Goal: Contribute content: Contribute content

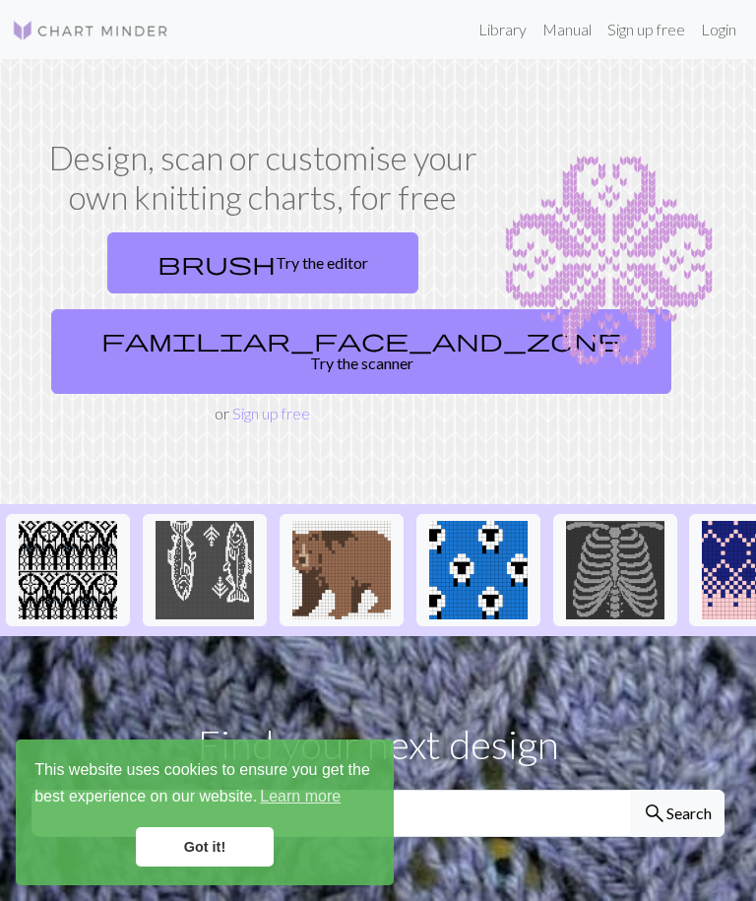
click at [236, 852] on link "Got it!" at bounding box center [205, 846] width 138 height 39
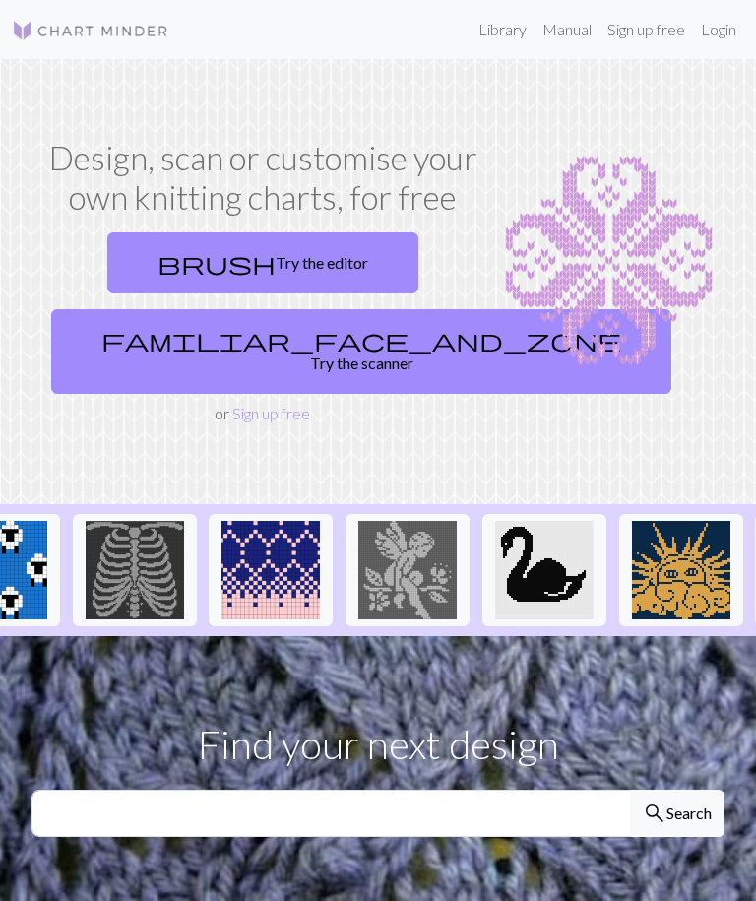
scroll to position [0, 481]
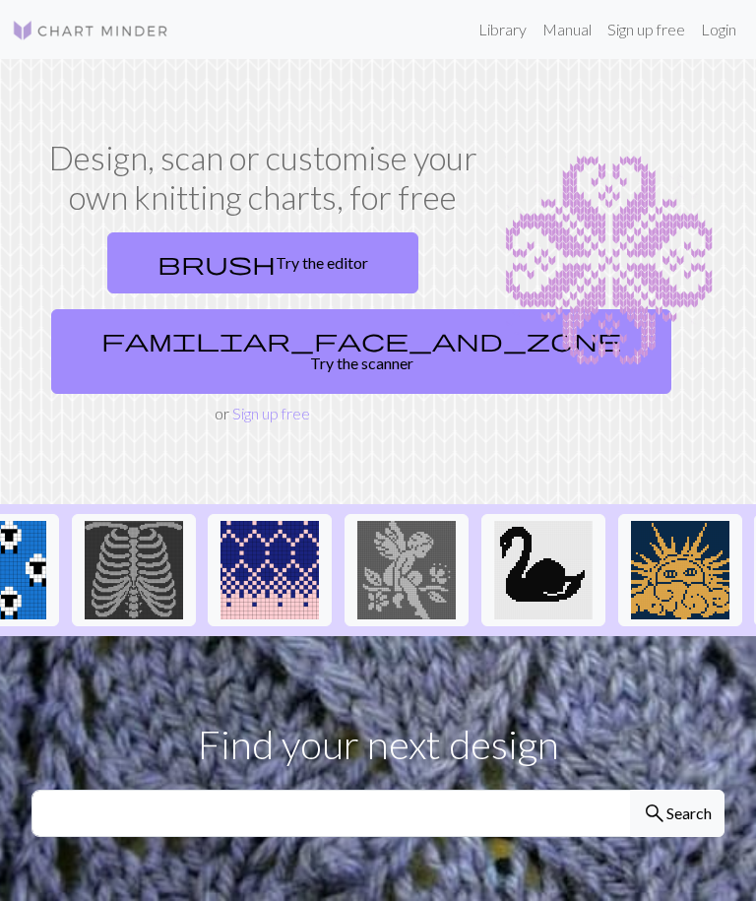
click at [282, 559] on img at bounding box center [270, 570] width 98 height 98
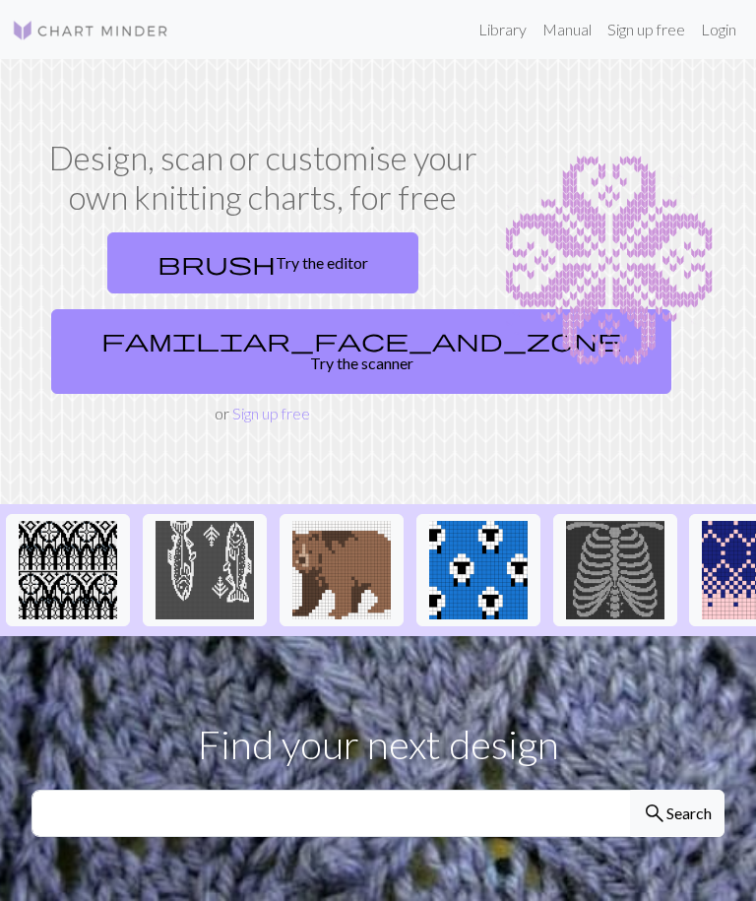
click at [350, 346] on link "familiar_face_and_zone Try the scanner" at bounding box center [361, 351] width 620 height 85
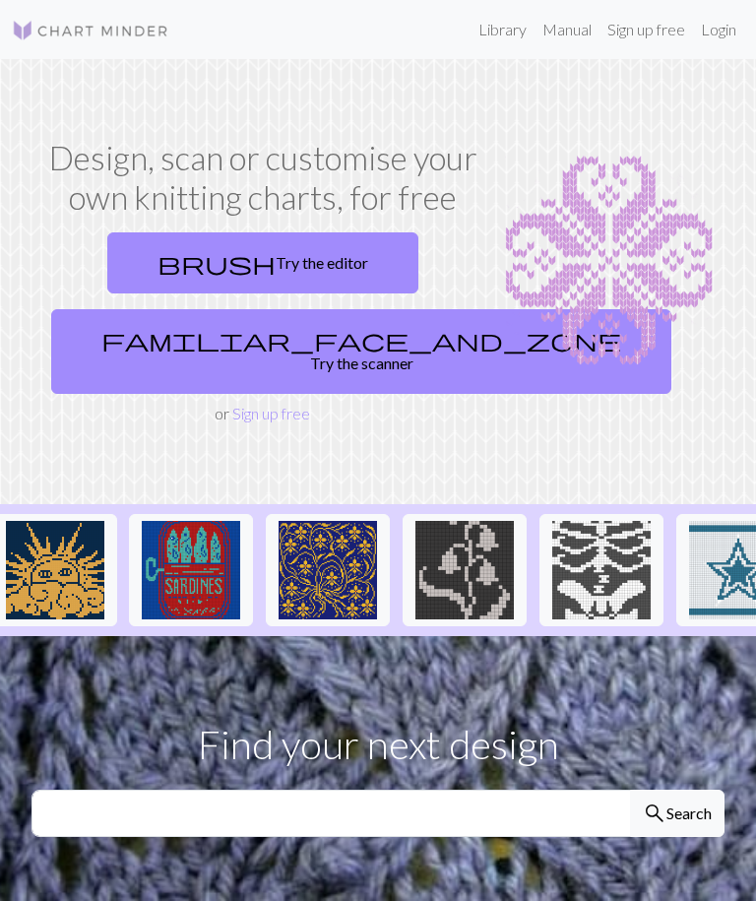
scroll to position [0, 1145]
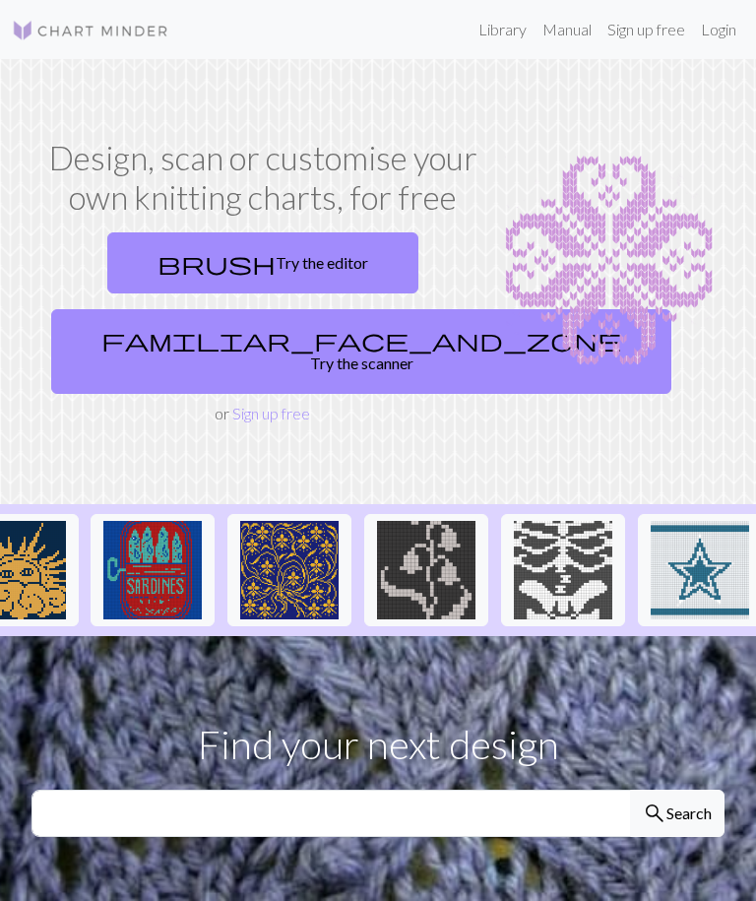
click at [321, 576] on img at bounding box center [289, 570] width 98 height 98
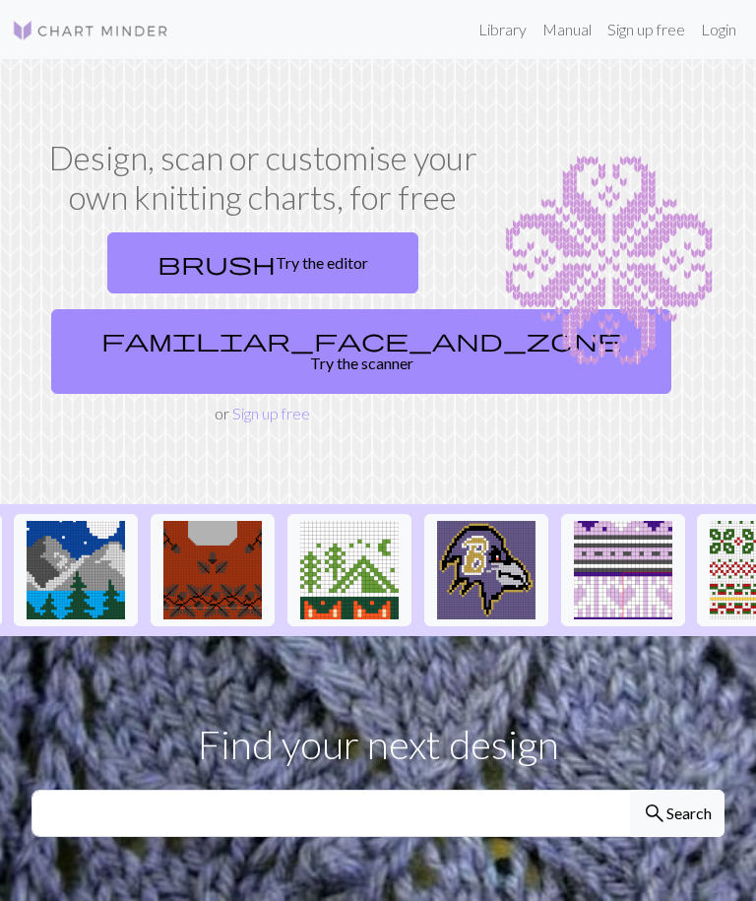
scroll to position [0, 2456]
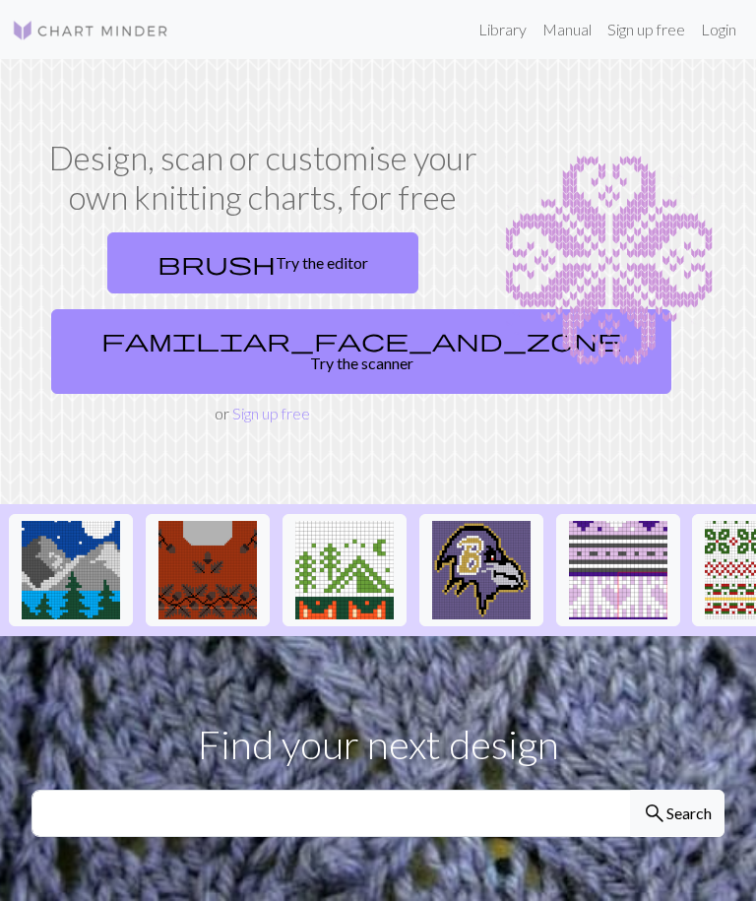
click at [222, 594] on img at bounding box center [208, 570] width 98 height 98
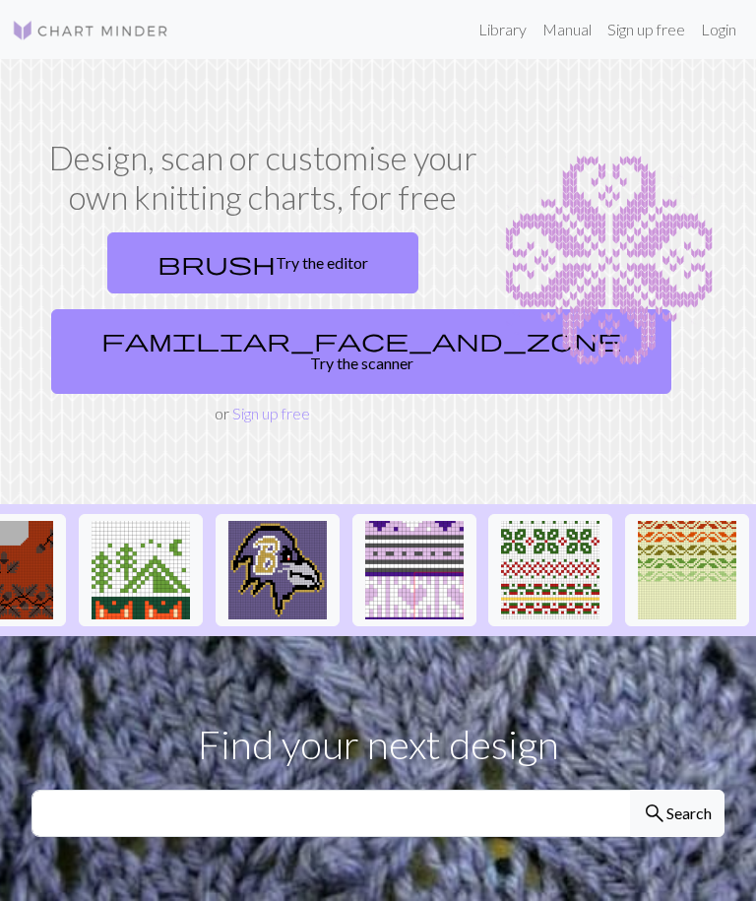
scroll to position [0, 2660]
click at [696, 548] on img at bounding box center [687, 570] width 98 height 98
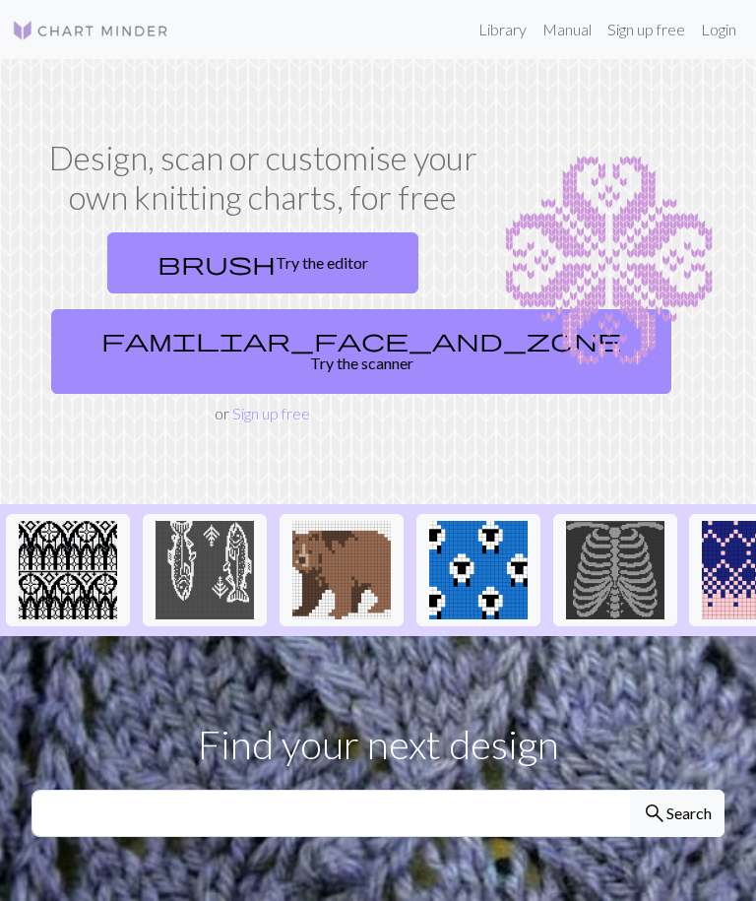
click at [560, 30] on link "Manual" at bounding box center [567, 29] width 65 height 39
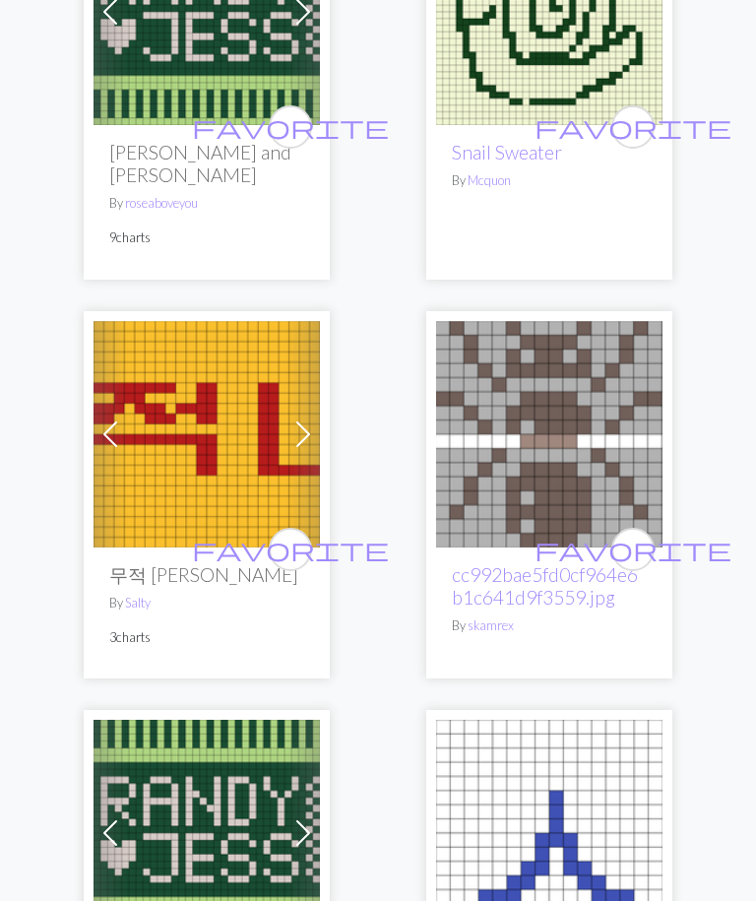
scroll to position [359, 0]
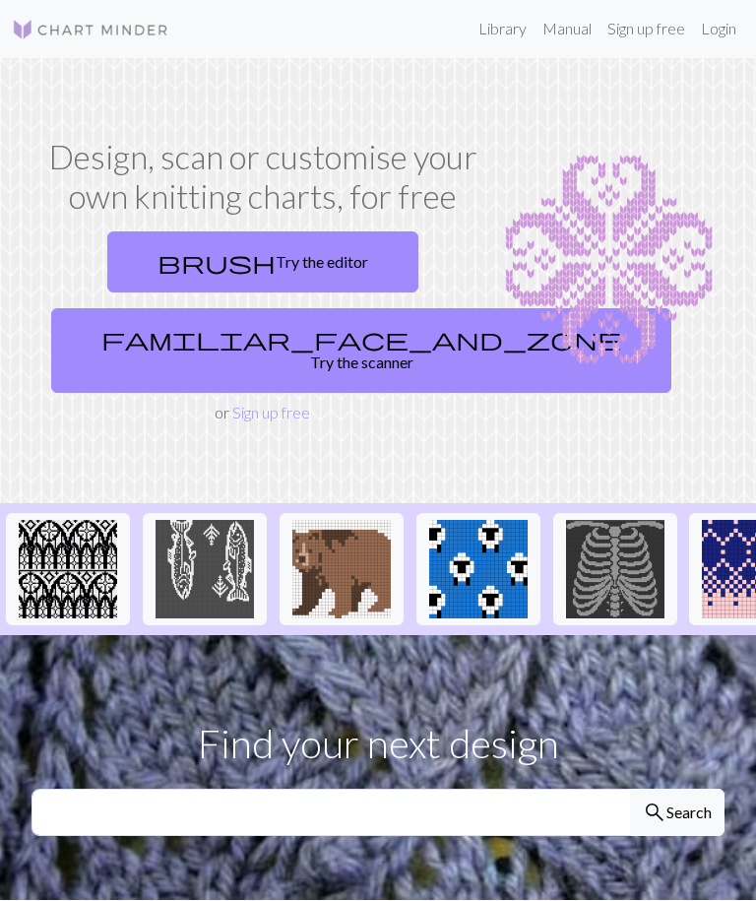
click at [498, 39] on link "Library" at bounding box center [503, 29] width 64 height 39
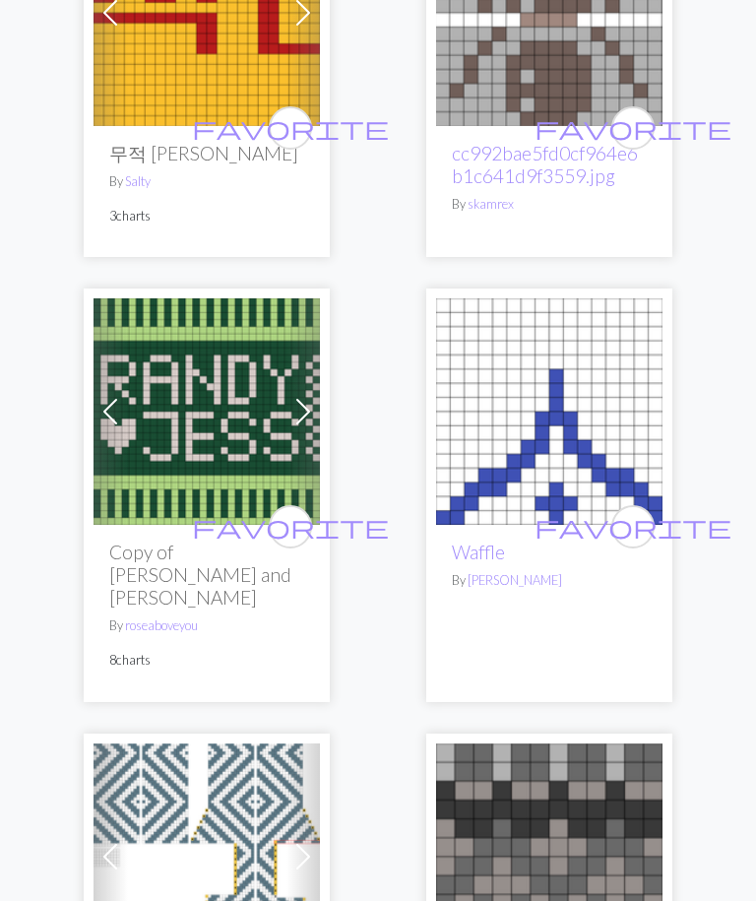
scroll to position [790, 0]
click at [591, 438] on img at bounding box center [549, 411] width 226 height 226
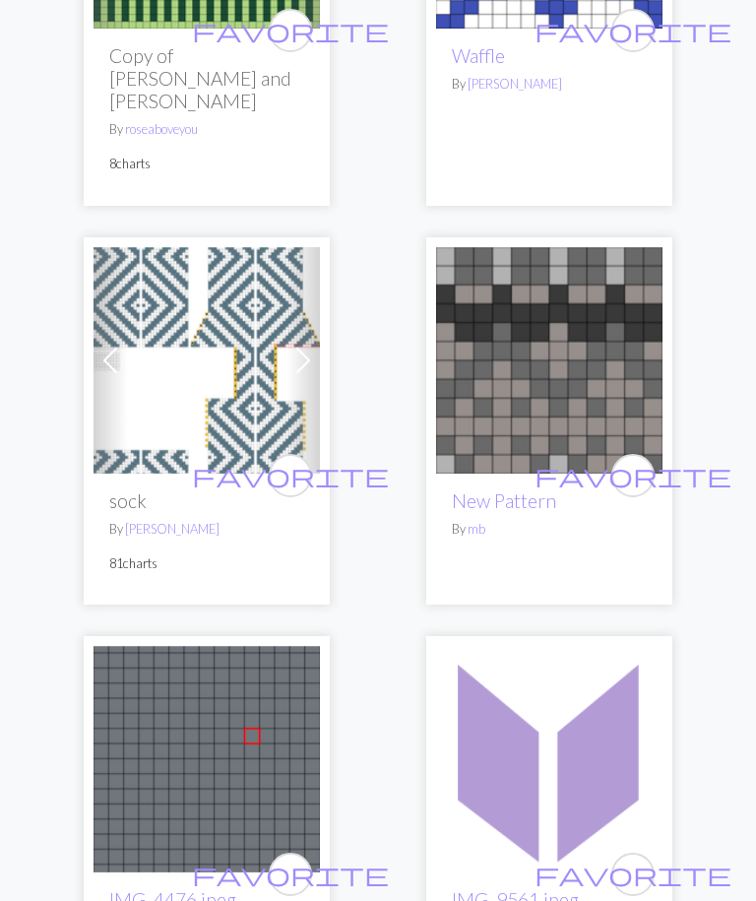
scroll to position [1286, 0]
click at [632, 338] on img at bounding box center [549, 360] width 226 height 226
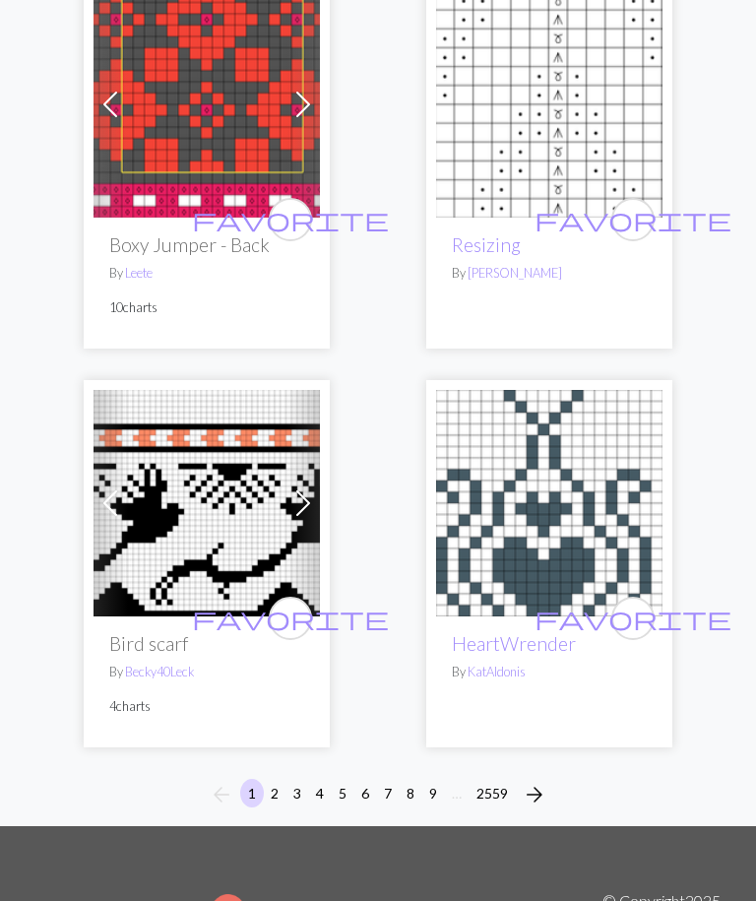
scroll to position [9290, 0]
click at [277, 779] on button "2" at bounding box center [275, 793] width 24 height 29
click at [541, 781] on span "arrow_forward" at bounding box center [535, 795] width 24 height 28
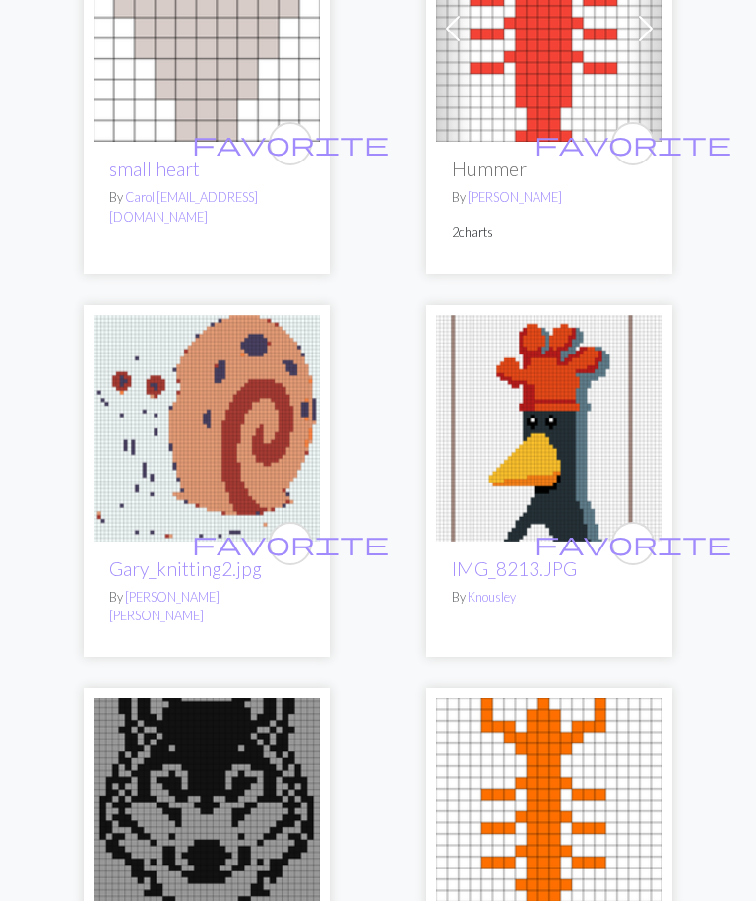
scroll to position [738, 0]
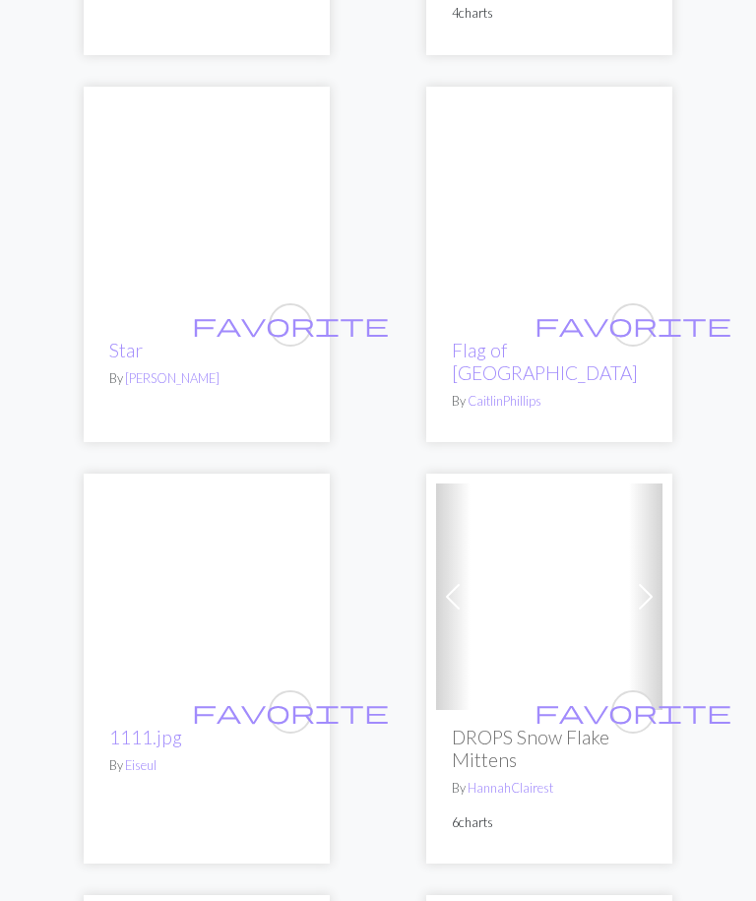
scroll to position [4818, 0]
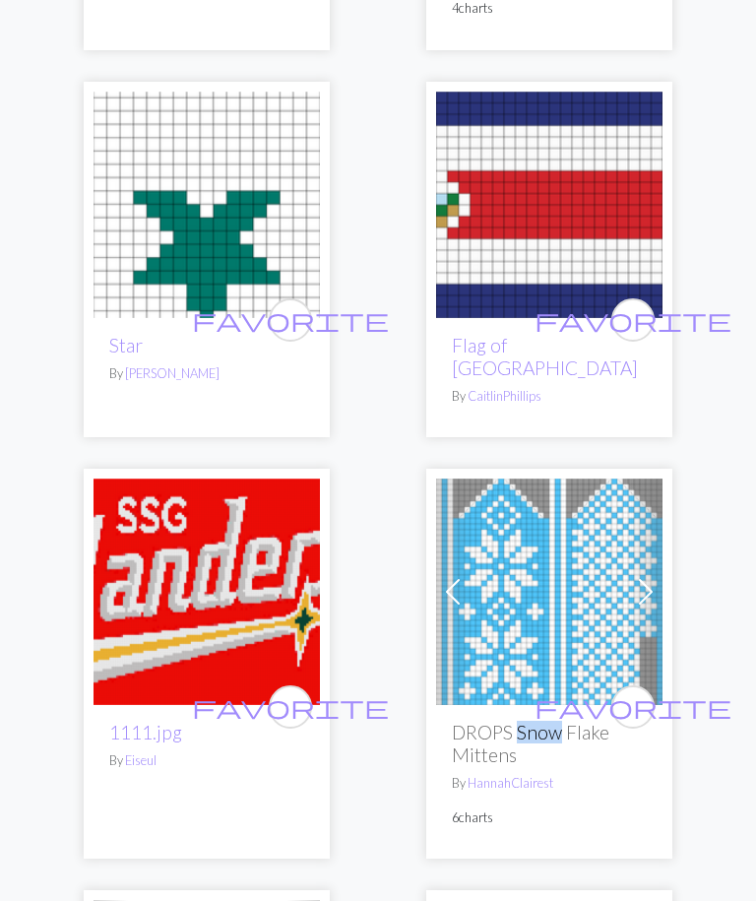
click at [693, 641] on div "favorite bunny face By morgan cooper favorite Copy of 슬라이드1.PNG By yecid loez f…" at bounding box center [378, 337] width 709 height 9828
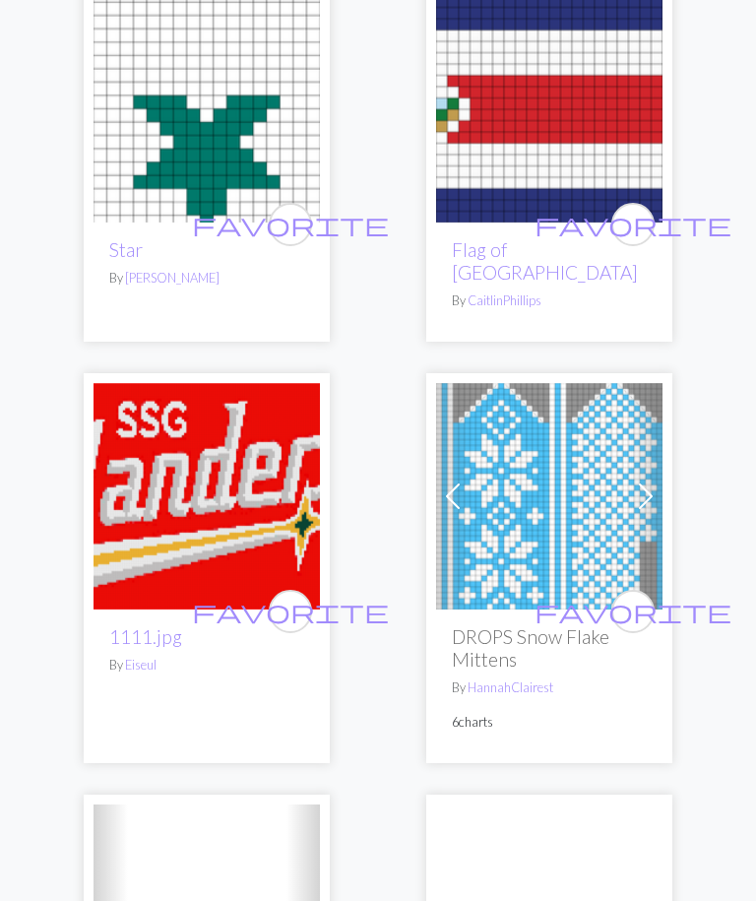
scroll to position [4916, 0]
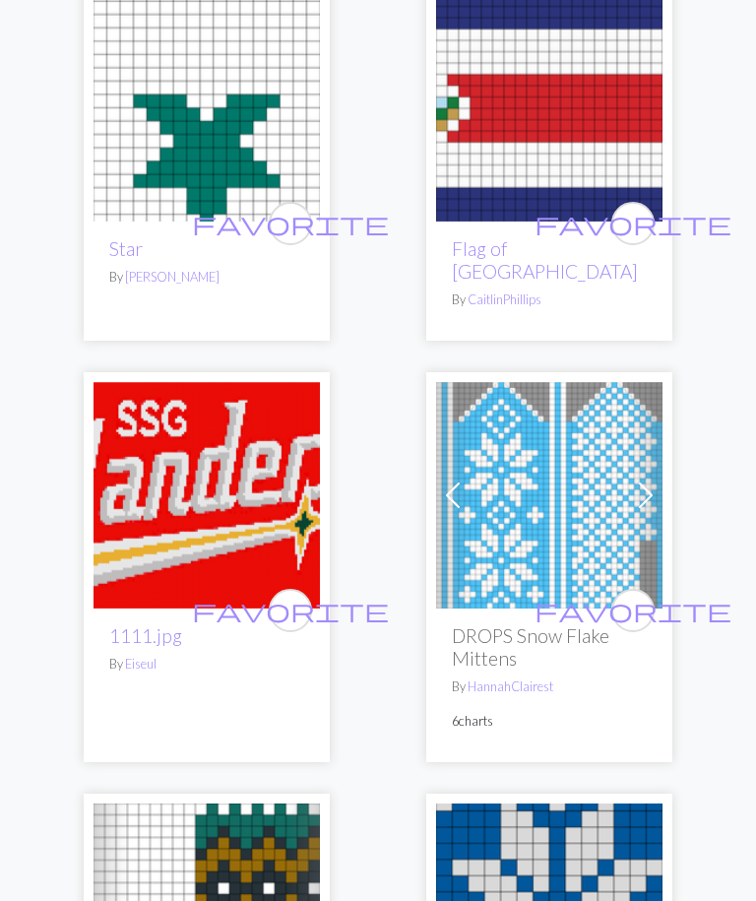
click at [715, 614] on div "favorite bunny face By morgan cooper favorite Copy of 슬라이드1.PNG By yecid loez f…" at bounding box center [378, 240] width 709 height 9828
click at [551, 624] on h2 "DROPS Snow Flake Mittens" at bounding box center [549, 646] width 195 height 45
click at [678, 588] on div "favorite bunny face By morgan cooper favorite Copy of 슬라이드1.PNG By yecid loez f…" at bounding box center [378, 240] width 709 height 9828
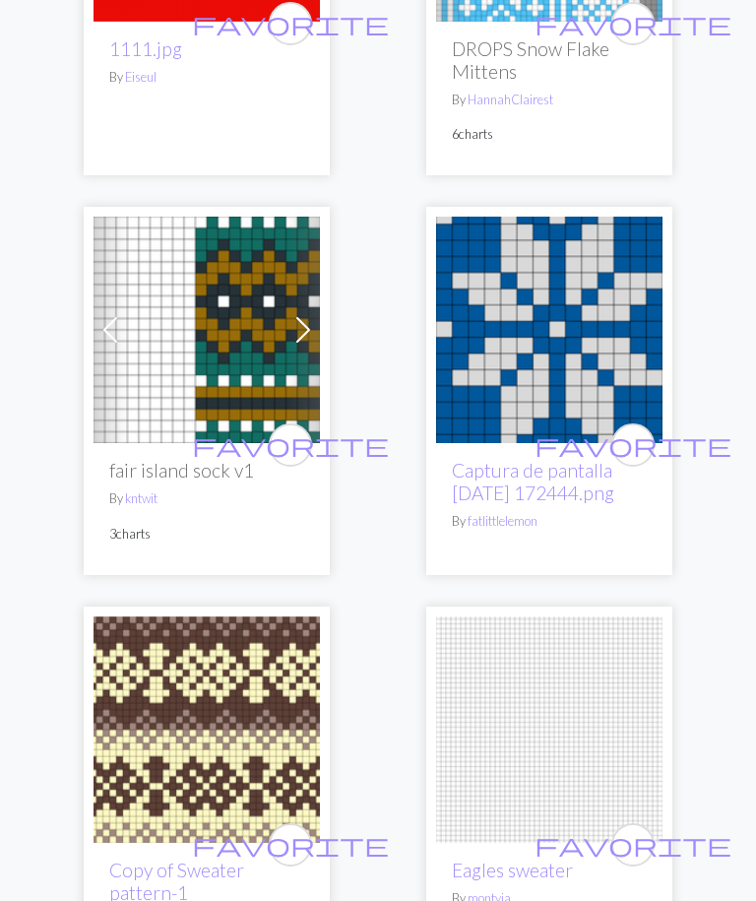
scroll to position [5502, 0]
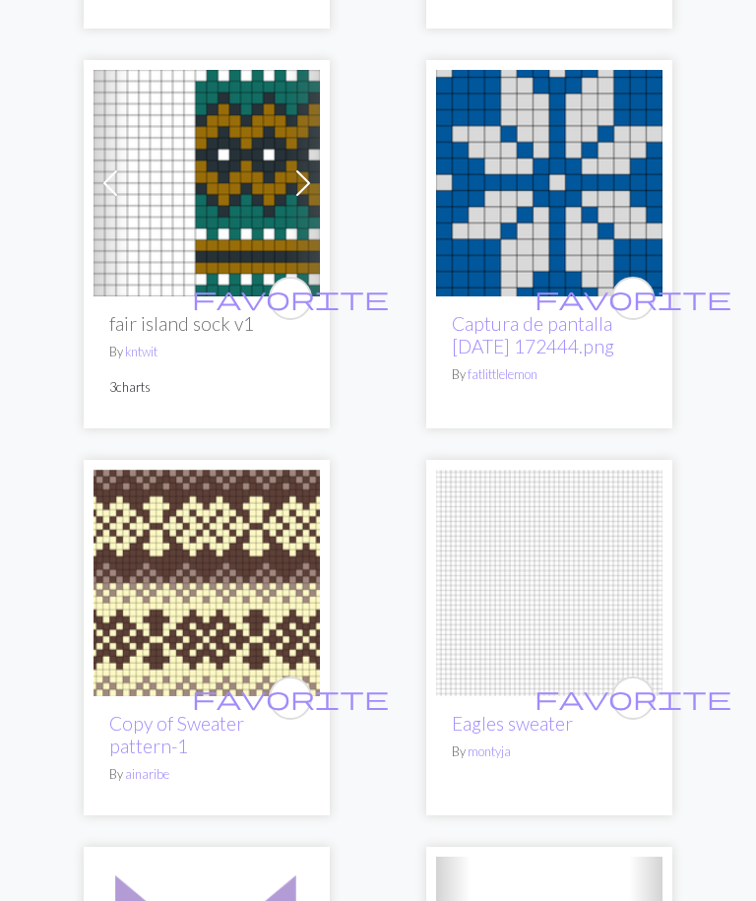
scroll to position [5650, 0]
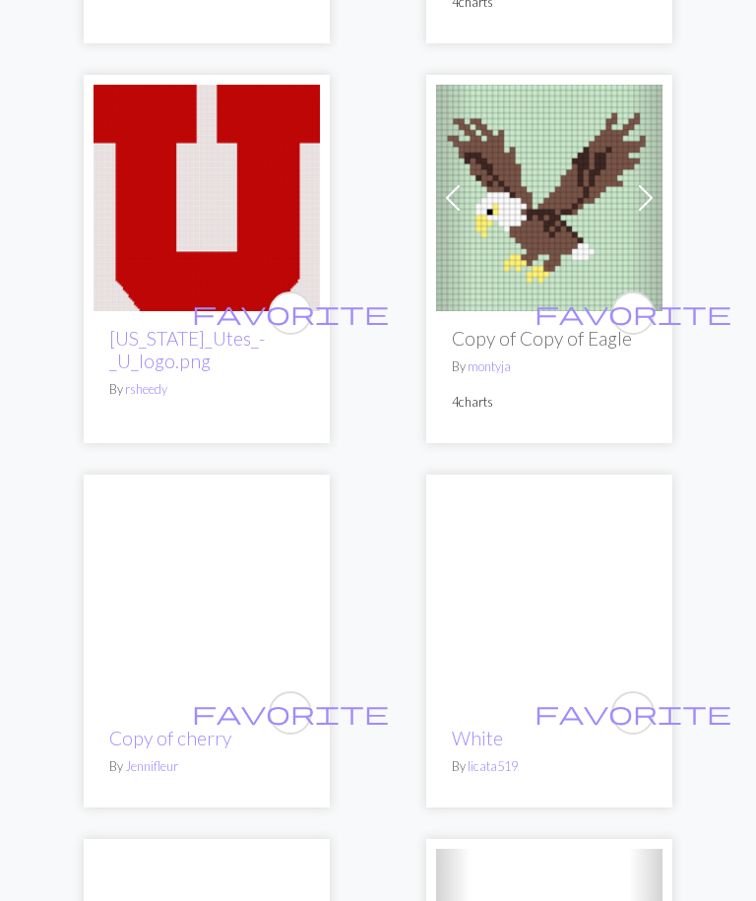
scroll to position [6824, 0]
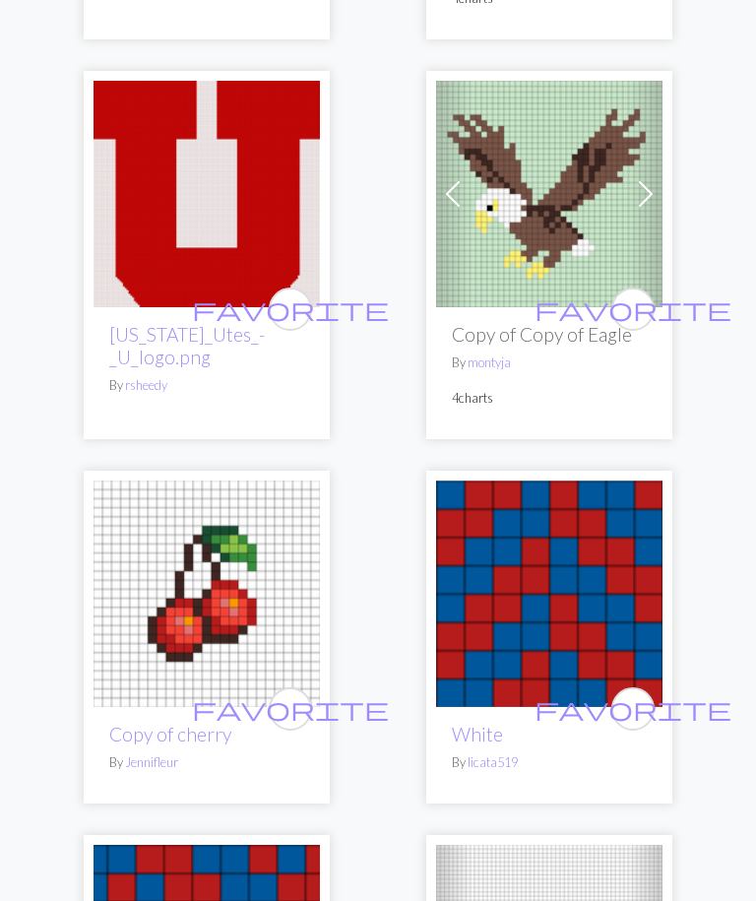
click at [273, 556] on img at bounding box center [207, 593] width 226 height 226
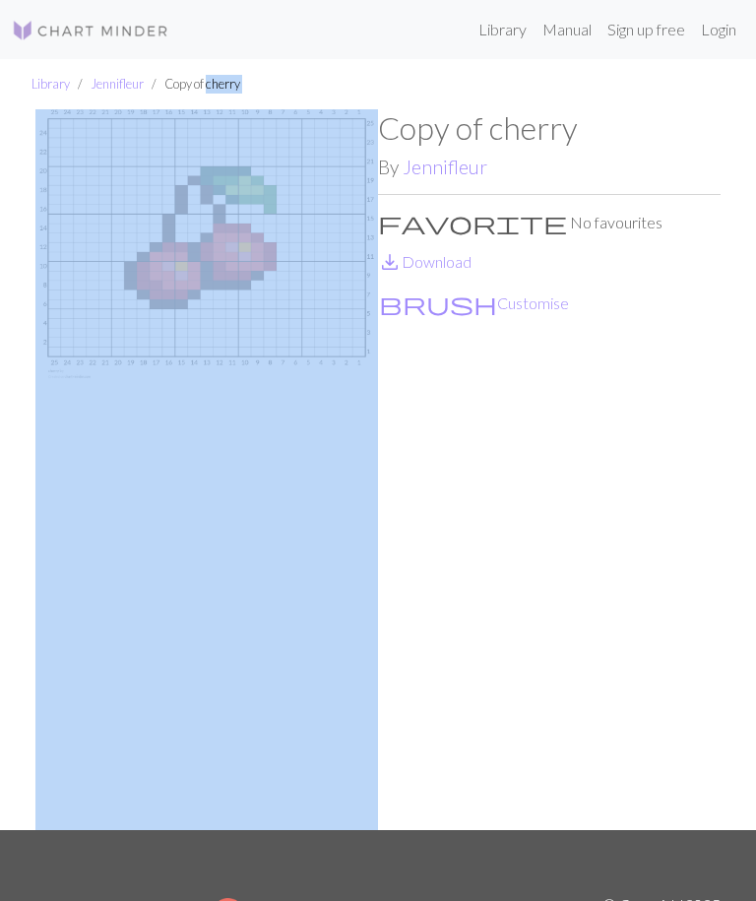
click at [488, 657] on div "Copy of cherry By Jennifleur favorite No favourites save_alt Download brush Cus…" at bounding box center [549, 469] width 343 height 721
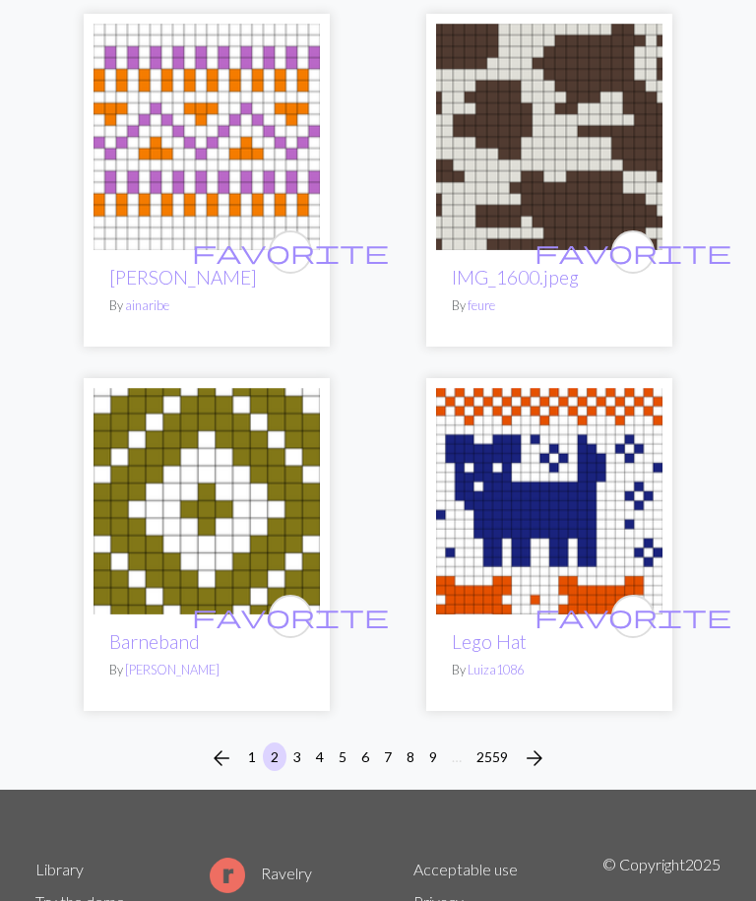
scroll to position [9345, 0]
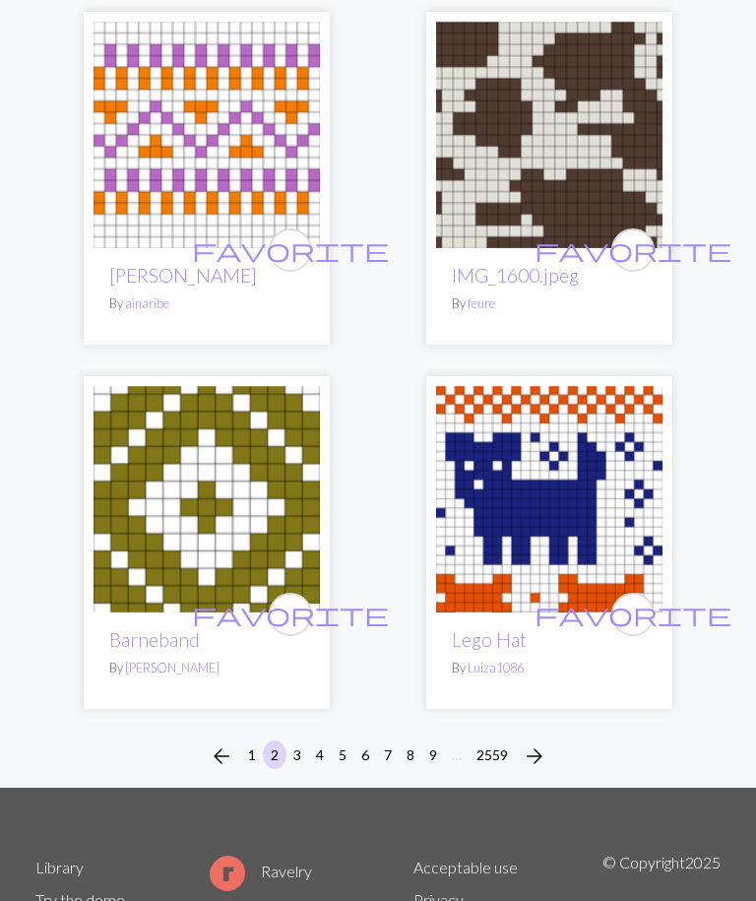
click at [543, 742] on span "arrow_forward" at bounding box center [535, 756] width 24 height 28
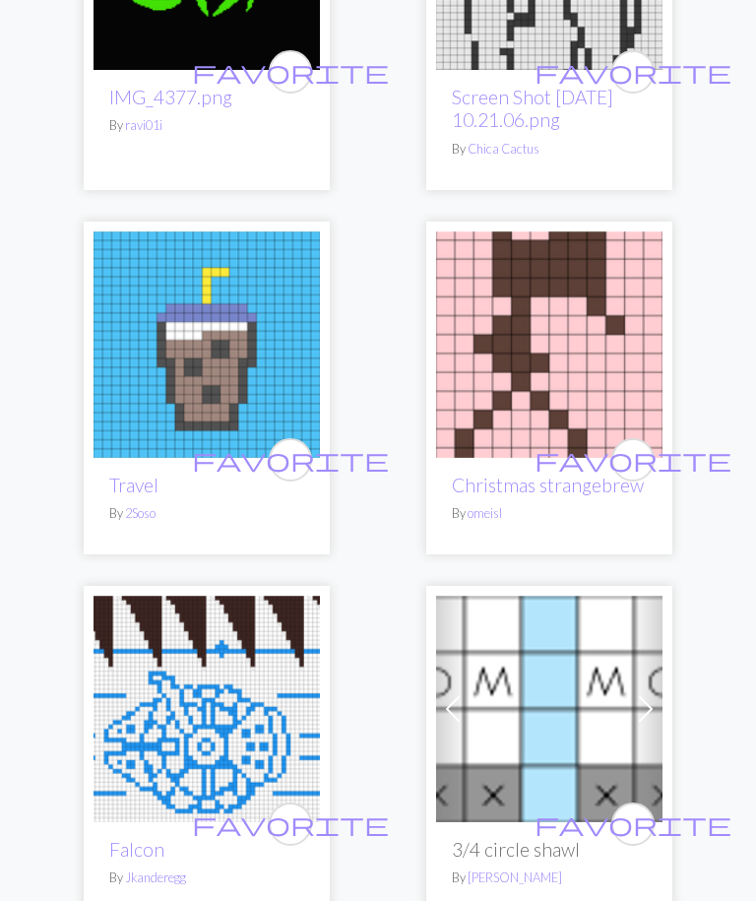
scroll to position [2781, 0]
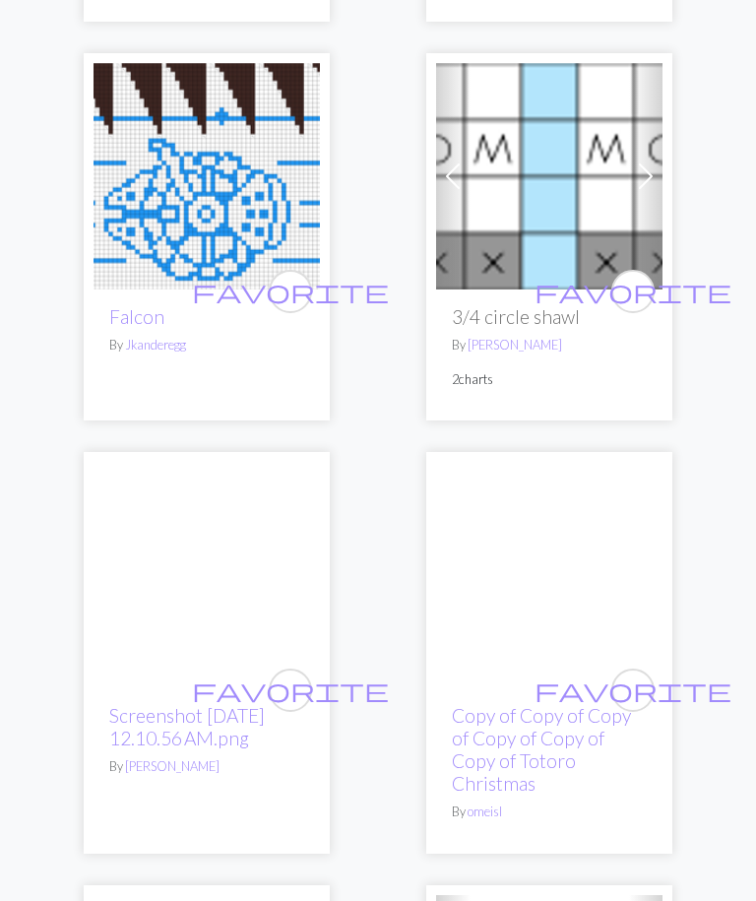
scroll to position [3318, 0]
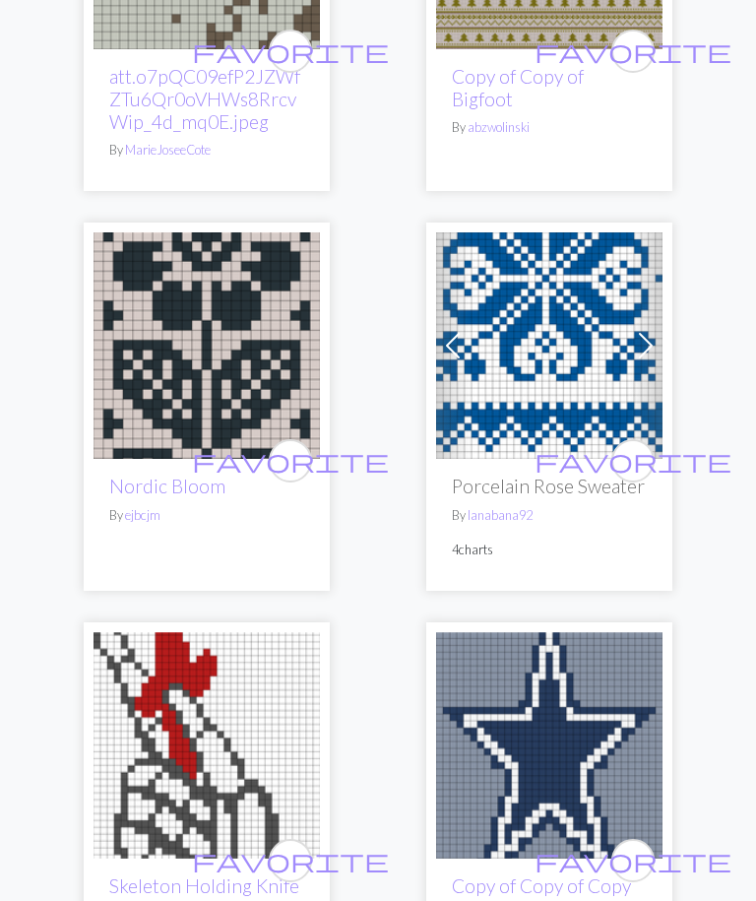
scroll to position [8729, 0]
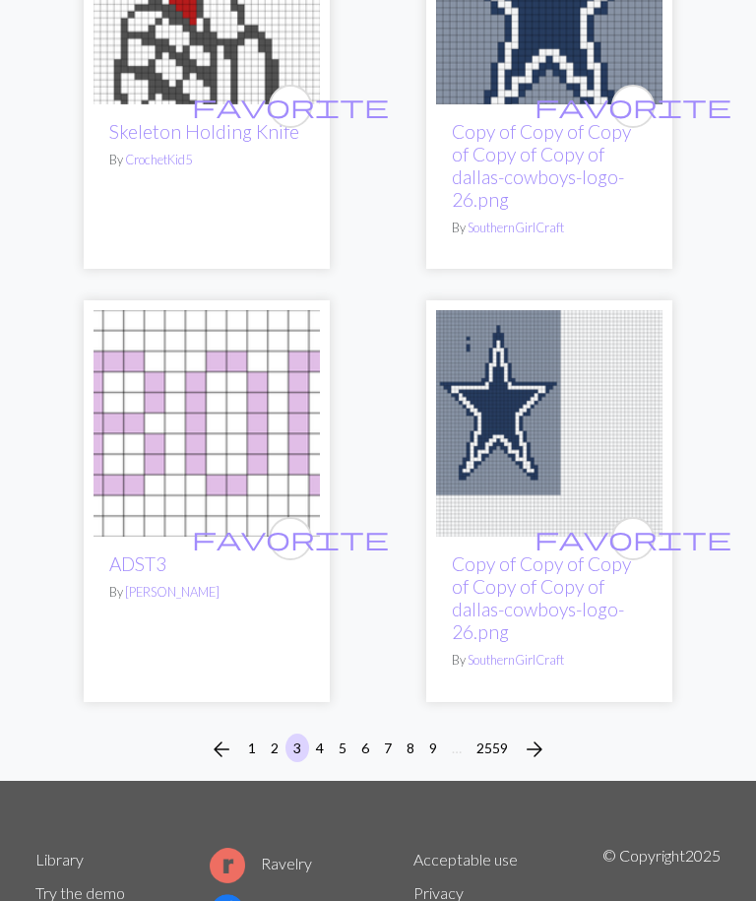
click at [540, 741] on span "arrow_forward" at bounding box center [535, 750] width 24 height 28
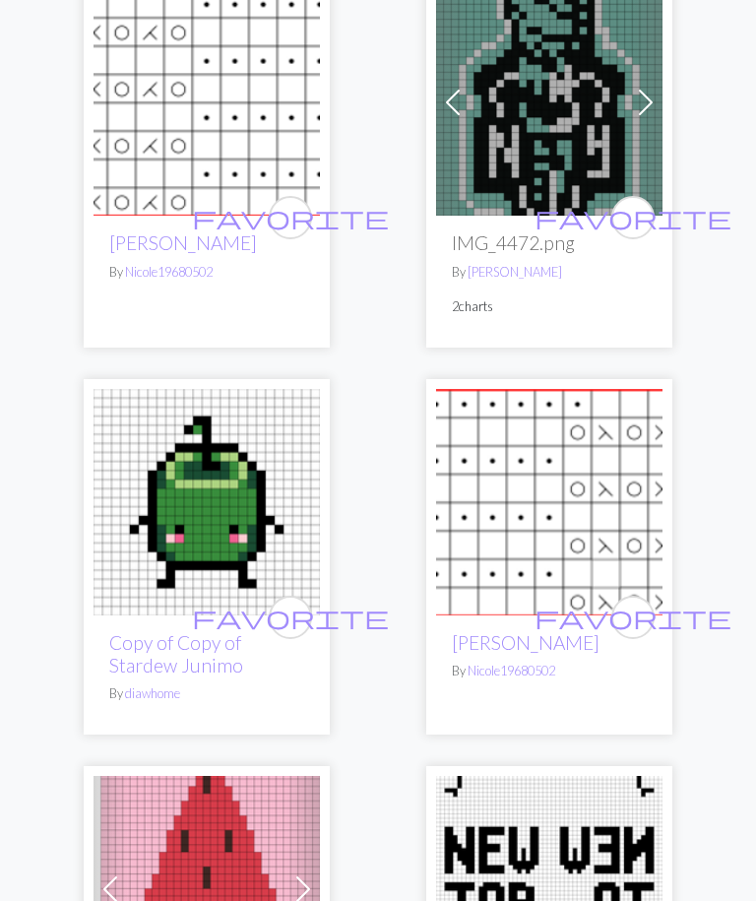
scroll to position [7422, 0]
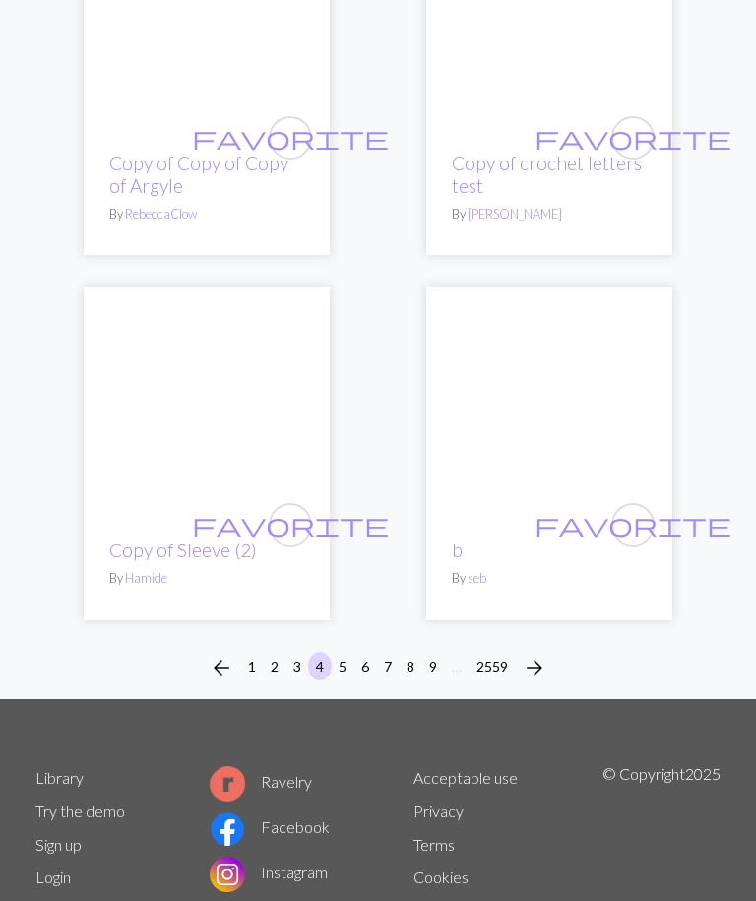
scroll to position [9511, 0]
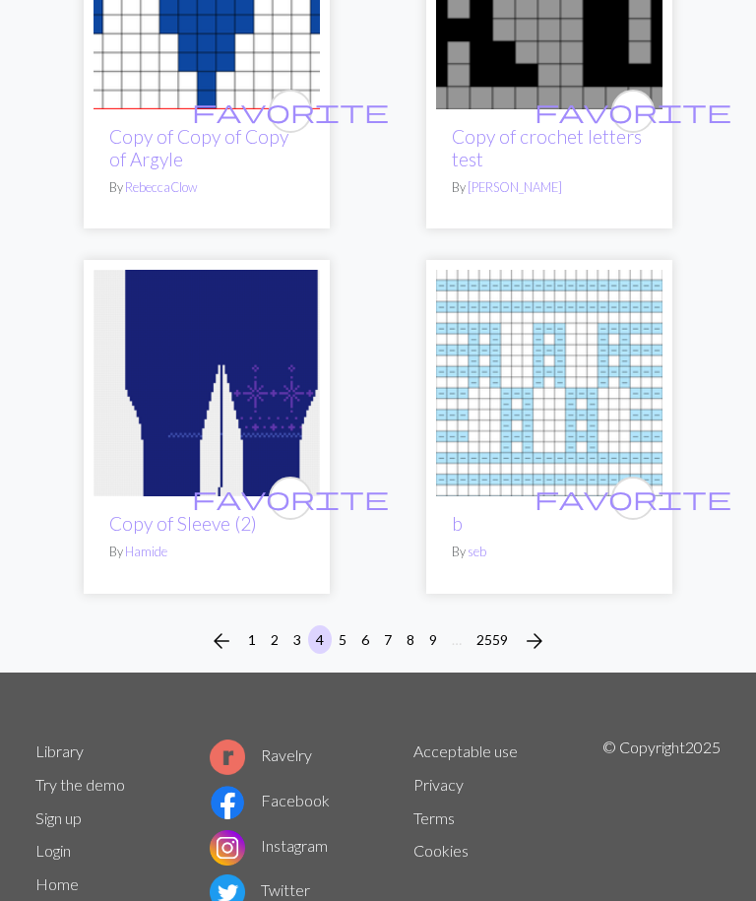
click at [534, 628] on span "arrow_forward" at bounding box center [535, 642] width 24 height 28
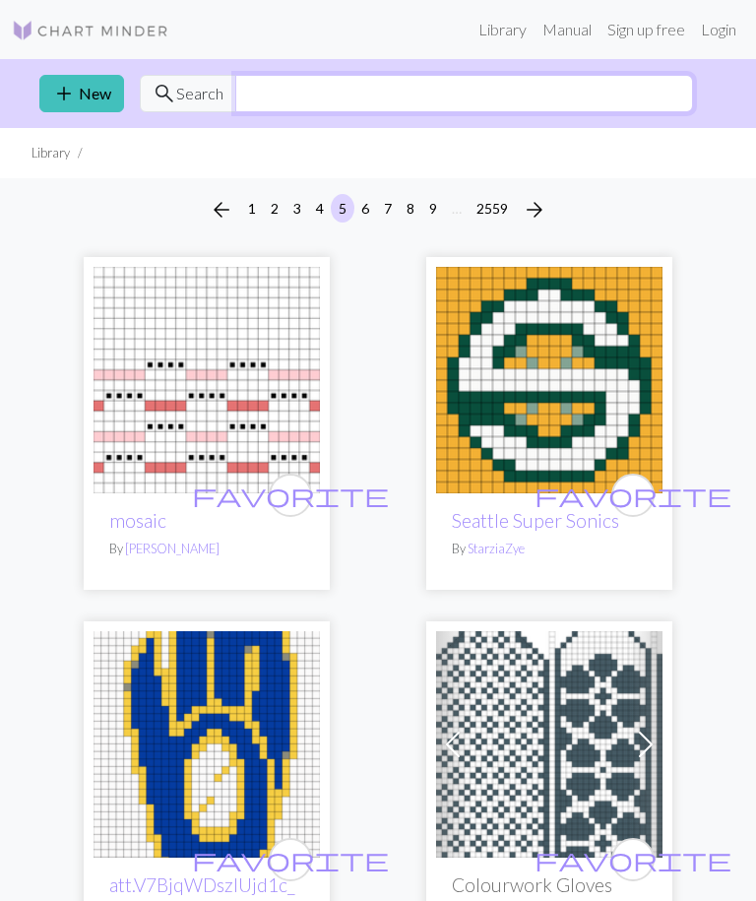
click at [449, 96] on input "text" at bounding box center [464, 93] width 458 height 37
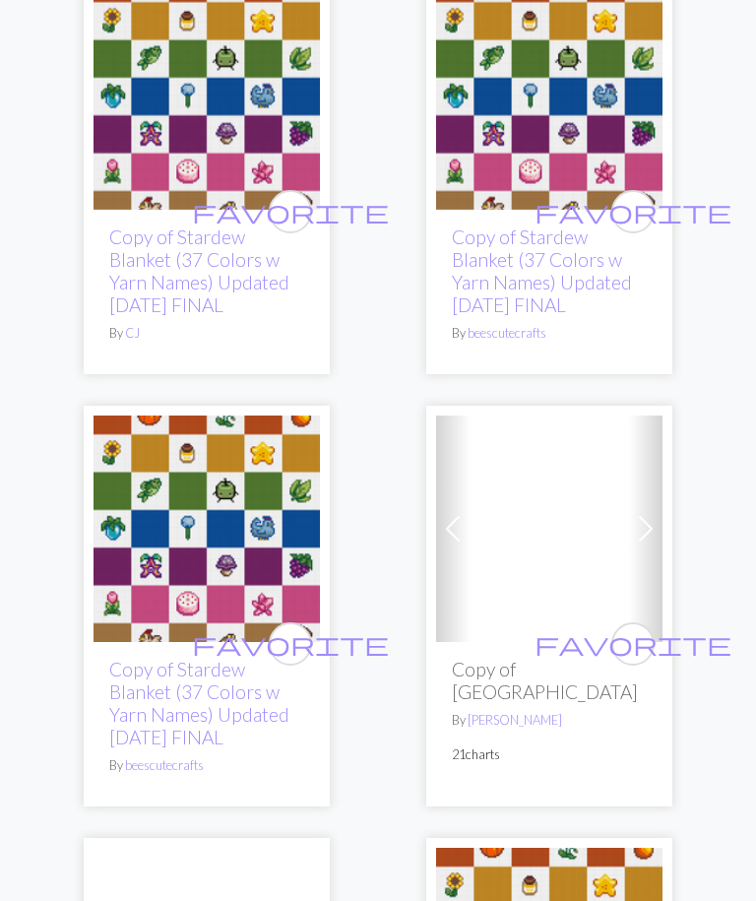
scroll to position [3325, 0]
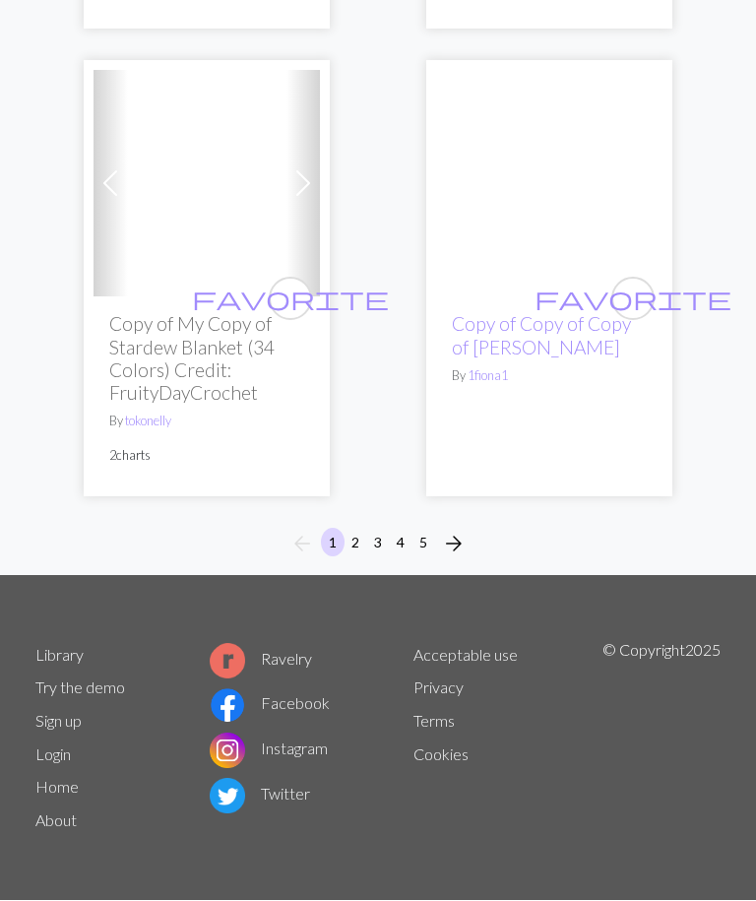
scroll to position [10573, 0]
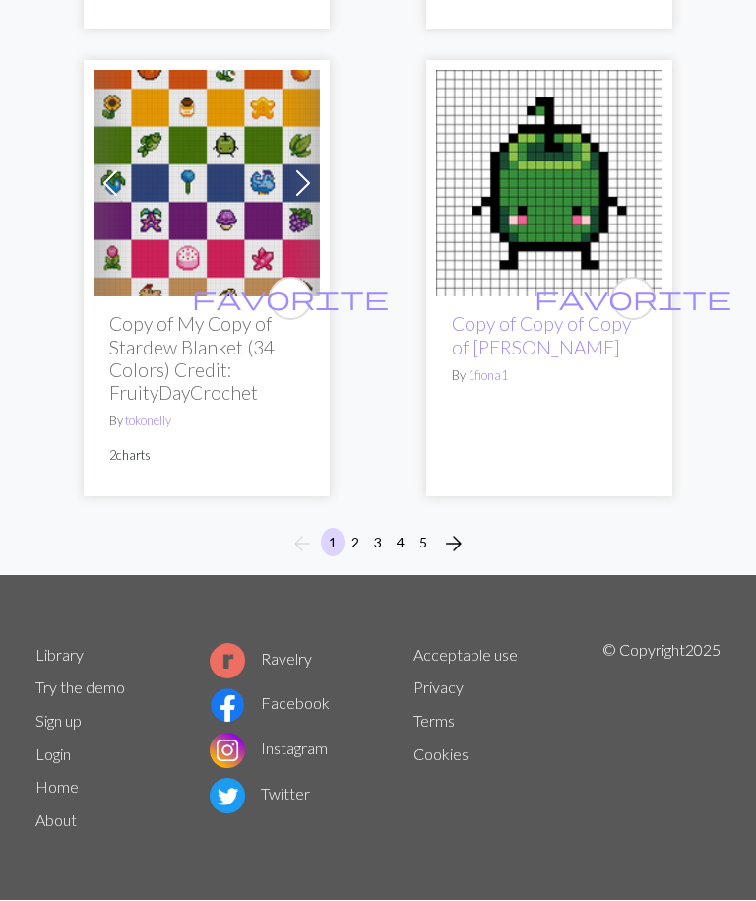
click at [455, 558] on span "arrow_forward" at bounding box center [454, 545] width 24 height 28
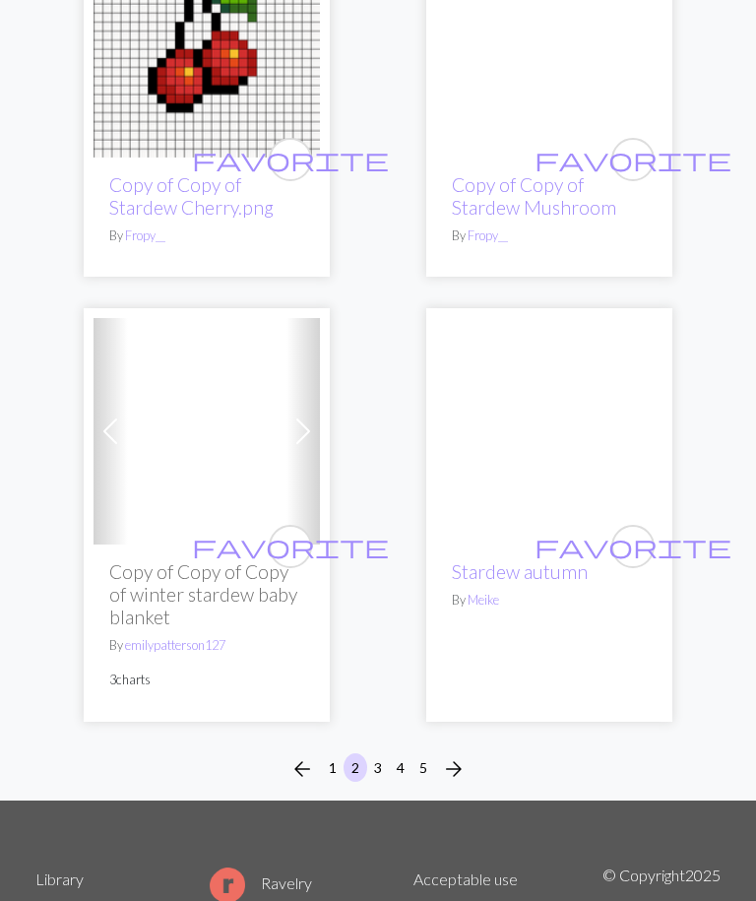
scroll to position [9941, 0]
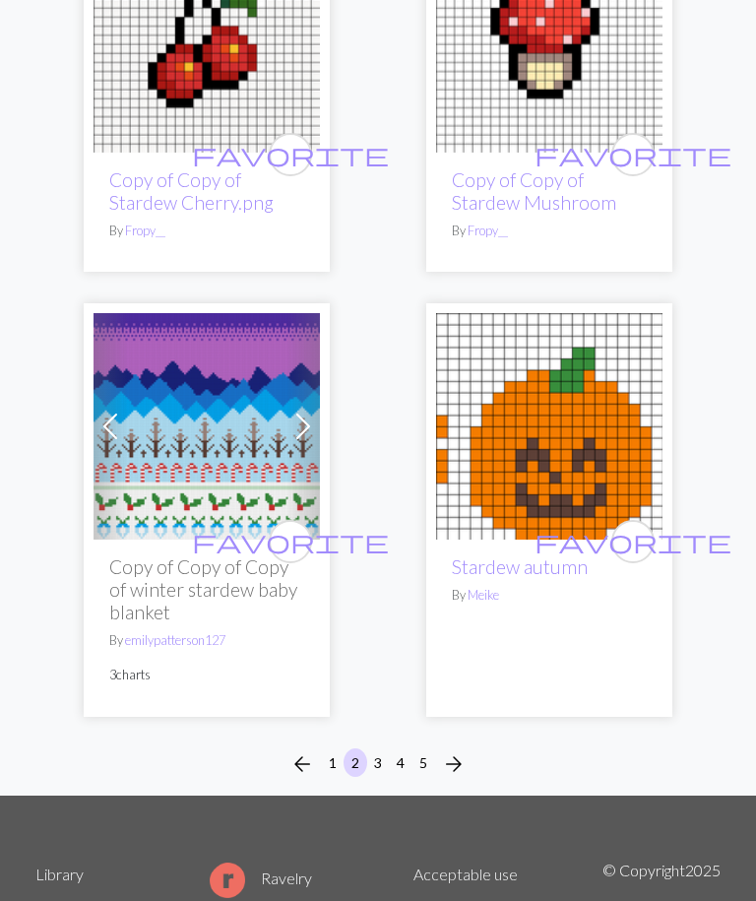
click at [453, 758] on span "arrow_forward" at bounding box center [454, 765] width 24 height 28
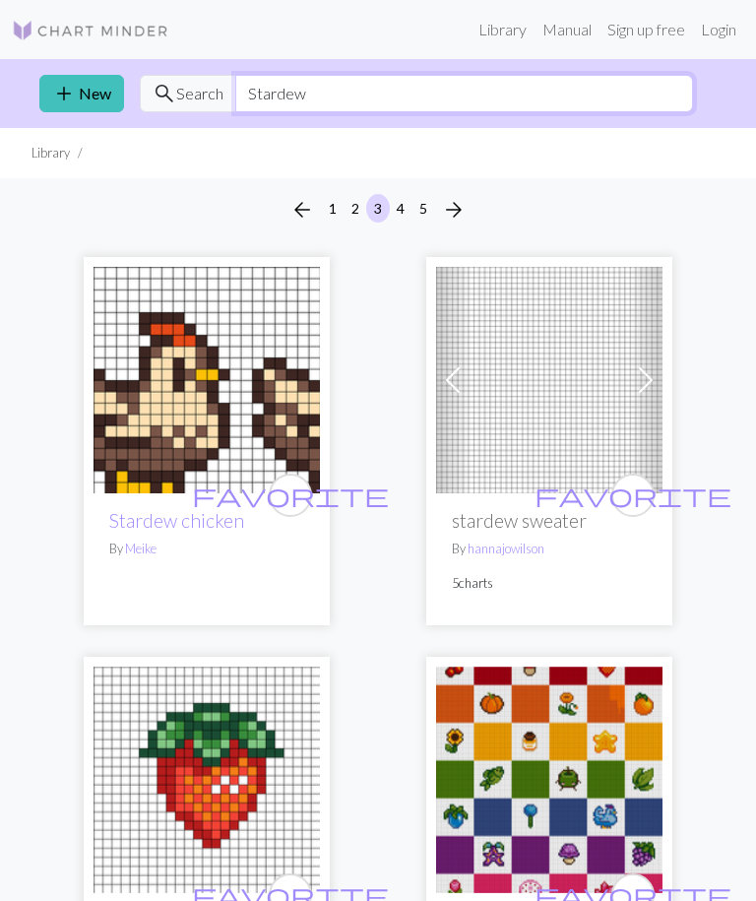
click at [447, 93] on input "Stardew" at bounding box center [464, 93] width 458 height 37
click at [516, 95] on input "Stardew" at bounding box center [464, 93] width 458 height 37
type input "S"
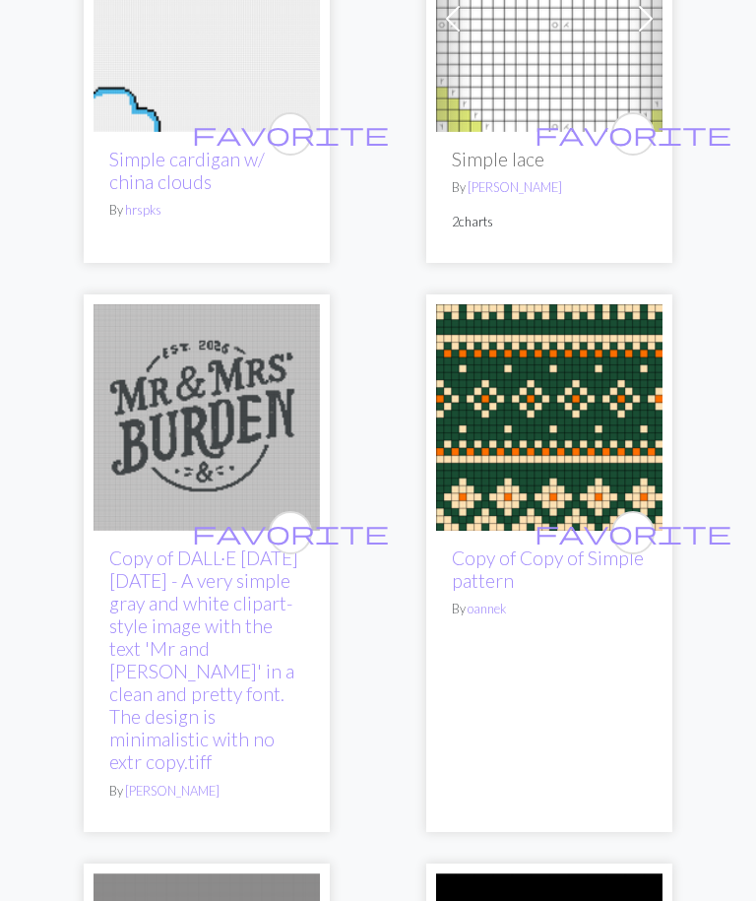
scroll to position [2409, 0]
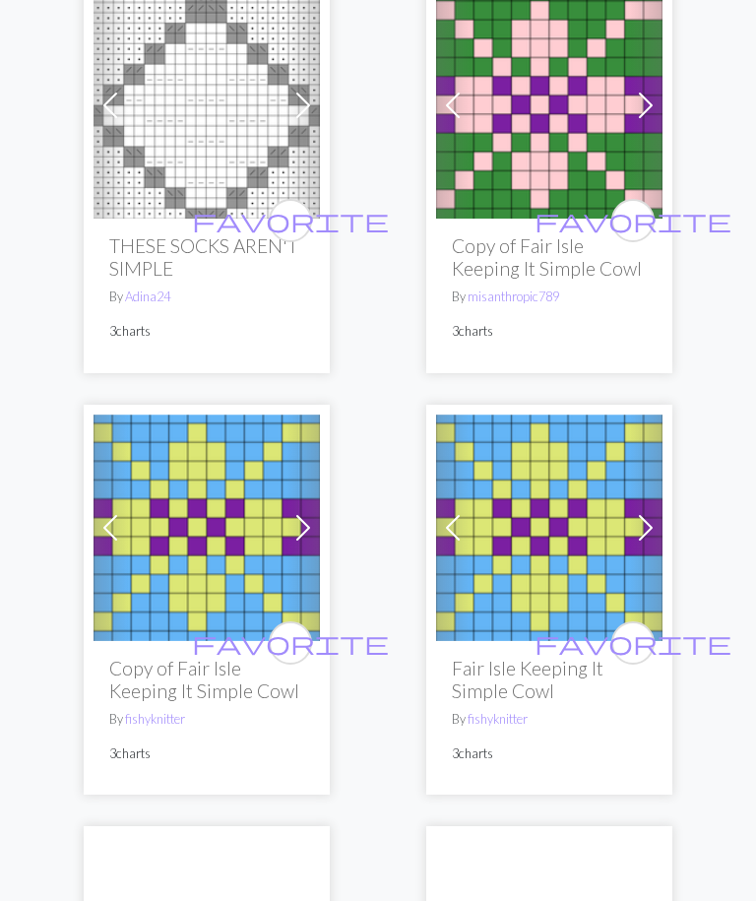
scroll to position [0, 0]
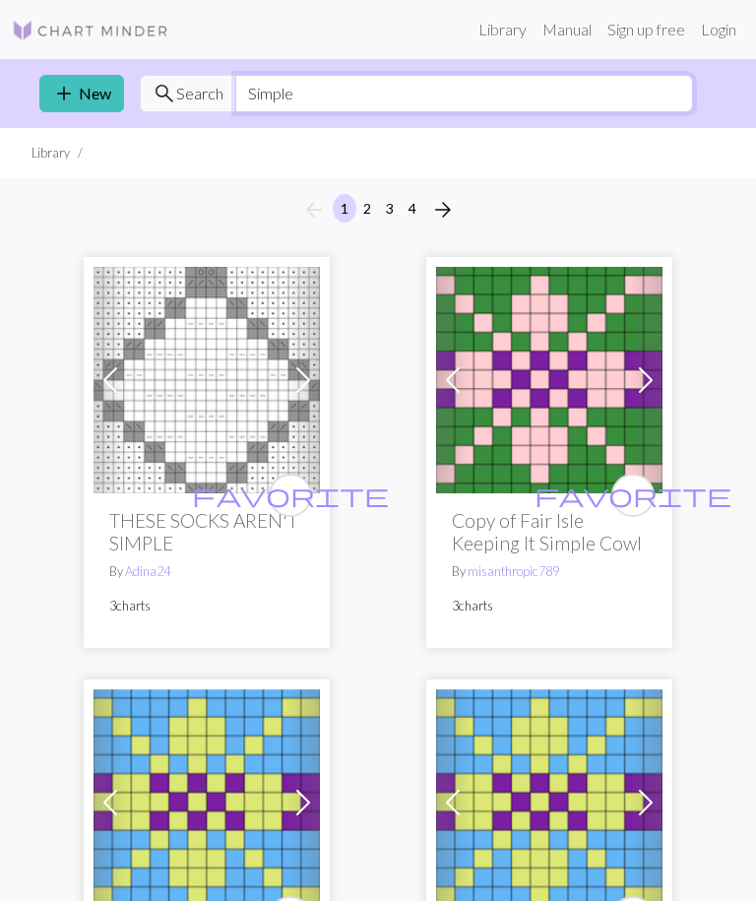
click at [484, 98] on input "Simple" at bounding box center [464, 93] width 458 height 37
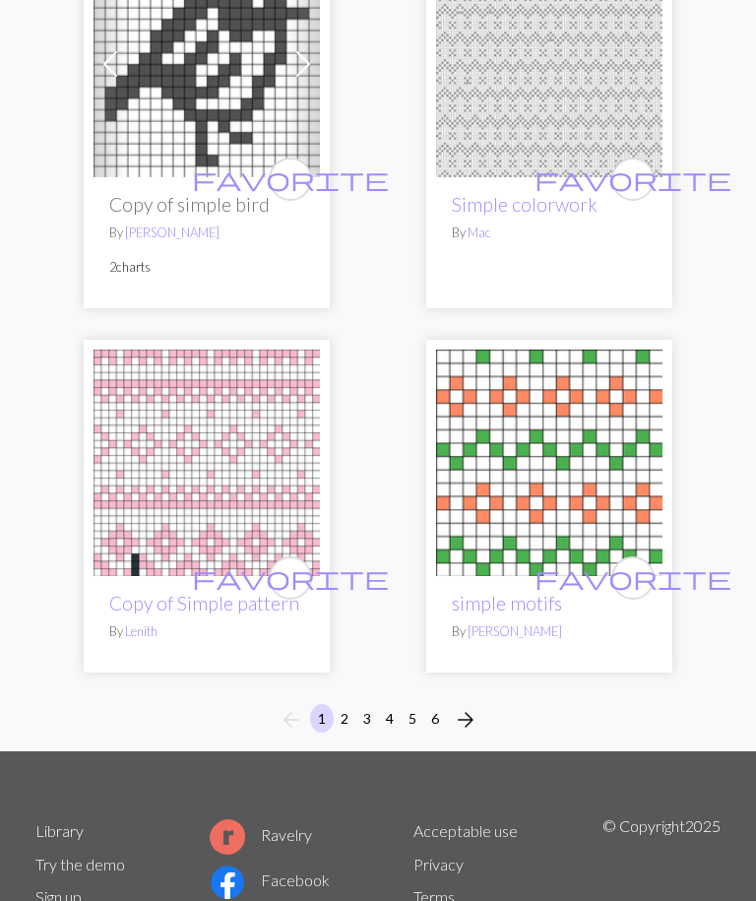
scroll to position [9904, 0]
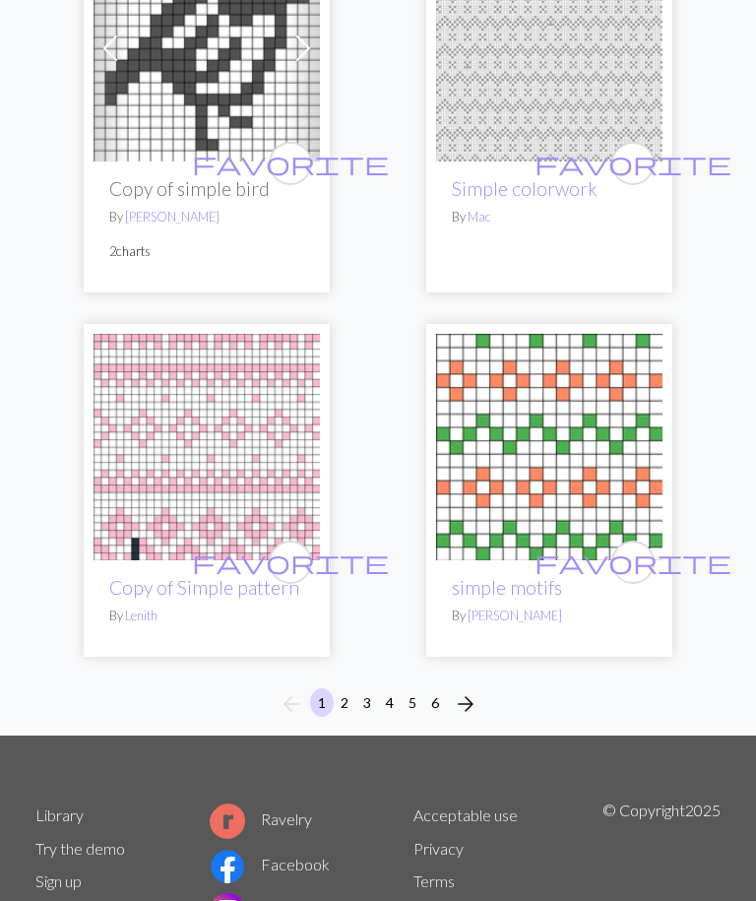
click at [455, 691] on span "arrow_forward" at bounding box center [466, 705] width 24 height 28
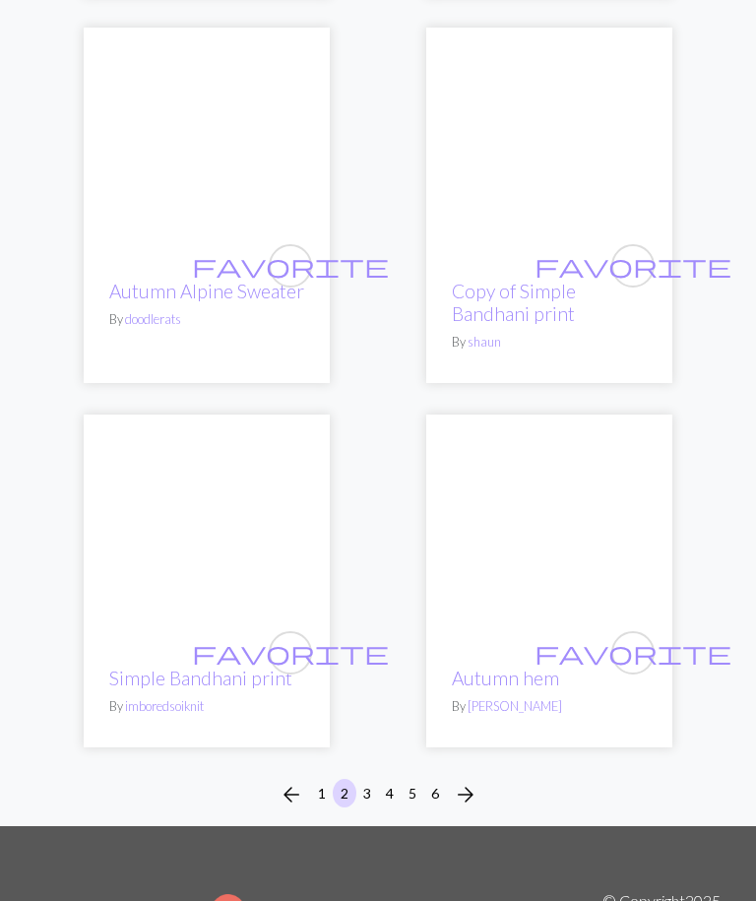
scroll to position [9728, 0]
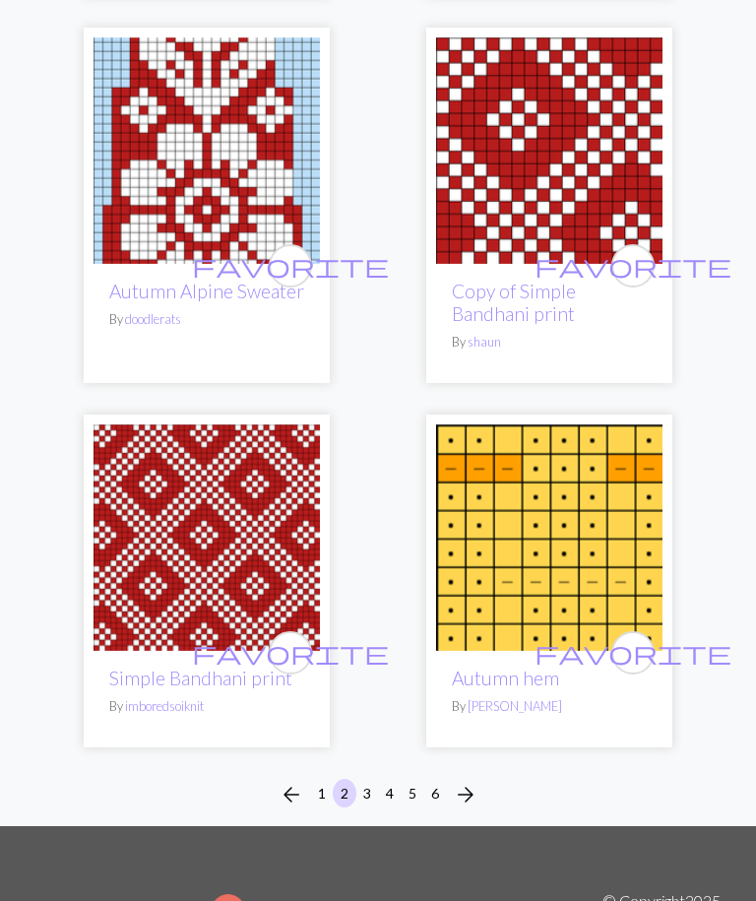
click at [478, 779] on button "arrow_forward" at bounding box center [465, 795] width 39 height 32
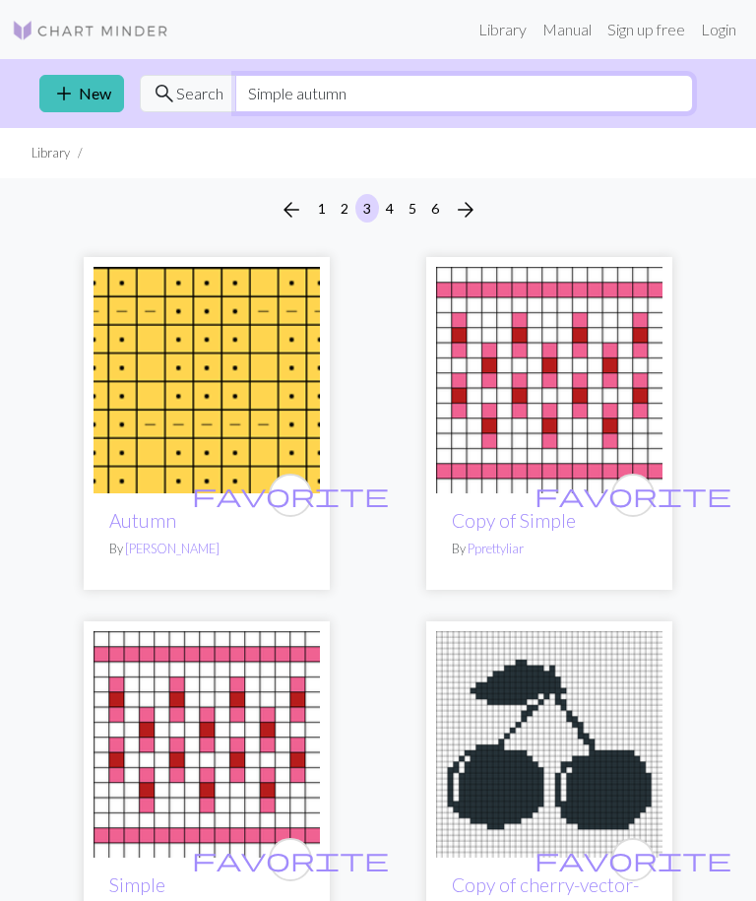
click at [507, 75] on input "Simple autumn" at bounding box center [464, 93] width 458 height 37
click at [520, 88] on input "Simple autumn" at bounding box center [464, 93] width 458 height 37
type input "S"
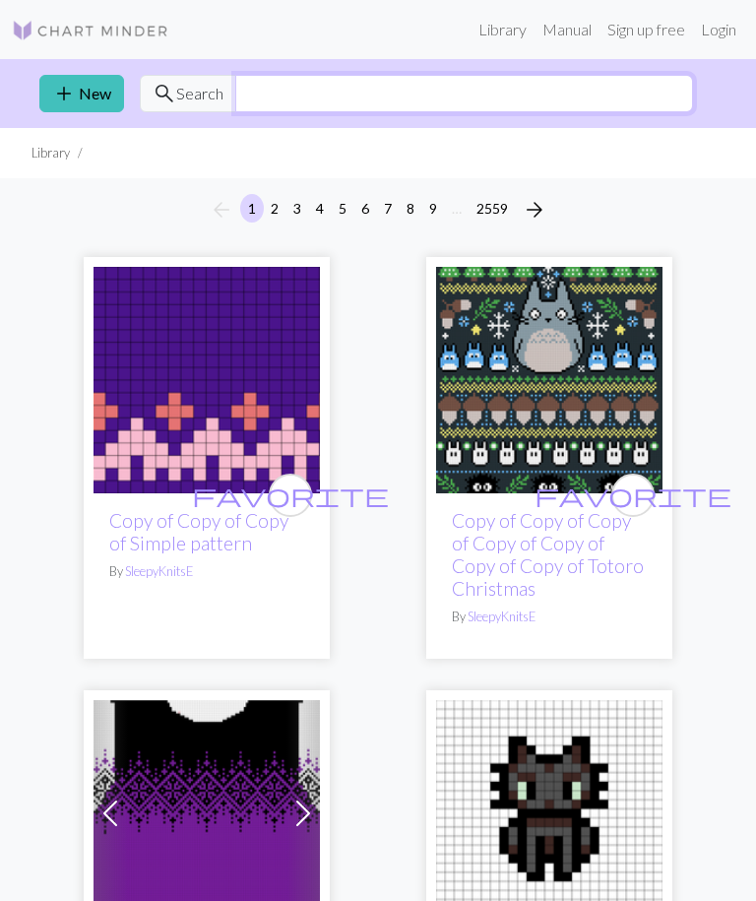
click at [594, 95] on input "text" at bounding box center [464, 93] width 458 height 37
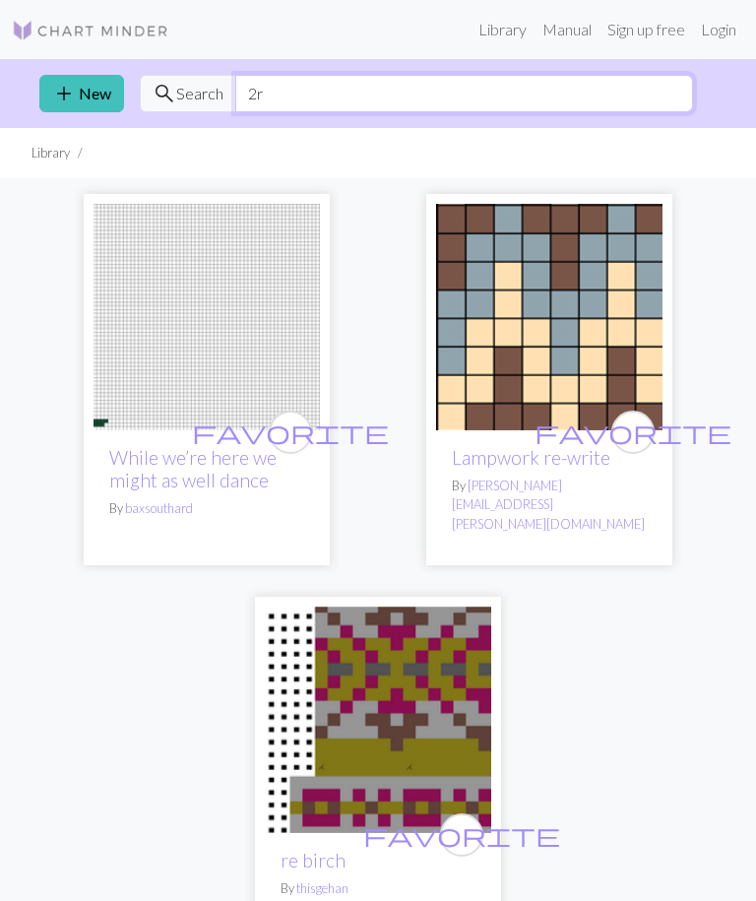
type input "2"
click at [726, 190] on div "favorite While we’re here we might as well dance By baxsouthard favorite Lampwo…" at bounding box center [378, 561] width 709 height 767
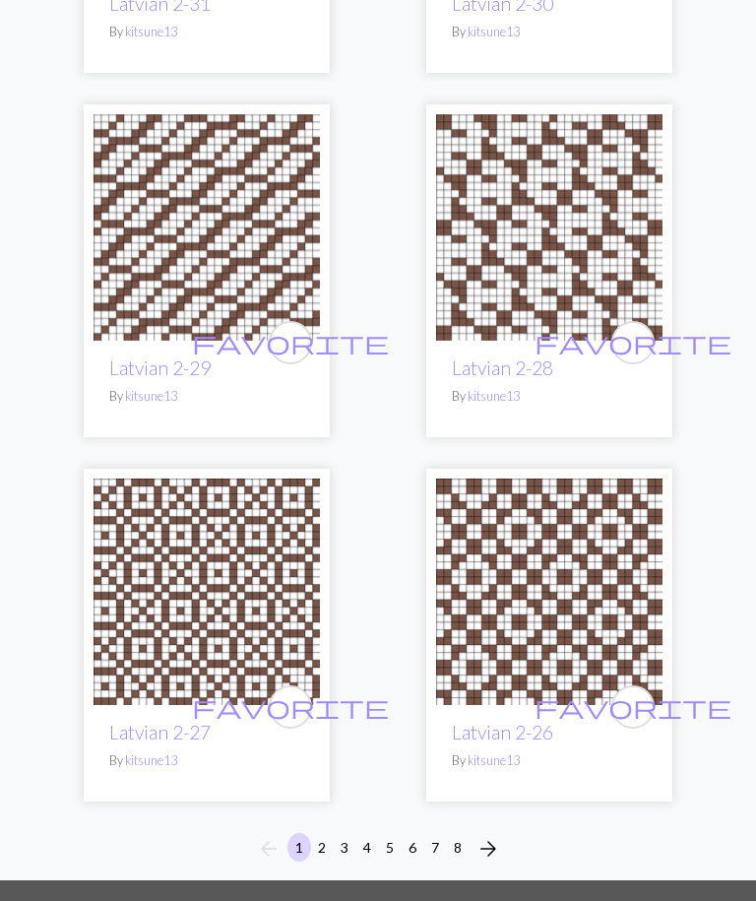
scroll to position [2592, 0]
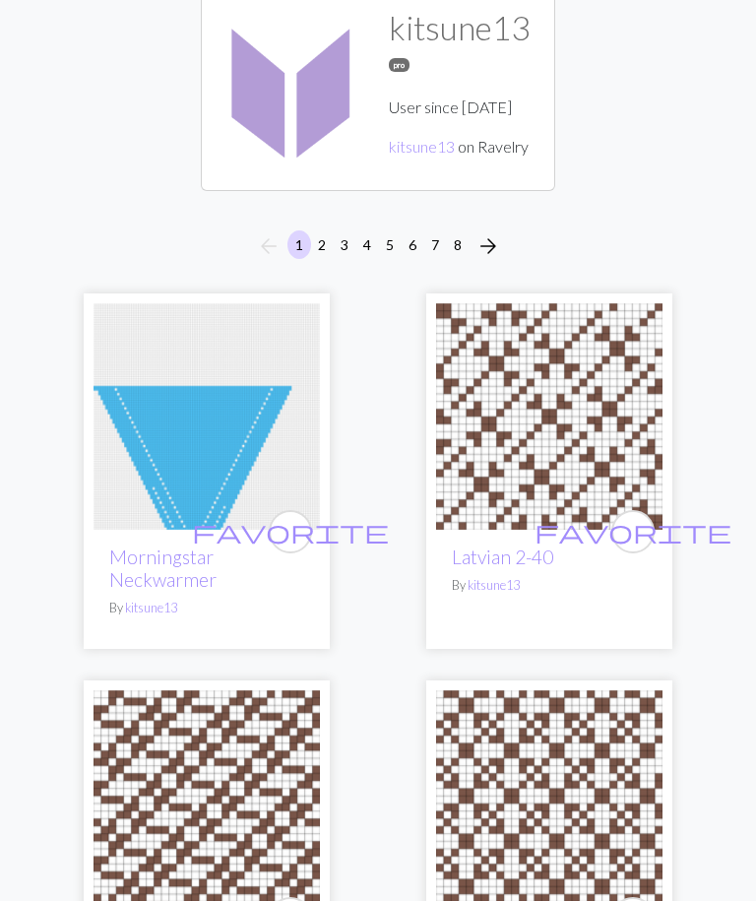
scroll to position [0, 0]
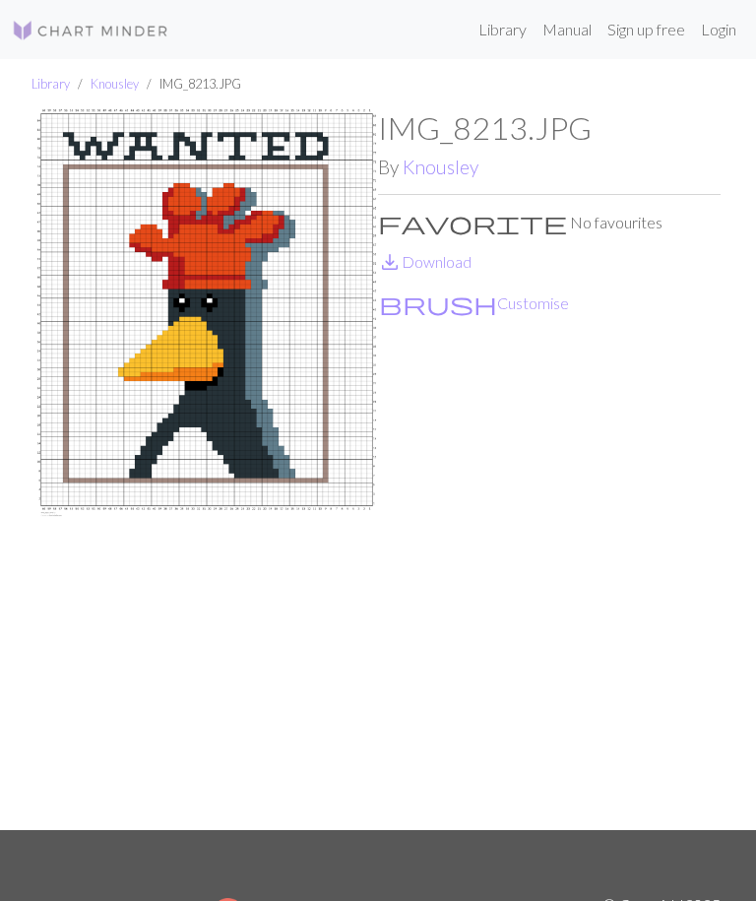
click at [377, 207] on img at bounding box center [206, 469] width 343 height 721
click at [724, 33] on link "Login" at bounding box center [718, 29] width 51 height 39
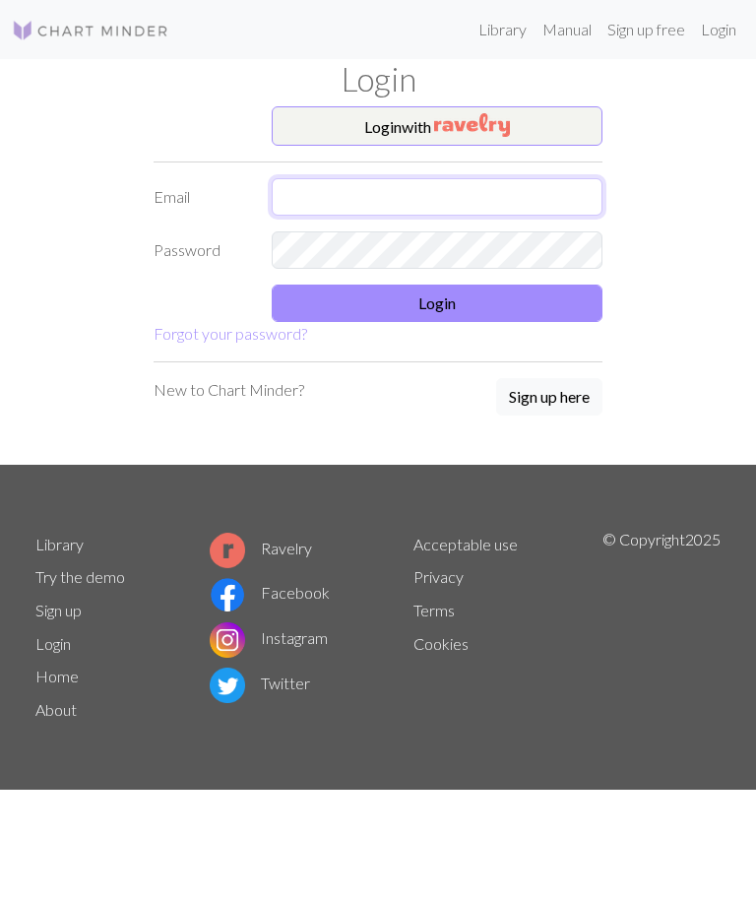
click at [557, 188] on input "text" at bounding box center [437, 196] width 331 height 37
click at [489, 200] on input "text" at bounding box center [437, 196] width 331 height 37
click at [510, 114] on img "button" at bounding box center [472, 125] width 76 height 24
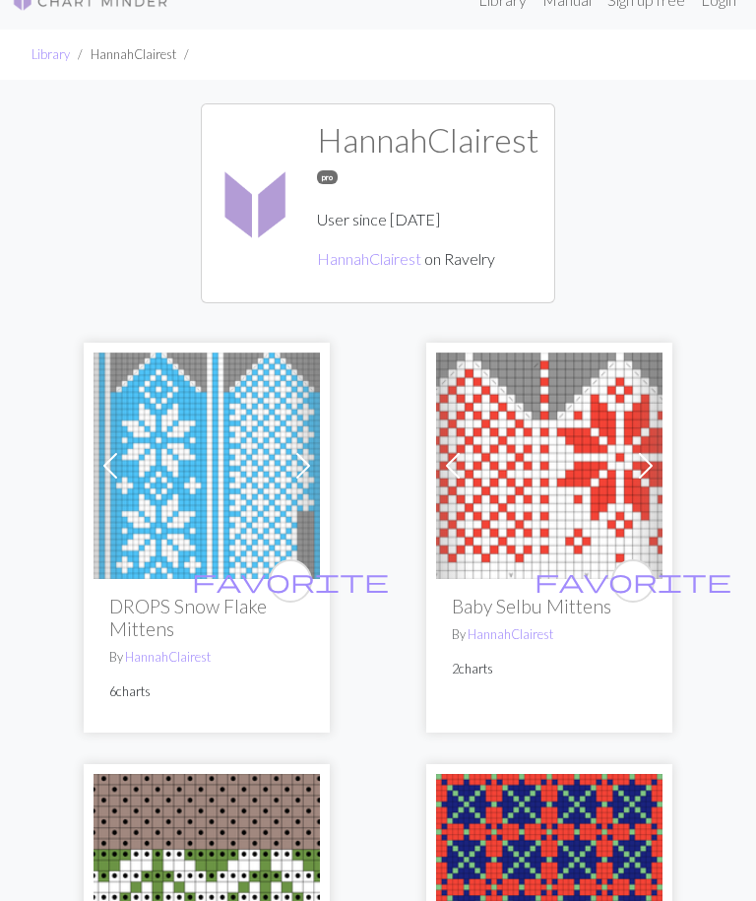
scroll to position [25, 0]
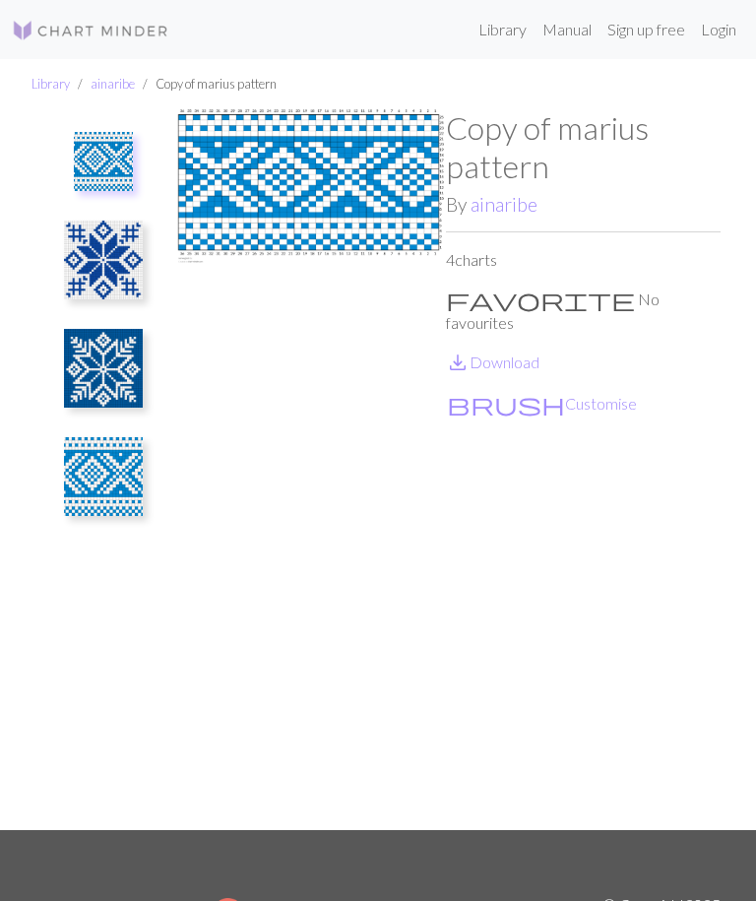
click at [107, 282] on img at bounding box center [103, 260] width 79 height 79
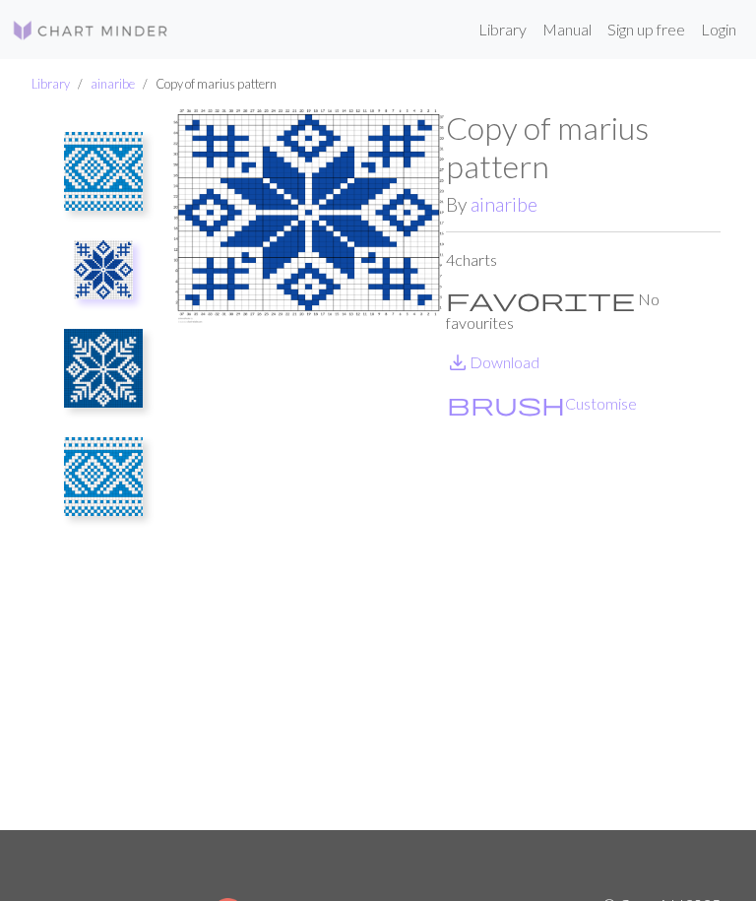
click at [97, 356] on img at bounding box center [103, 368] width 79 height 79
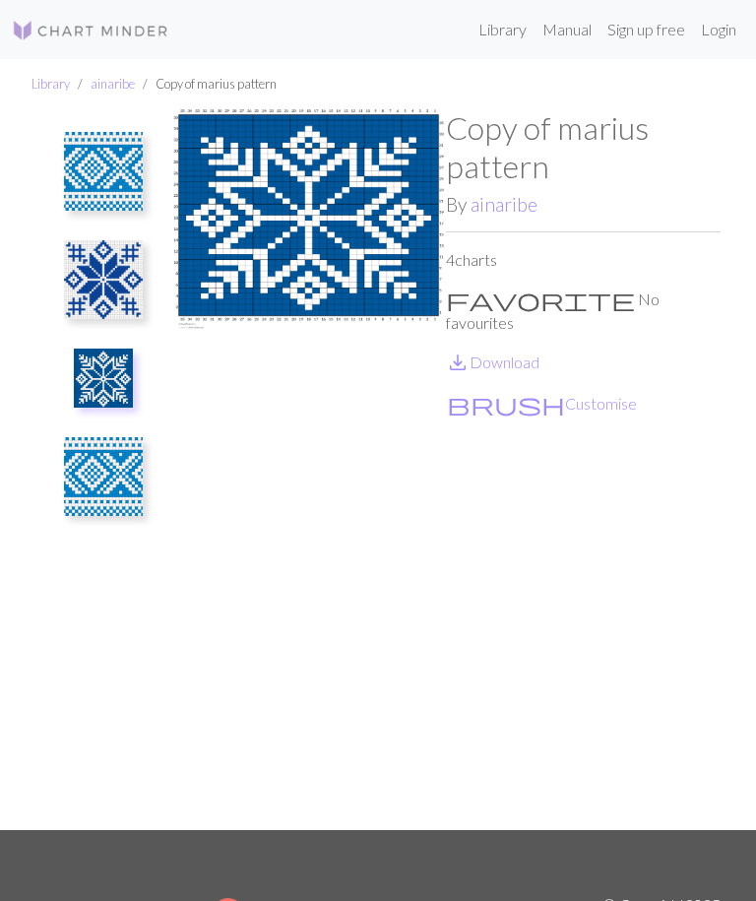
click at [109, 487] on img at bounding box center [103, 476] width 79 height 79
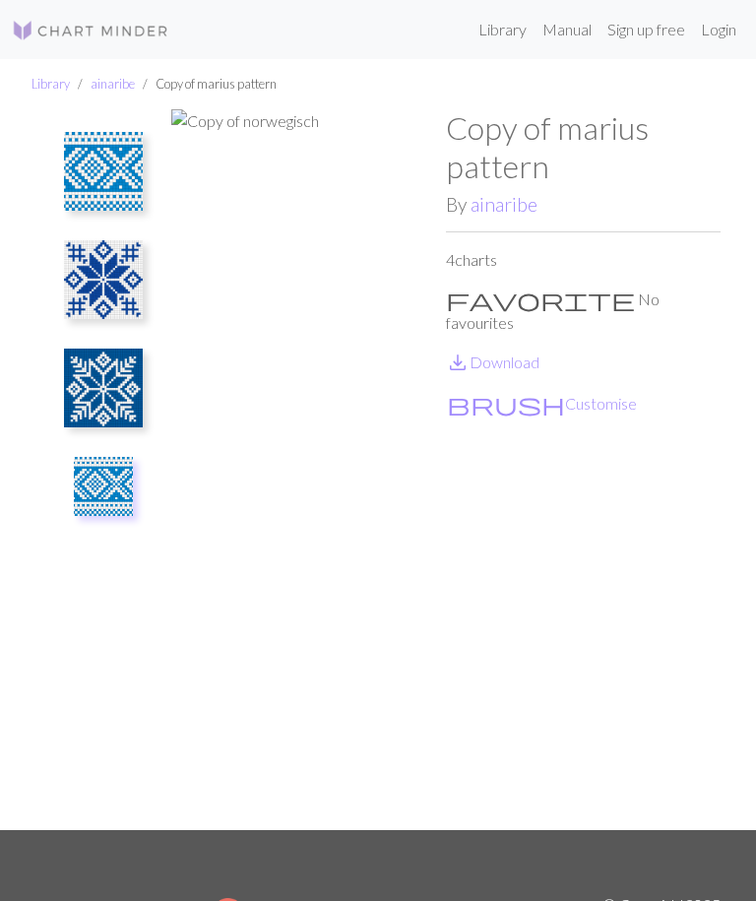
click at [107, 139] on img at bounding box center [103, 171] width 79 height 79
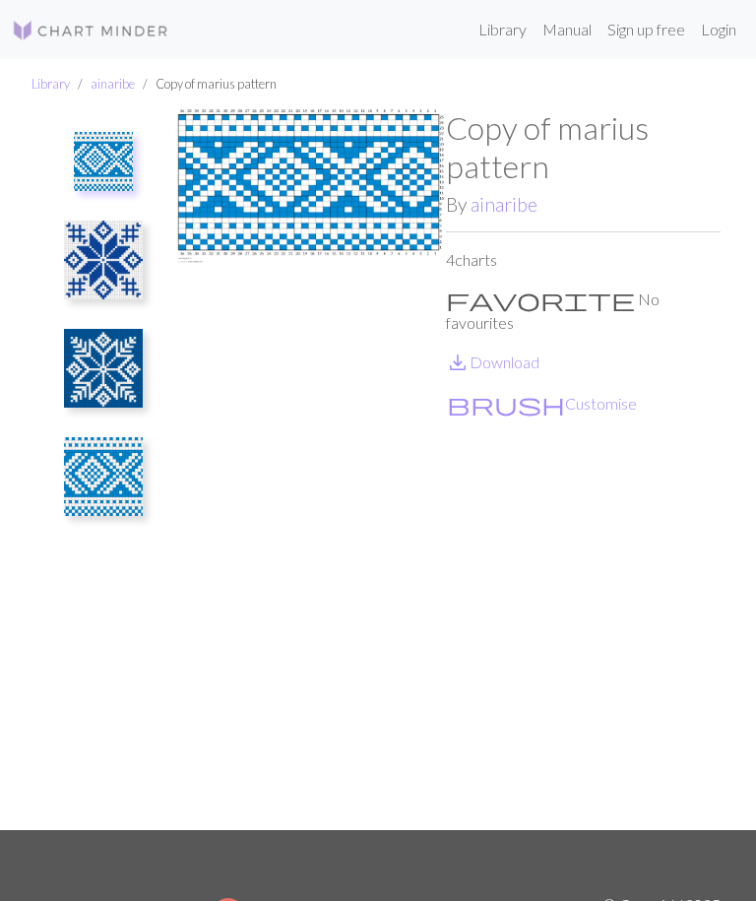
click at [84, 253] on img at bounding box center [103, 260] width 79 height 79
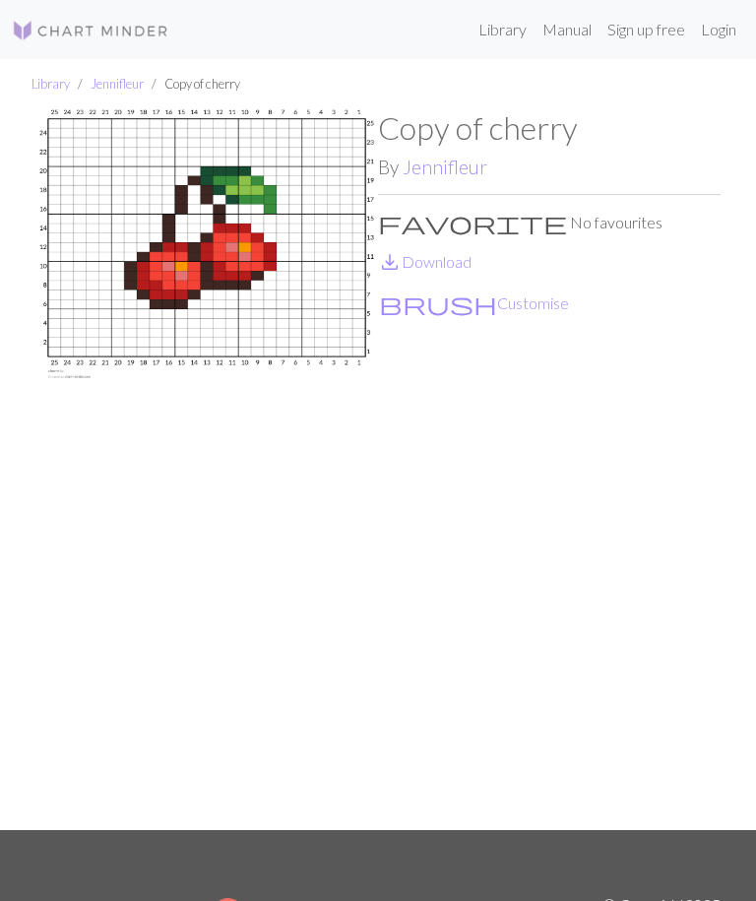
click at [405, 220] on p "favorite No favourites" at bounding box center [549, 223] width 343 height 24
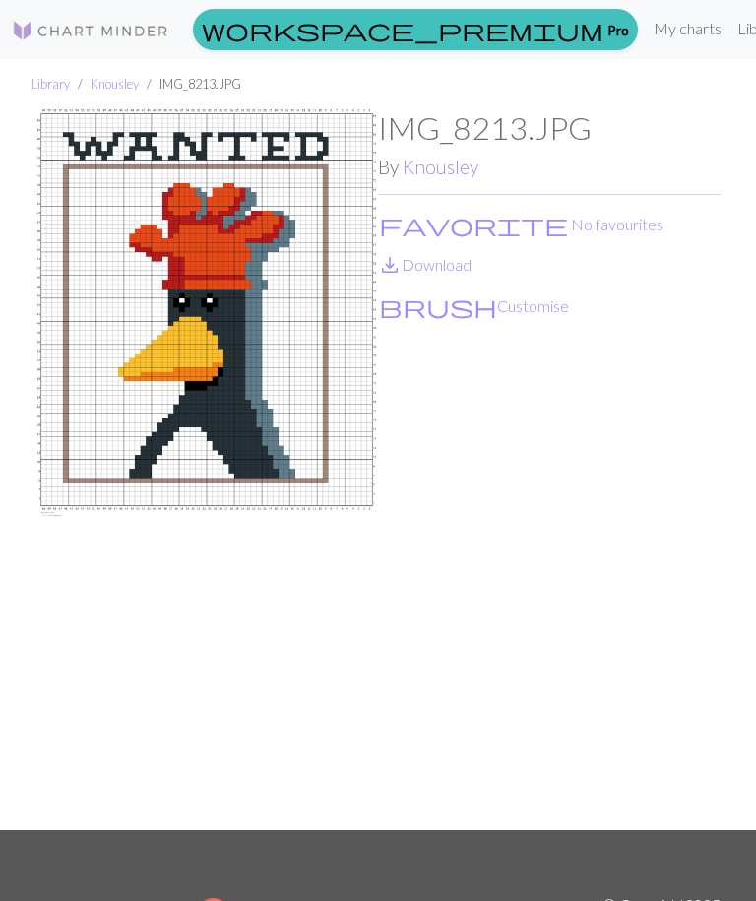
click at [466, 274] on link "save_alt Download" at bounding box center [425, 264] width 94 height 19
click at [451, 225] on button "favorite No favourites" at bounding box center [521, 225] width 286 height 26
click at [646, 25] on link "My charts" at bounding box center [688, 28] width 84 height 39
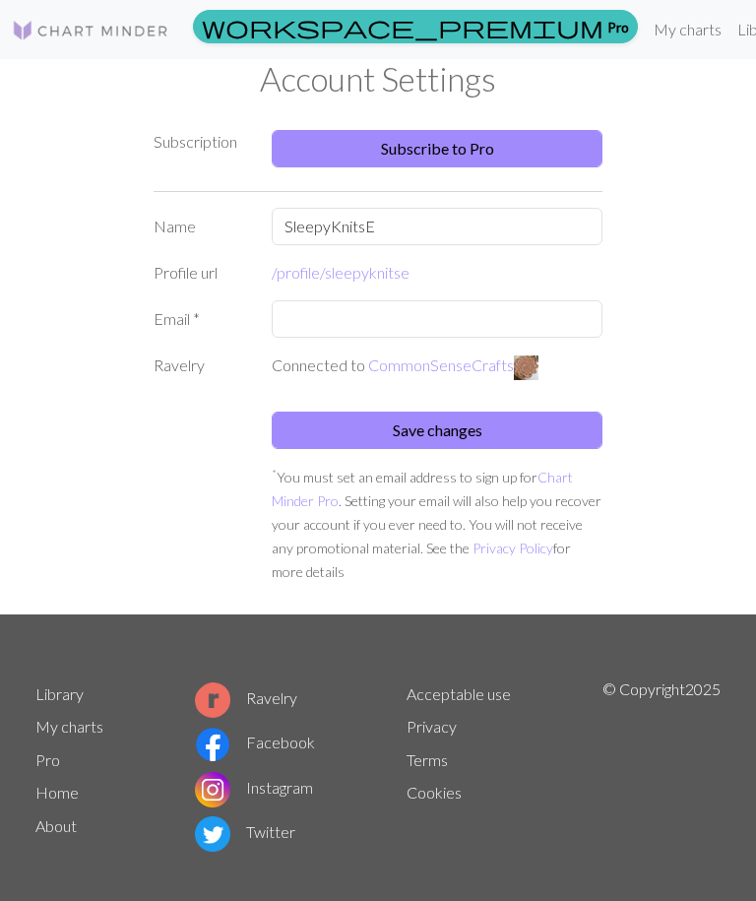
click at [730, 30] on link "Library" at bounding box center [762, 29] width 64 height 39
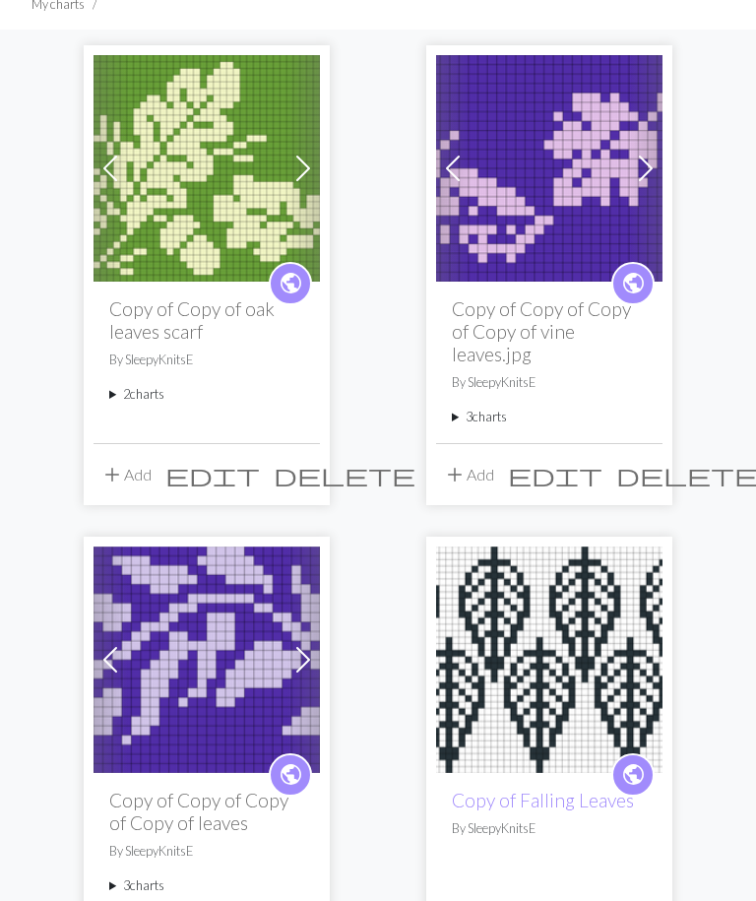
scroll to position [198, 0]
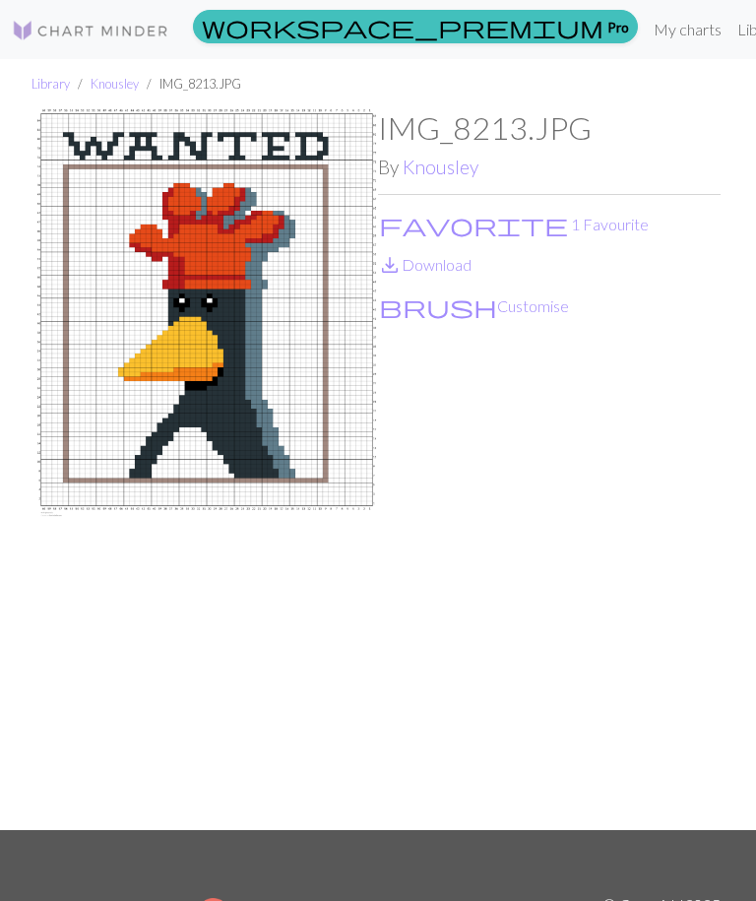
click at [455, 265] on link "save_alt Download" at bounding box center [425, 264] width 94 height 19
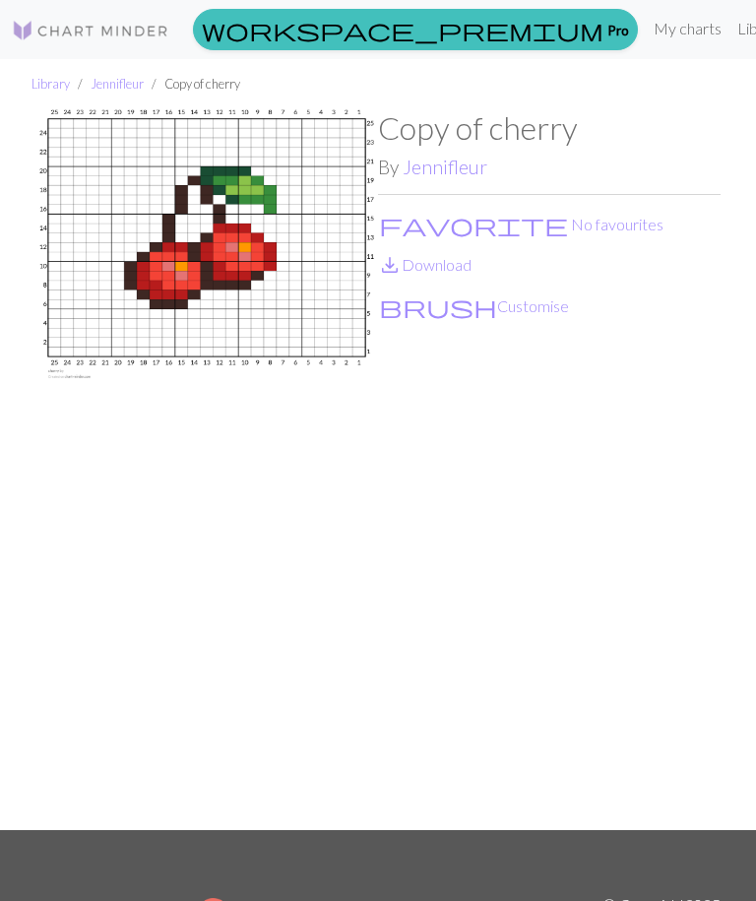
click at [454, 224] on button "favorite No favourites" at bounding box center [521, 225] width 286 height 26
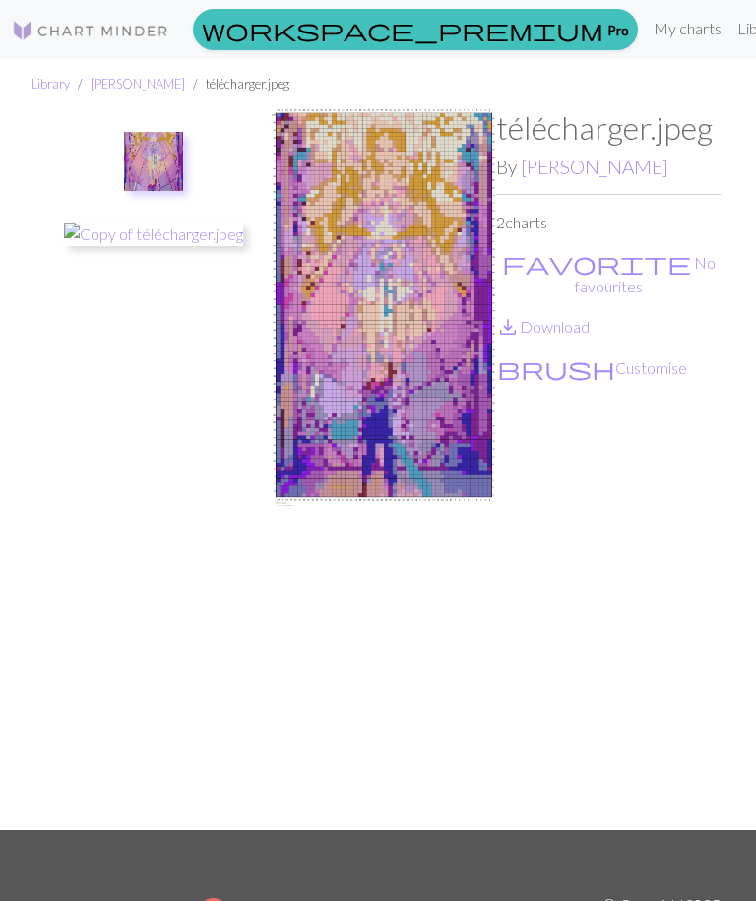
click at [526, 266] on button "favorite No favourites" at bounding box center [608, 274] width 224 height 49
click at [530, 173] on link "[PERSON_NAME]" at bounding box center [595, 167] width 148 height 23
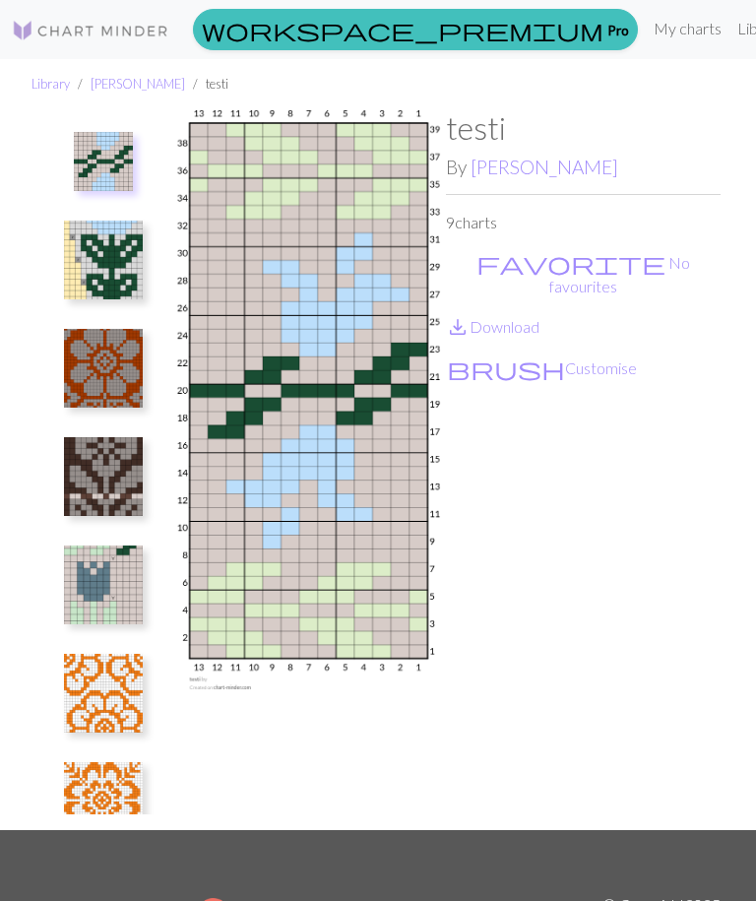
click at [92, 267] on img at bounding box center [103, 260] width 79 height 79
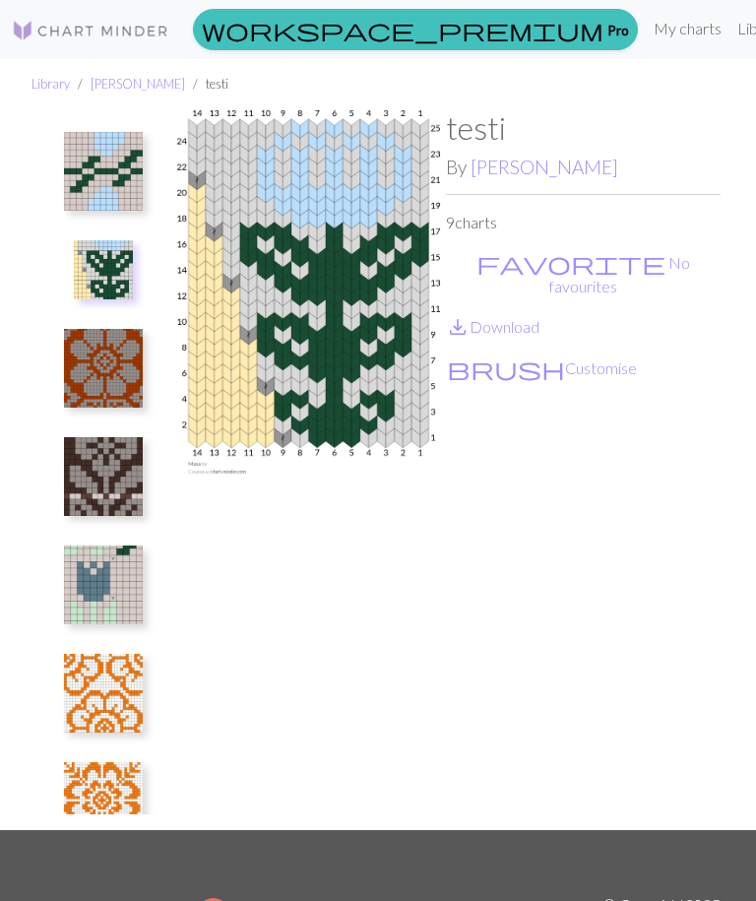
click at [96, 206] on img at bounding box center [103, 171] width 79 height 79
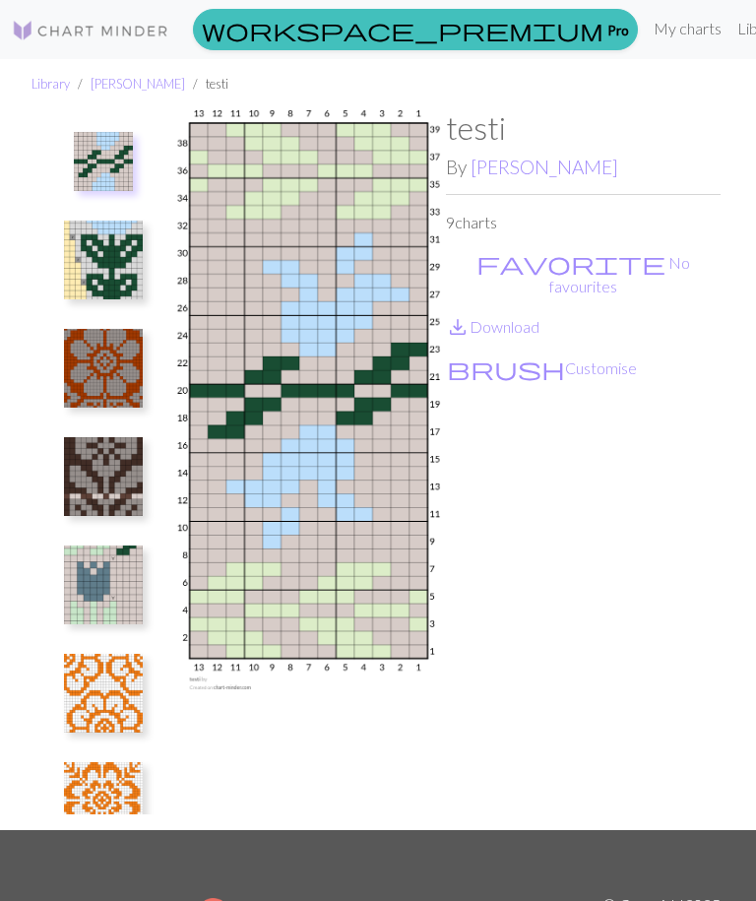
click at [105, 257] on img at bounding box center [103, 260] width 79 height 79
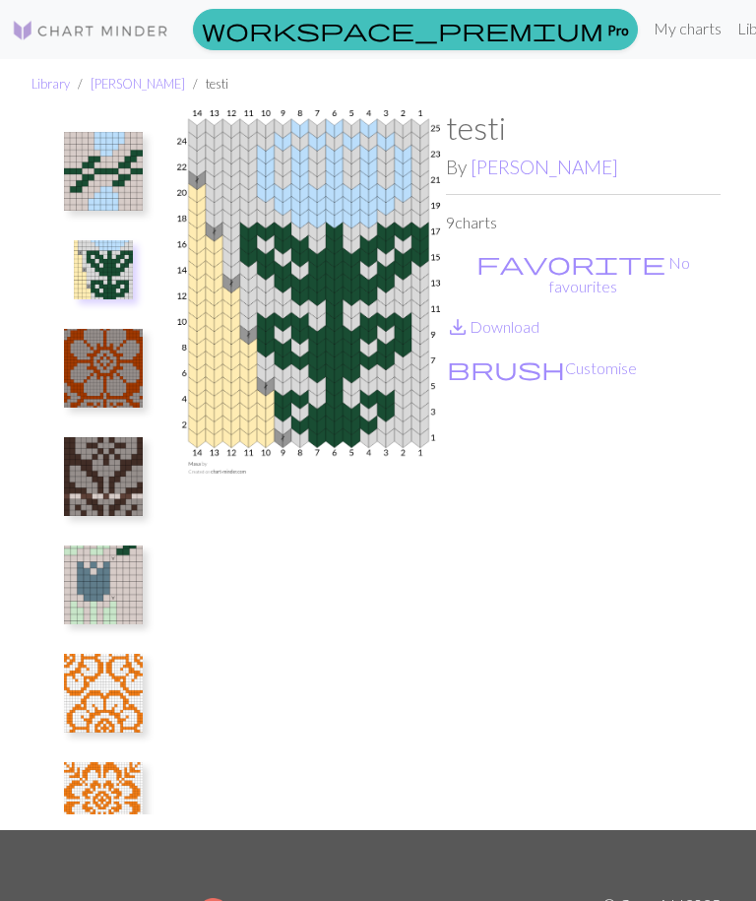
click at [95, 369] on img at bounding box center [103, 368] width 79 height 79
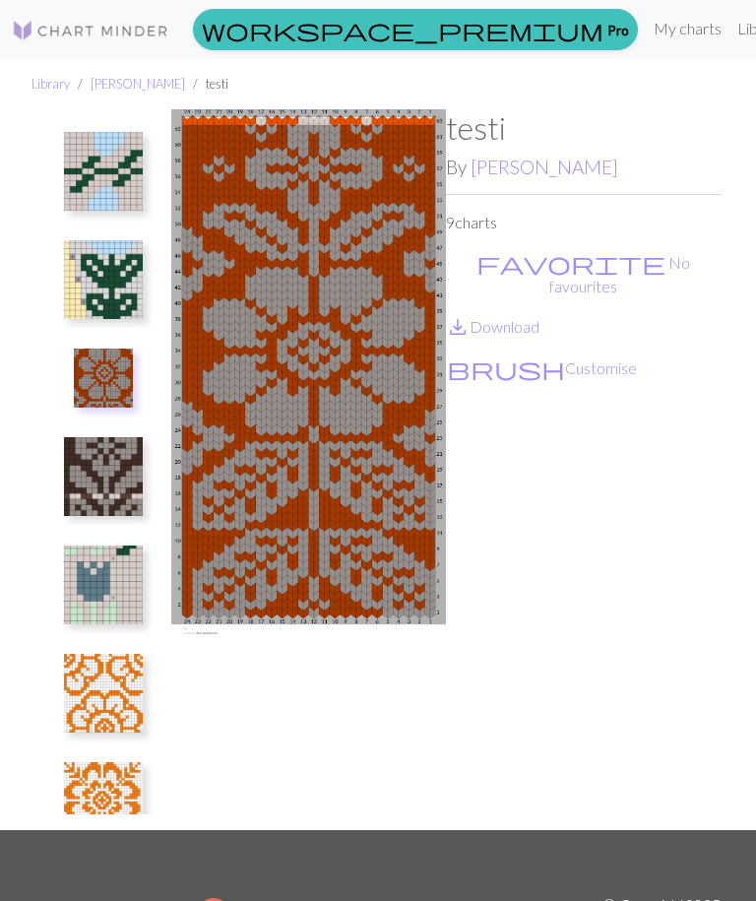
click at [101, 482] on img at bounding box center [103, 476] width 79 height 79
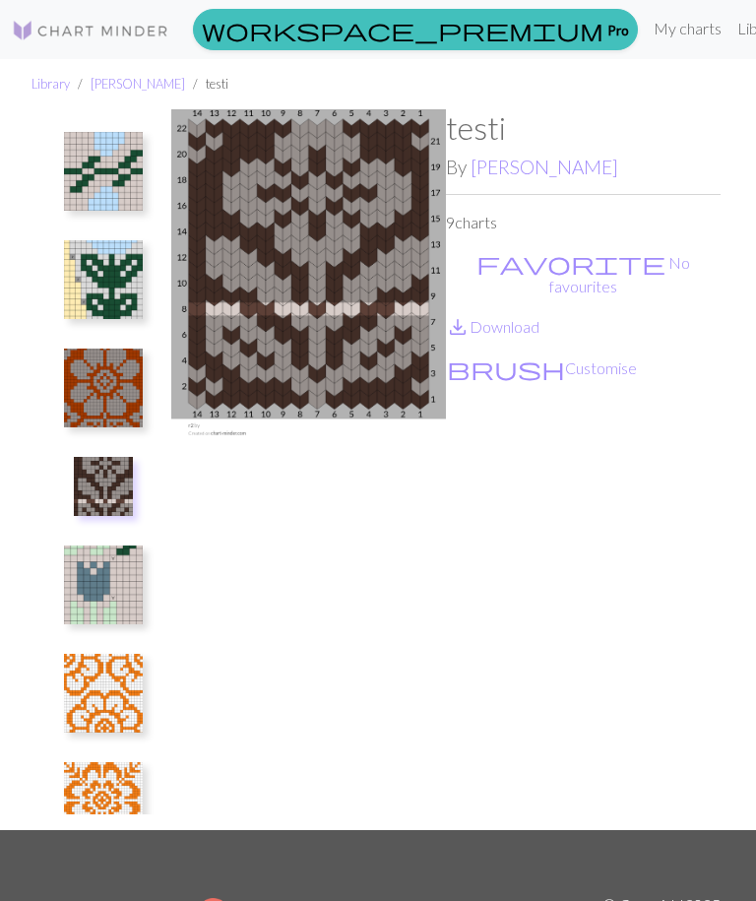
click at [88, 384] on img at bounding box center [103, 388] width 79 height 79
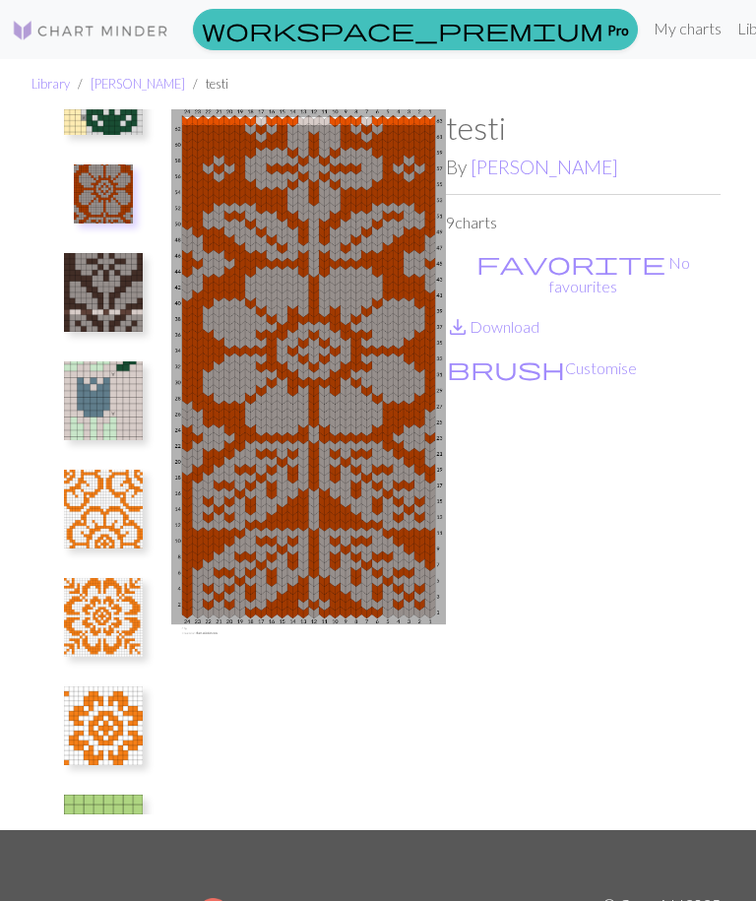
scroll to position [194, 0]
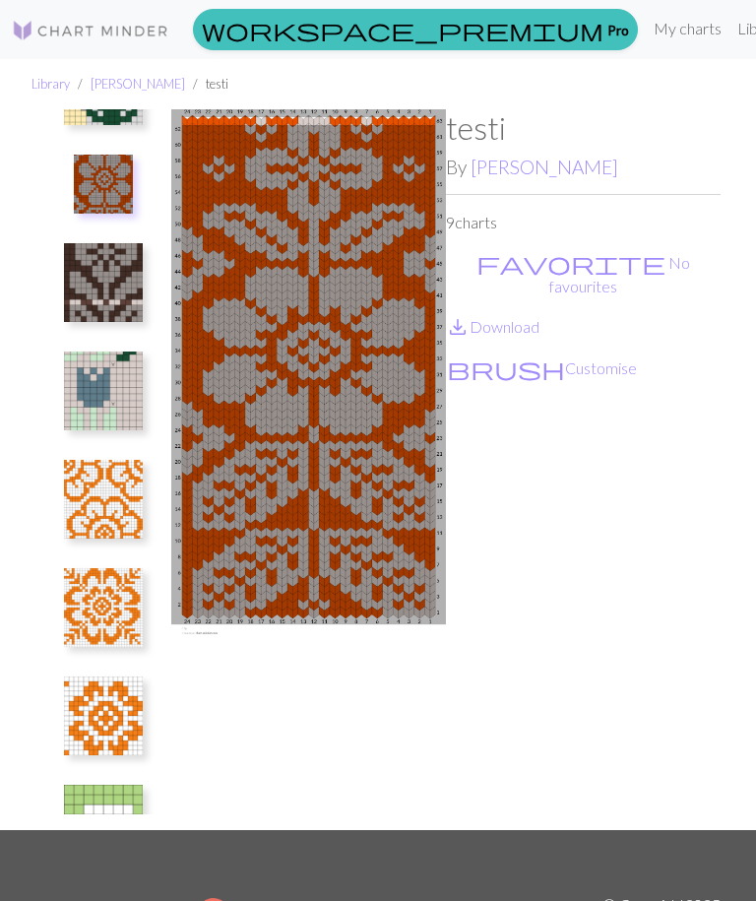
click at [79, 385] on img at bounding box center [103, 390] width 79 height 79
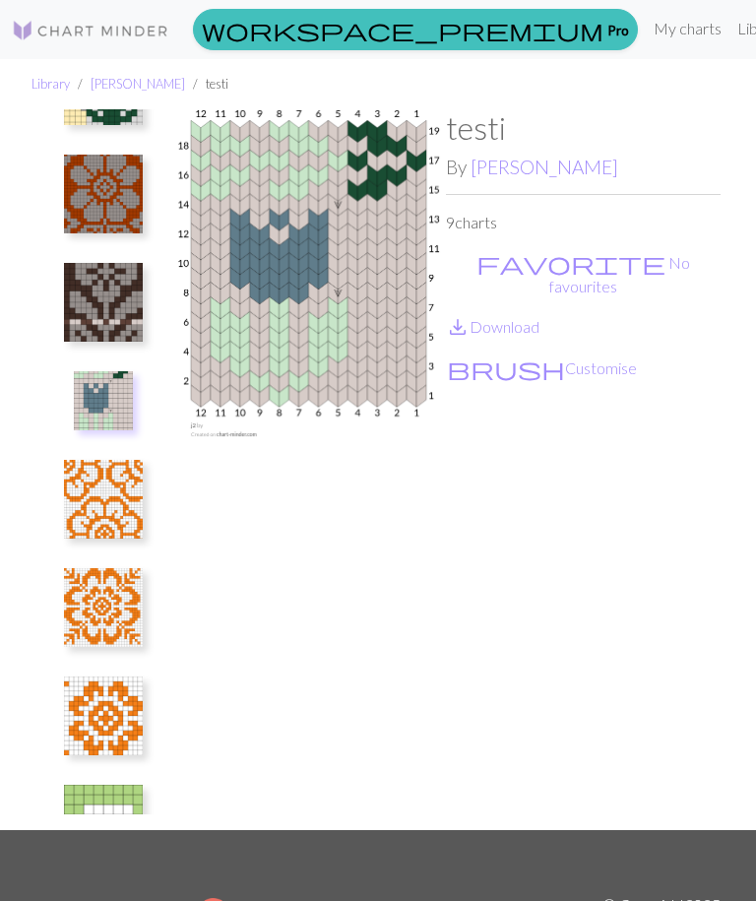
click at [100, 519] on img at bounding box center [103, 499] width 79 height 79
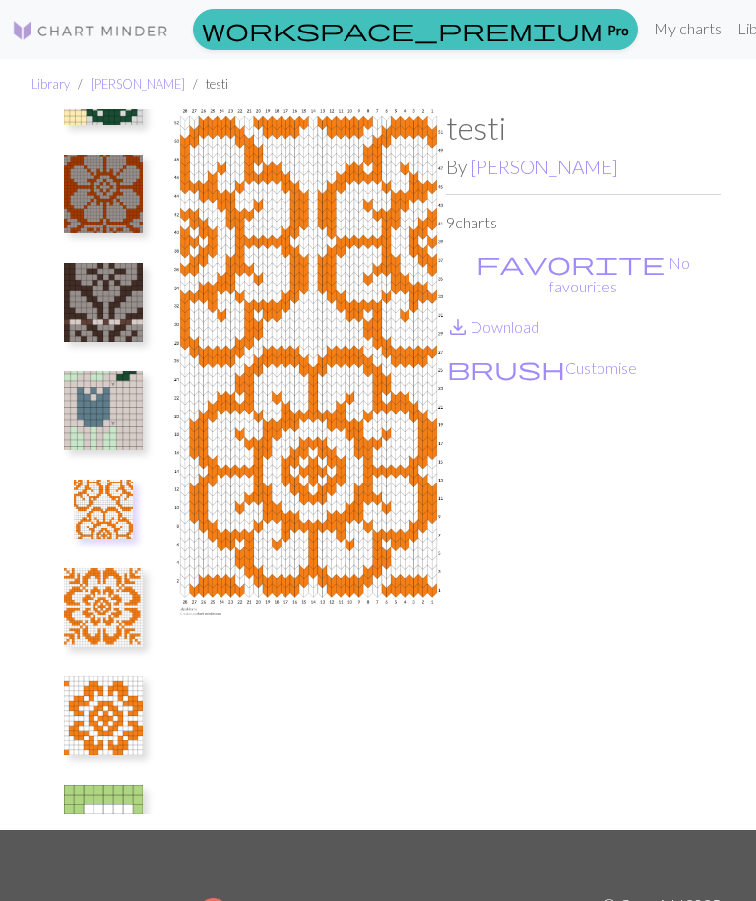
click at [92, 594] on img at bounding box center [103, 607] width 79 height 79
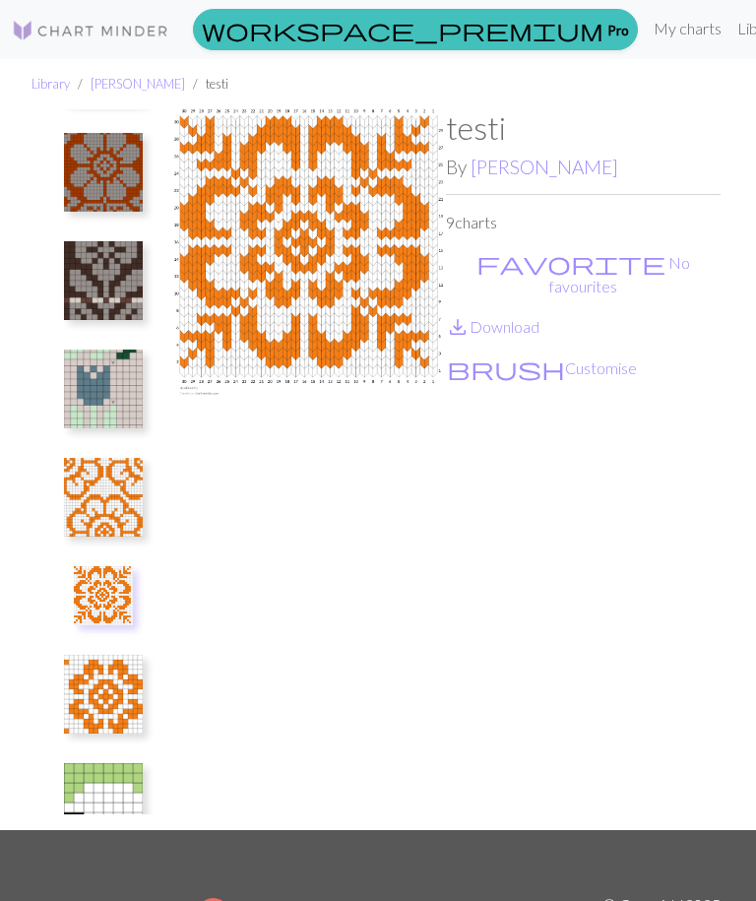
scroll to position [214, 0]
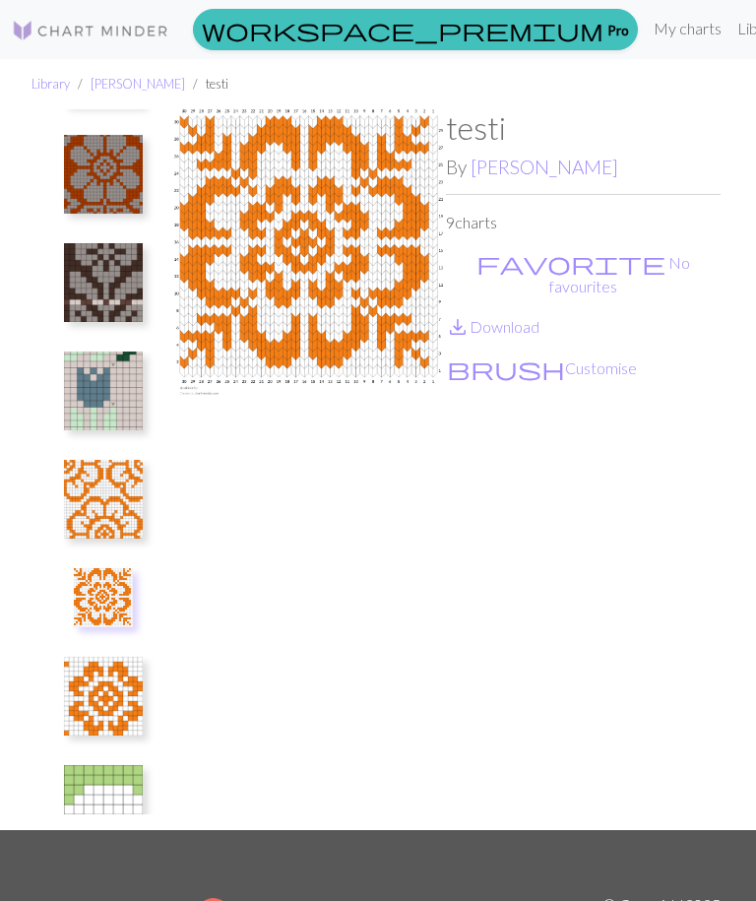
click at [105, 708] on img at bounding box center [103, 696] width 79 height 79
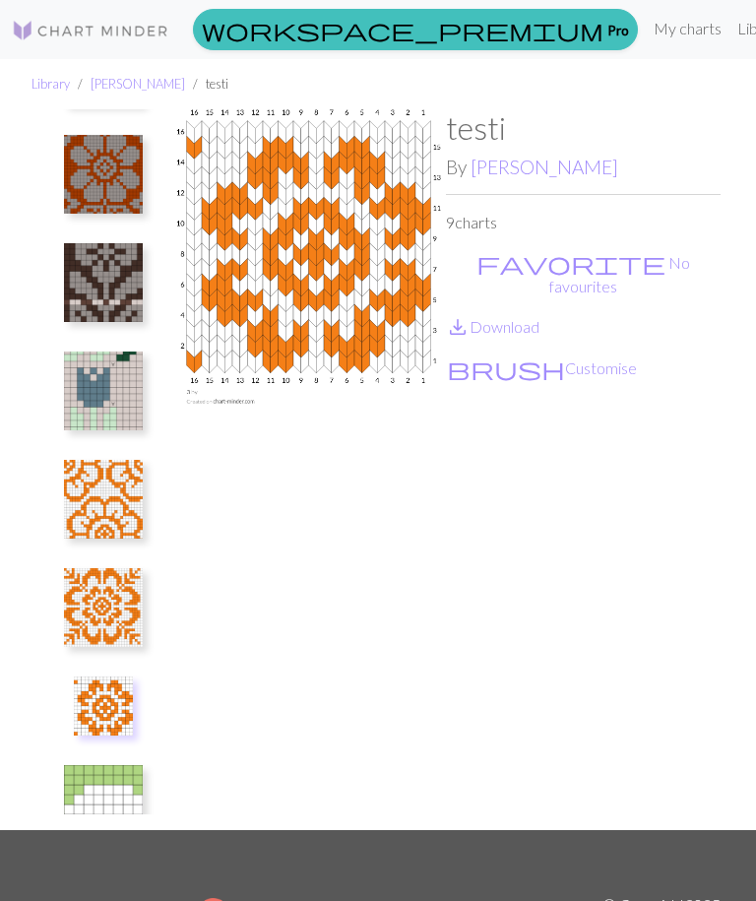
click at [104, 797] on img at bounding box center [103, 804] width 79 height 79
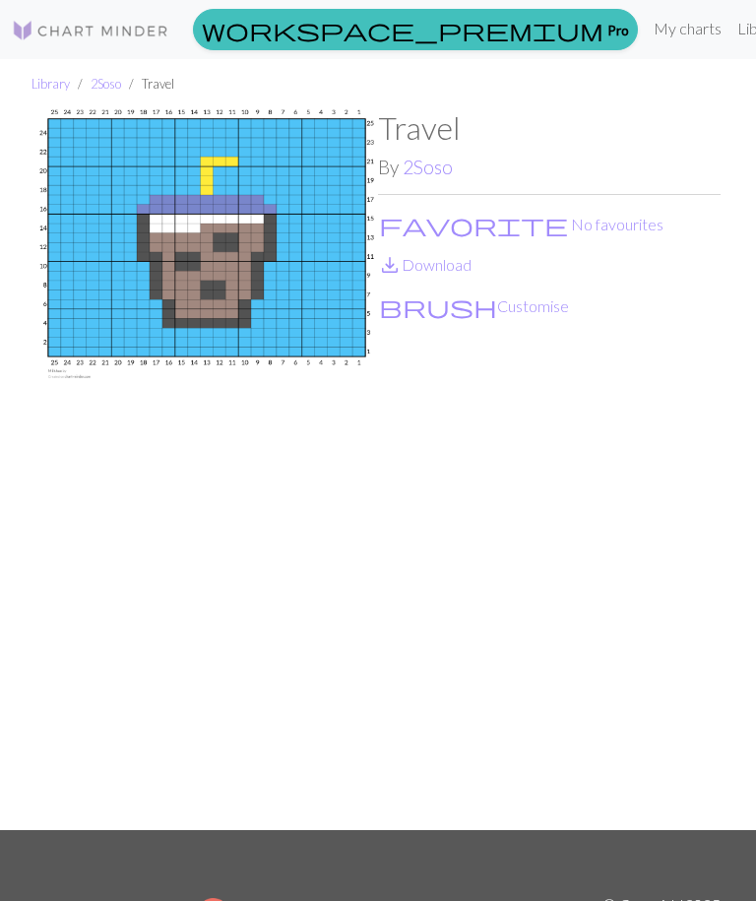
click at [459, 227] on button "favorite No favourites" at bounding box center [521, 225] width 286 height 26
click at [431, 170] on link "2Soso" at bounding box center [428, 167] width 50 height 23
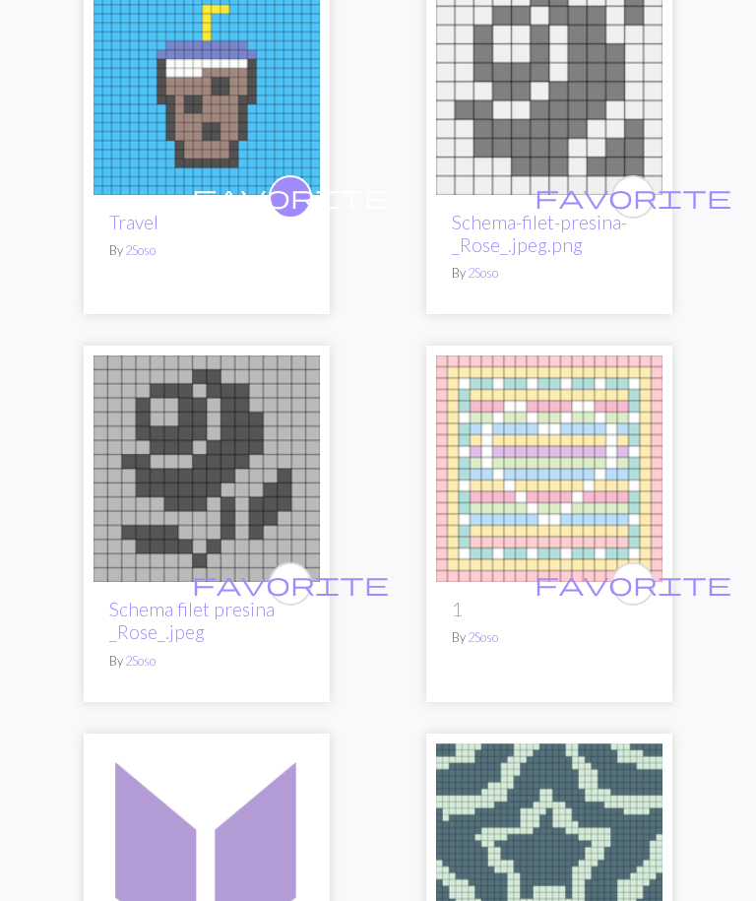
scroll to position [398, 0]
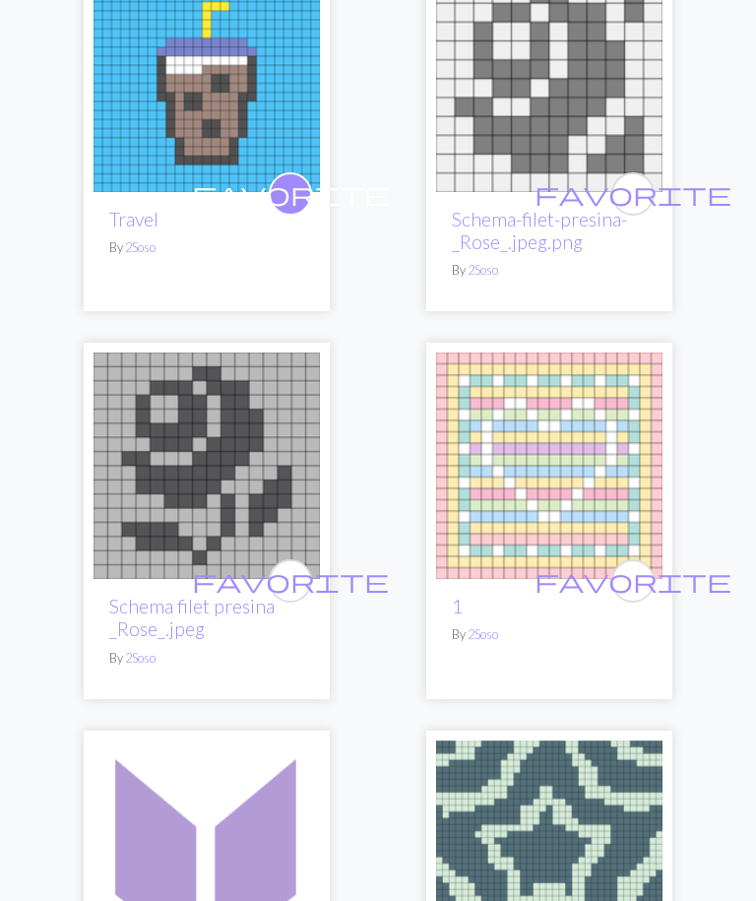
click at [291, 581] on span "favorite" at bounding box center [290, 580] width 197 height 31
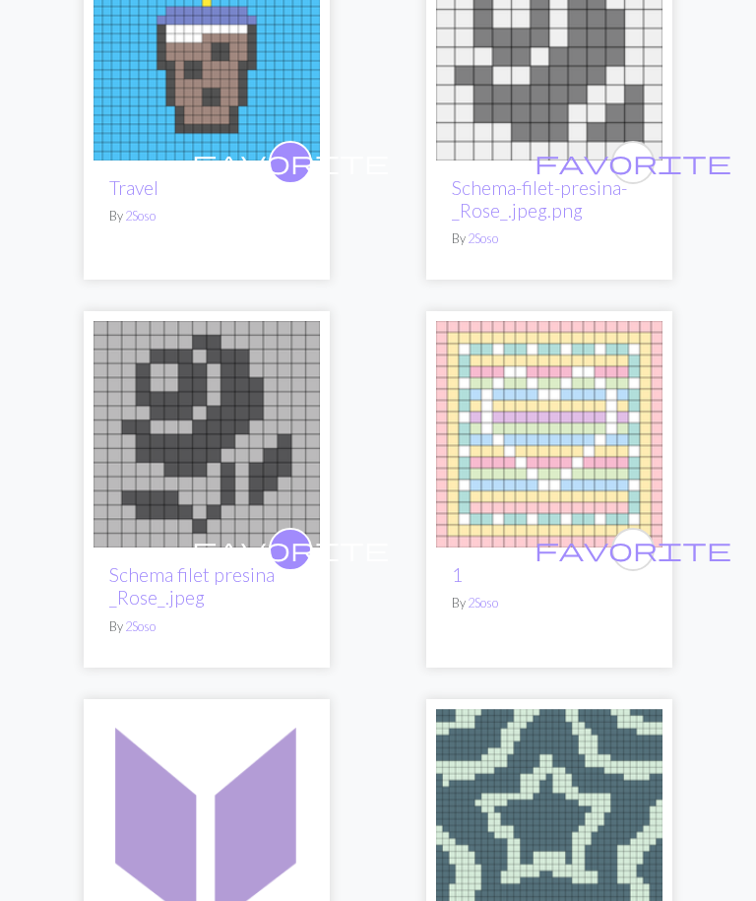
click at [230, 413] on img at bounding box center [207, 435] width 226 height 226
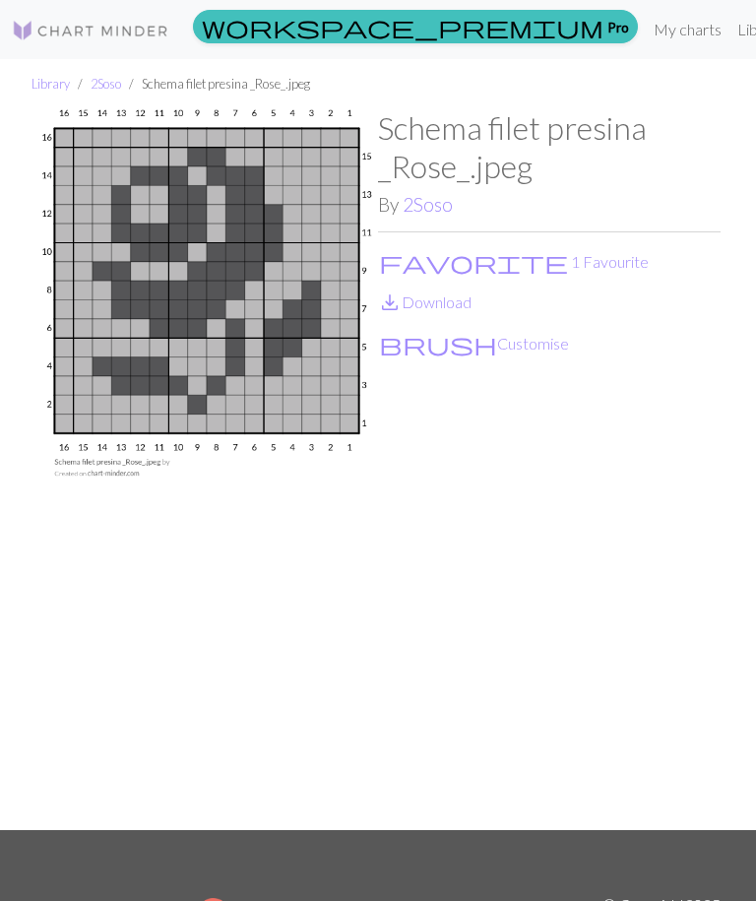
click at [443, 348] on button "brush Customise" at bounding box center [474, 344] width 192 height 26
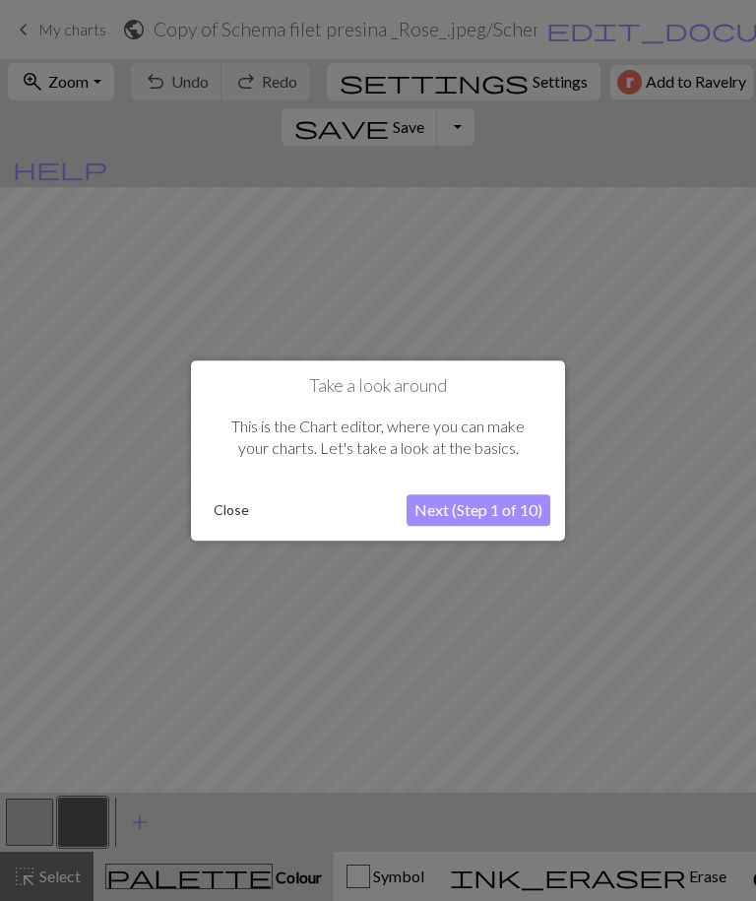
click at [227, 514] on button "Close" at bounding box center [231, 510] width 51 height 30
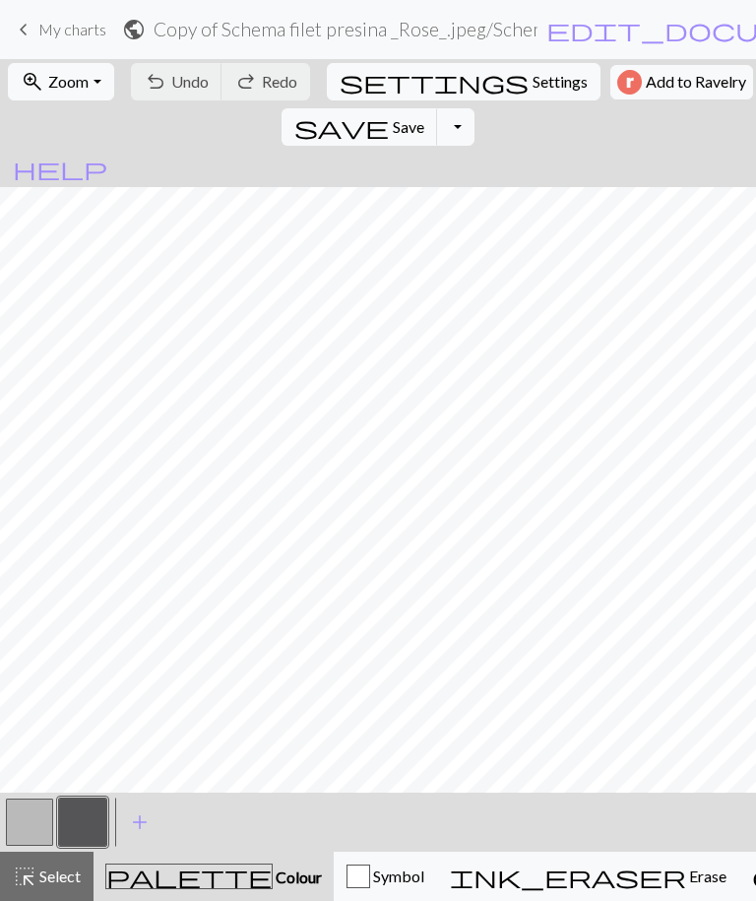
click at [273, 885] on span "Colour" at bounding box center [297, 876] width 49 height 19
click at [134, 810] on span "add" at bounding box center [140, 822] width 24 height 28
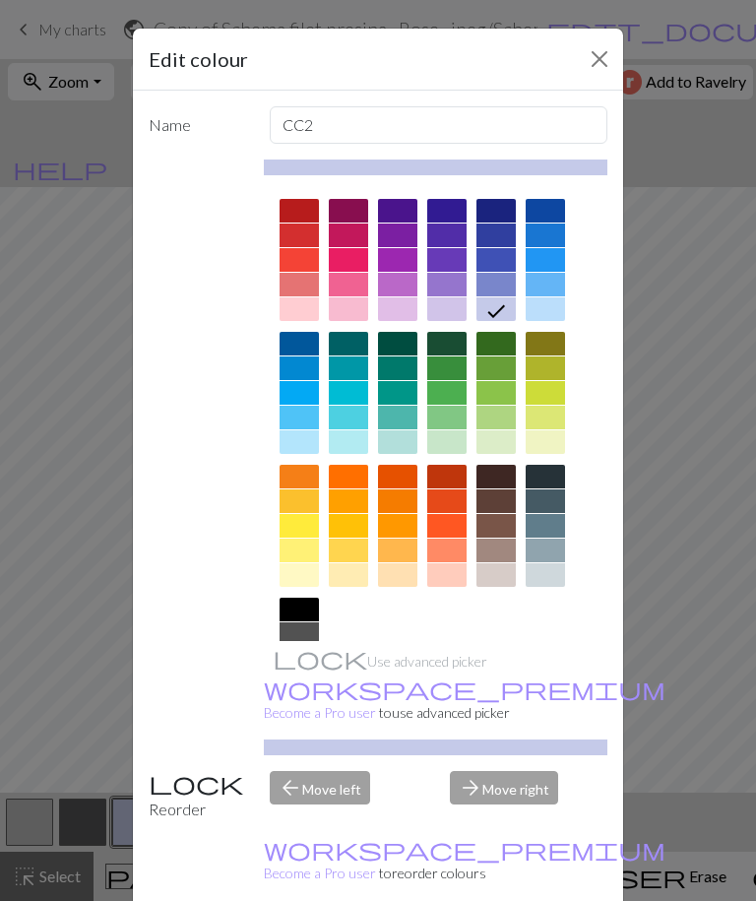
click at [405, 524] on div at bounding box center [397, 526] width 39 height 24
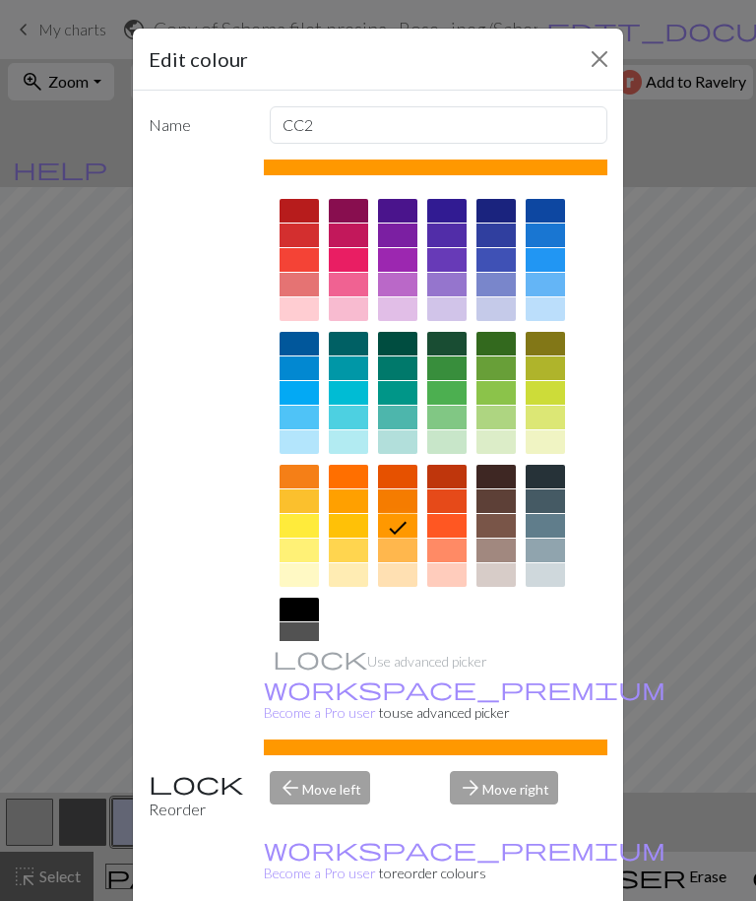
click at [603, 60] on button "Close" at bounding box center [600, 59] width 32 height 32
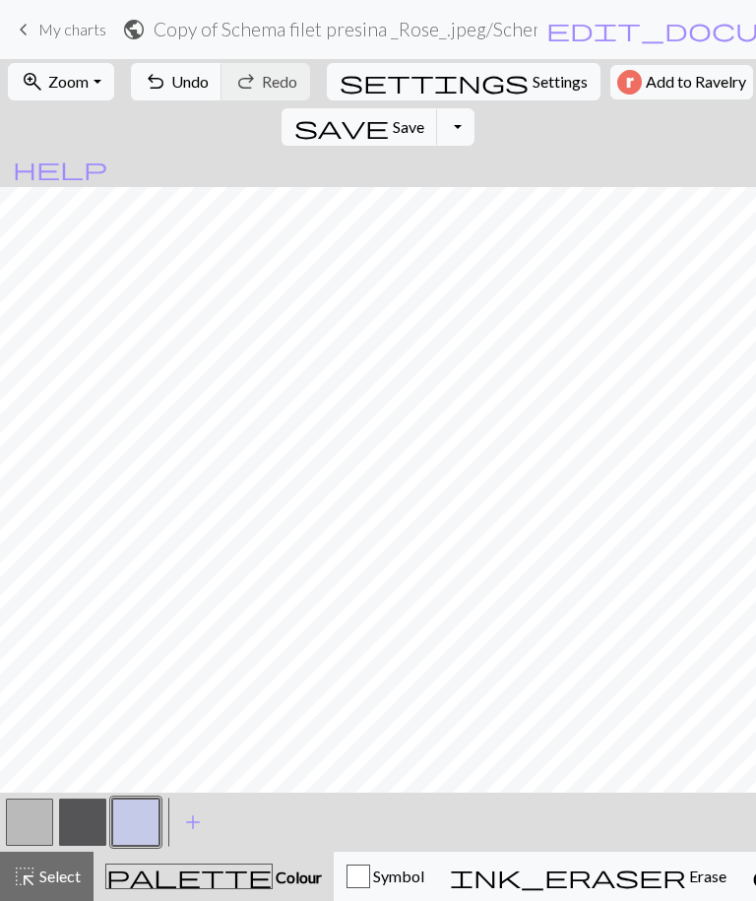
click at [140, 821] on button "button" at bounding box center [135, 821] width 47 height 47
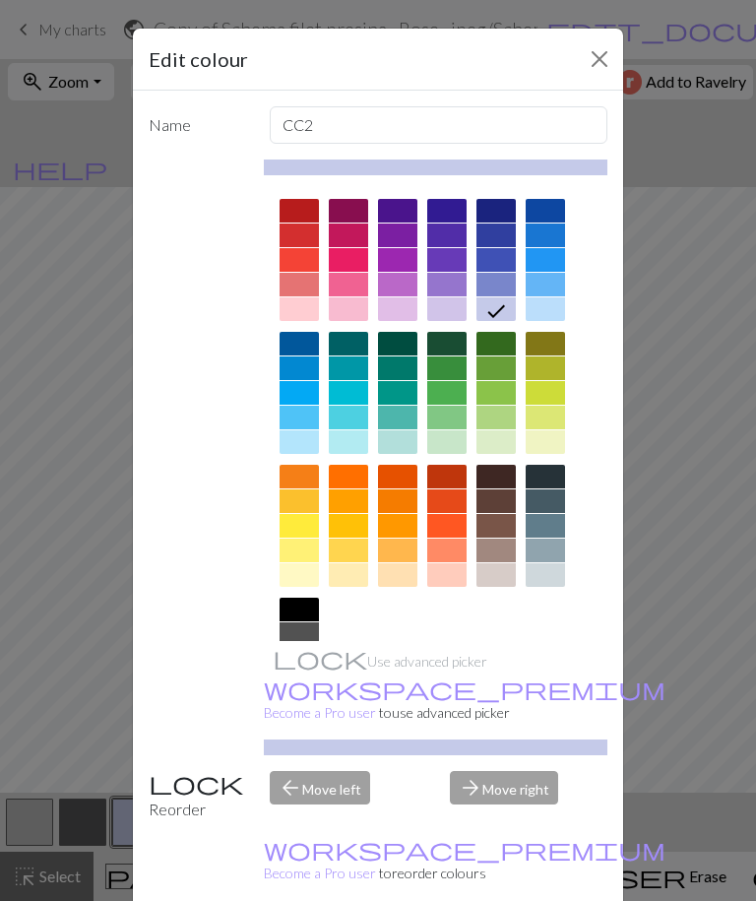
click at [304, 499] on div at bounding box center [299, 501] width 39 height 24
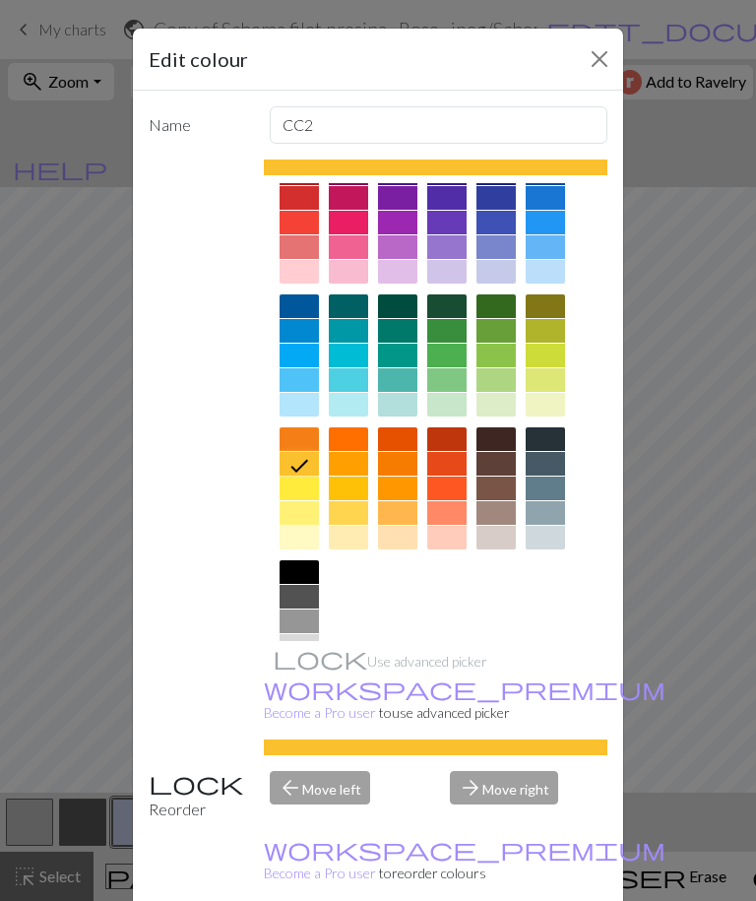
scroll to position [36, 0]
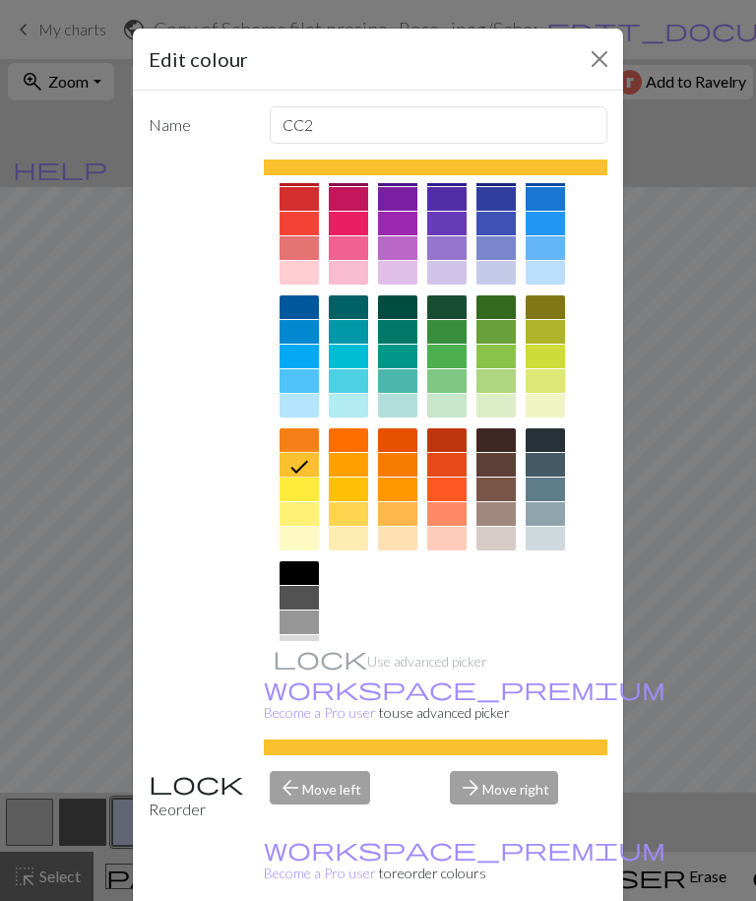
click at [508, 713] on div "Use advanced picker workspace_premium Become a Pro user to use advanced picker" at bounding box center [436, 457] width 345 height 596
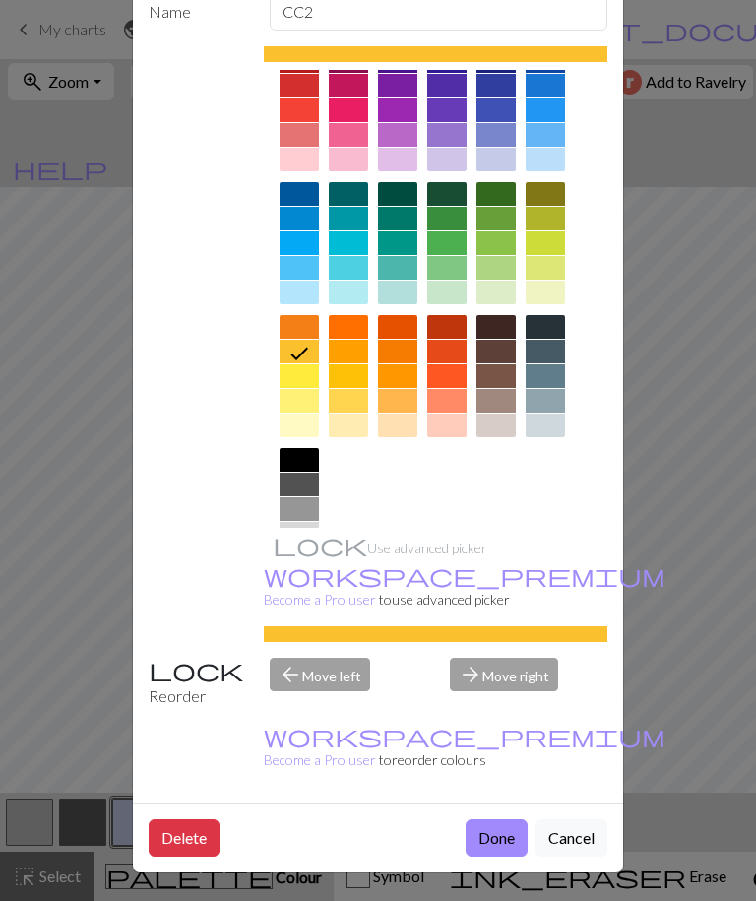
scroll to position [114, 0]
click at [497, 835] on button "Done" at bounding box center [497, 837] width 62 height 37
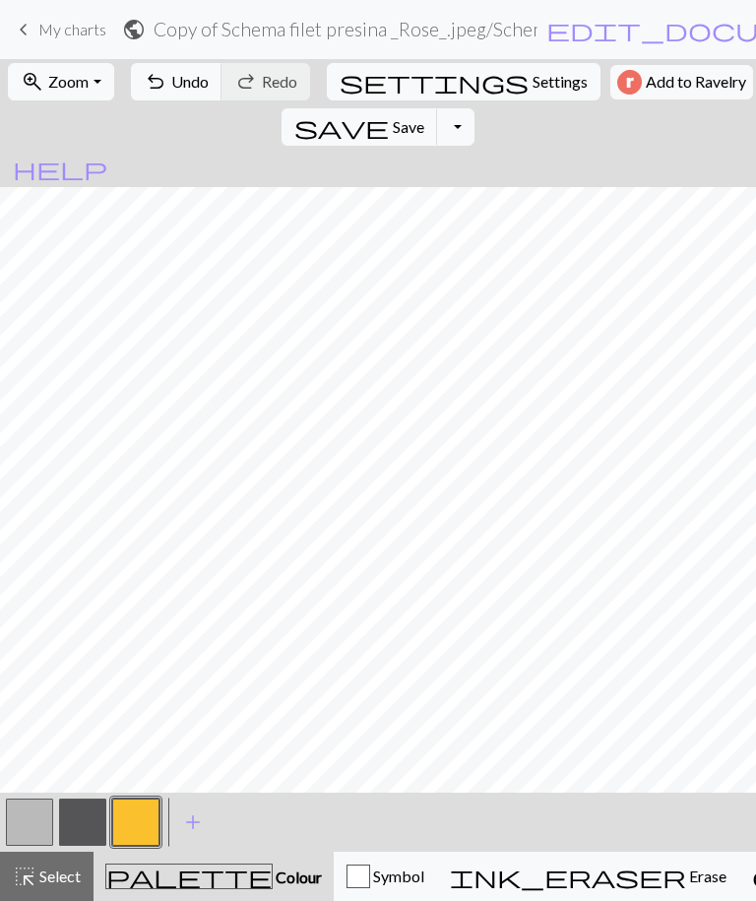
click at [86, 820] on button "button" at bounding box center [82, 821] width 47 height 47
click at [84, 815] on button "button" at bounding box center [82, 821] width 47 height 47
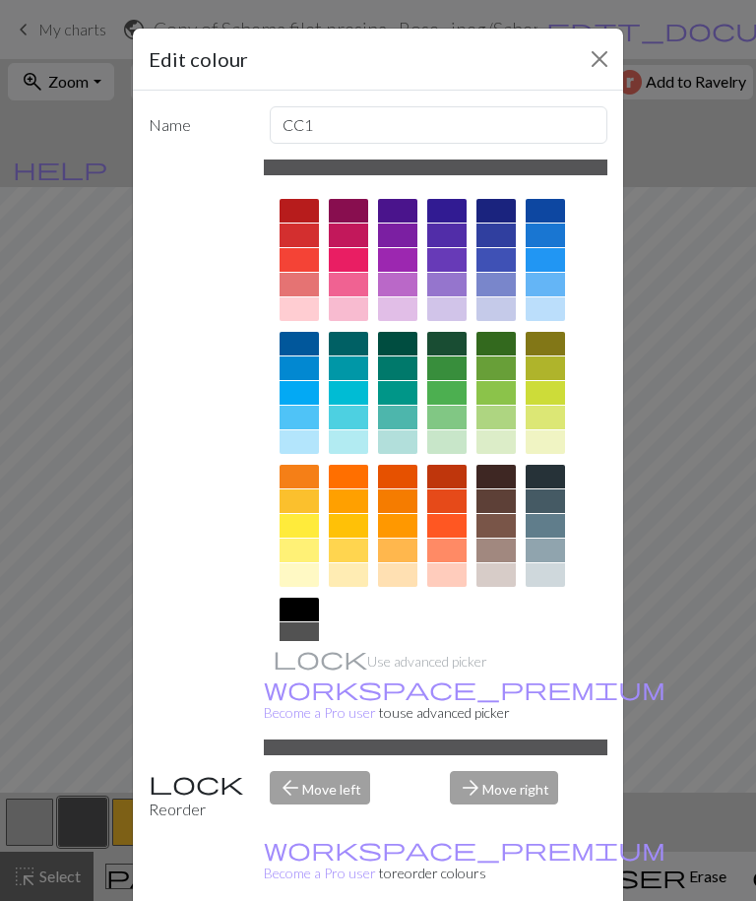
click at [446, 260] on div at bounding box center [446, 260] width 39 height 24
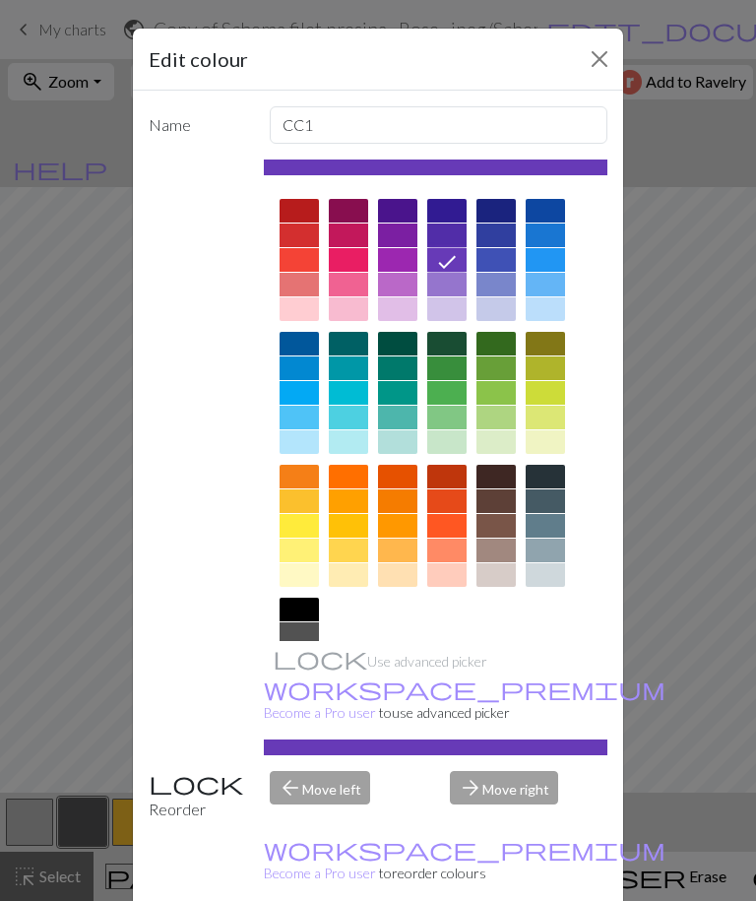
click at [404, 234] on div at bounding box center [397, 235] width 39 height 24
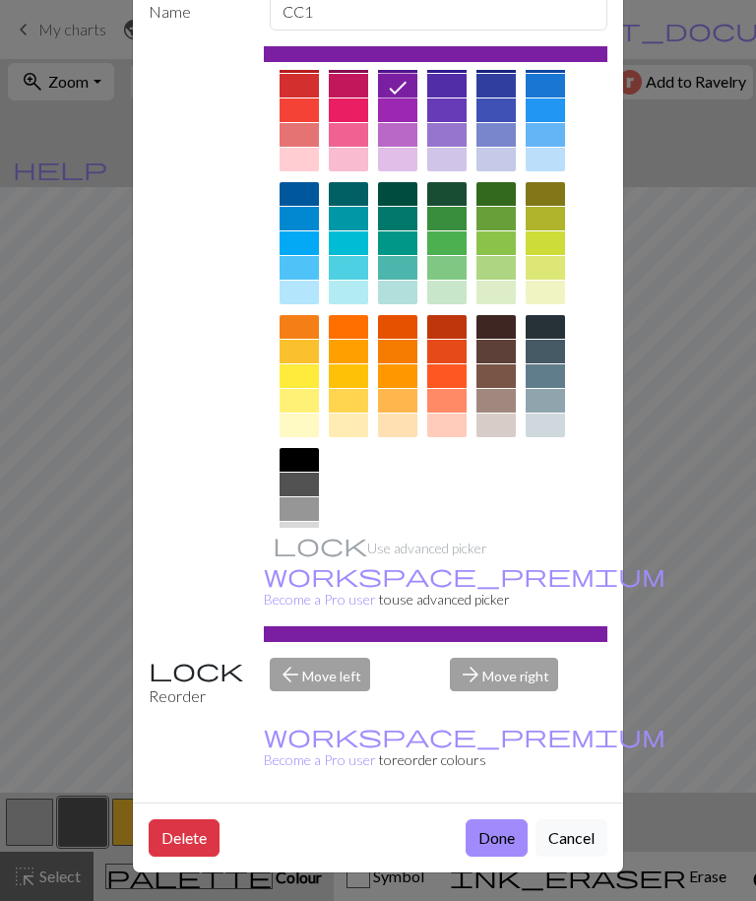
click at [494, 835] on button "Done" at bounding box center [497, 837] width 62 height 37
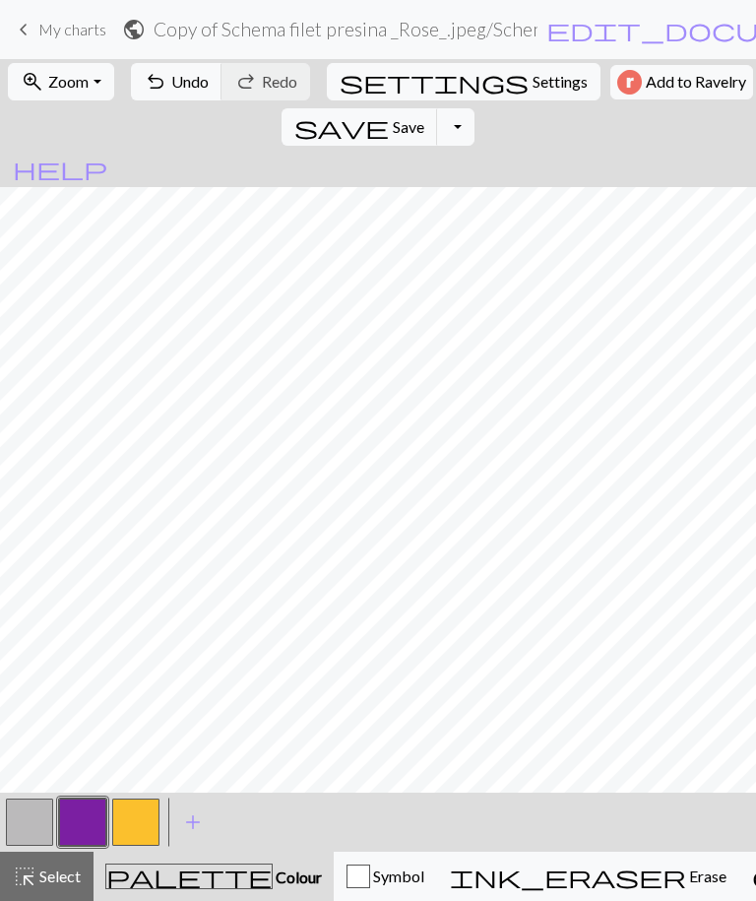
click at [30, 814] on button "button" at bounding box center [29, 821] width 47 height 47
click at [78, 818] on button "button" at bounding box center [82, 821] width 47 height 47
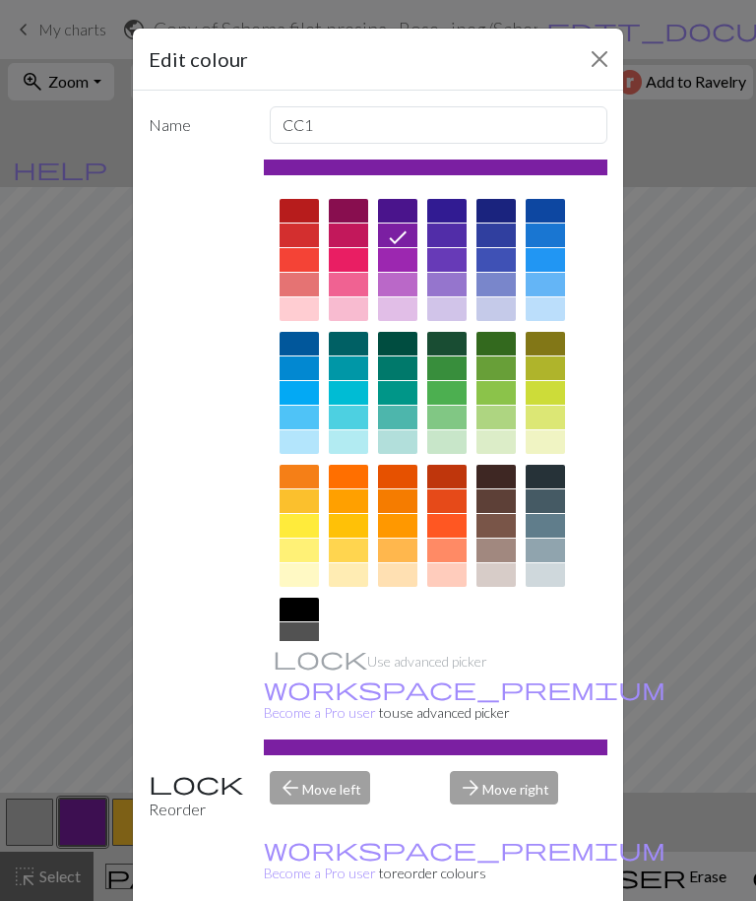
click at [361, 307] on div at bounding box center [348, 309] width 39 height 24
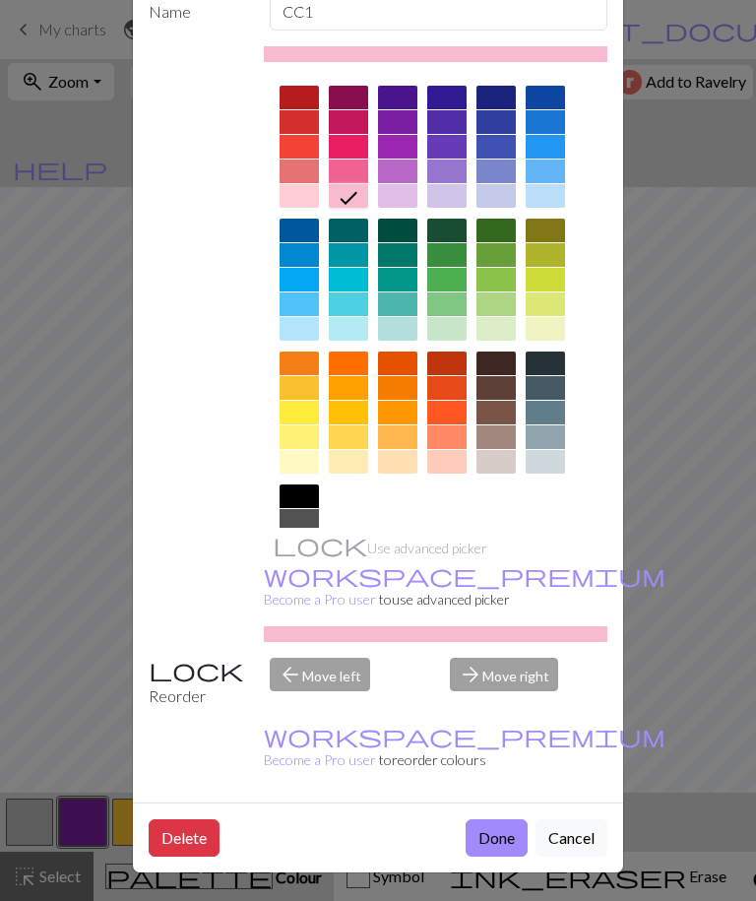
click at [495, 837] on button "Done" at bounding box center [497, 837] width 62 height 37
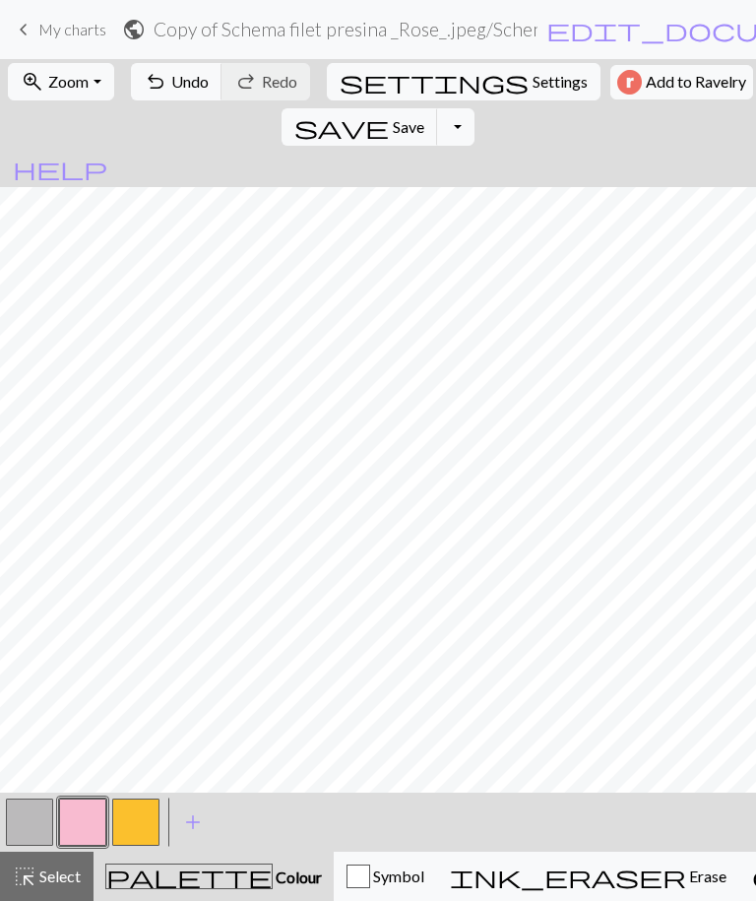
click at [30, 813] on button "button" at bounding box center [29, 821] width 47 height 47
click at [36, 809] on button "button" at bounding box center [29, 821] width 47 height 47
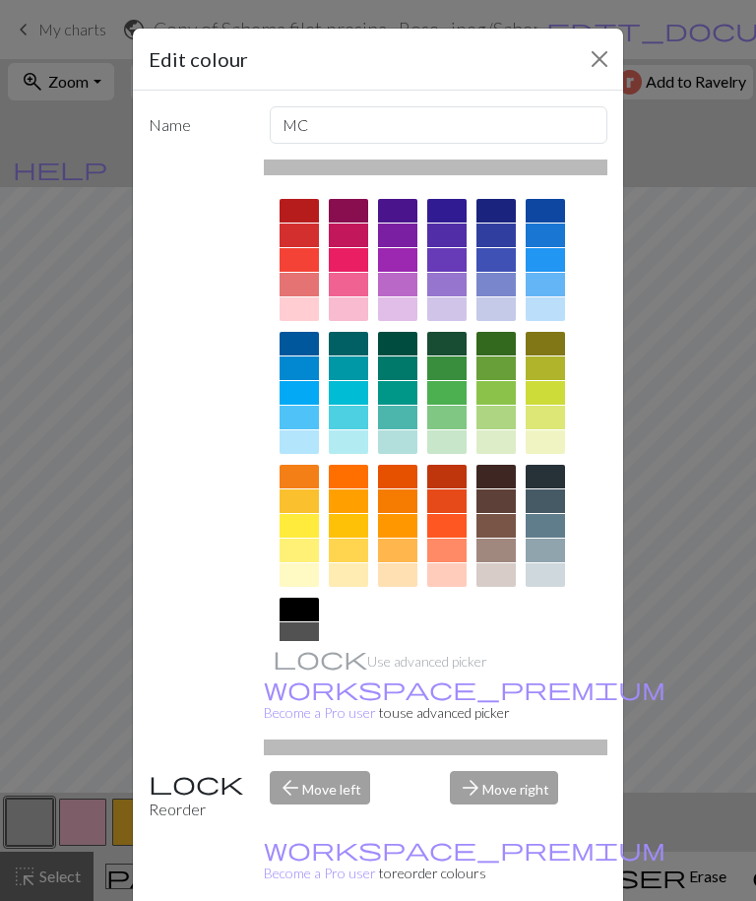
click at [394, 240] on div at bounding box center [397, 235] width 39 height 24
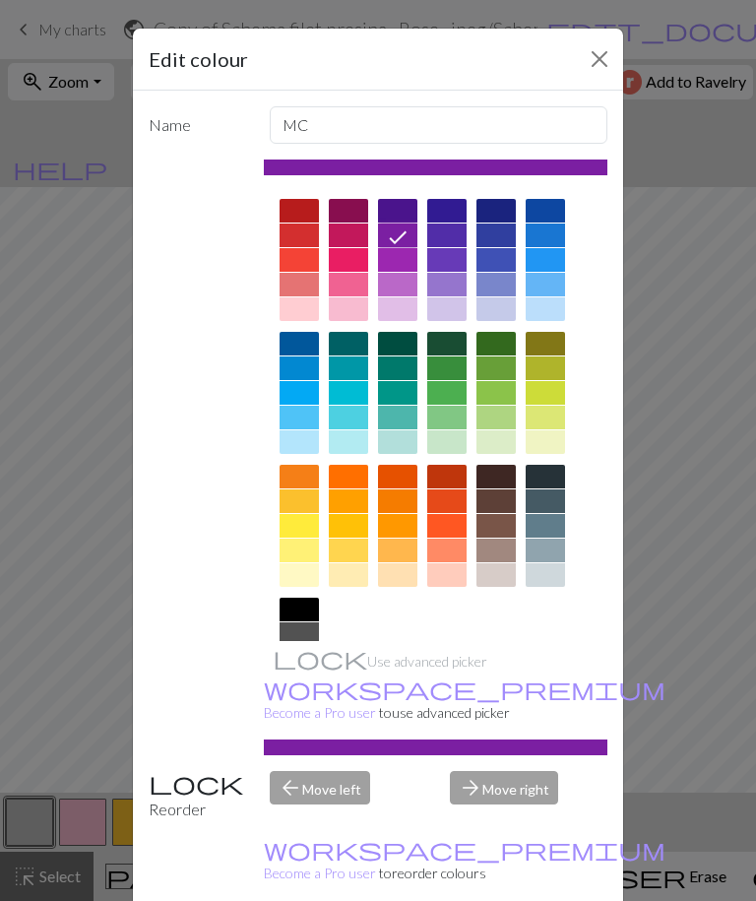
click at [412, 821] on div "arrow_back Move left" at bounding box center [348, 796] width 181 height 50
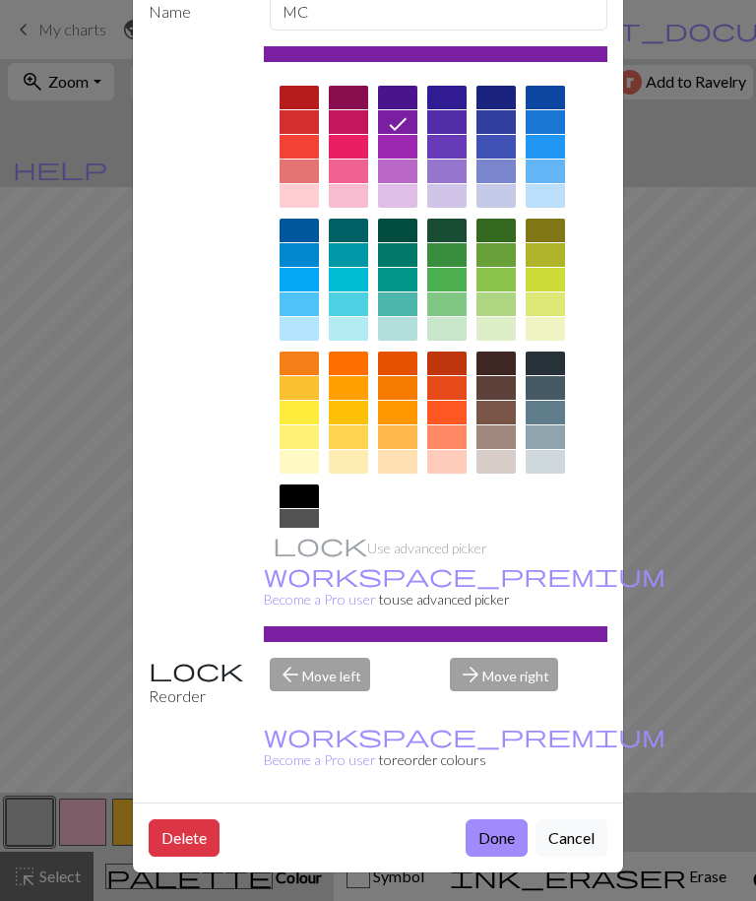
click at [496, 835] on button "Done" at bounding box center [497, 837] width 62 height 37
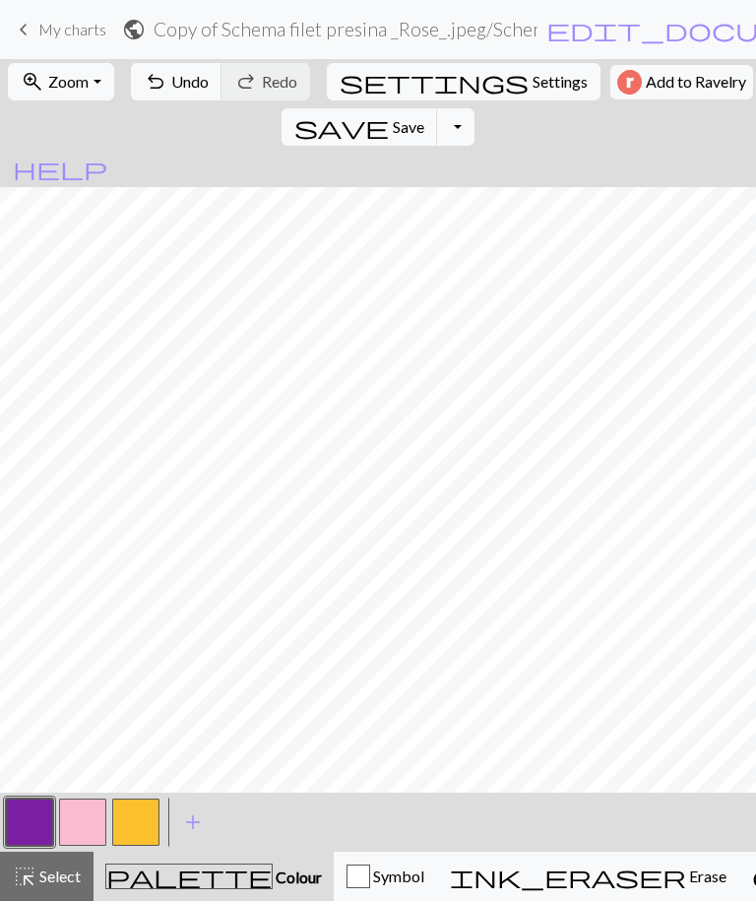
click at [131, 828] on button "button" at bounding box center [135, 821] width 47 height 47
click at [142, 823] on button "button" at bounding box center [135, 821] width 47 height 47
click at [142, 823] on div "Name CC2 Use advanced picker workspace_premium Become a Pro user to use advance…" at bounding box center [378, 453] width 490 height 825
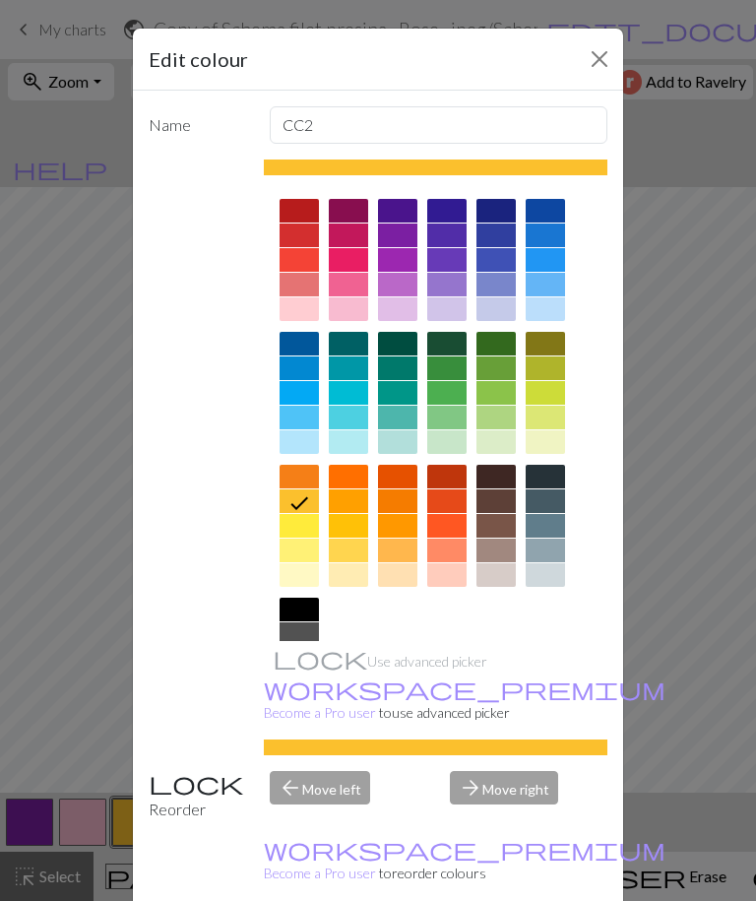
click at [299, 475] on div at bounding box center [299, 477] width 39 height 24
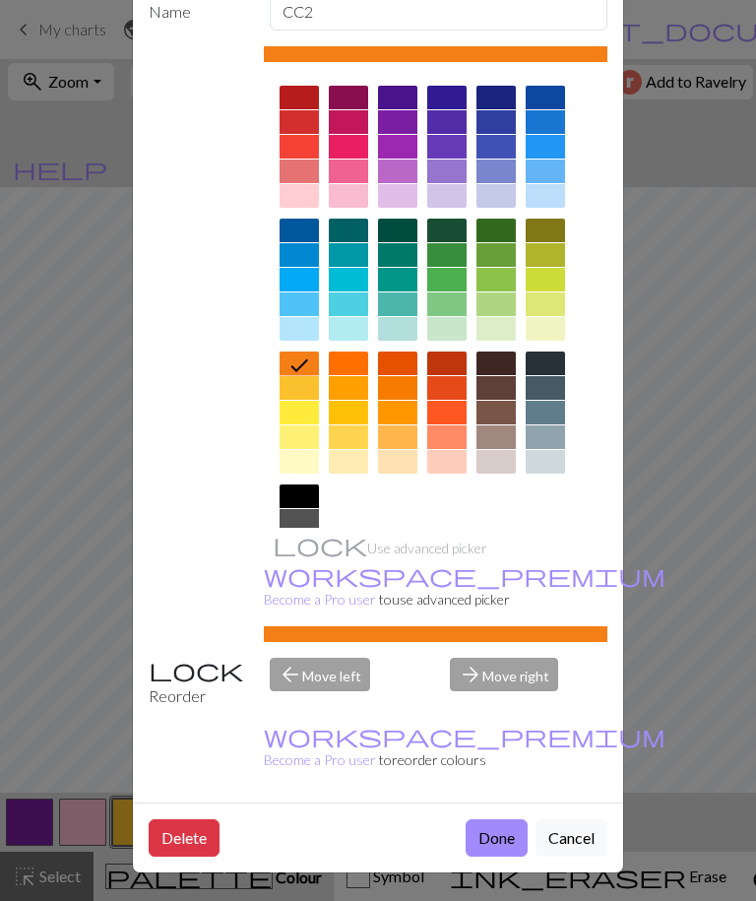
click at [501, 836] on button "Done" at bounding box center [497, 837] width 62 height 37
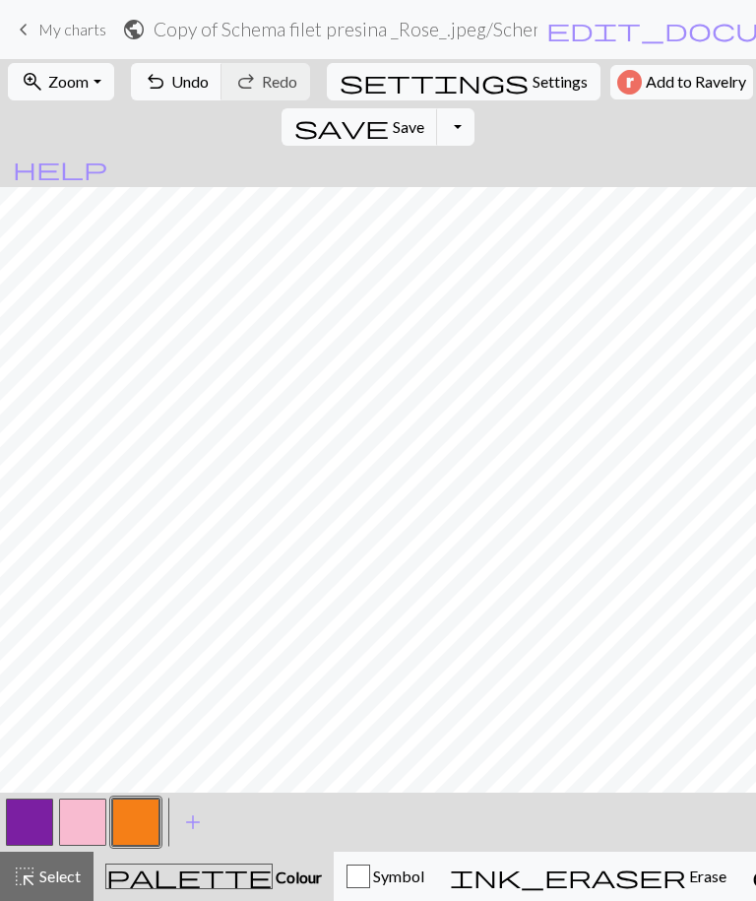
click at [82, 823] on button "button" at bounding box center [82, 821] width 47 height 47
click at [424, 117] on span "Save" at bounding box center [409, 126] width 32 height 19
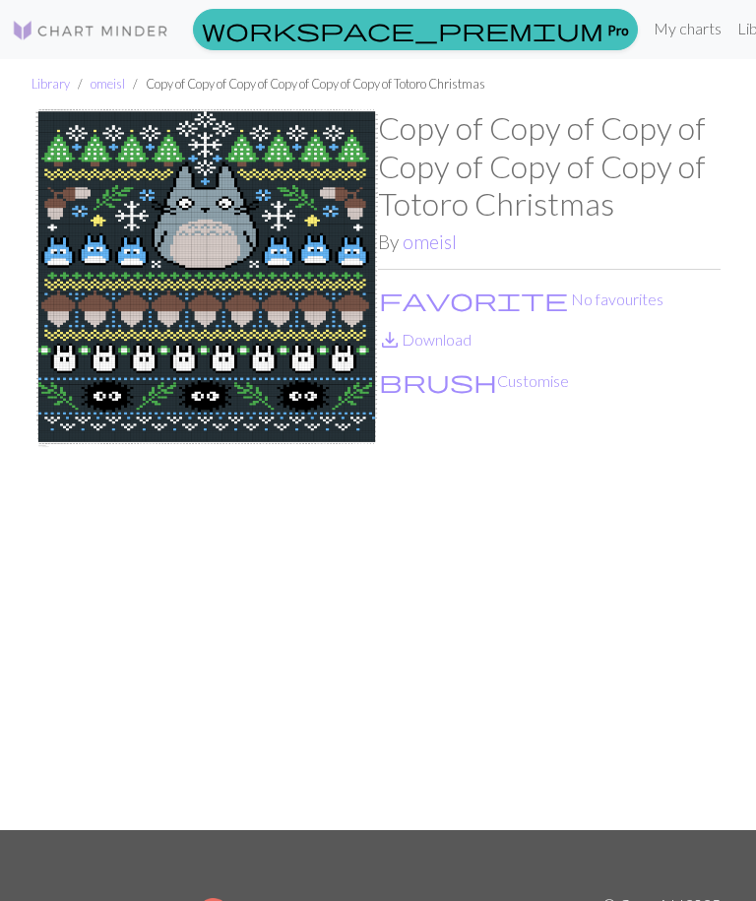
click at [464, 300] on button "favorite No favourites" at bounding box center [521, 299] width 286 height 26
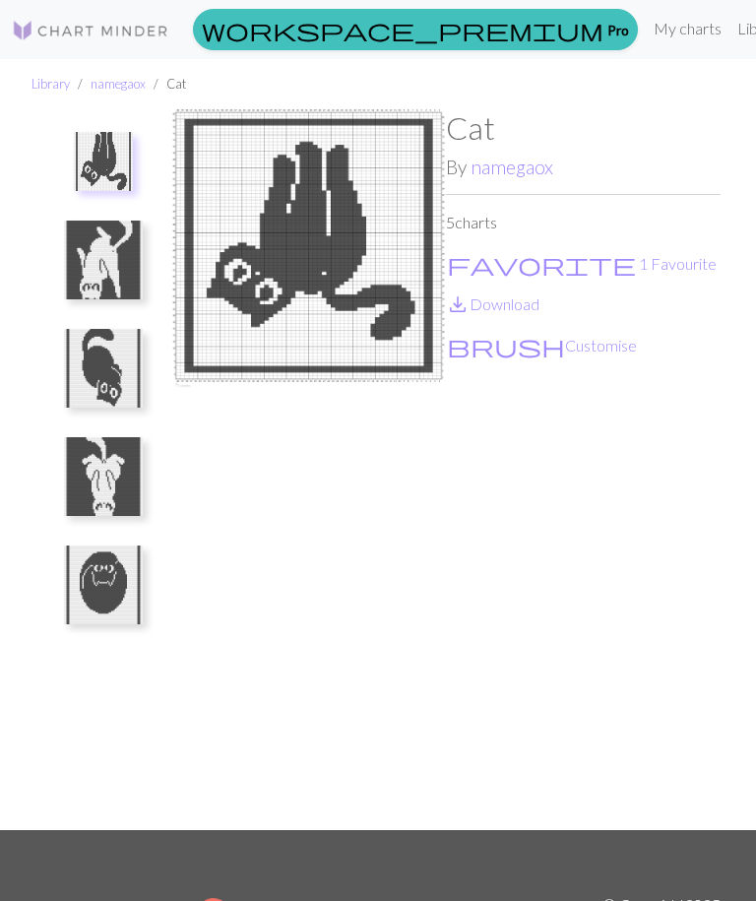
click at [528, 263] on button "favorite 1 Favourite" at bounding box center [582, 264] width 272 height 26
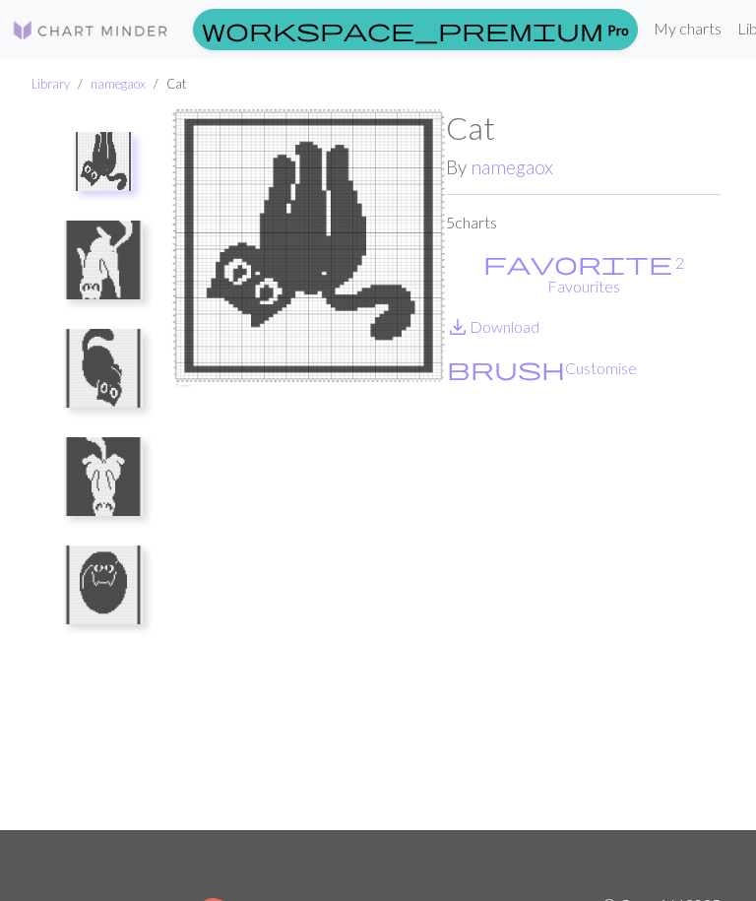
click at [89, 150] on img at bounding box center [103, 161] width 59 height 59
click at [100, 230] on img at bounding box center [103, 260] width 79 height 79
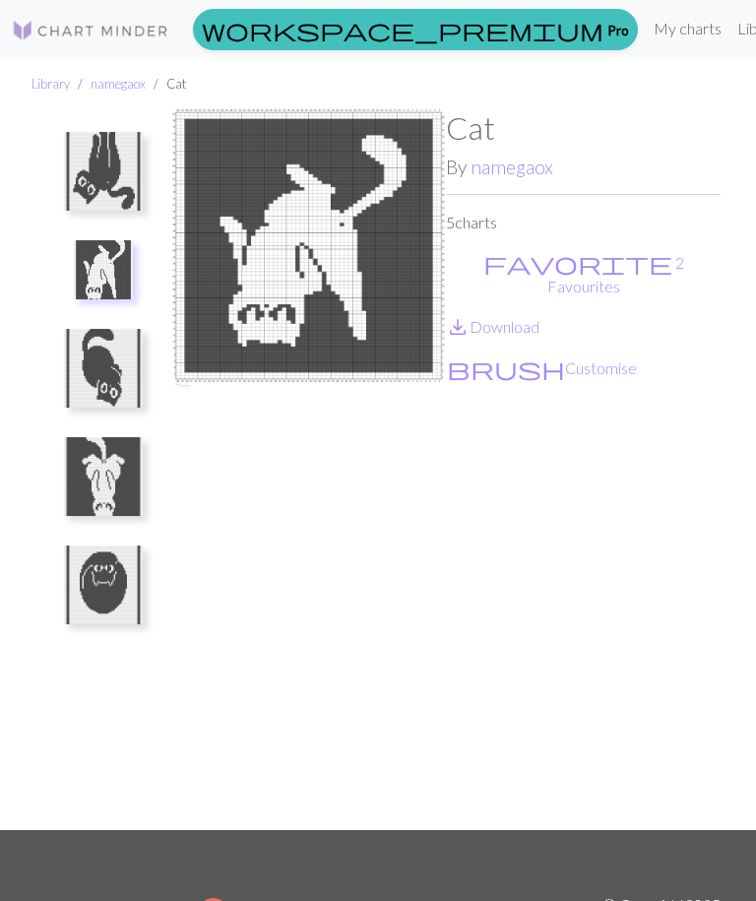
click at [93, 276] on img at bounding box center [103, 269] width 59 height 59
click at [99, 351] on img at bounding box center [103, 368] width 79 height 79
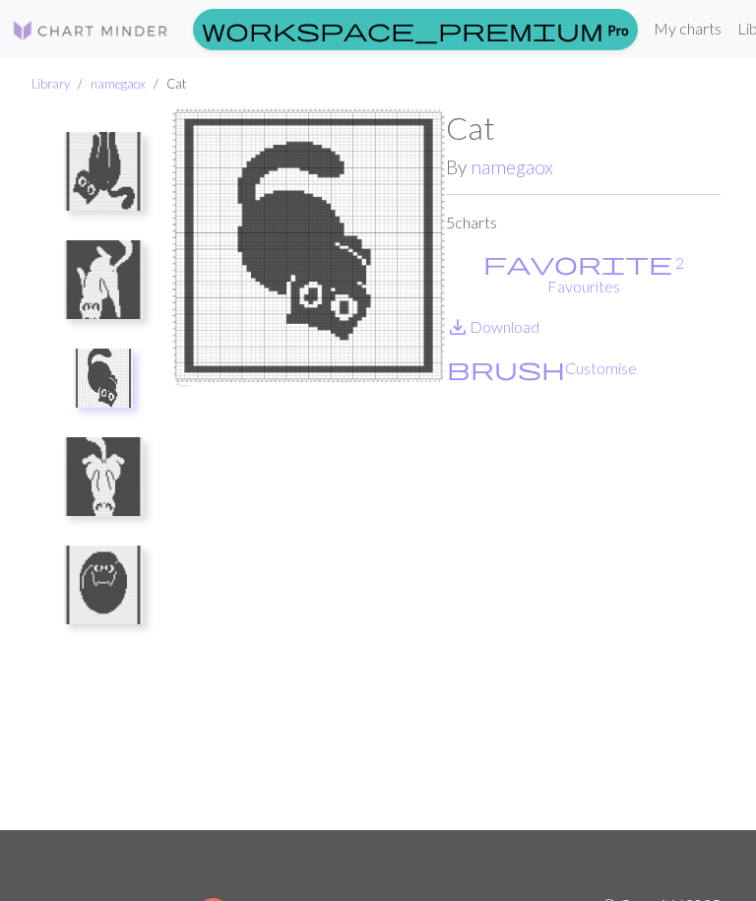
click at [101, 477] on img at bounding box center [103, 476] width 79 height 79
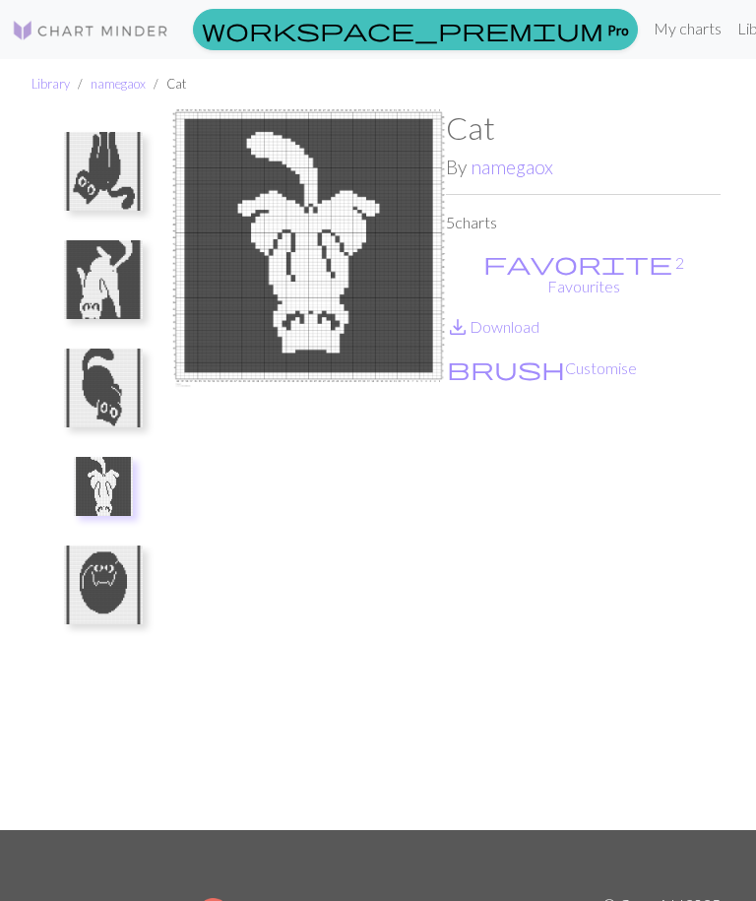
click at [95, 604] on img at bounding box center [103, 584] width 79 height 79
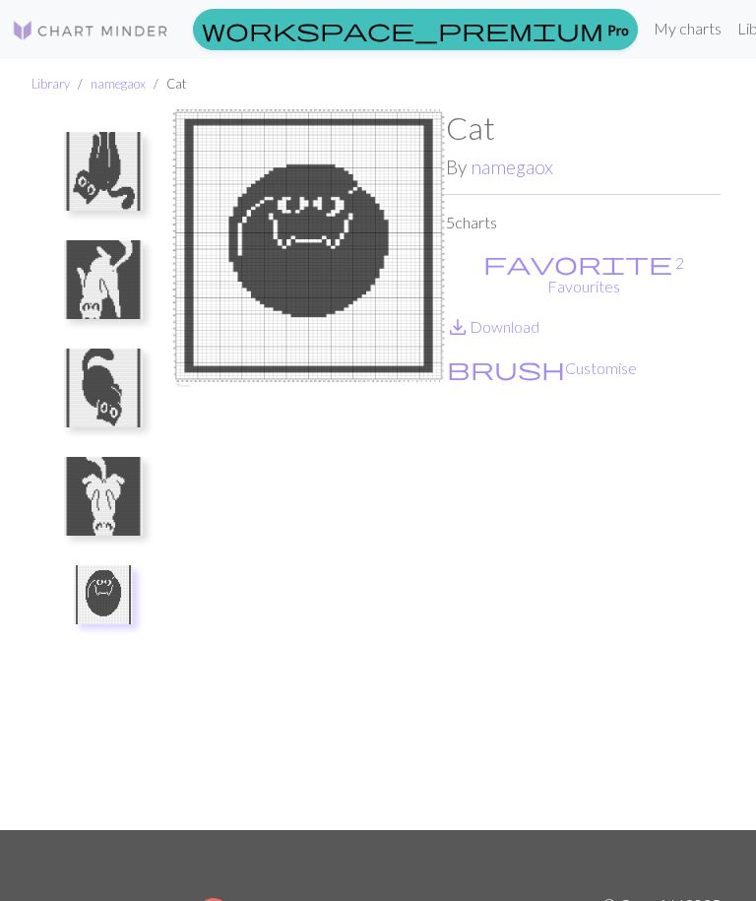
click at [93, 385] on img at bounding box center [103, 388] width 79 height 79
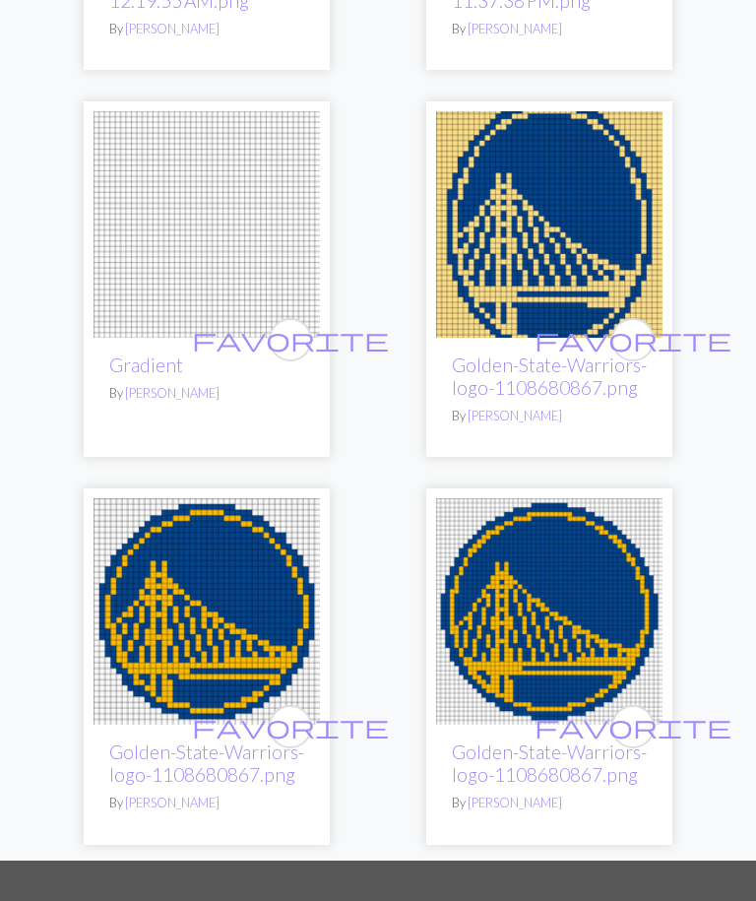
click at [240, 272] on img at bounding box center [207, 225] width 226 height 226
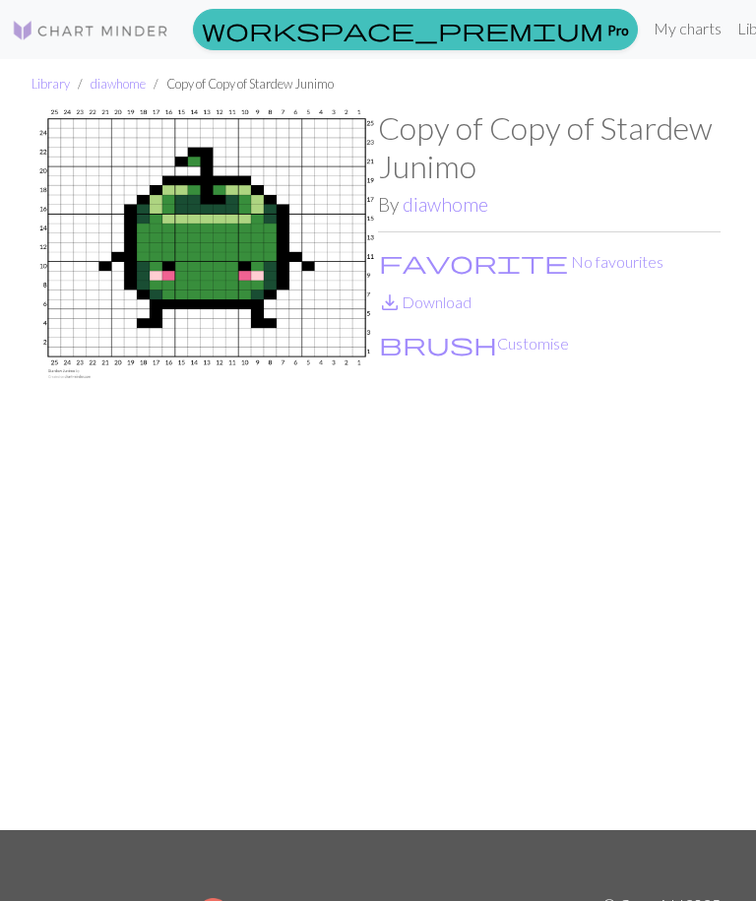
click at [463, 260] on button "favorite No favourites" at bounding box center [521, 262] width 286 height 26
click at [462, 198] on link "diawhome" at bounding box center [446, 204] width 86 height 23
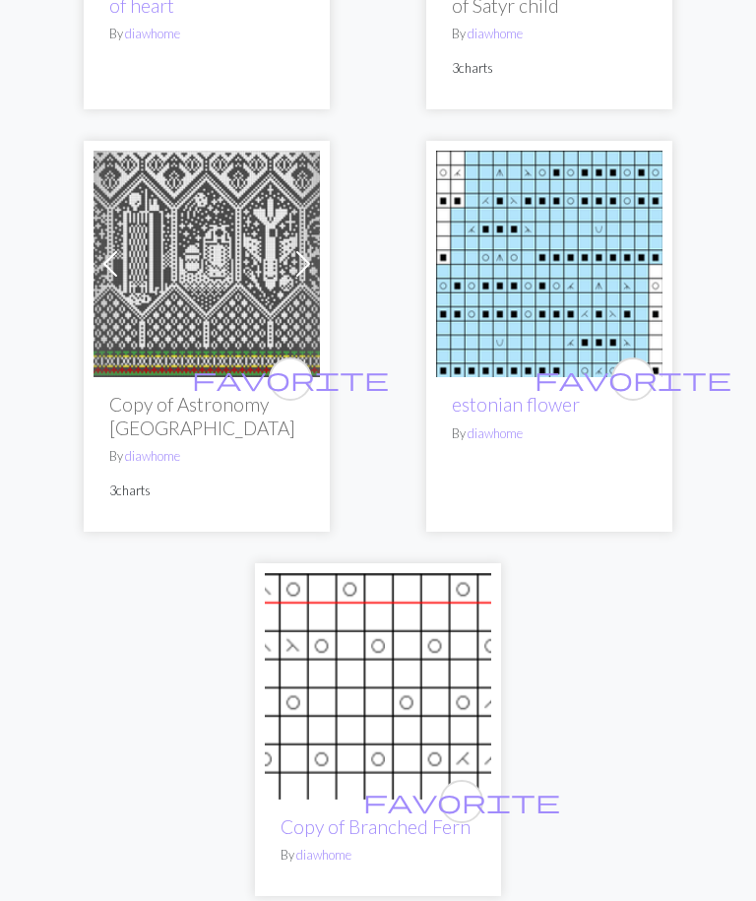
scroll to position [1455, 0]
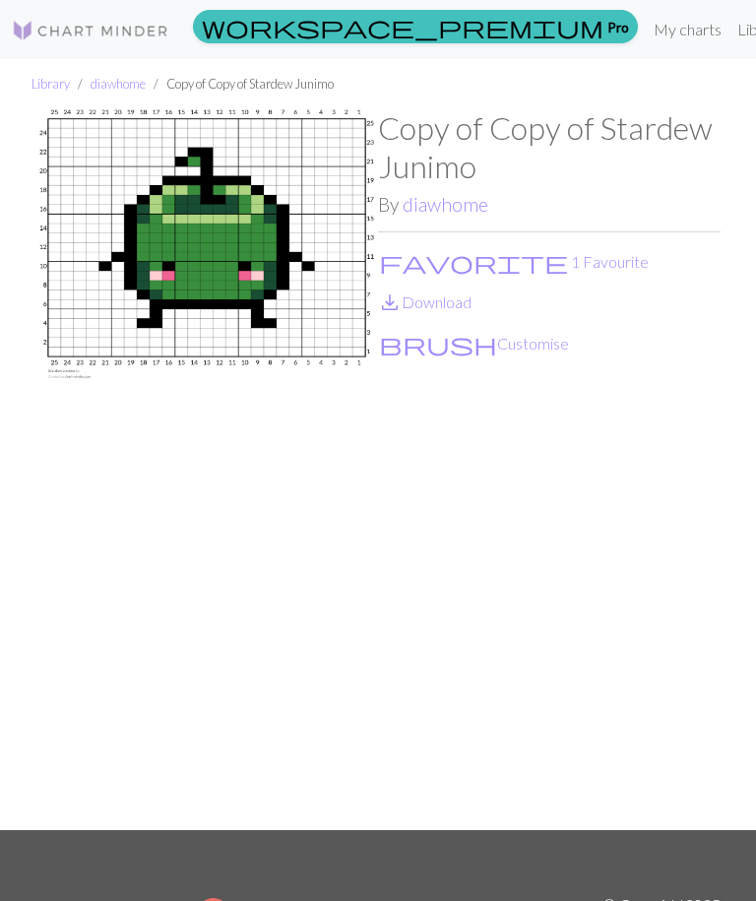
click at [447, 264] on button "favorite 1 Favourite" at bounding box center [514, 262] width 272 height 26
click at [479, 261] on button "favorite No favourites" at bounding box center [521, 262] width 286 height 26
click at [449, 347] on button "brush Customise" at bounding box center [474, 344] width 192 height 26
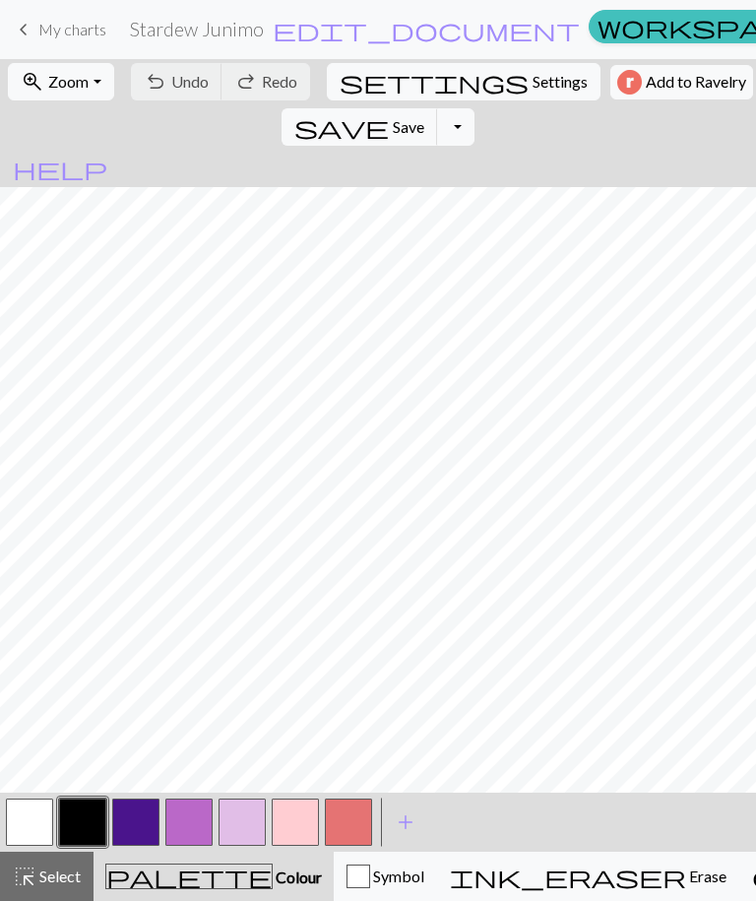
click at [424, 117] on span "Save" at bounding box center [409, 126] width 32 height 19
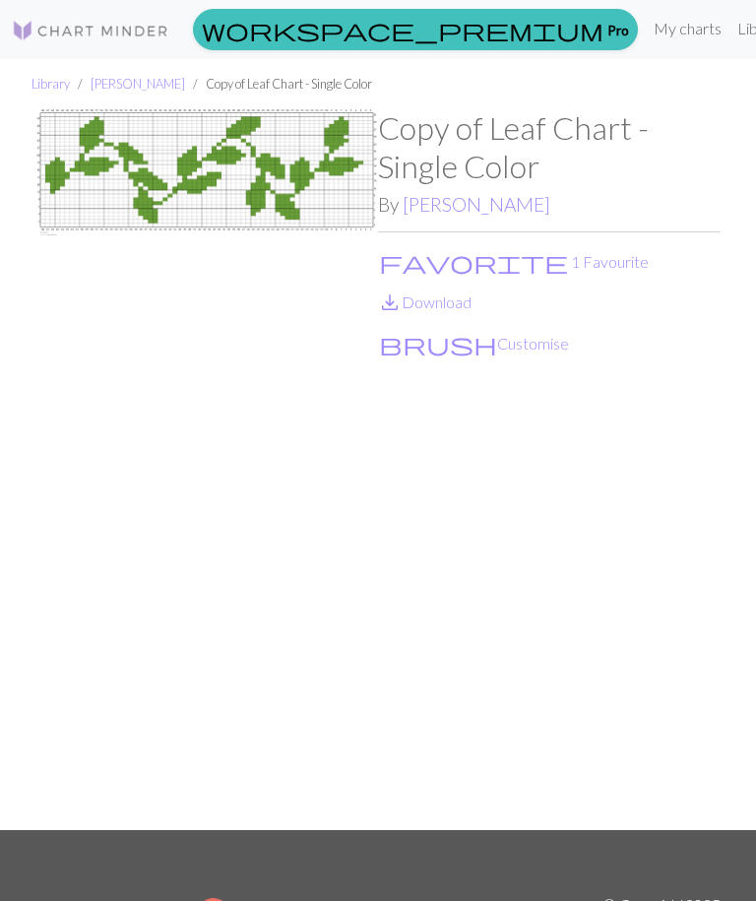
click at [437, 256] on button "favorite 1 Favourite" at bounding box center [514, 262] width 272 height 26
click at [439, 345] on button "brush Customise" at bounding box center [474, 344] width 192 height 26
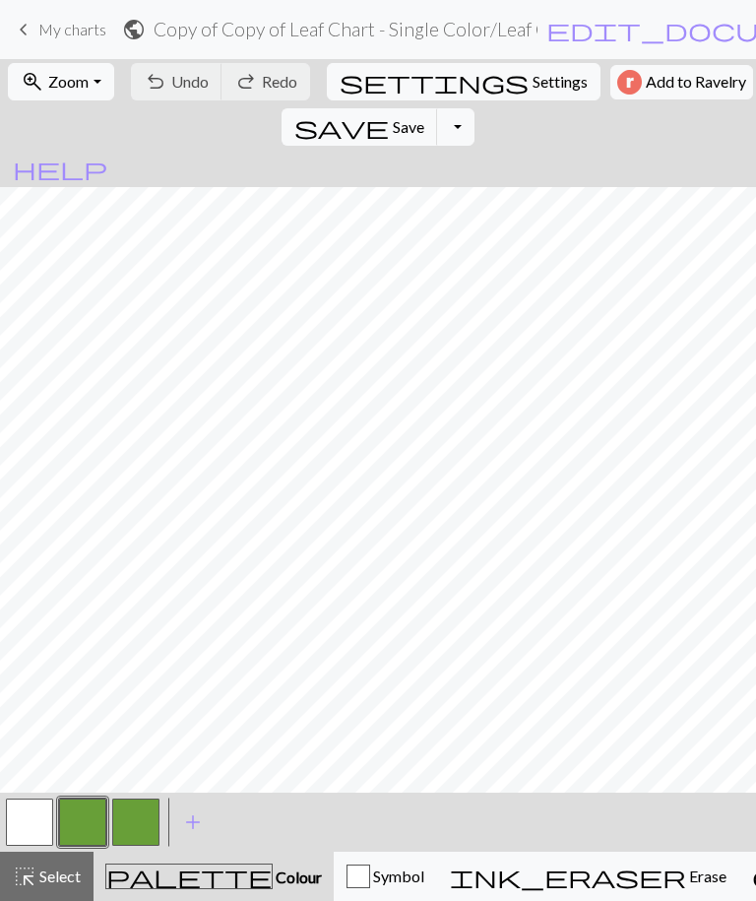
click at [424, 117] on span "Save" at bounding box center [409, 126] width 32 height 19
click at [79, 38] on div "Chart saved" at bounding box center [378, 39] width 756 height 78
click at [26, 30] on span "keyboard_arrow_left" at bounding box center [24, 30] width 24 height 28
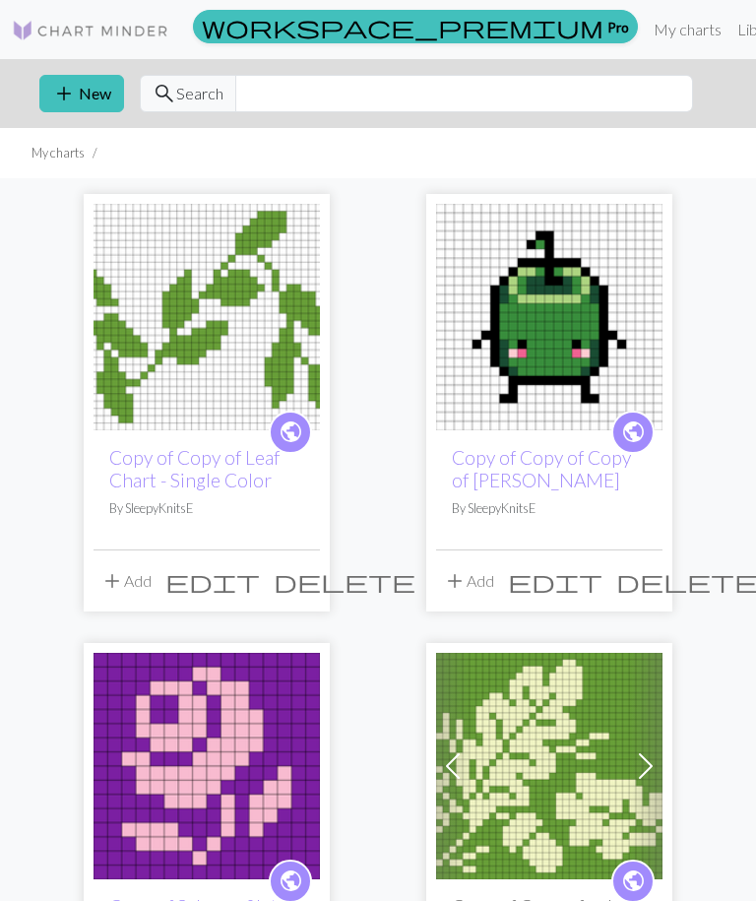
click at [221, 310] on img at bounding box center [207, 317] width 226 height 226
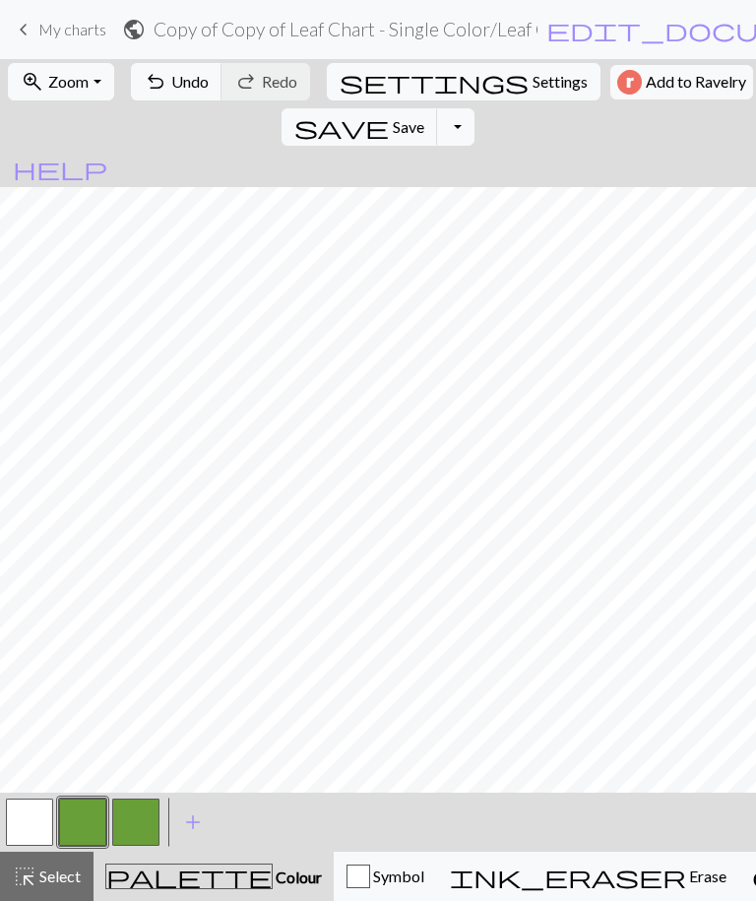
click at [193, 86] on span "Undo" at bounding box center [189, 81] width 37 height 19
click at [28, 35] on span "keyboard_arrow_left" at bounding box center [24, 30] width 24 height 28
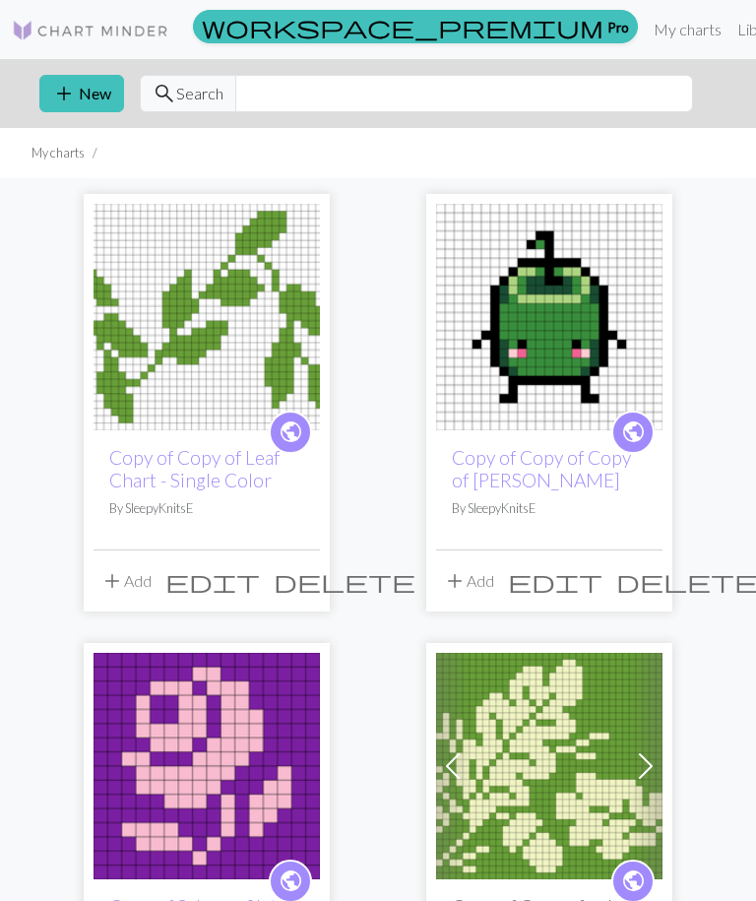
click at [564, 343] on img at bounding box center [549, 317] width 226 height 226
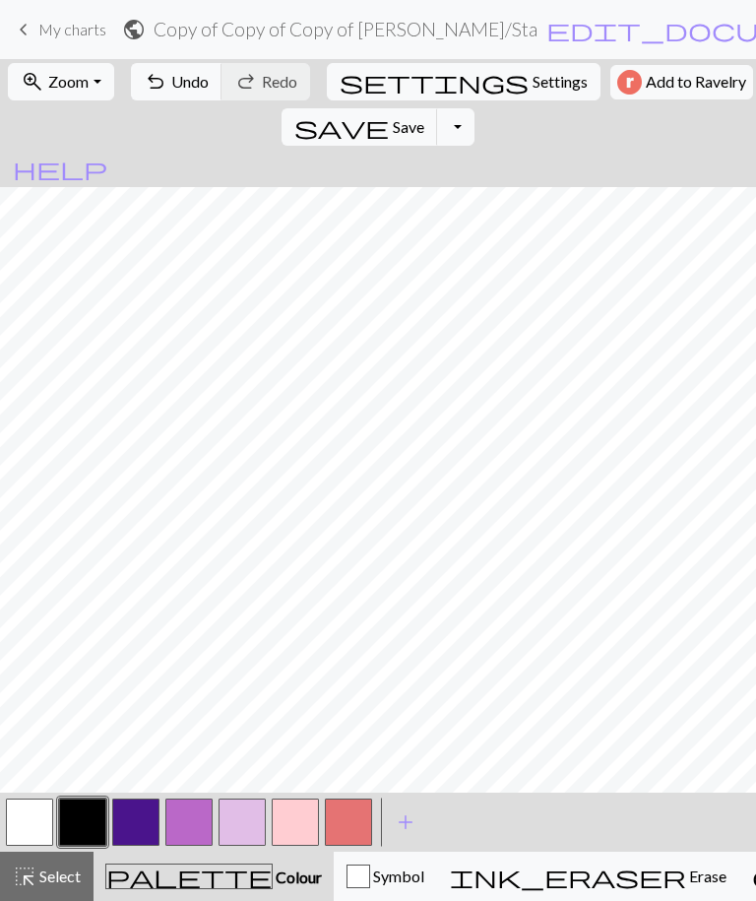
click at [167, 88] on span "undo" at bounding box center [156, 82] width 24 height 28
click at [77, 824] on button "button" at bounding box center [82, 821] width 47 height 47
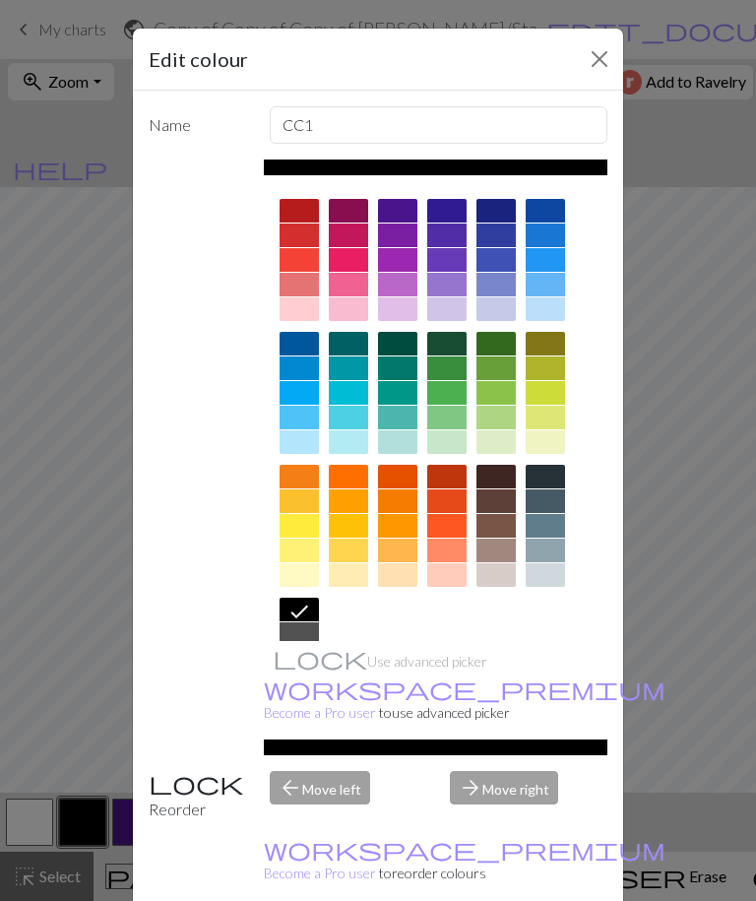
click at [80, 821] on div "Edit colour Name CC1 Use advanced picker workspace_premium Become a Pro user to…" at bounding box center [378, 450] width 756 height 901
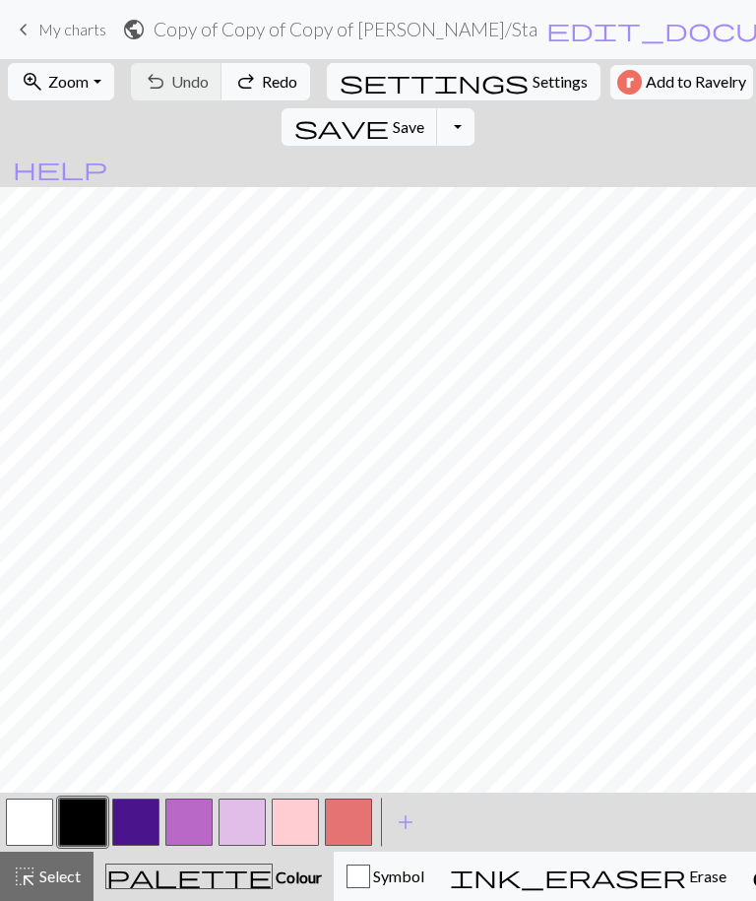
click at [85, 819] on button "button" at bounding box center [82, 821] width 47 height 47
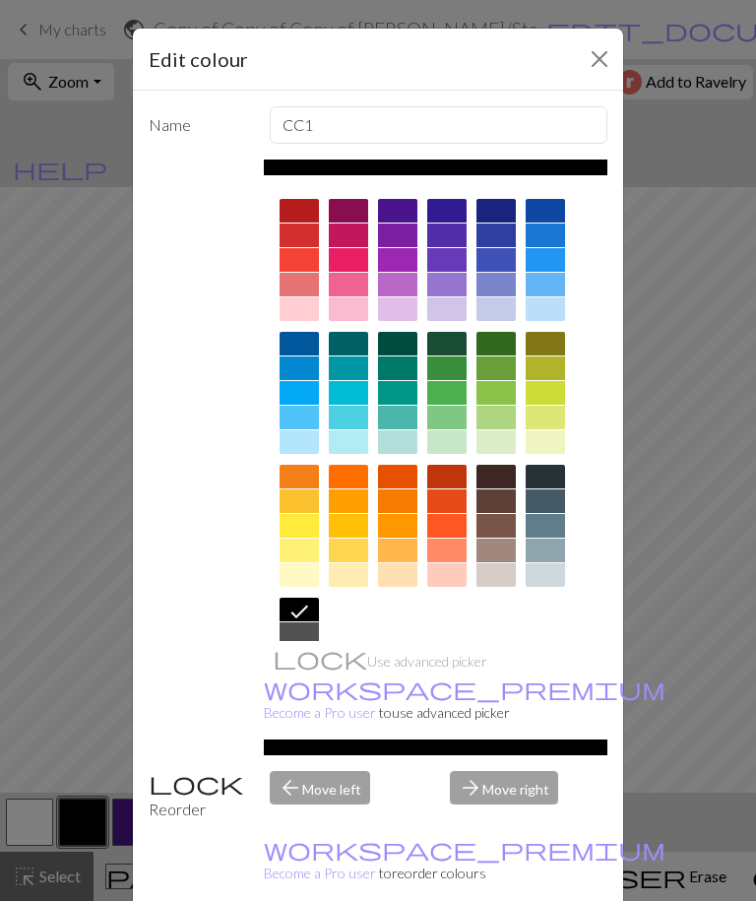
click at [396, 212] on div at bounding box center [397, 211] width 39 height 24
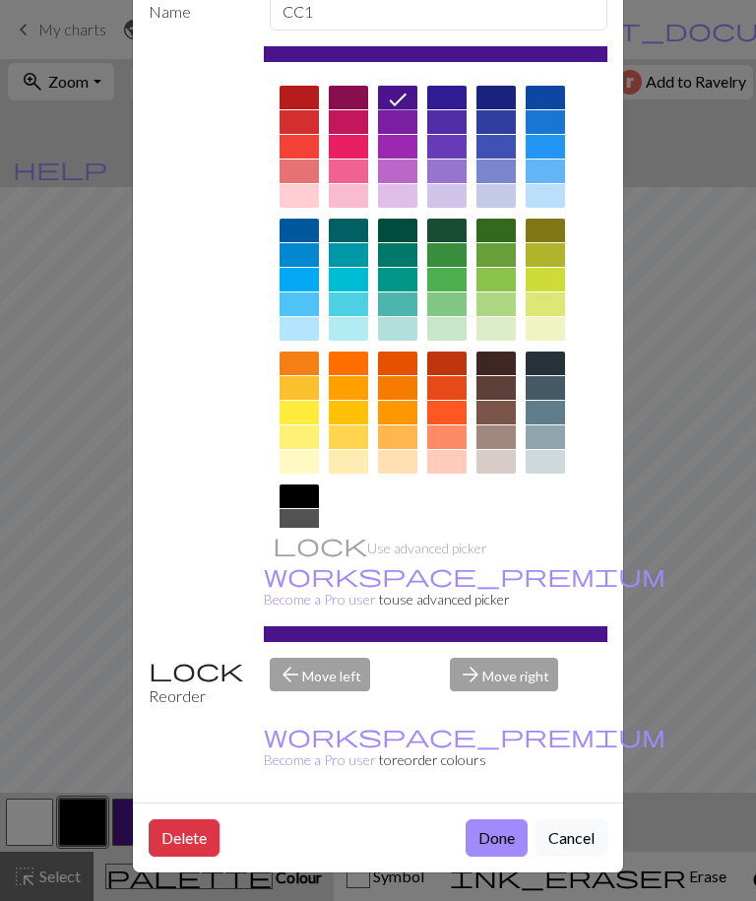
scroll to position [114, 0]
click at [500, 841] on button "Done" at bounding box center [497, 837] width 62 height 37
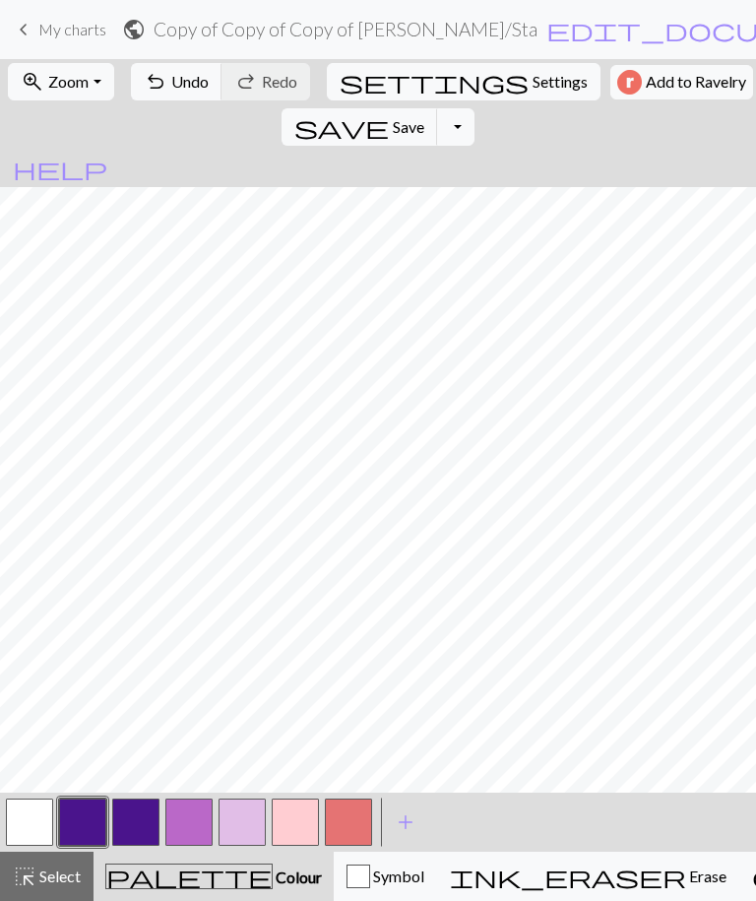
click at [32, 824] on button "button" at bounding box center [29, 821] width 47 height 47
click at [34, 815] on button "button" at bounding box center [29, 821] width 47 height 47
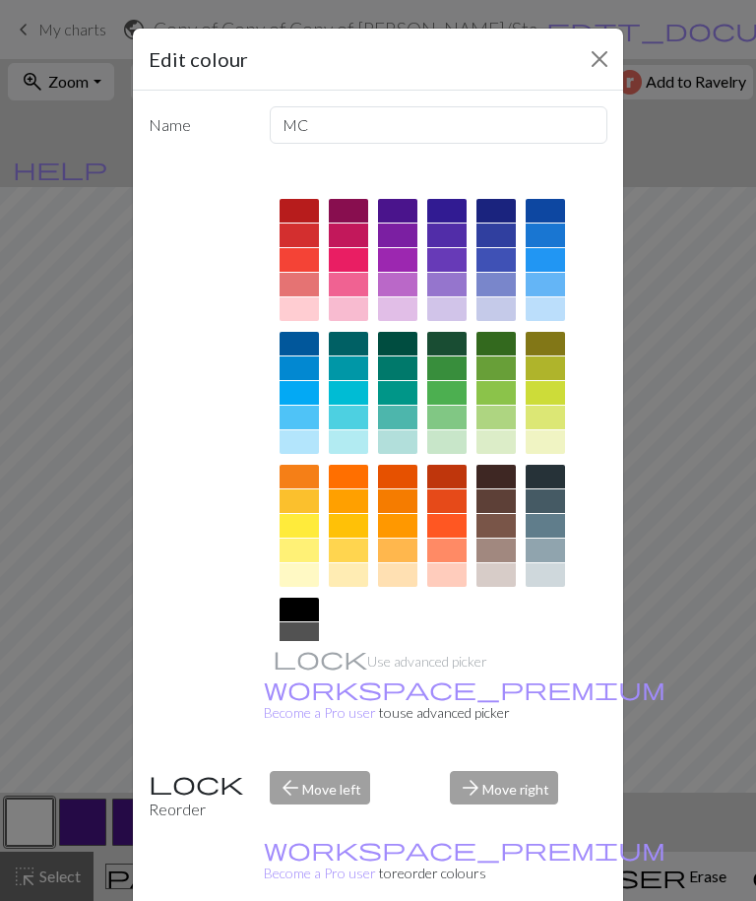
click at [394, 203] on div at bounding box center [397, 211] width 39 height 24
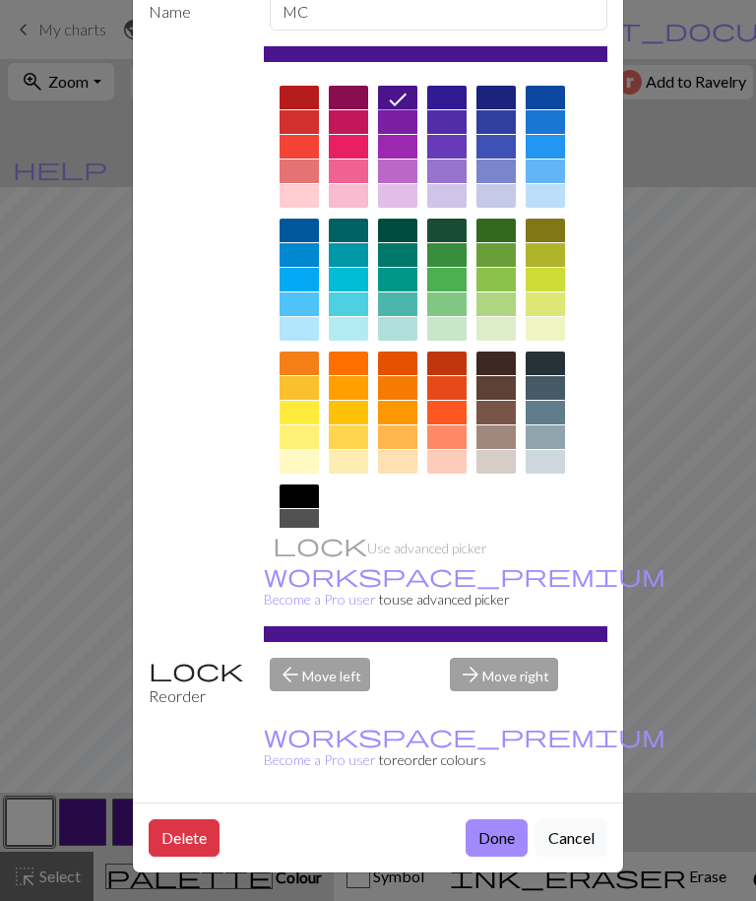
click at [495, 841] on button "Done" at bounding box center [497, 837] width 62 height 37
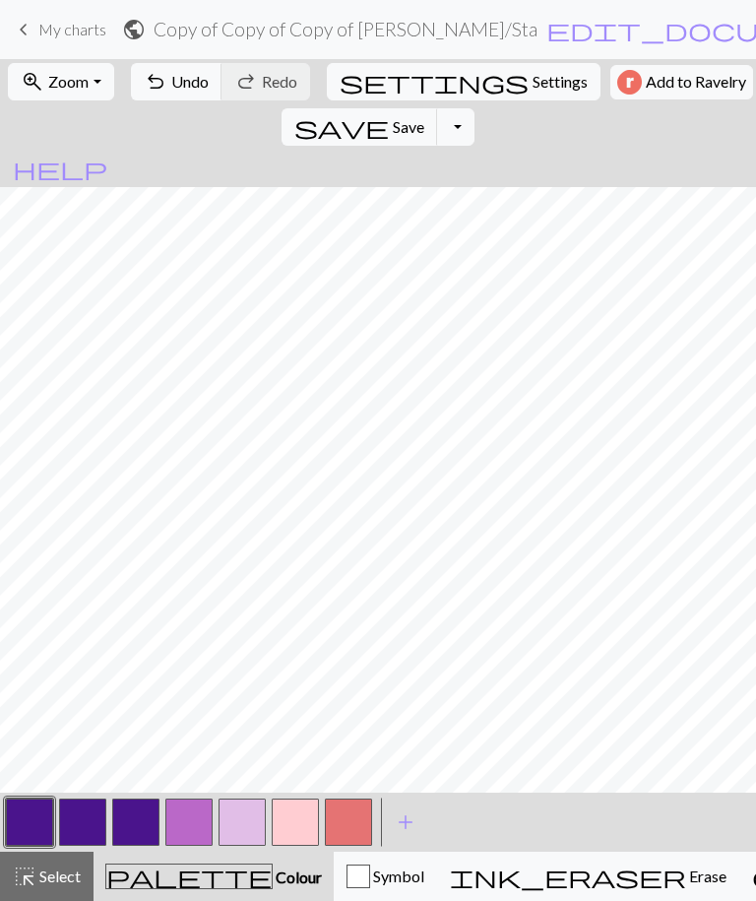
click at [86, 816] on button "button" at bounding box center [82, 821] width 47 height 47
click at [79, 817] on button "button" at bounding box center [82, 821] width 47 height 47
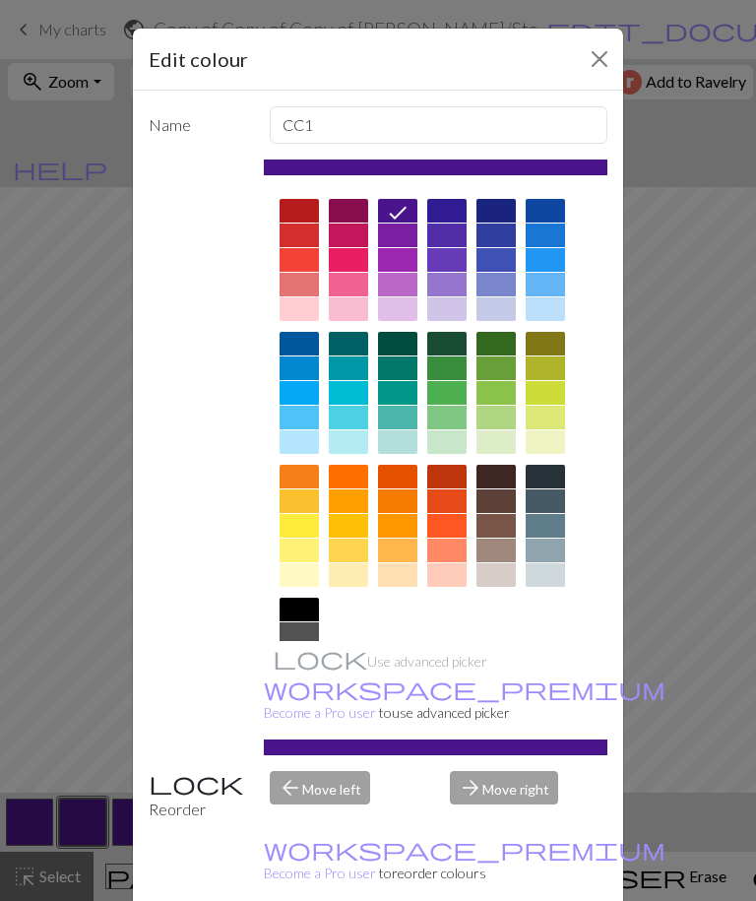
click at [346, 315] on div at bounding box center [348, 309] width 39 height 24
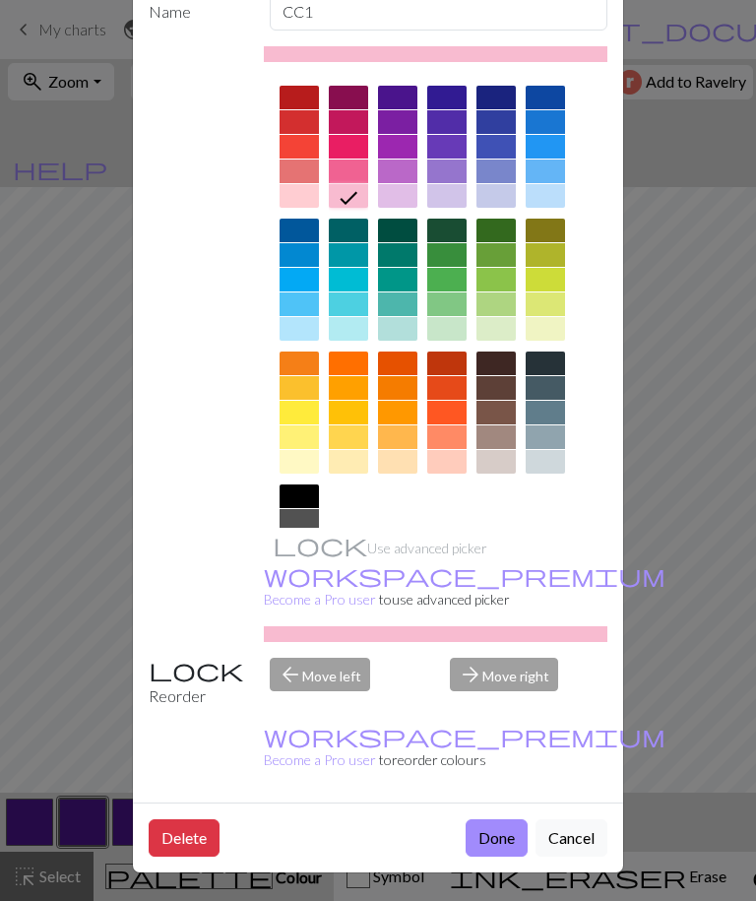
click at [491, 842] on button "Done" at bounding box center [497, 837] width 62 height 37
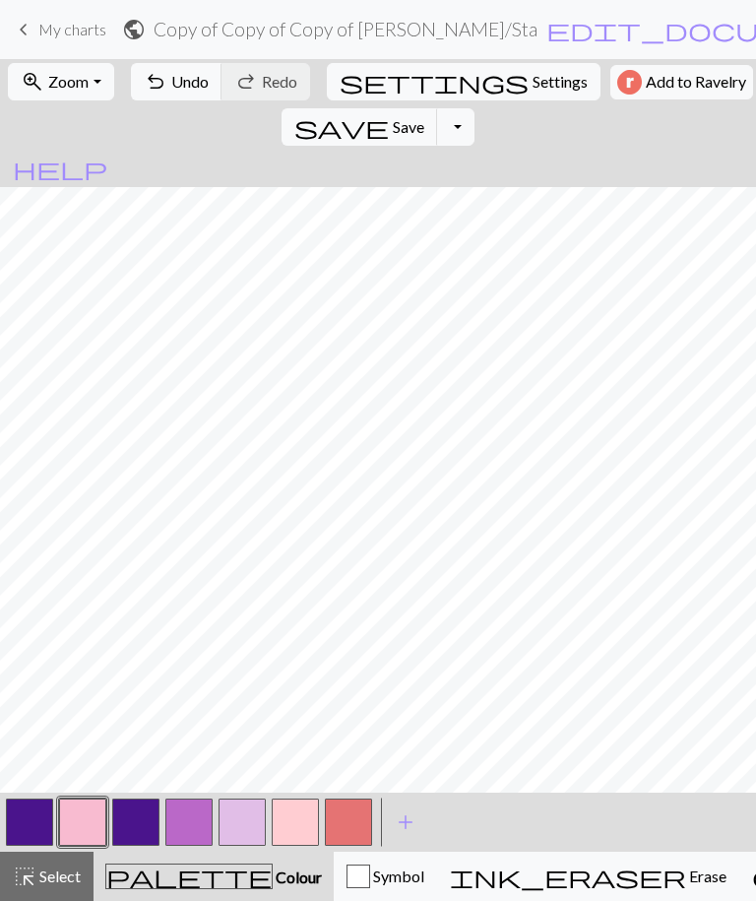
click at [140, 813] on button "button" at bounding box center [135, 821] width 47 height 47
click at [138, 822] on button "button" at bounding box center [135, 821] width 47 height 47
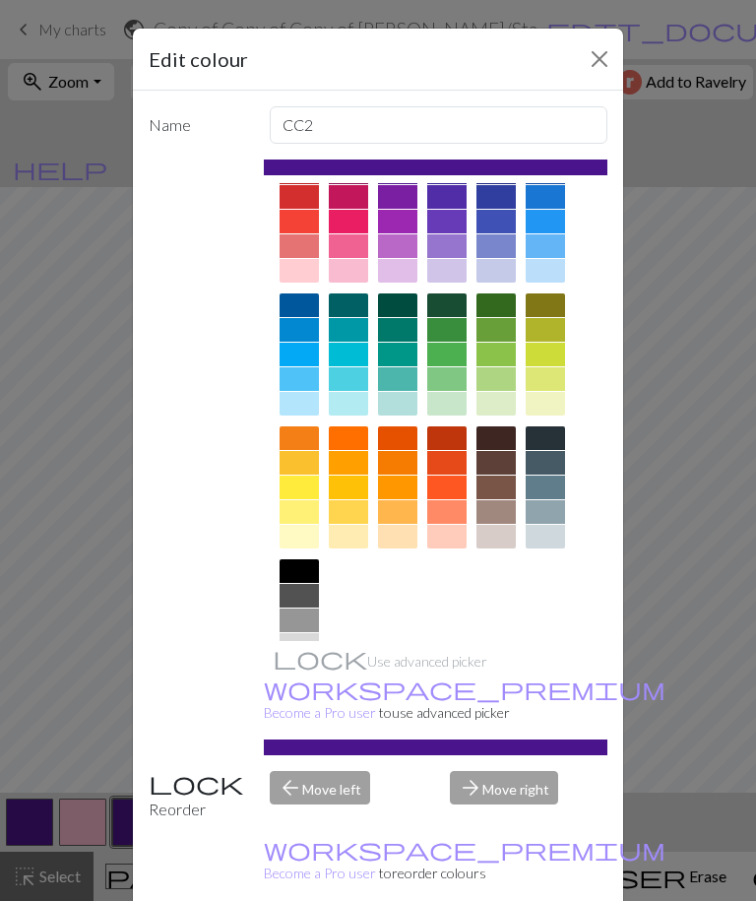
scroll to position [36, 0]
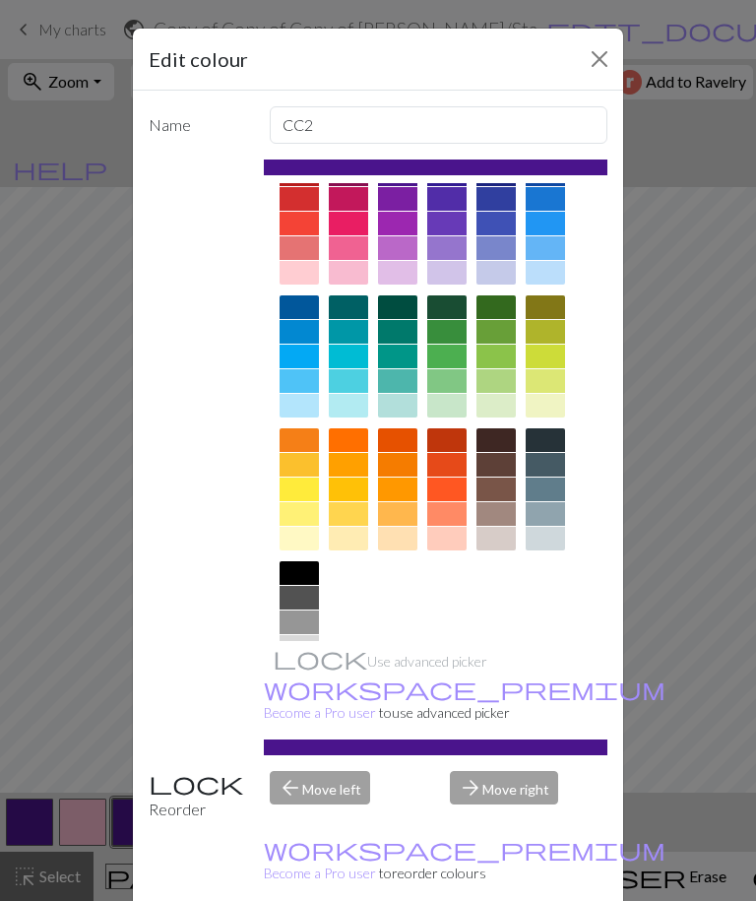
click at [354, 274] on div at bounding box center [348, 273] width 39 height 24
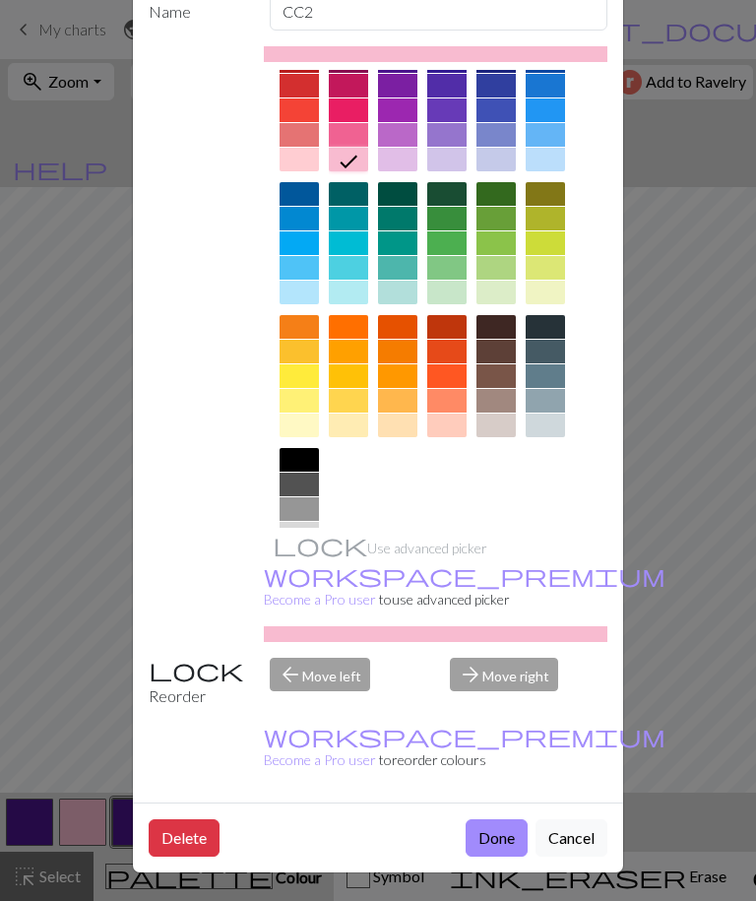
scroll to position [114, 0]
click at [493, 838] on button "Done" at bounding box center [497, 837] width 62 height 37
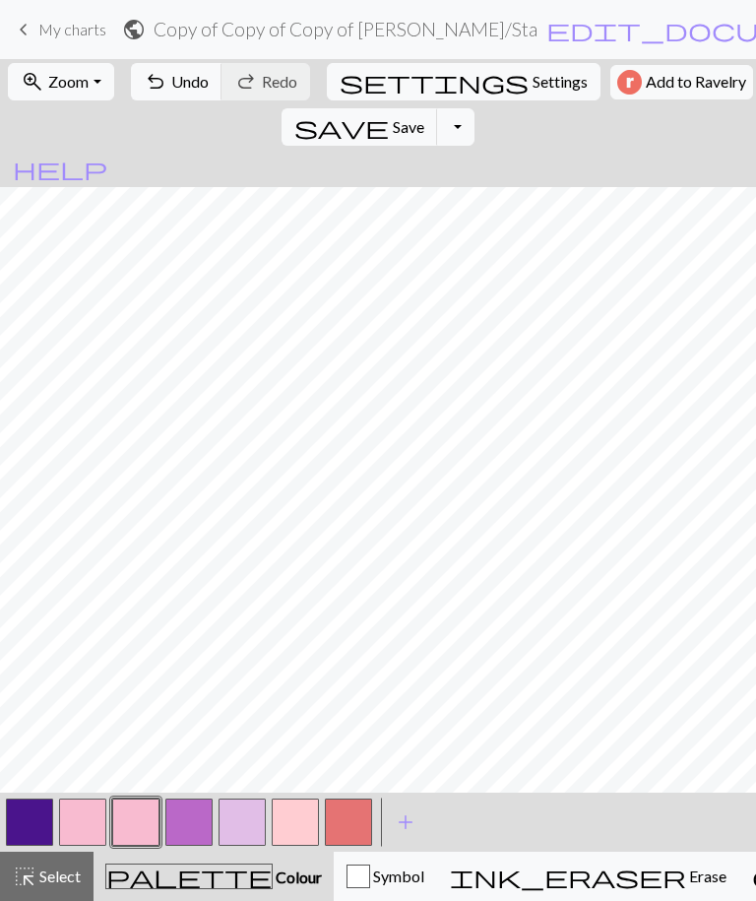
click at [15, 18] on span "keyboard_arrow_left" at bounding box center [24, 30] width 24 height 28
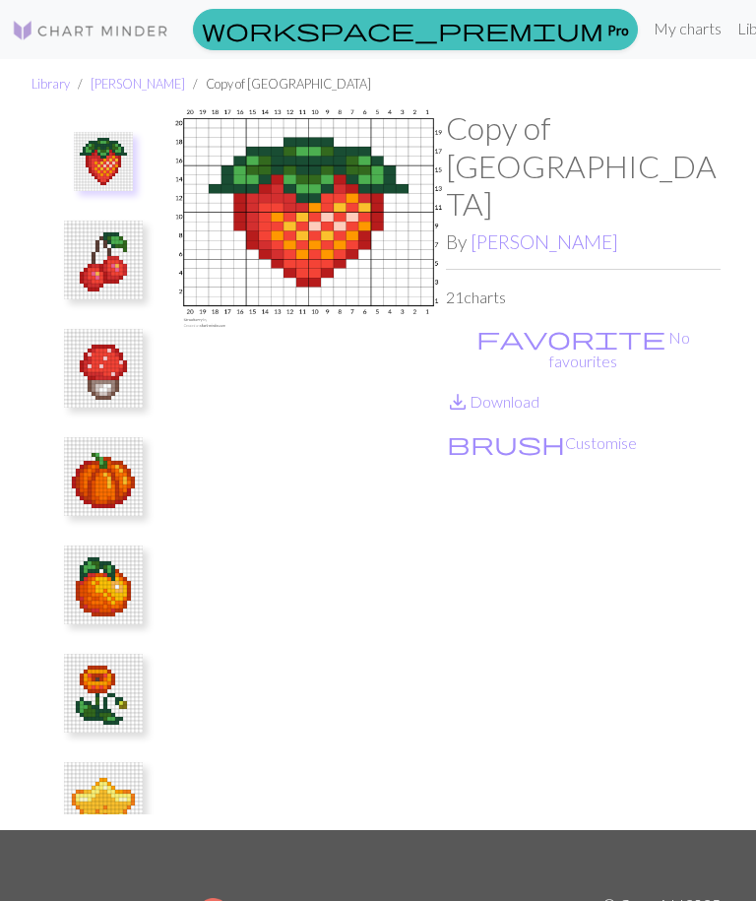
click at [516, 325] on button "favorite No favourites" at bounding box center [583, 349] width 275 height 49
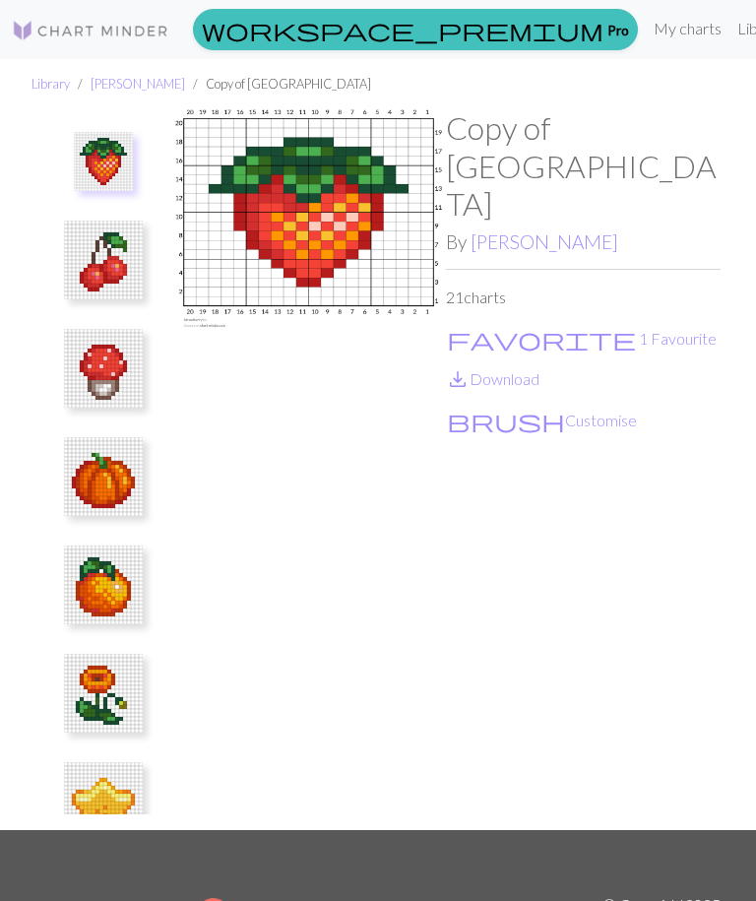
click at [514, 408] on button "brush Customise" at bounding box center [542, 421] width 192 height 26
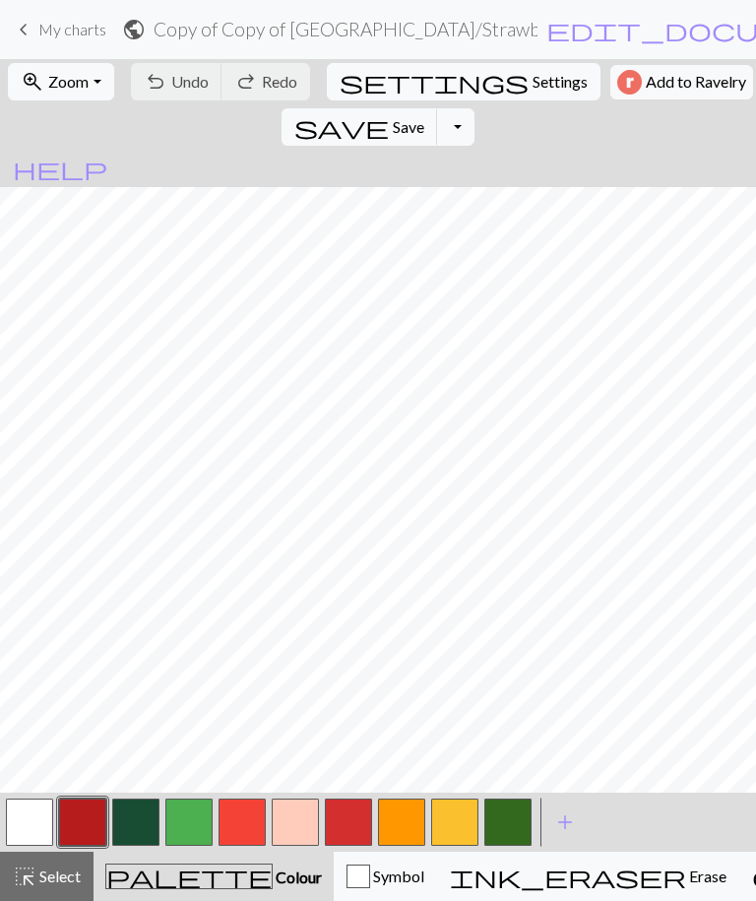
click at [438, 108] on button "save Save Save" at bounding box center [360, 126] width 157 height 37
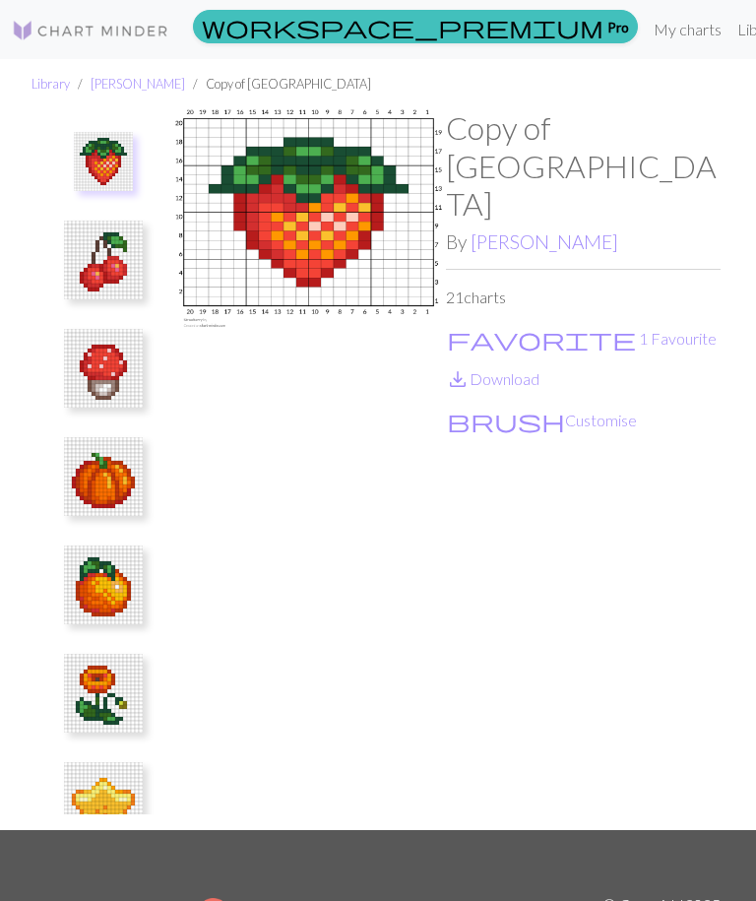
click at [111, 254] on img at bounding box center [103, 260] width 79 height 79
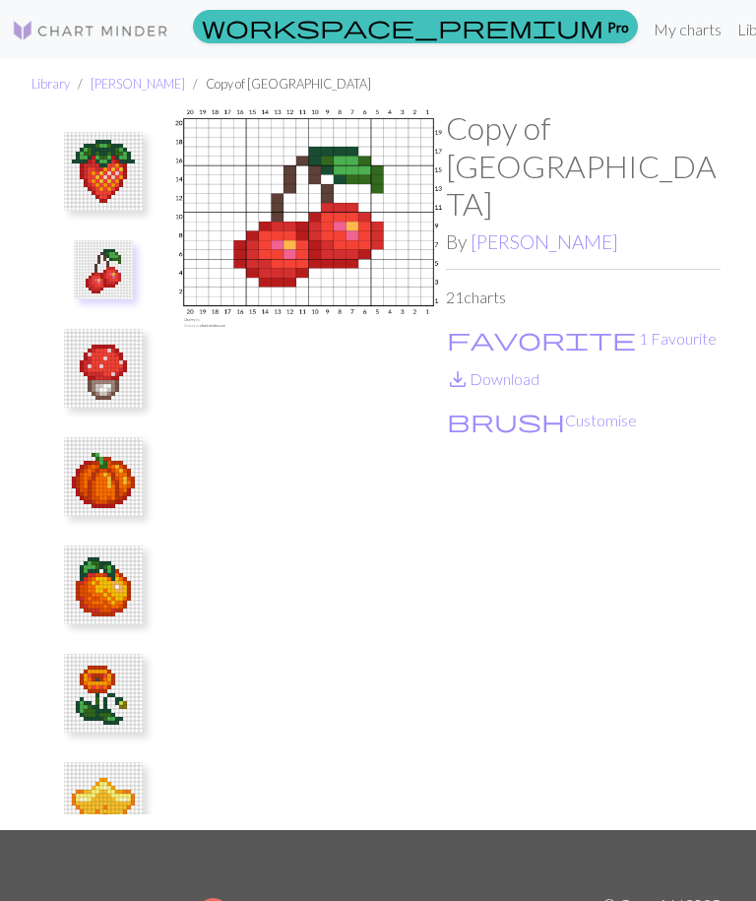
click at [96, 184] on img at bounding box center [103, 171] width 79 height 79
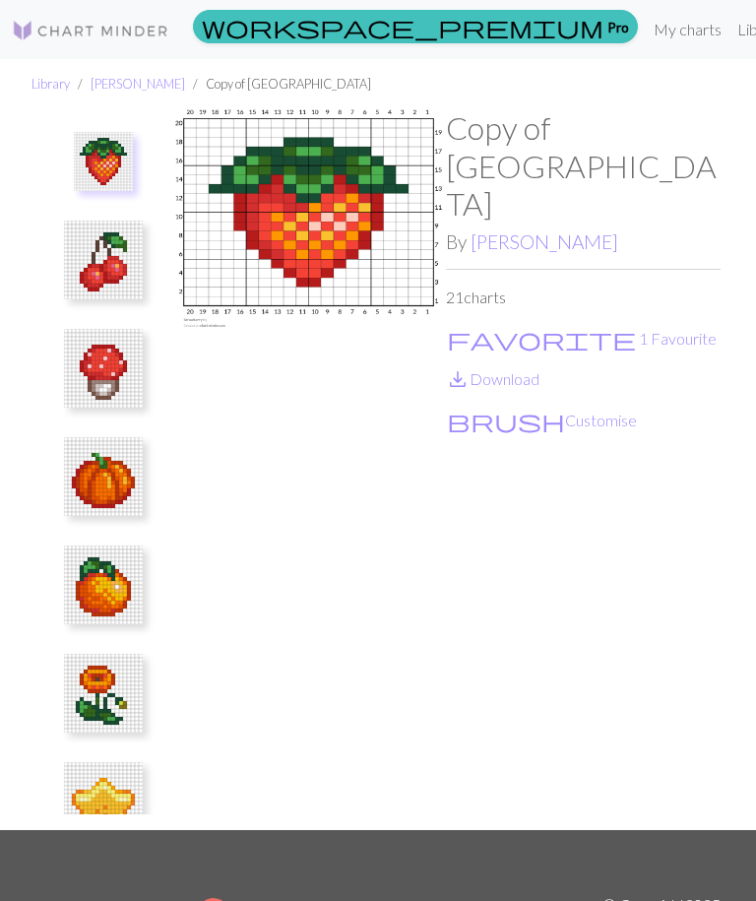
click at [105, 263] on img at bounding box center [103, 260] width 79 height 79
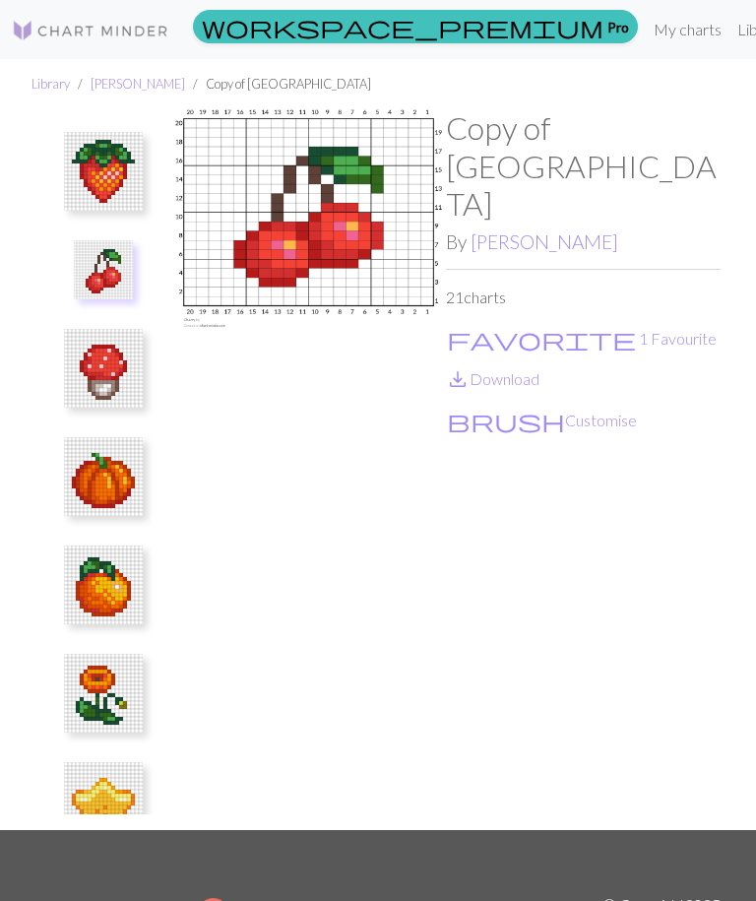
click at [515, 326] on button "favorite 1 Favourite" at bounding box center [582, 339] width 272 height 26
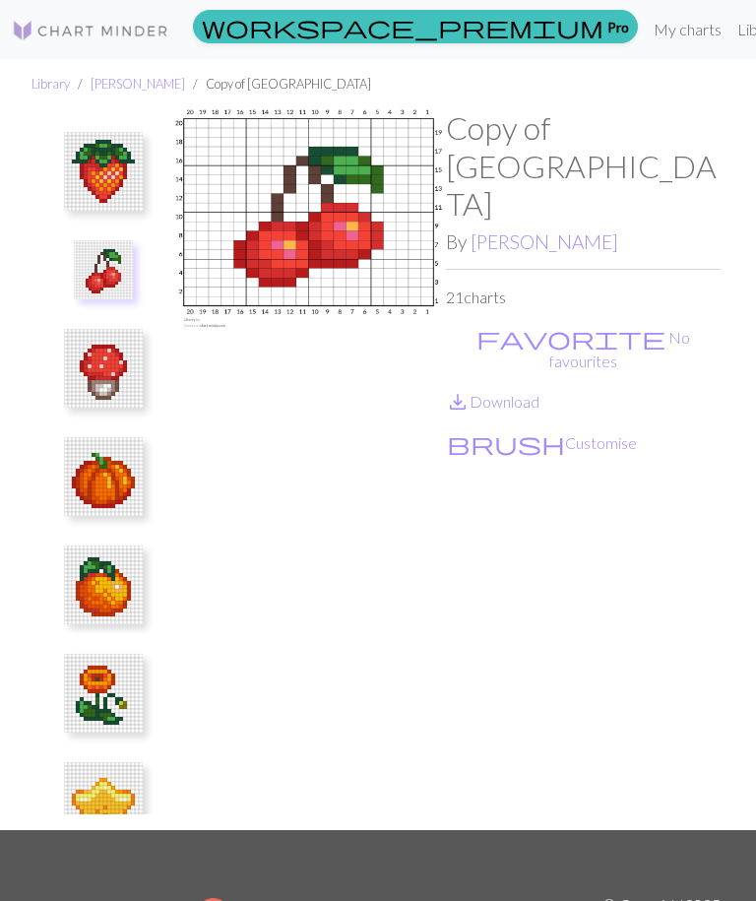
click at [521, 325] on button "favorite No favourites" at bounding box center [583, 349] width 275 height 49
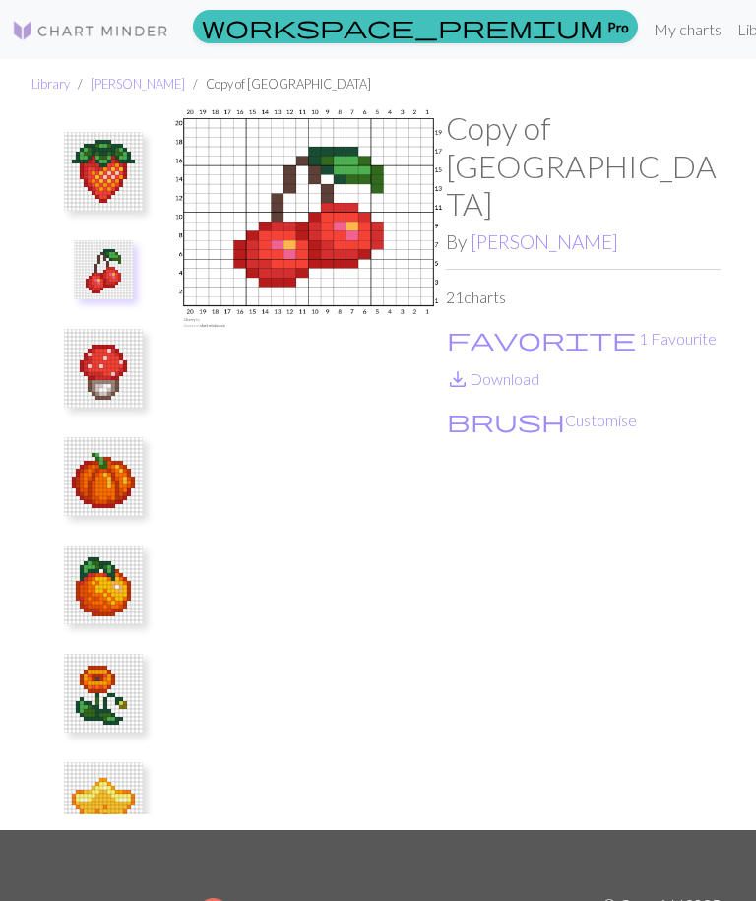
click at [512, 369] on link "save_alt Download" at bounding box center [493, 378] width 94 height 19
click at [513, 408] on button "brush Customise" at bounding box center [542, 421] width 192 height 26
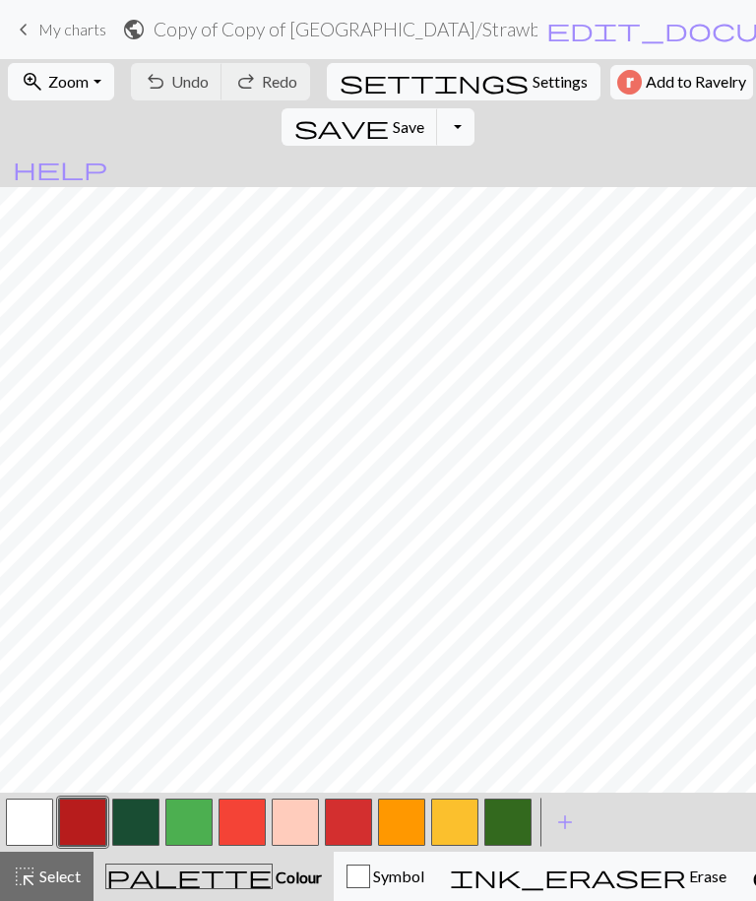
click at [424, 117] on span "Save" at bounding box center [409, 126] width 32 height 19
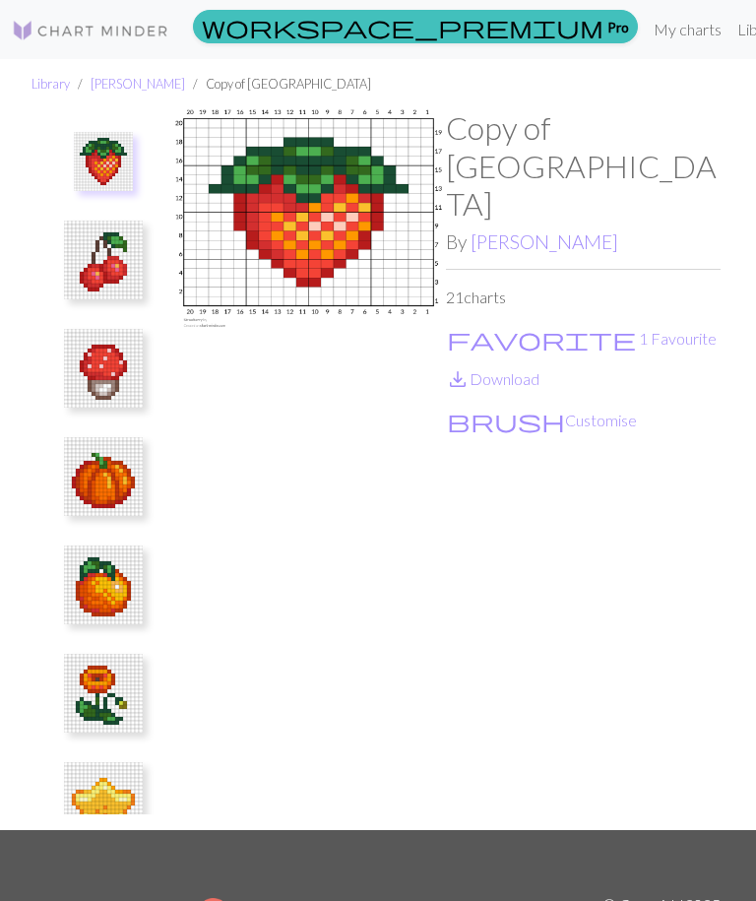
click at [96, 470] on img at bounding box center [103, 476] width 79 height 79
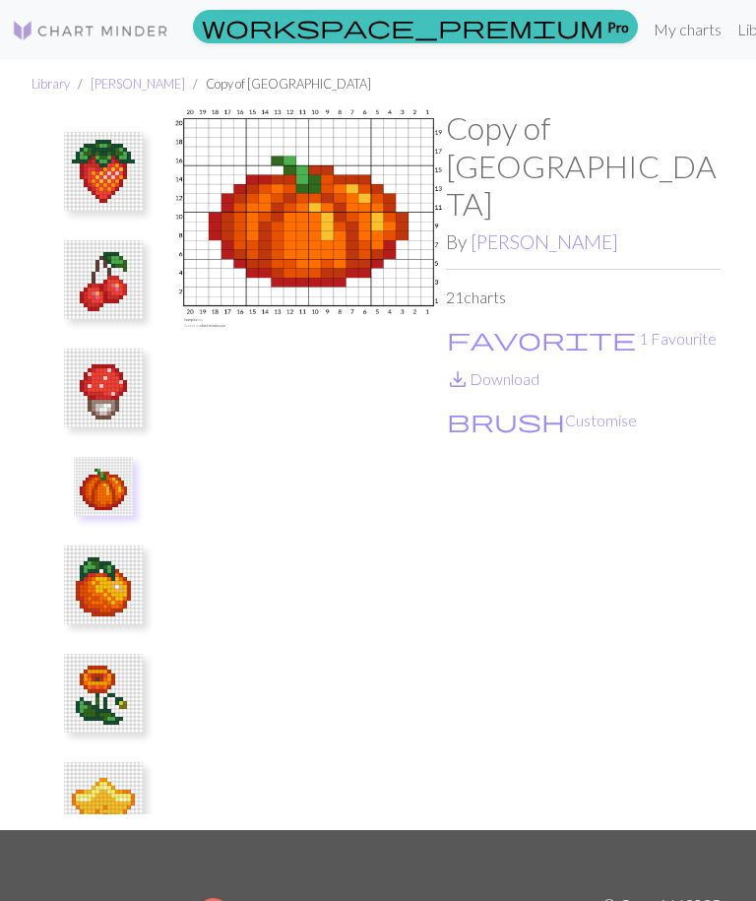
click at [105, 477] on img at bounding box center [103, 486] width 59 height 59
click at [515, 408] on button "brush Customise" at bounding box center [542, 421] width 192 height 26
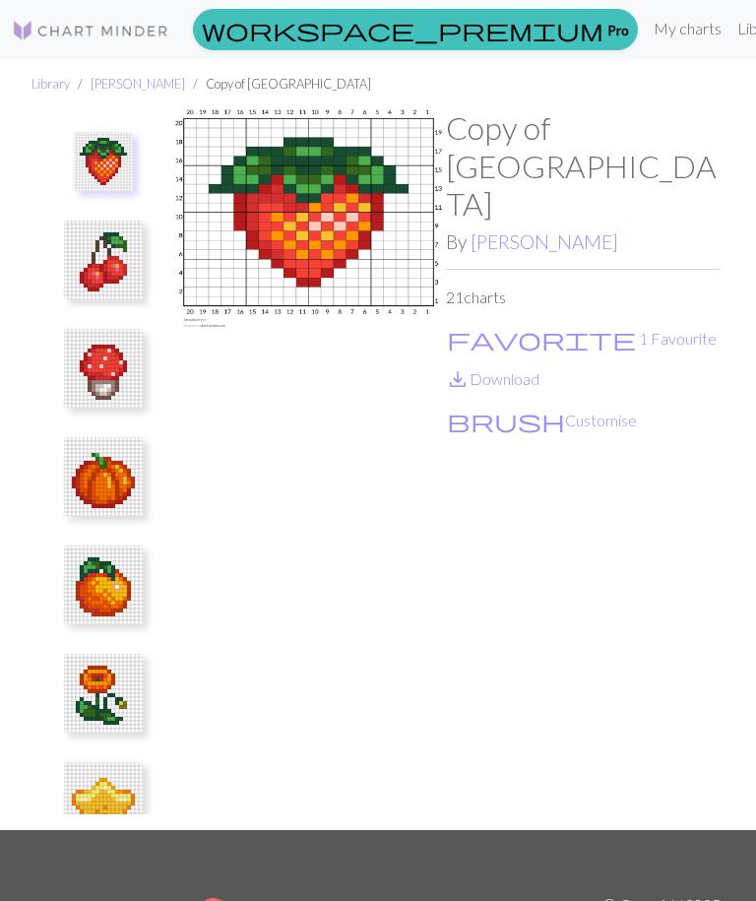
click at [569, 230] on link "[PERSON_NAME]" at bounding box center [545, 241] width 148 height 23
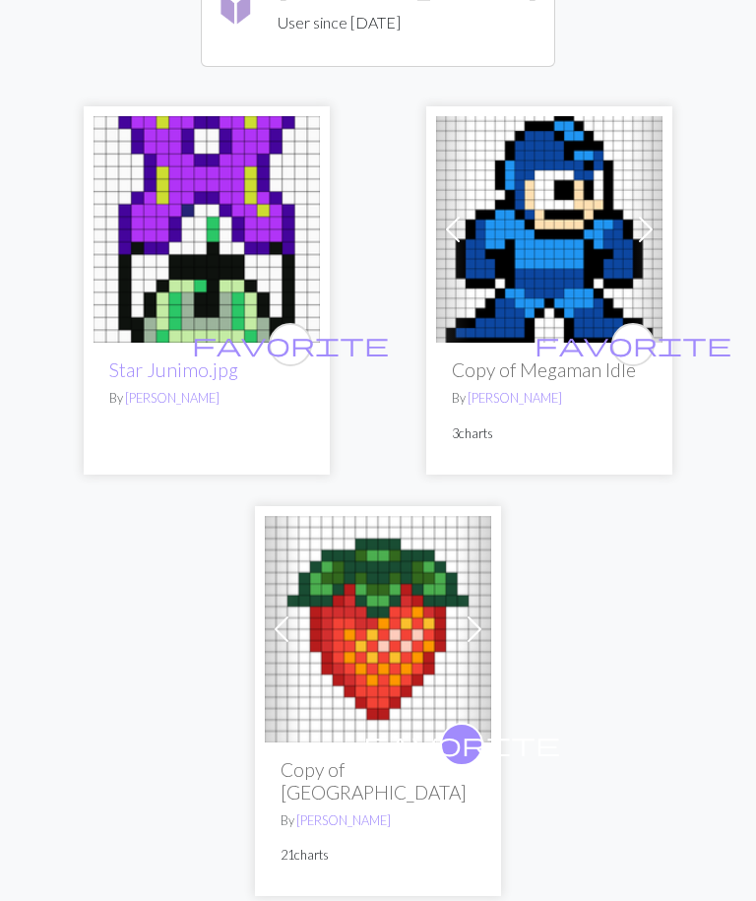
scroll to position [129, 0]
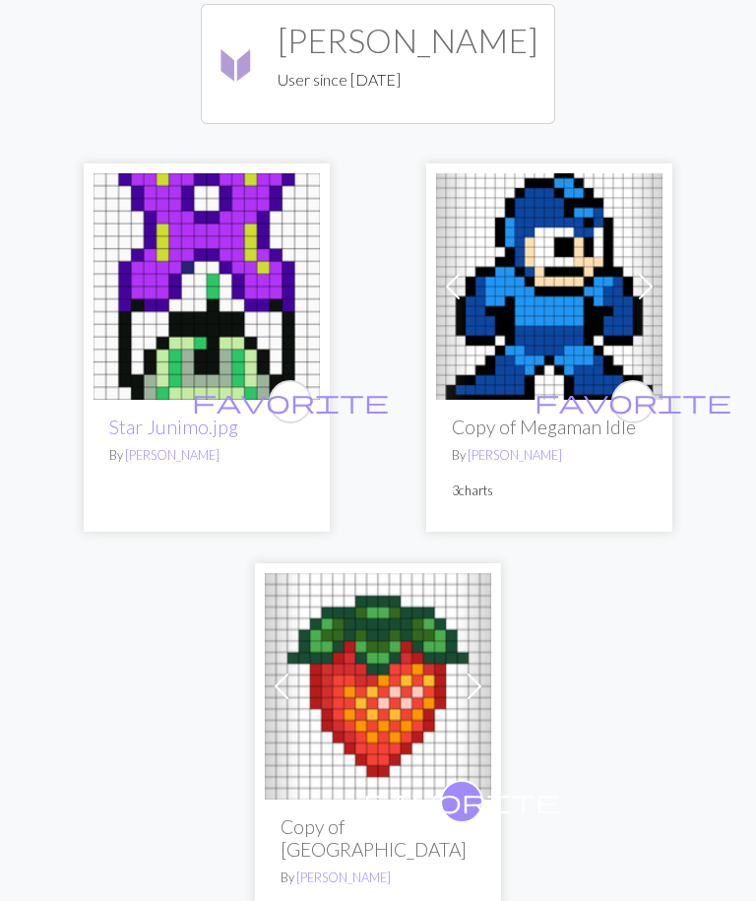
click at [645, 302] on span at bounding box center [646, 287] width 32 height 32
click at [653, 302] on span at bounding box center [646, 287] width 32 height 32
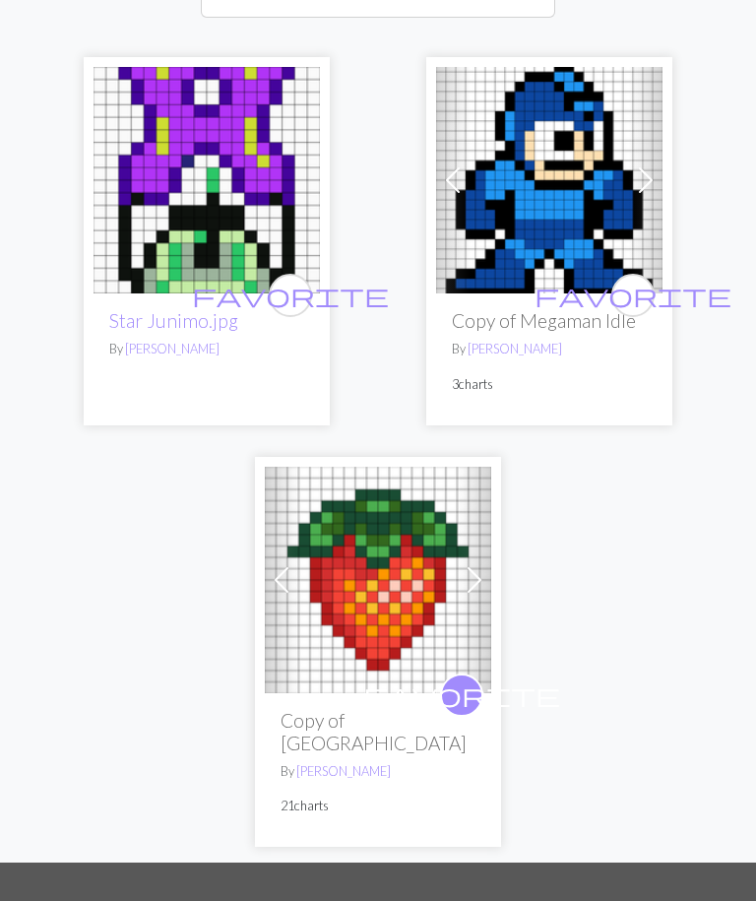
scroll to position [240, 0]
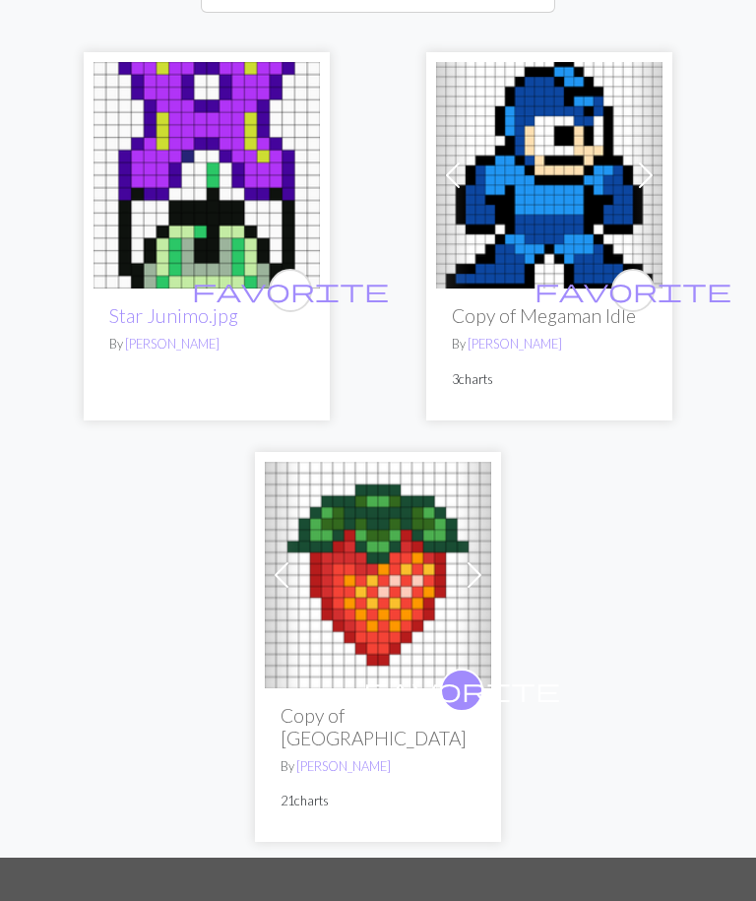
click at [477, 591] on span at bounding box center [475, 575] width 32 height 32
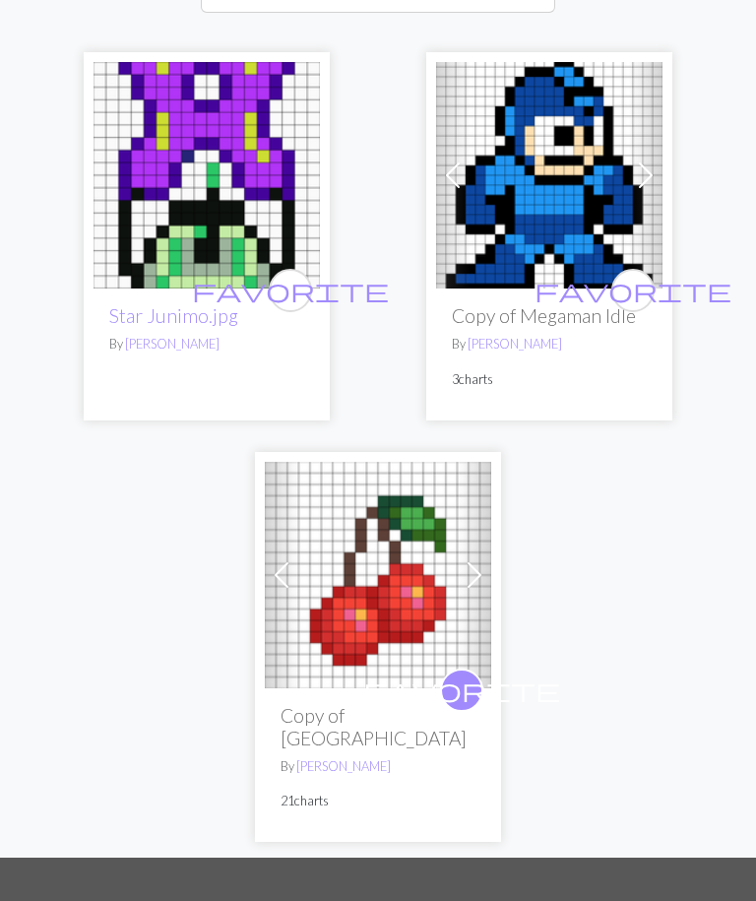
click at [482, 591] on span at bounding box center [475, 575] width 32 height 32
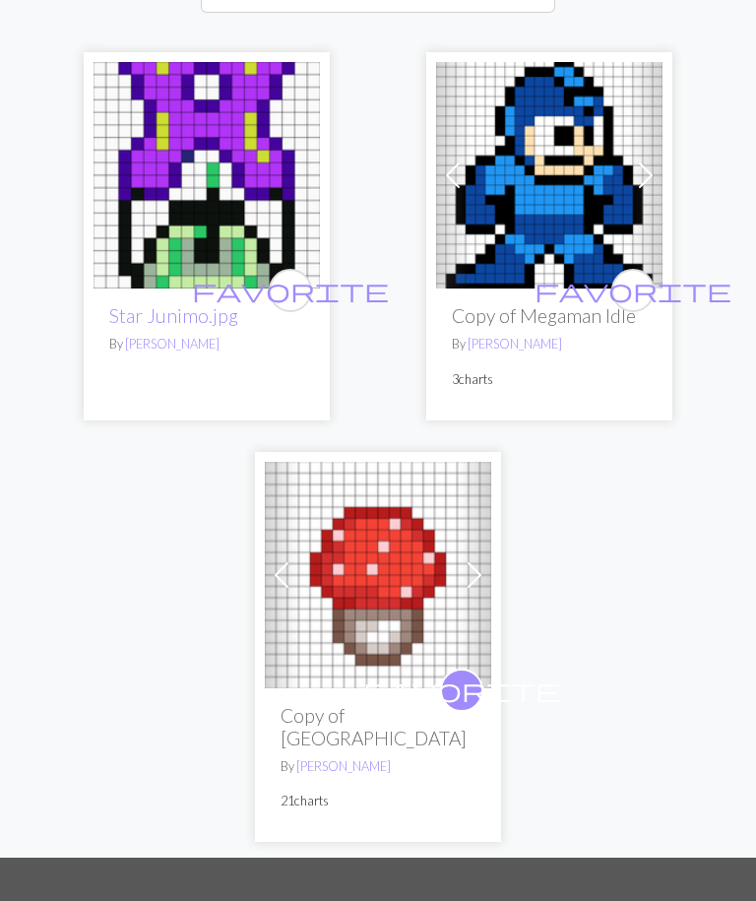
click at [478, 591] on span at bounding box center [475, 575] width 32 height 32
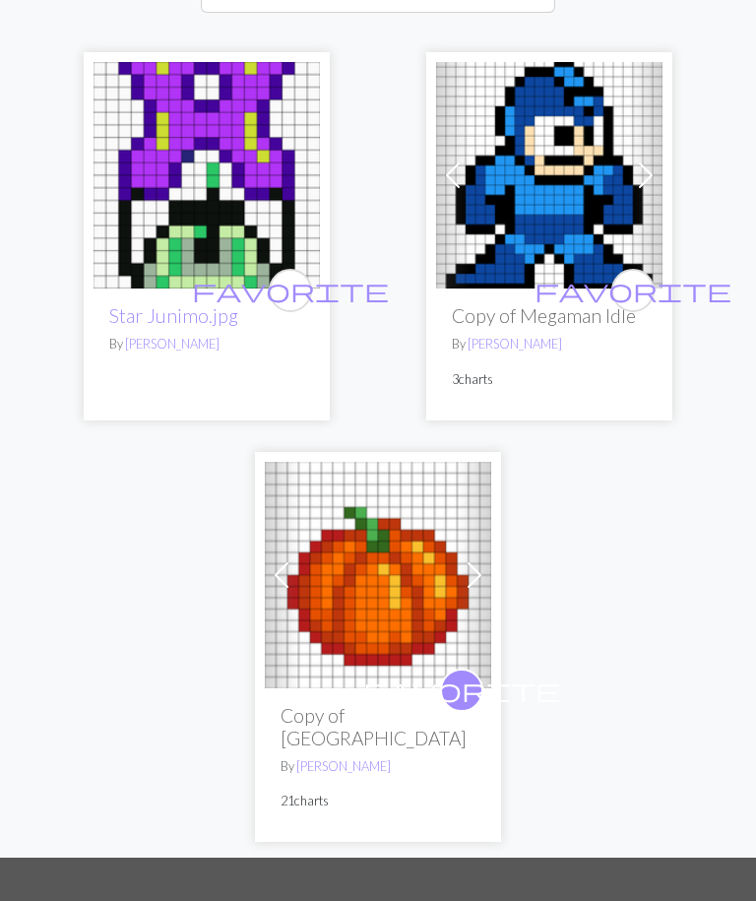
click at [413, 749] on h2 "Copy of Stardew Valley" at bounding box center [378, 726] width 195 height 45
click at [414, 638] on img at bounding box center [378, 575] width 226 height 226
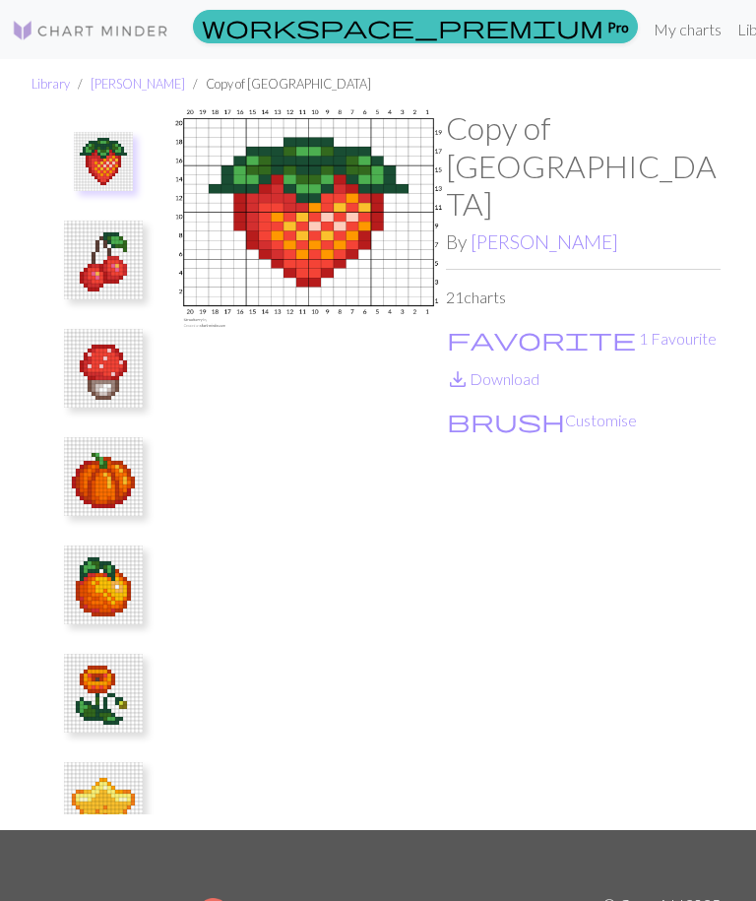
click at [104, 816] on img at bounding box center [103, 801] width 79 height 79
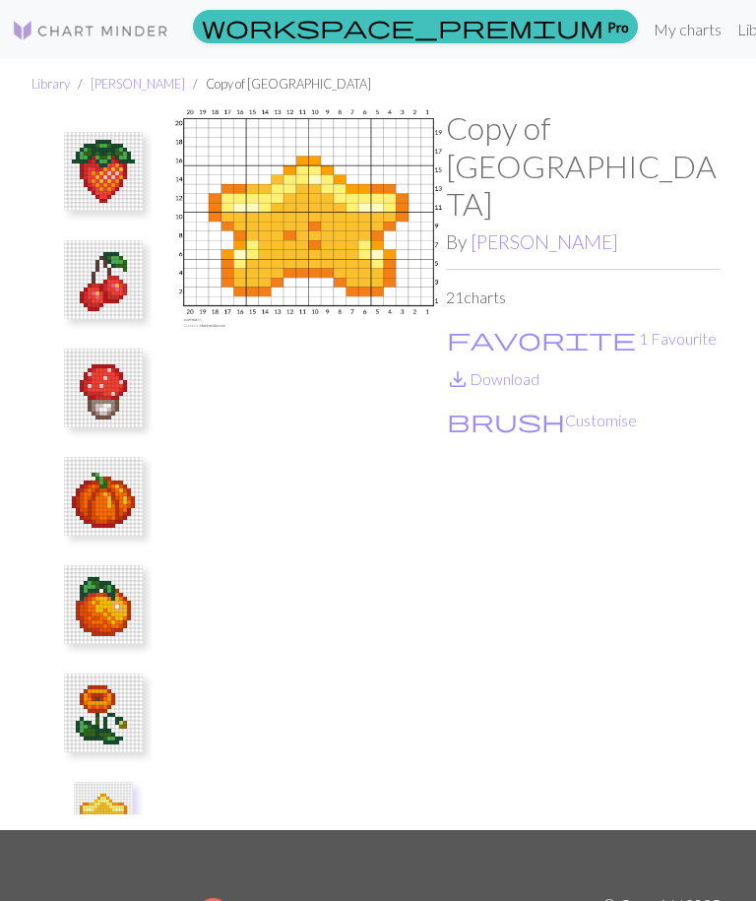
click at [112, 715] on img at bounding box center [103, 712] width 79 height 79
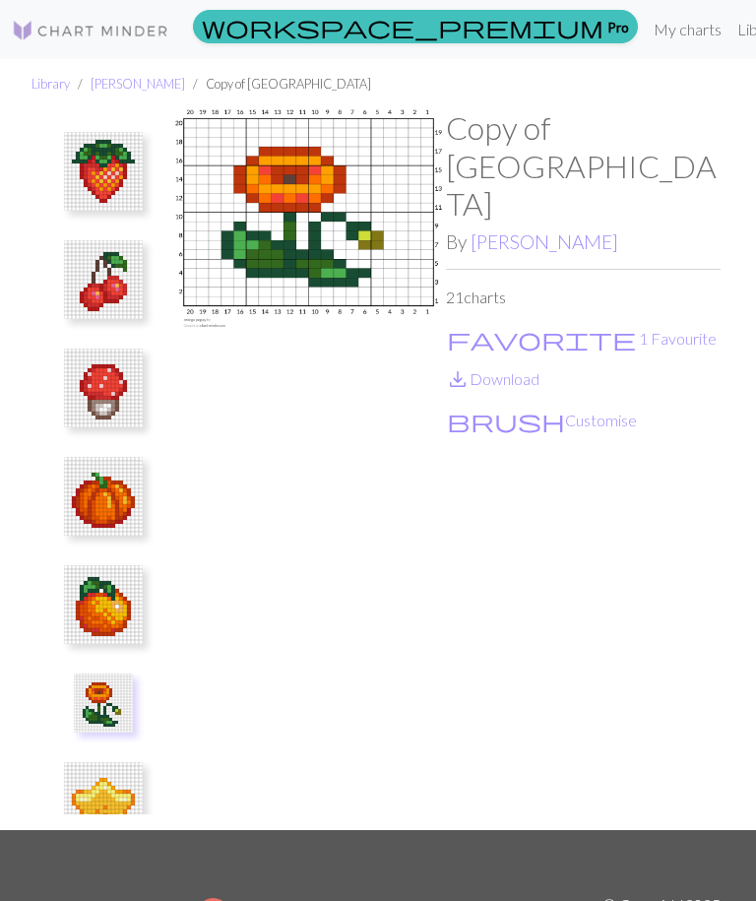
click at [540, 230] on link "Jamee Churchill" at bounding box center [545, 241] width 148 height 23
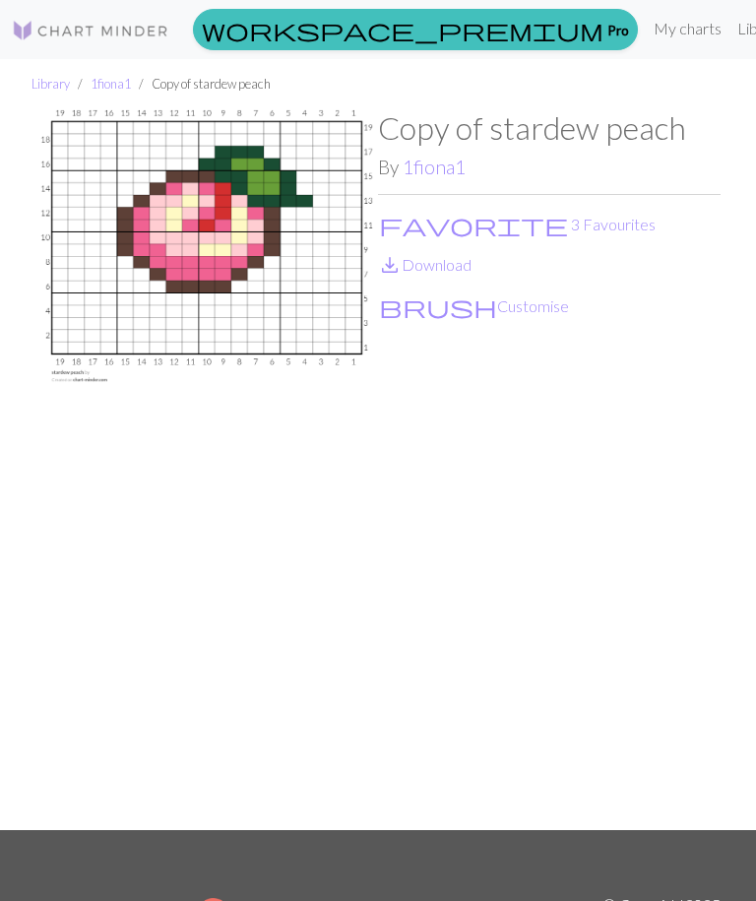
click at [445, 225] on button "favorite 3 Favourites" at bounding box center [517, 225] width 279 height 26
click at [456, 300] on button "brush Customise" at bounding box center [474, 306] width 192 height 26
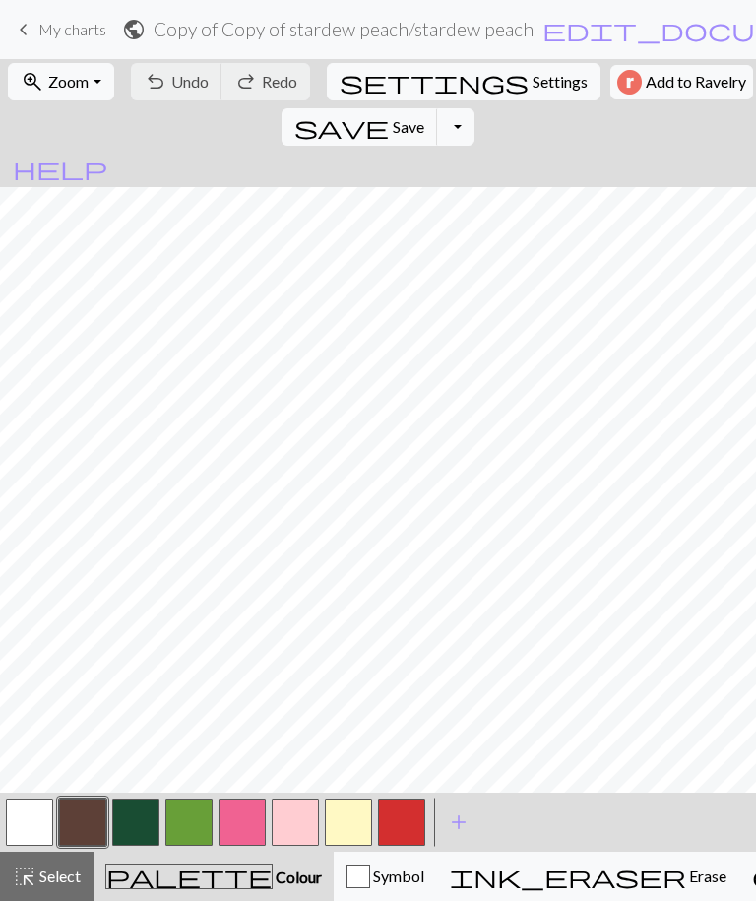
click at [424, 117] on span "Save" at bounding box center [409, 126] width 32 height 19
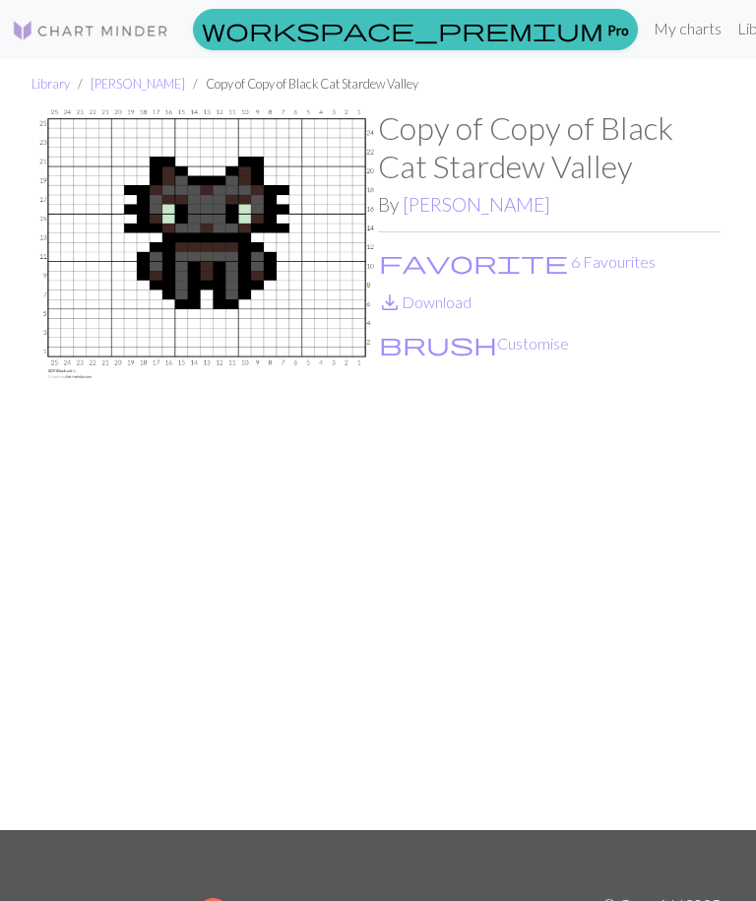
click at [457, 343] on button "brush Customise" at bounding box center [474, 344] width 192 height 26
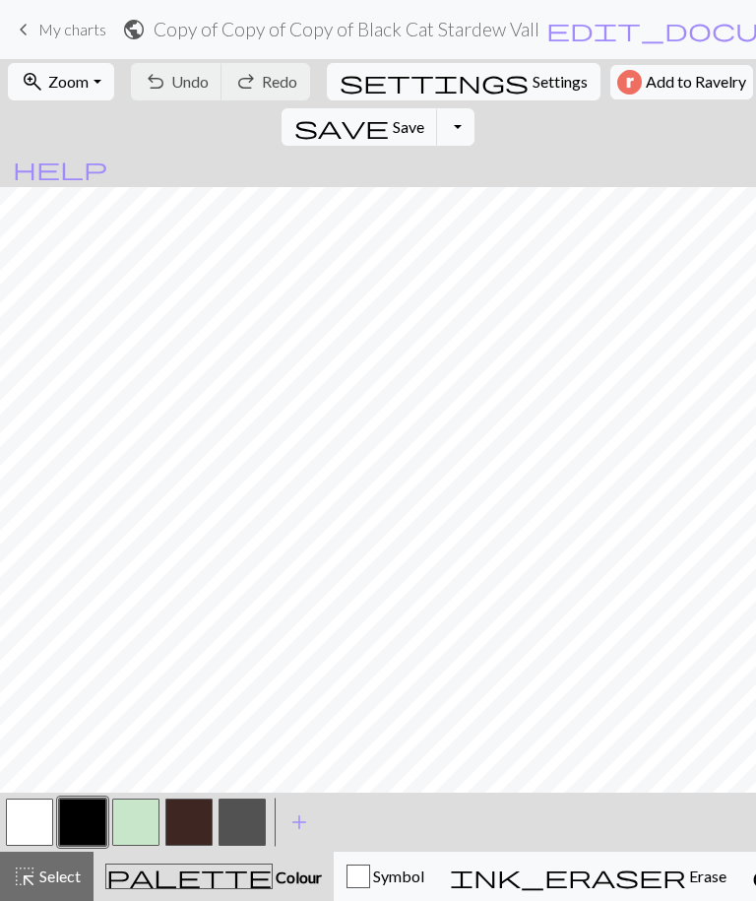
click at [438, 108] on button "save Save Save" at bounding box center [360, 126] width 157 height 37
click at [424, 117] on span "Save" at bounding box center [409, 126] width 32 height 19
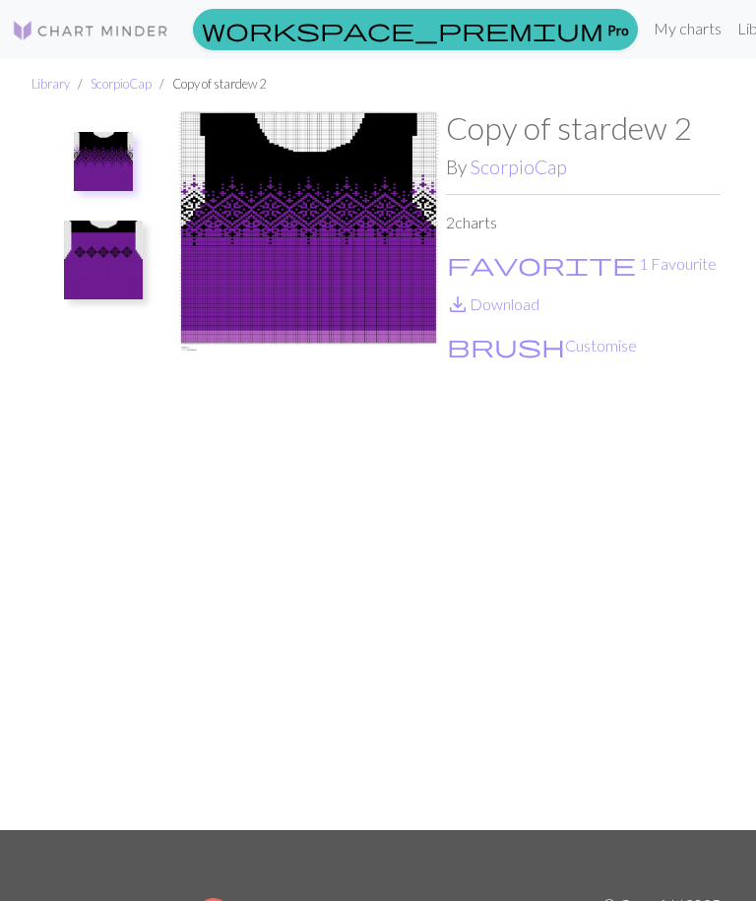
click at [366, 224] on img at bounding box center [308, 469] width 275 height 721
click at [516, 352] on button "brush Customise" at bounding box center [542, 346] width 192 height 26
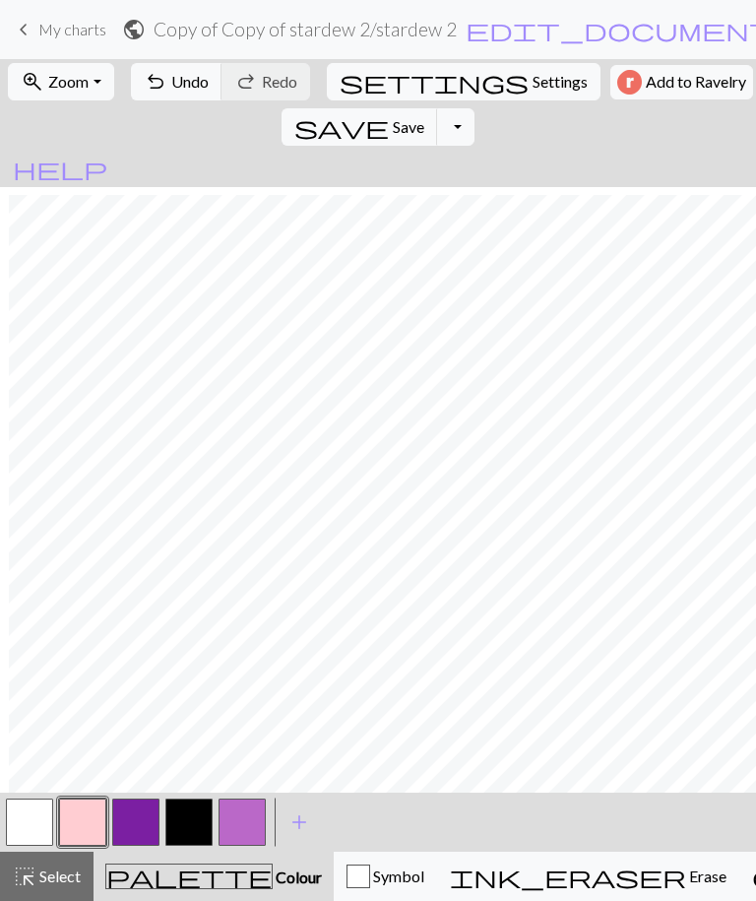
scroll to position [654, 16]
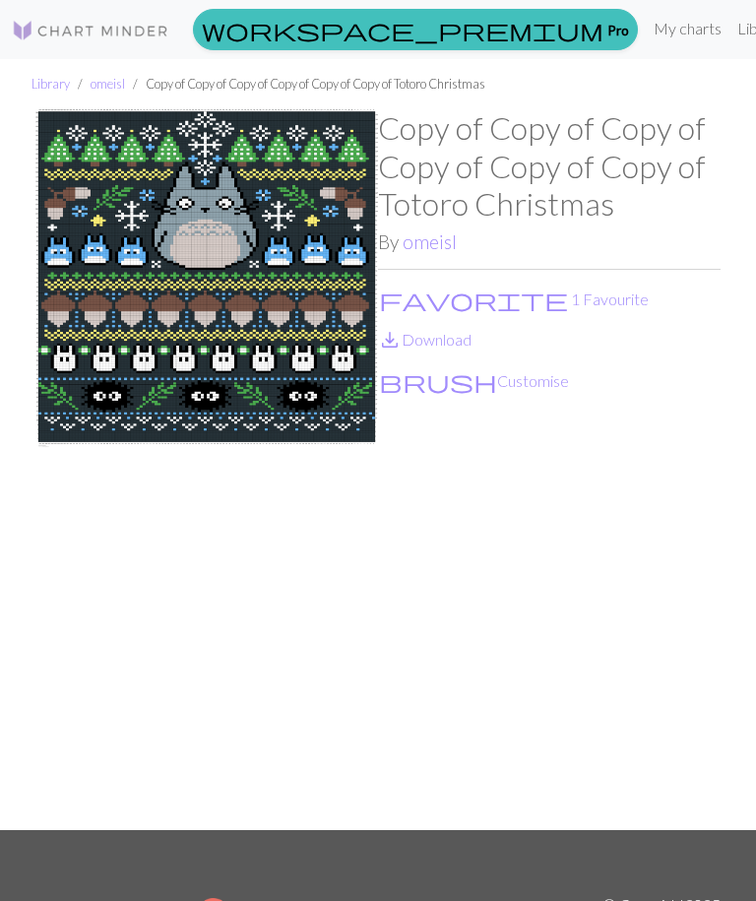
click at [452, 299] on button "favorite 1 Favourite" at bounding box center [514, 299] width 272 height 26
click at [449, 300] on button "favorite No favourites" at bounding box center [521, 299] width 286 height 26
click at [450, 379] on button "brush Customise" at bounding box center [474, 381] width 192 height 26
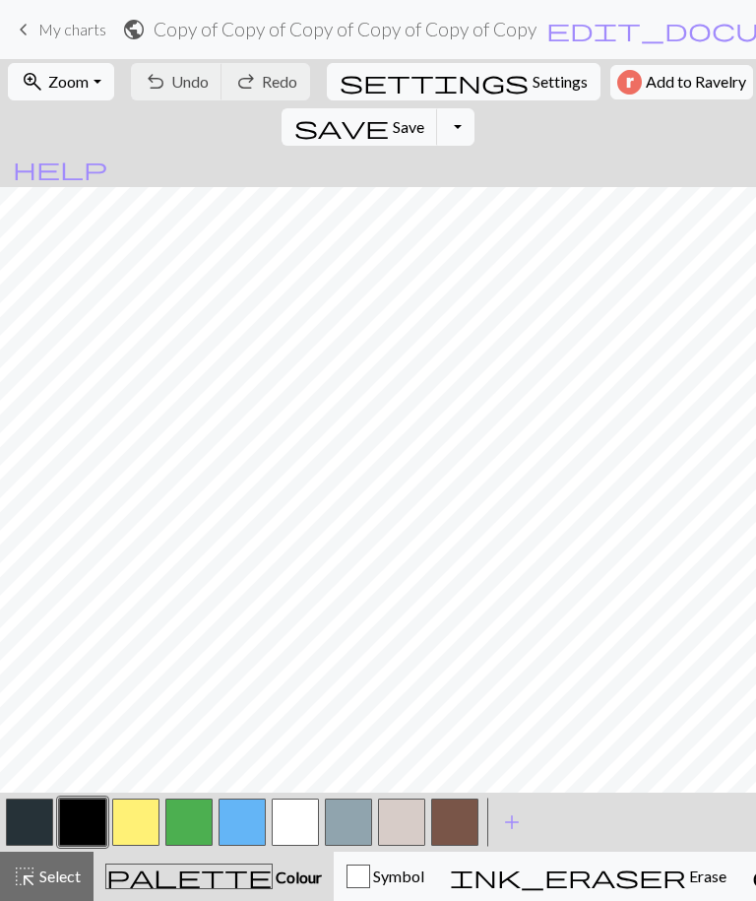
click at [95, 74] on button "zoom_in Zoom Zoom" at bounding box center [60, 81] width 105 height 37
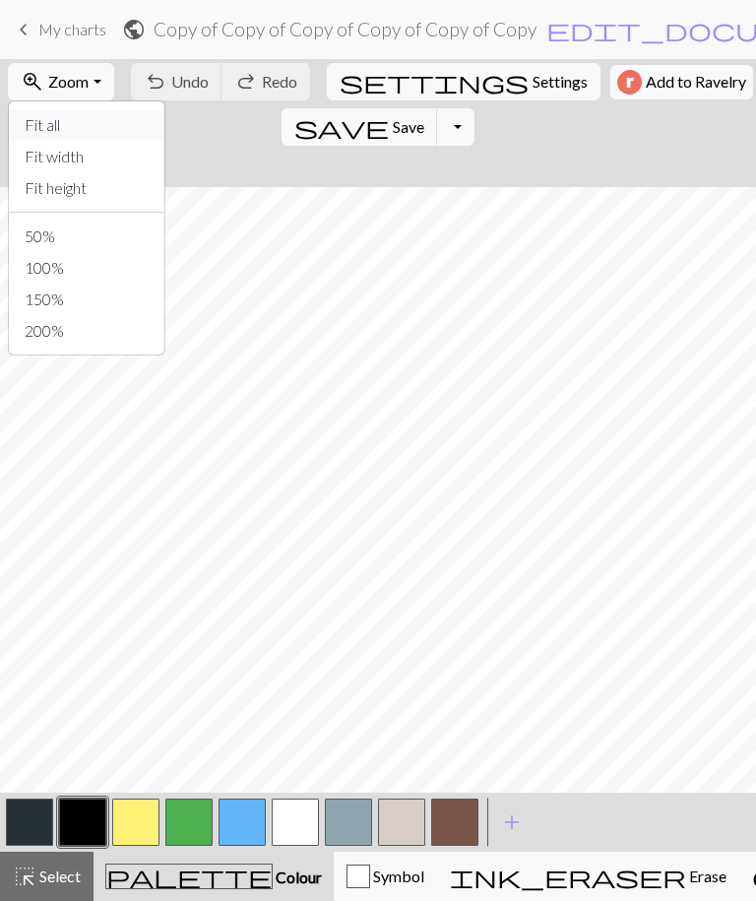
click at [52, 124] on button "Fit all" at bounding box center [87, 125] width 156 height 32
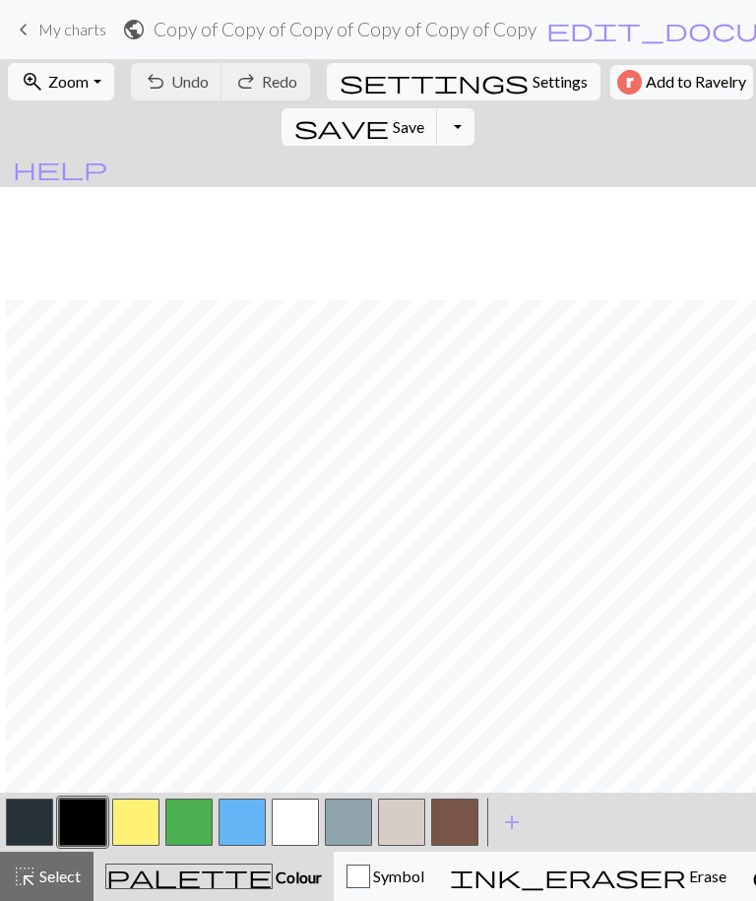
scroll to position [836, 6]
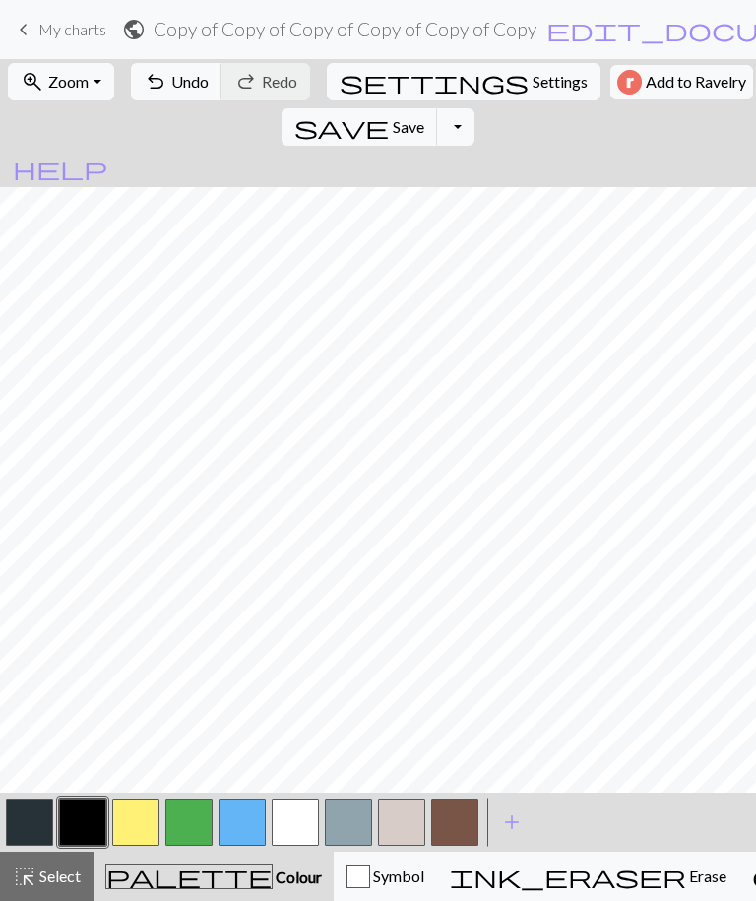
click at [190, 87] on span "Undo" at bounding box center [189, 81] width 37 height 19
click at [188, 88] on span "Undo" at bounding box center [189, 81] width 37 height 19
click at [183, 81] on span "Undo" at bounding box center [189, 81] width 37 height 19
click at [193, 83] on div "undo Undo Undo redo Redo Redo" at bounding box center [220, 81] width 191 height 45
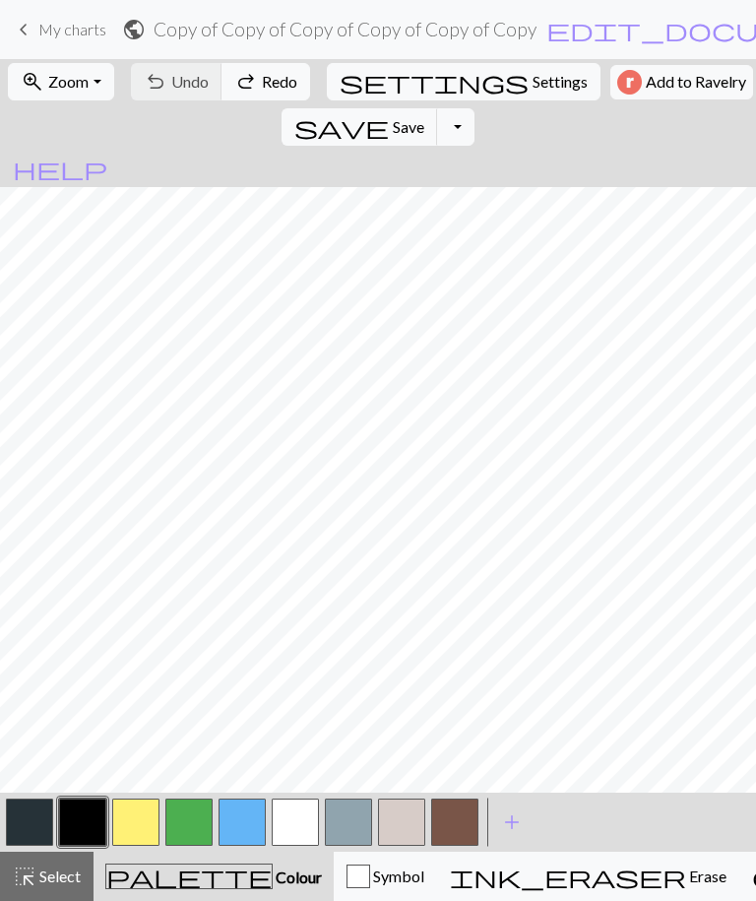
click at [438, 108] on button "save Save Save" at bounding box center [360, 126] width 157 height 37
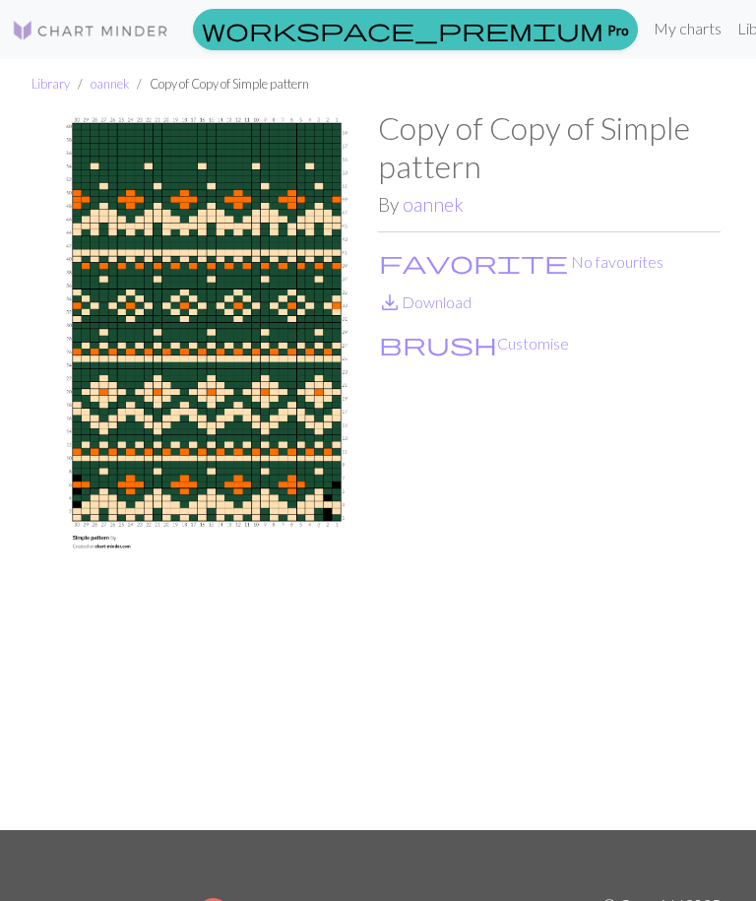
click at [439, 352] on button "brush Customise" at bounding box center [474, 344] width 192 height 26
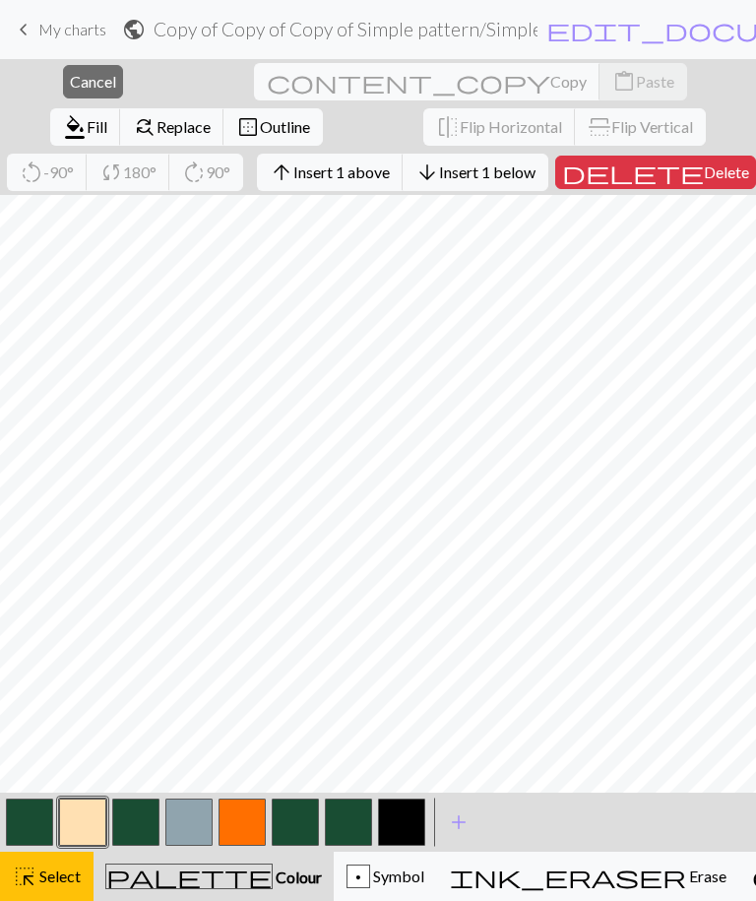
click at [514, 864] on div "ink_eraser Erase Erase" at bounding box center [588, 876] width 277 height 24
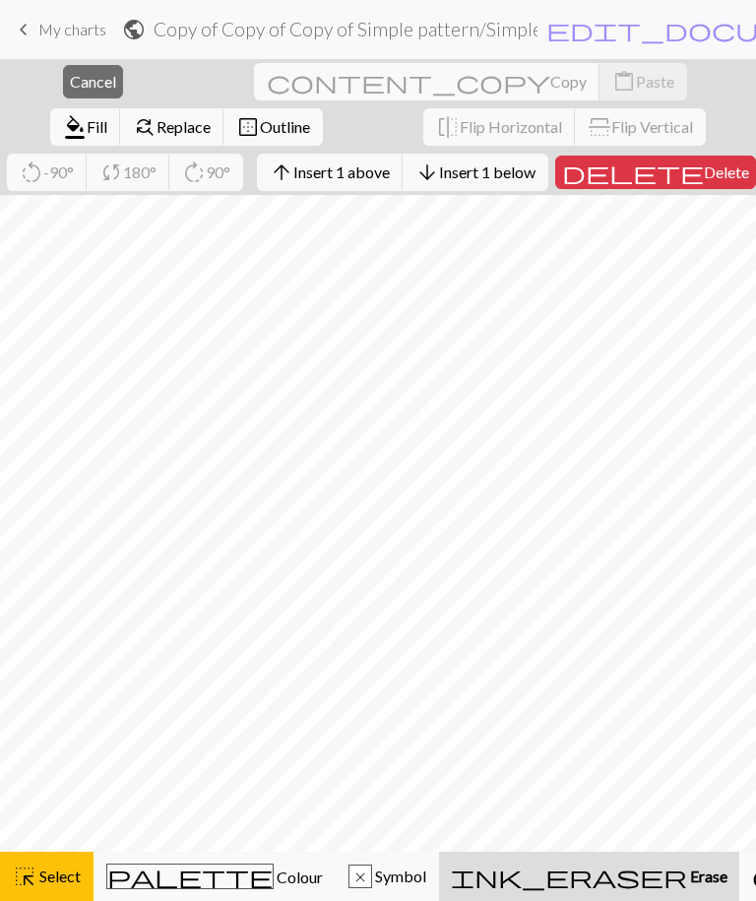
click at [521, 865] on div "ink_eraser Erase Erase" at bounding box center [589, 876] width 277 height 24
click at [511, 864] on div "ink_eraser Erase Erase" at bounding box center [589, 876] width 277 height 24
click at [687, 867] on span "Erase" at bounding box center [707, 875] width 40 height 19
click at [704, 181] on span "Delete" at bounding box center [726, 171] width 45 height 19
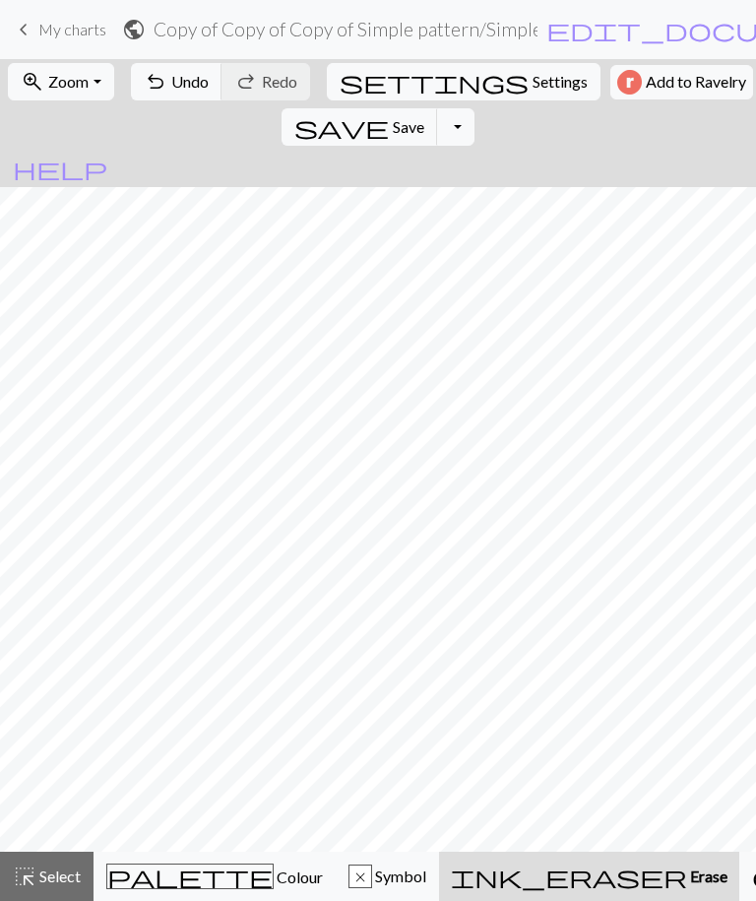
click at [182, 93] on button "undo Undo Undo" at bounding box center [177, 81] width 92 height 37
click at [78, 84] on span "Zoom" at bounding box center [68, 81] width 40 height 19
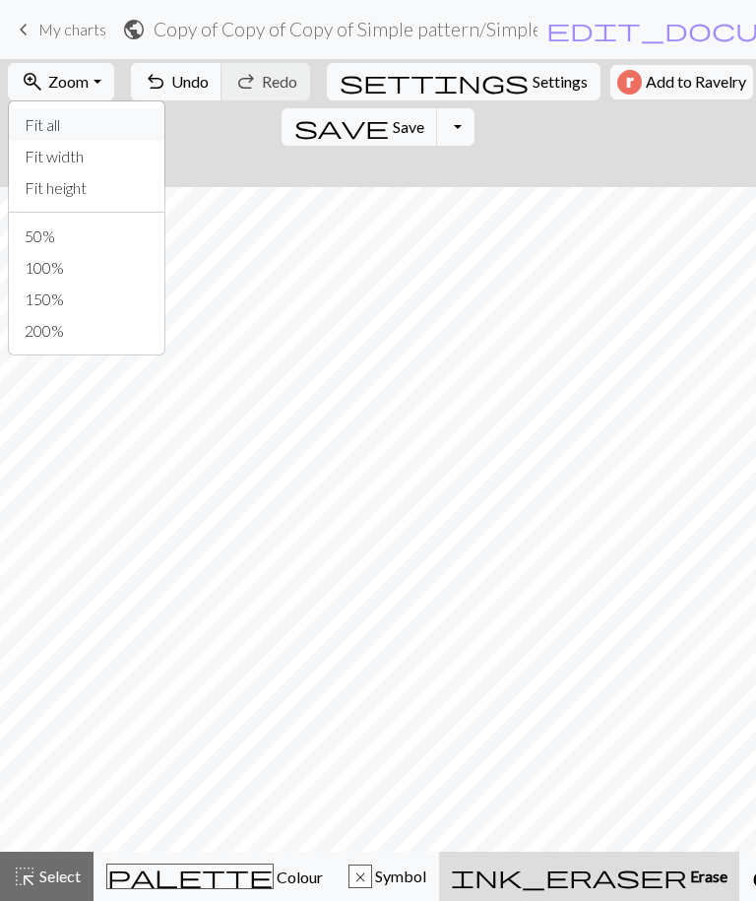
click at [62, 126] on button "Fit all" at bounding box center [87, 125] width 156 height 32
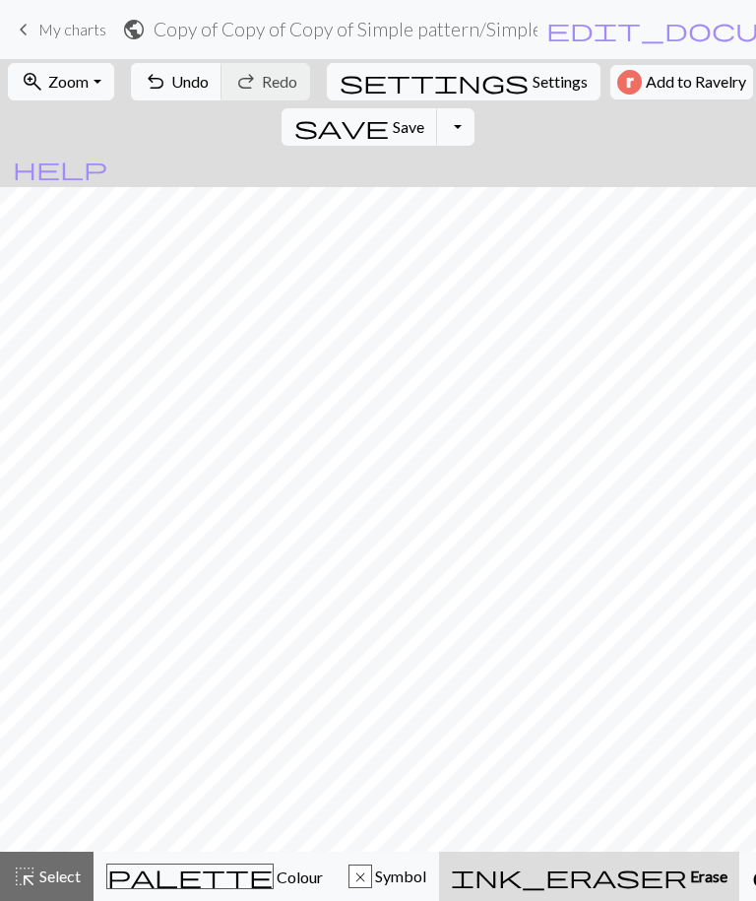
click at [501, 861] on button "ink_eraser Erase Erase" at bounding box center [589, 876] width 300 height 49
click at [513, 864] on div "ink_eraser Erase Erase" at bounding box center [589, 876] width 277 height 24
click at [533, 84] on span "Settings" at bounding box center [560, 82] width 55 height 24
select select "aran"
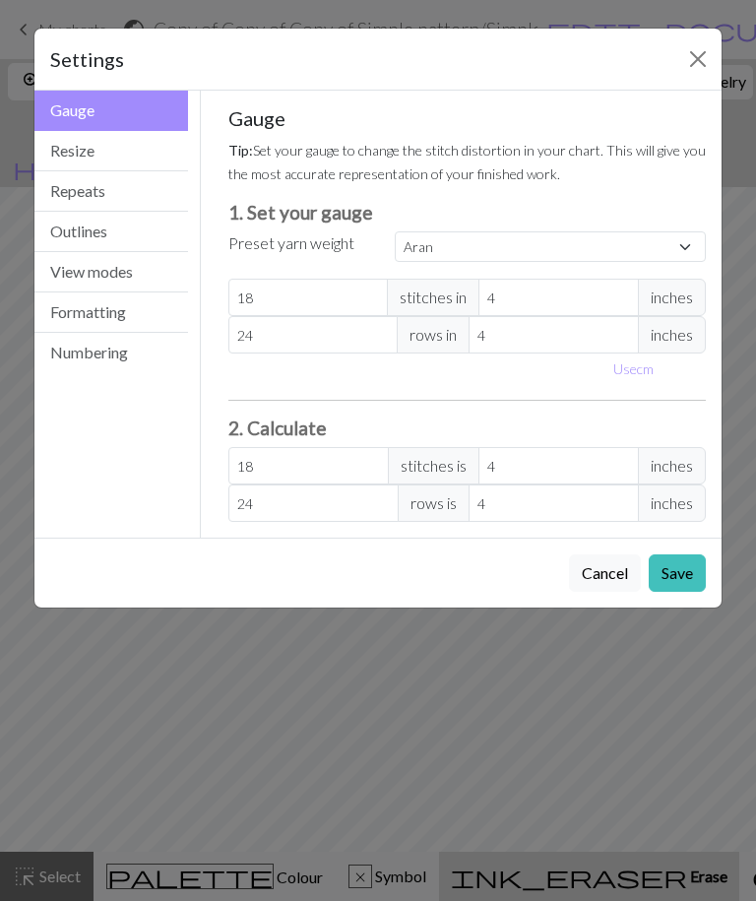
click at [73, 144] on button "Resize" at bounding box center [111, 151] width 154 height 40
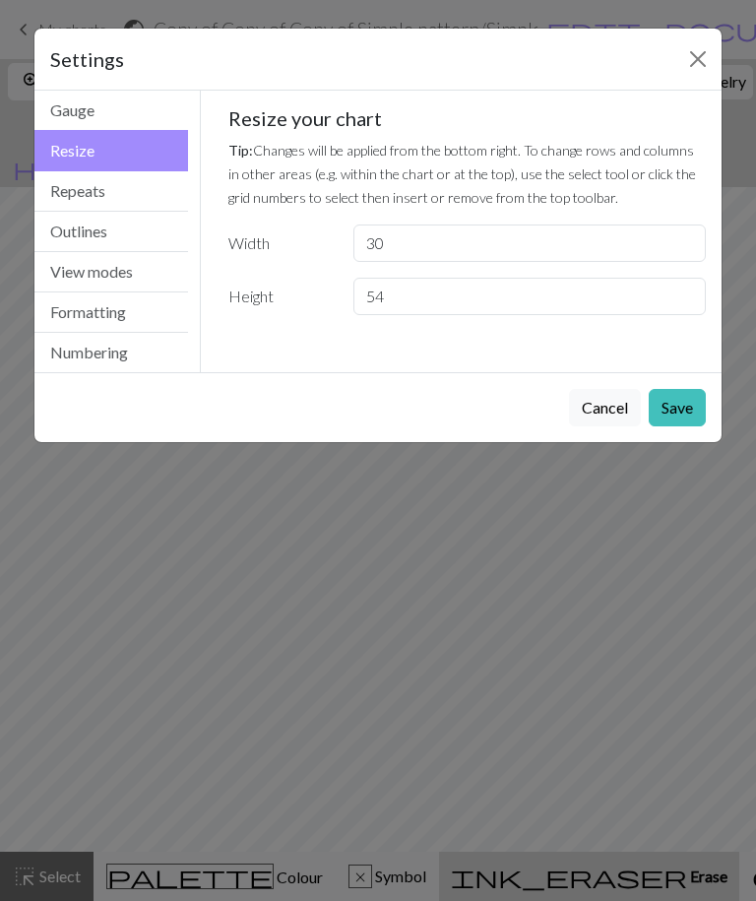
click at [604, 410] on button "Cancel" at bounding box center [605, 407] width 72 height 37
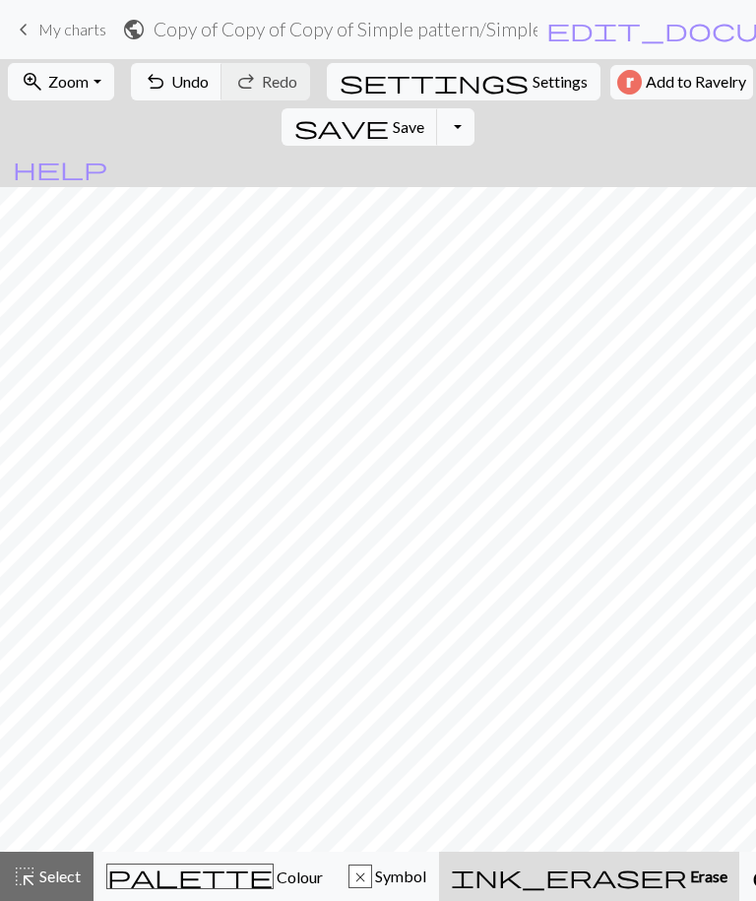
click at [55, 876] on span "Select" at bounding box center [58, 875] width 44 height 19
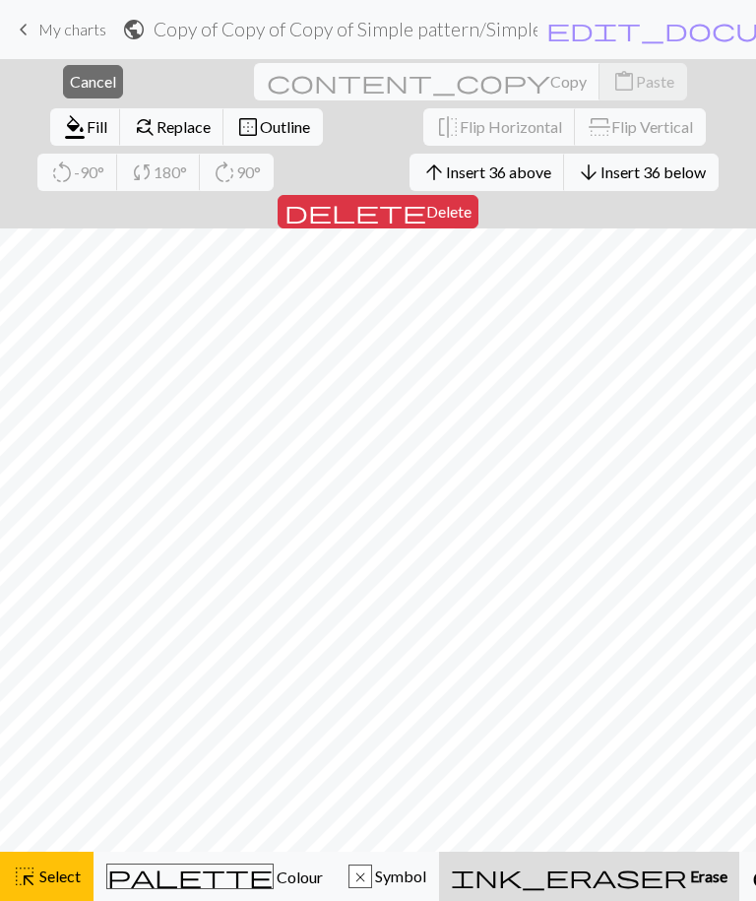
click at [478, 195] on button "delete Delete" at bounding box center [378, 211] width 201 height 33
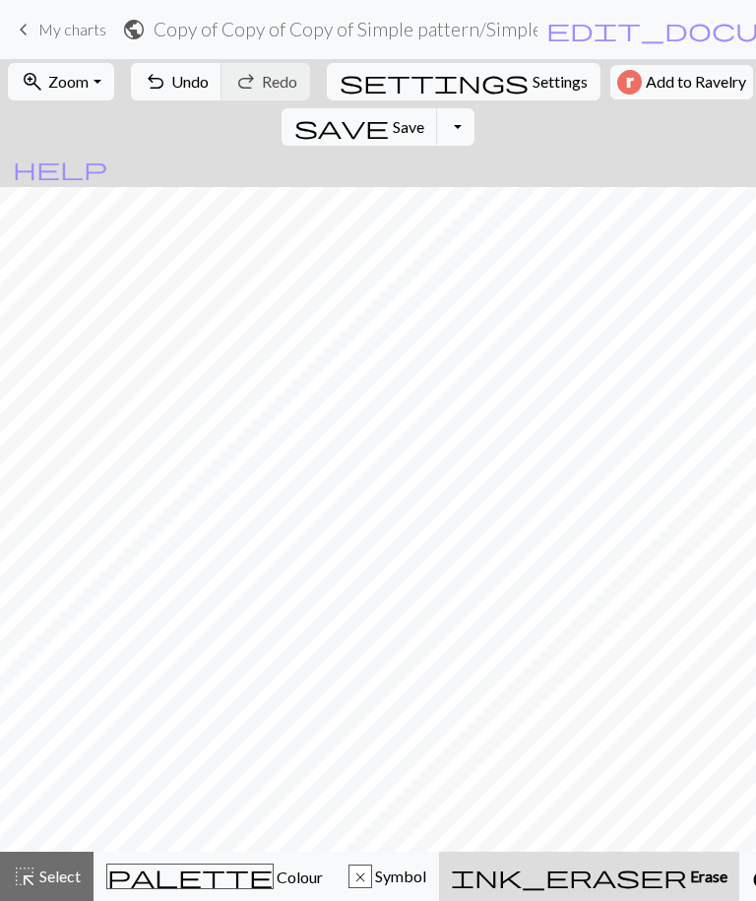
click at [424, 117] on span "Save" at bounding box center [409, 126] width 32 height 19
click at [274, 882] on span "Colour" at bounding box center [298, 876] width 49 height 19
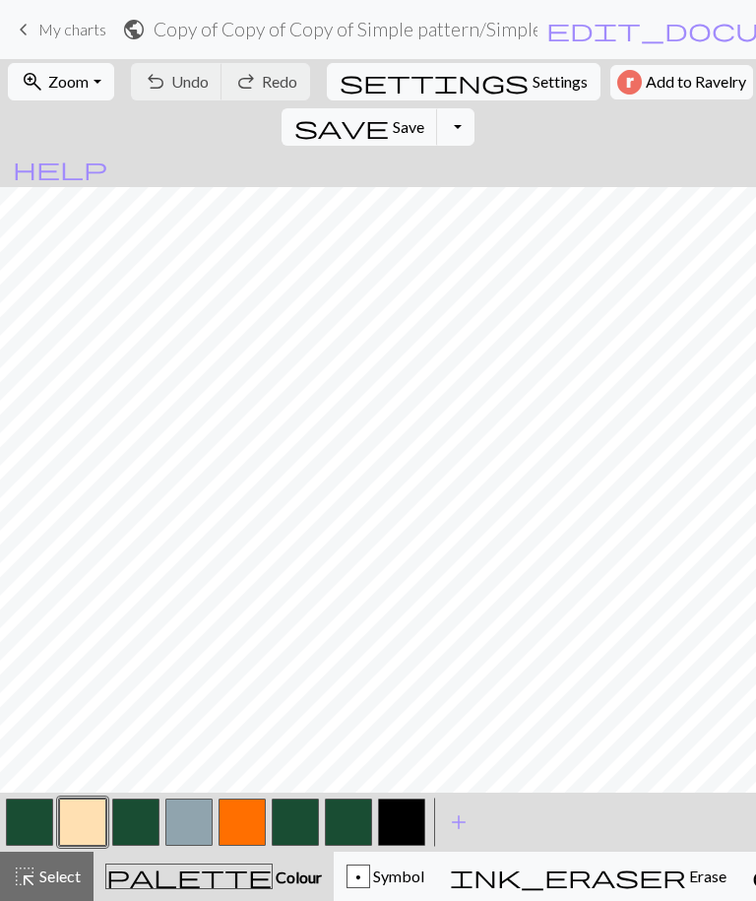
click at [32, 823] on button "button" at bounding box center [29, 821] width 47 height 47
click at [37, 812] on button "button" at bounding box center [29, 821] width 47 height 47
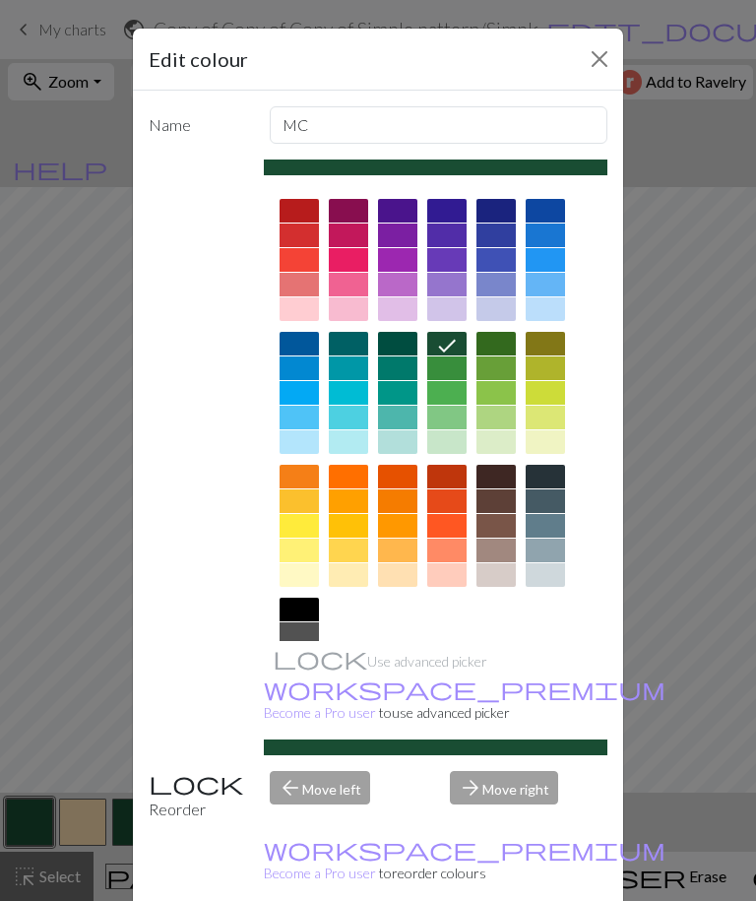
click at [408, 212] on div at bounding box center [397, 211] width 39 height 24
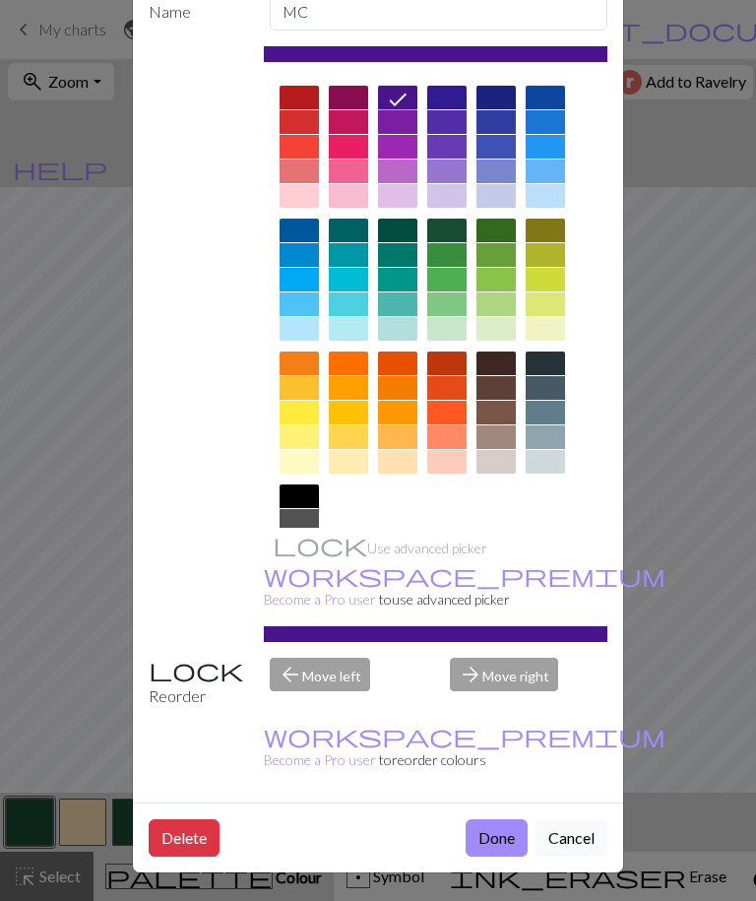
scroll to position [114, 0]
click at [495, 840] on button "Done" at bounding box center [497, 837] width 62 height 37
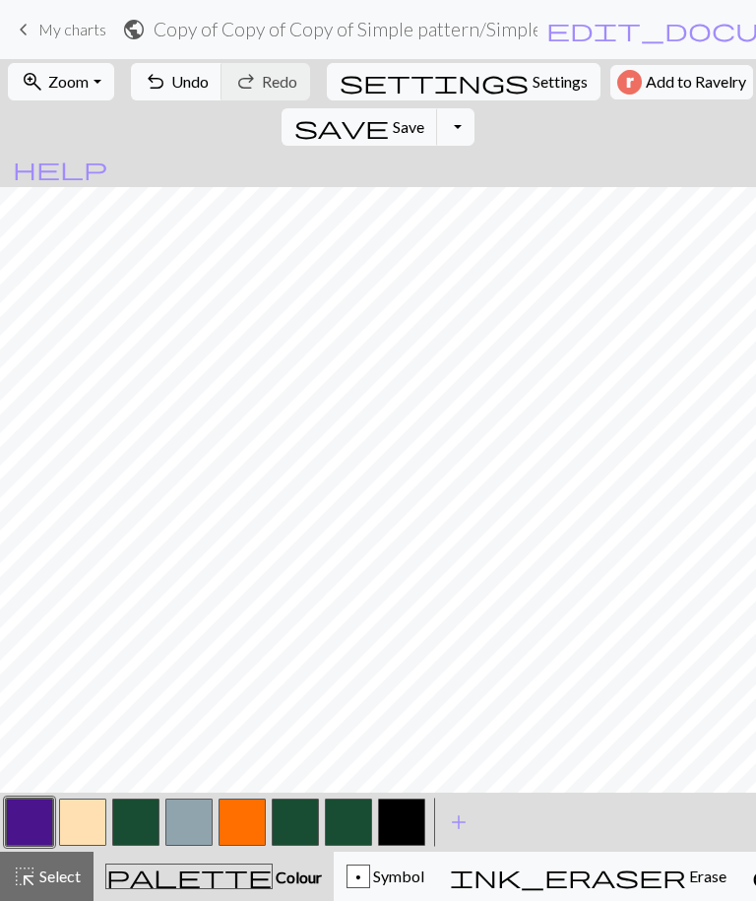
click at [141, 820] on button "button" at bounding box center [135, 821] width 47 height 47
click at [141, 819] on button "button" at bounding box center [135, 821] width 47 height 47
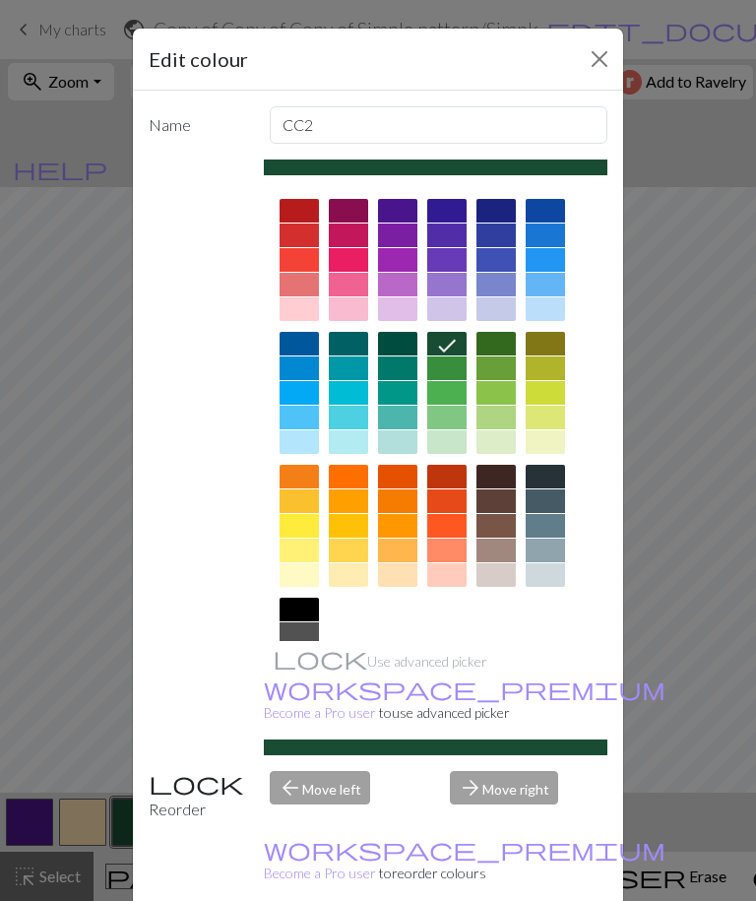
click at [406, 200] on div at bounding box center [397, 211] width 39 height 24
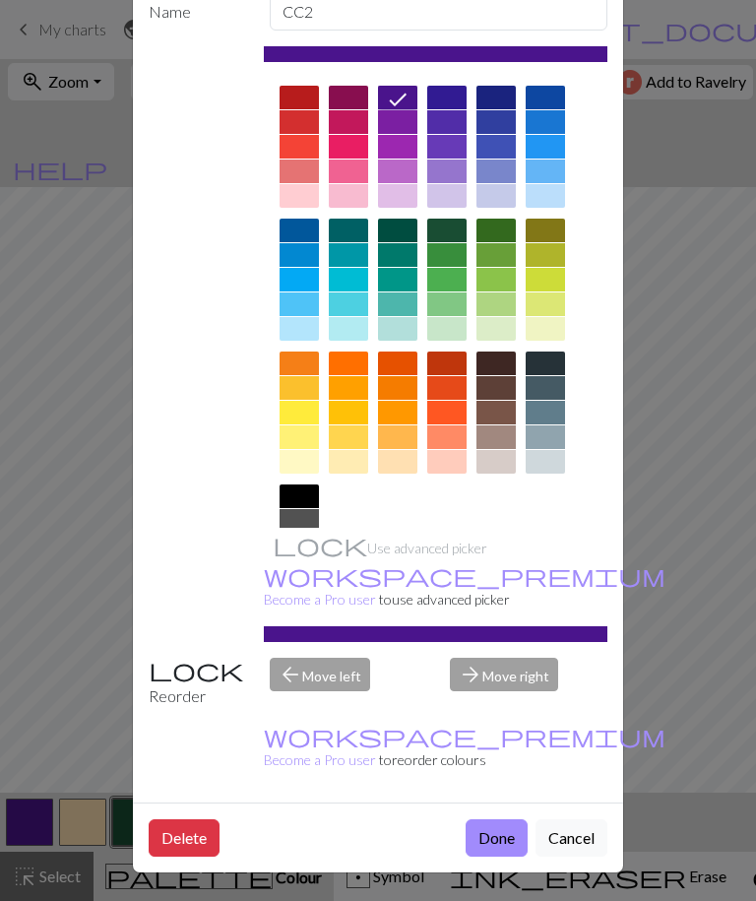
click at [497, 841] on button "Done" at bounding box center [497, 837] width 62 height 37
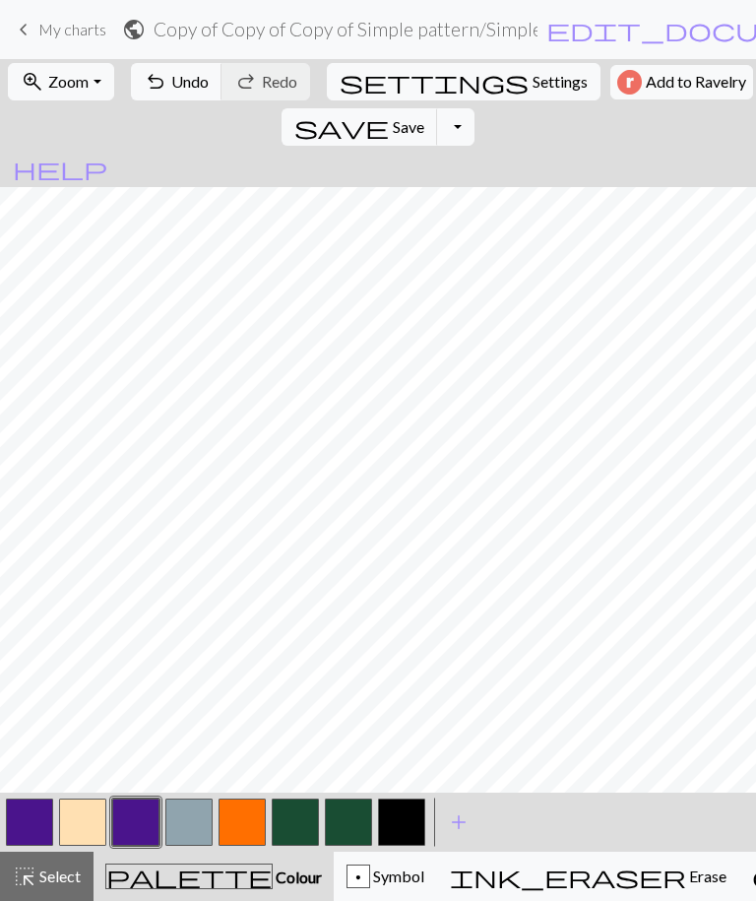
click at [81, 828] on button "button" at bounding box center [82, 821] width 47 height 47
click at [80, 827] on button "button" at bounding box center [82, 821] width 47 height 47
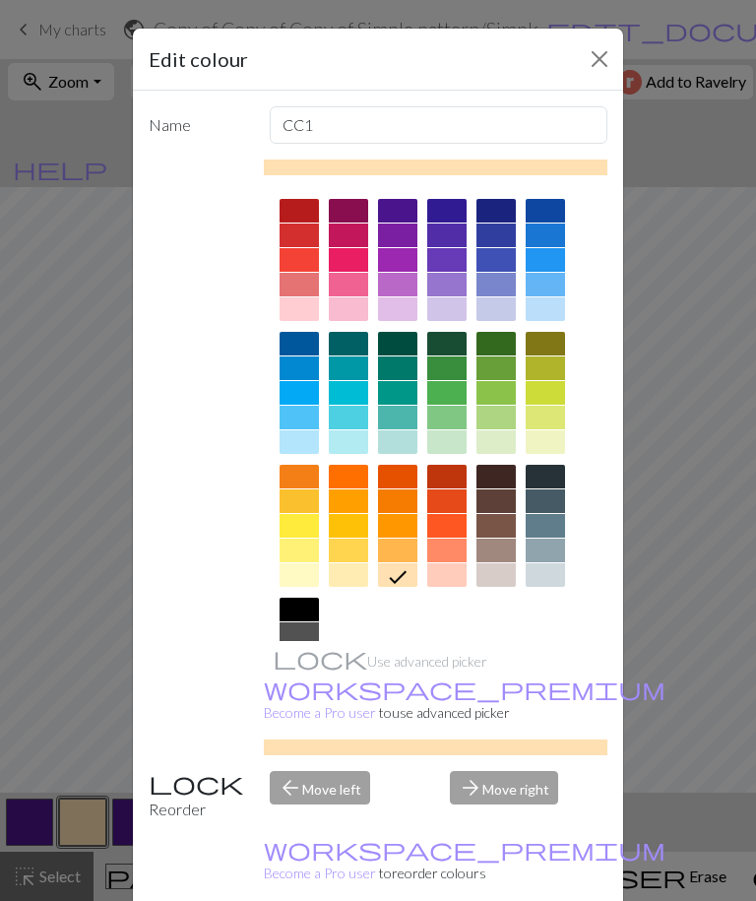
click at [355, 308] on div at bounding box center [348, 309] width 39 height 24
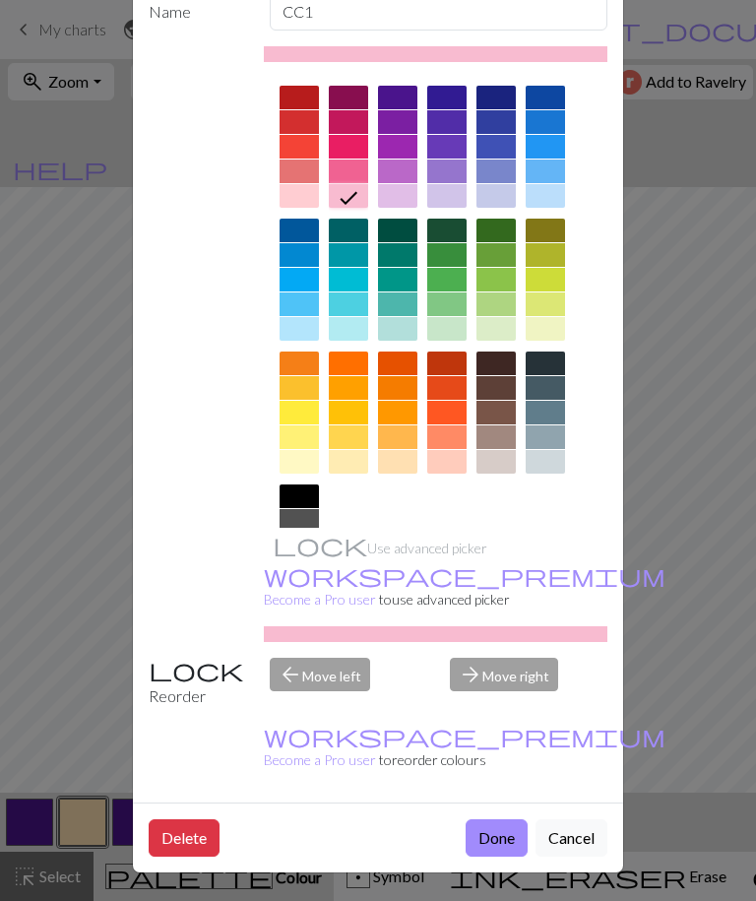
click at [497, 841] on button "Done" at bounding box center [497, 837] width 62 height 37
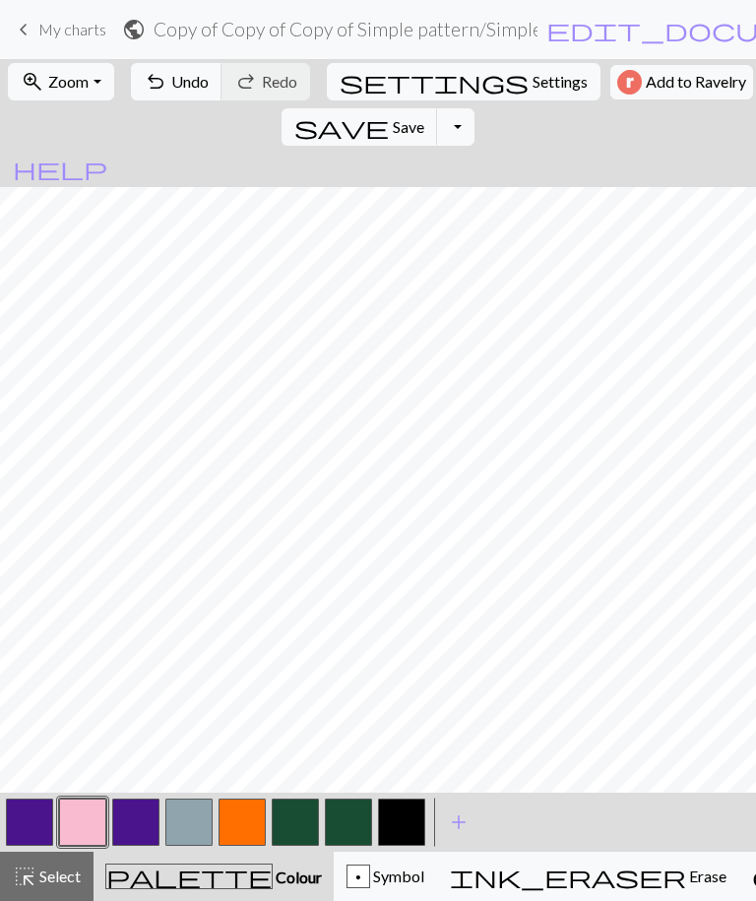
click at [247, 832] on button "button" at bounding box center [242, 821] width 47 height 47
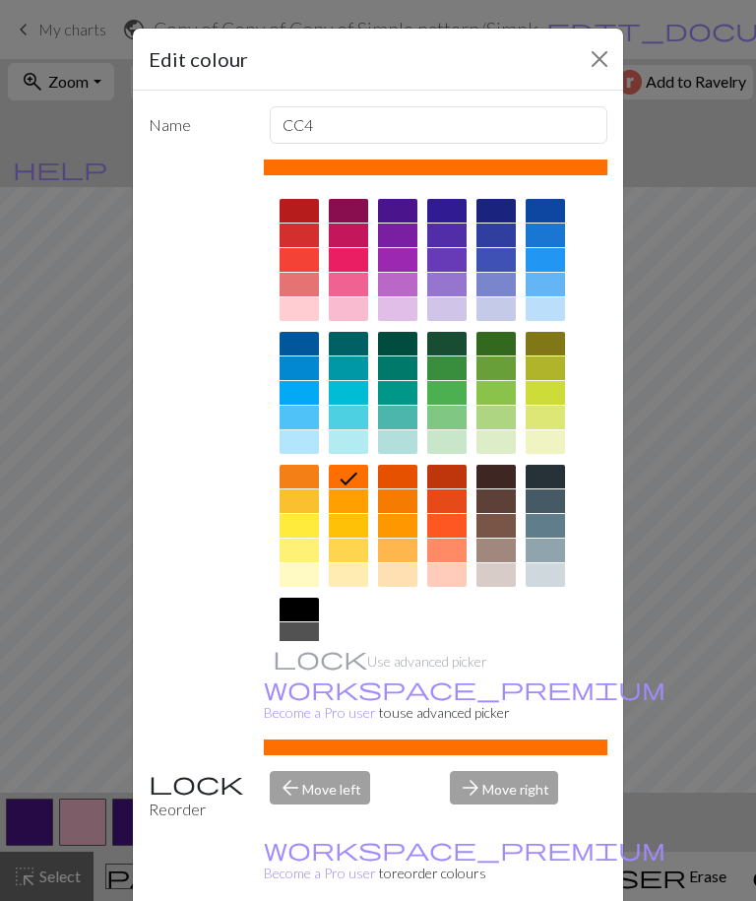
click at [304, 283] on div at bounding box center [299, 285] width 39 height 24
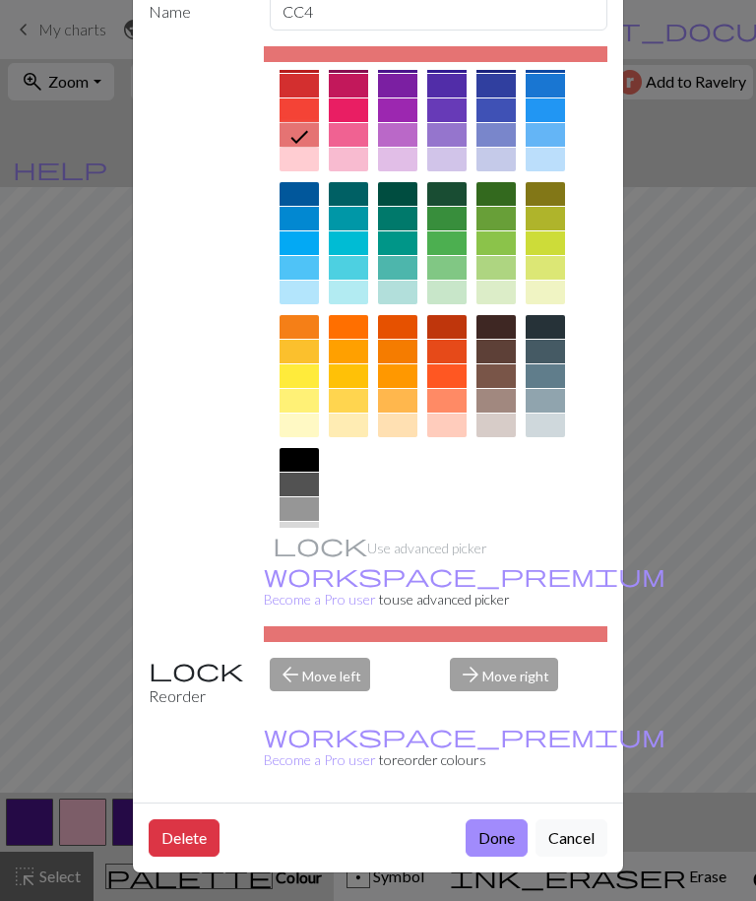
click at [496, 837] on button "Done" at bounding box center [497, 837] width 62 height 37
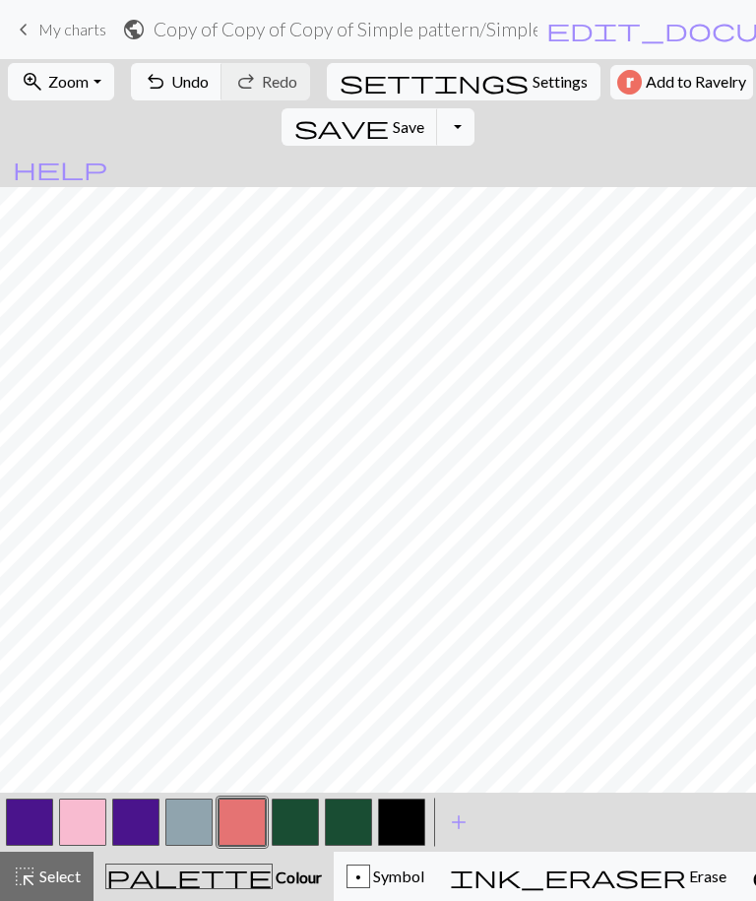
click at [182, 79] on span "Undo" at bounding box center [189, 81] width 37 height 19
click at [140, 822] on button "button" at bounding box center [135, 821] width 47 height 47
click at [389, 113] on span "save" at bounding box center [341, 127] width 95 height 28
click at [424, 117] on span "Save" at bounding box center [409, 126] width 32 height 19
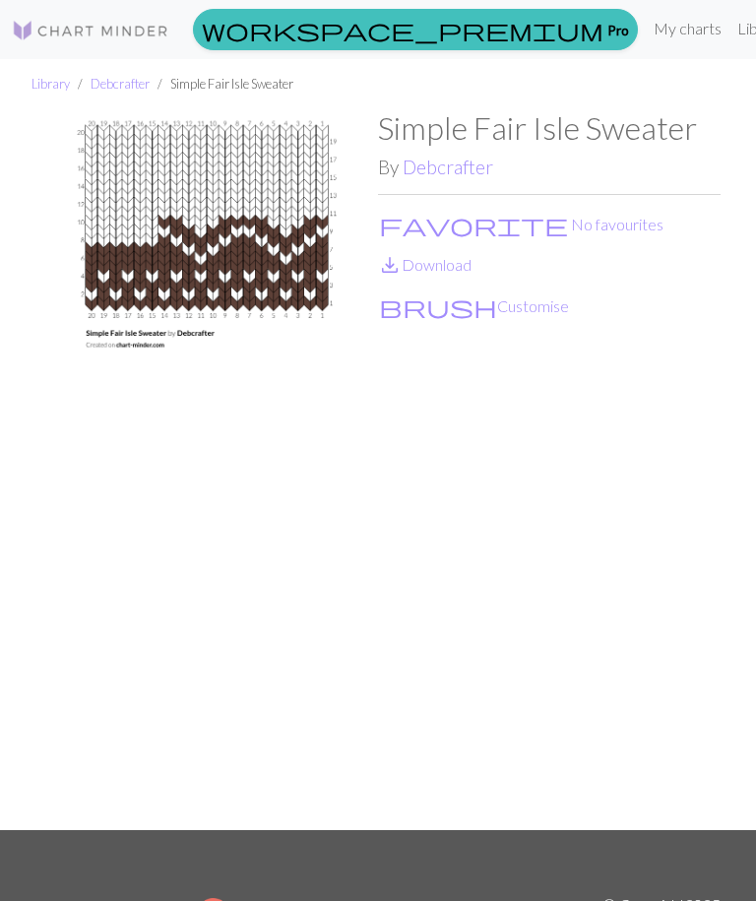
click at [450, 313] on button "brush Customise" at bounding box center [474, 306] width 192 height 26
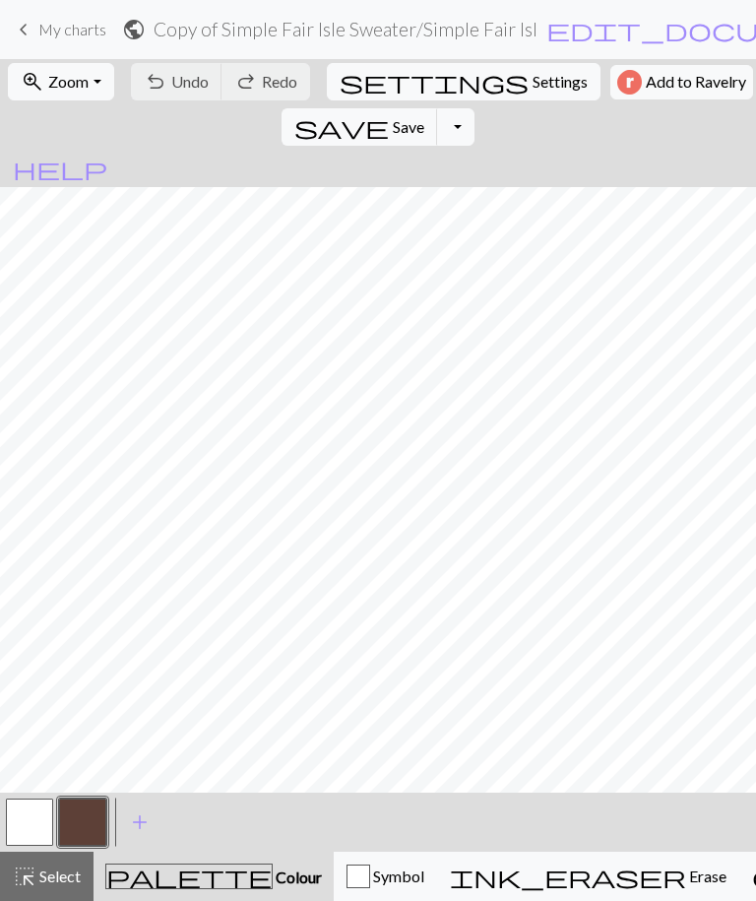
click at [61, 868] on span "Select" at bounding box center [58, 875] width 44 height 19
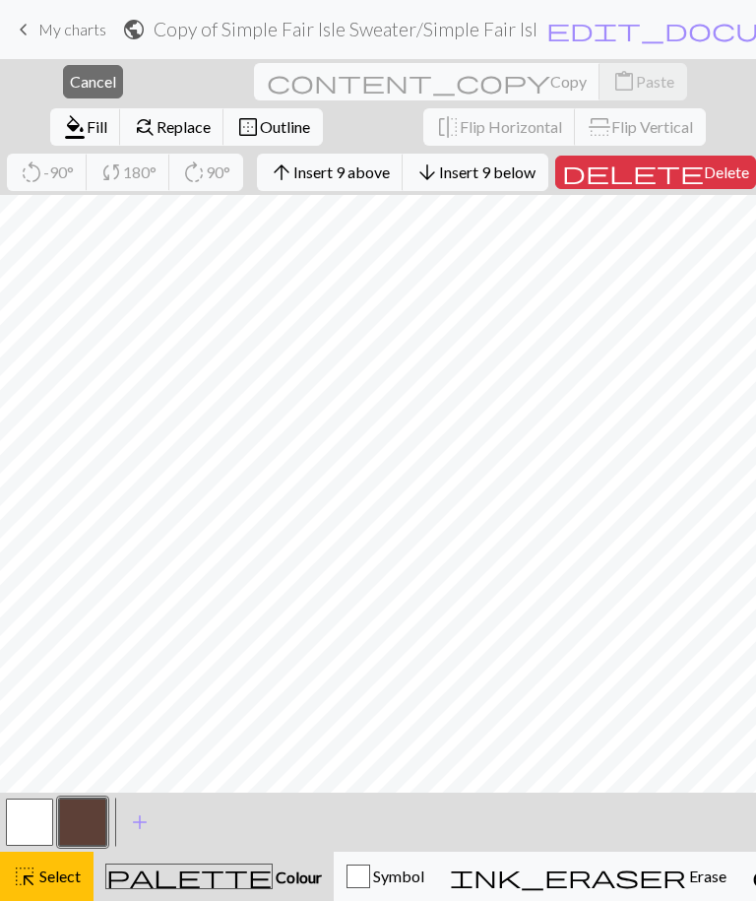
click at [629, 188] on button "delete Delete" at bounding box center [655, 172] width 201 height 33
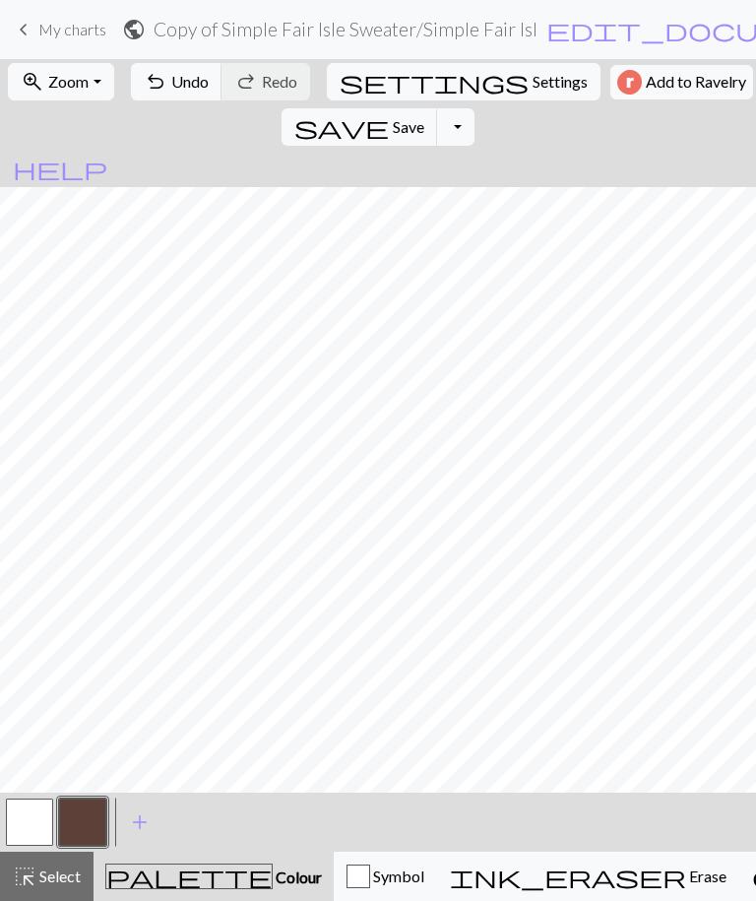
click at [86, 835] on button "button" at bounding box center [82, 821] width 47 height 47
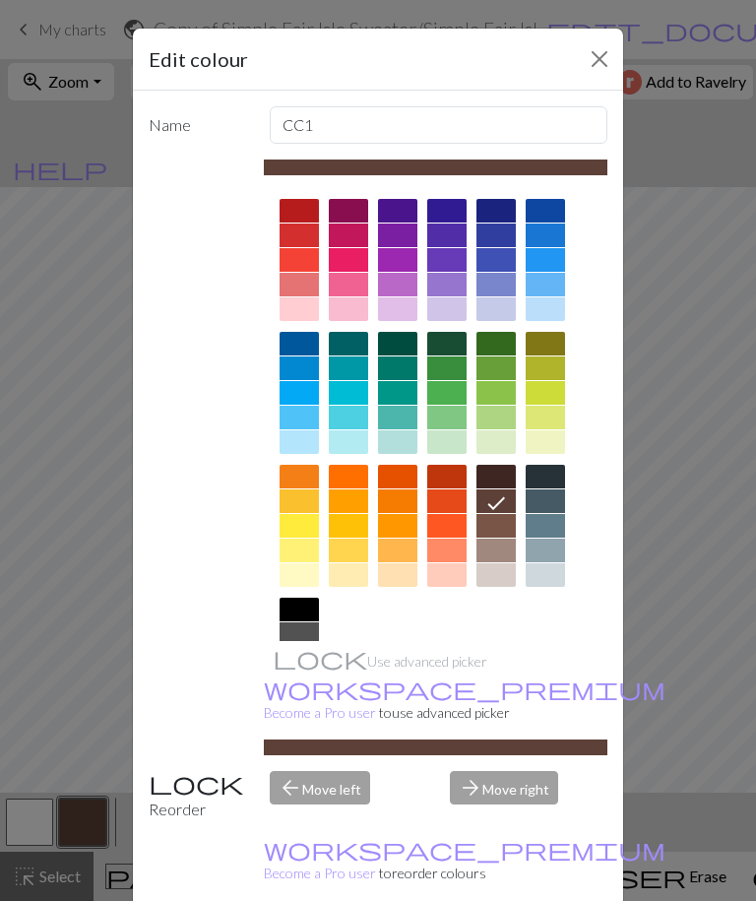
click at [400, 213] on div at bounding box center [397, 211] width 39 height 24
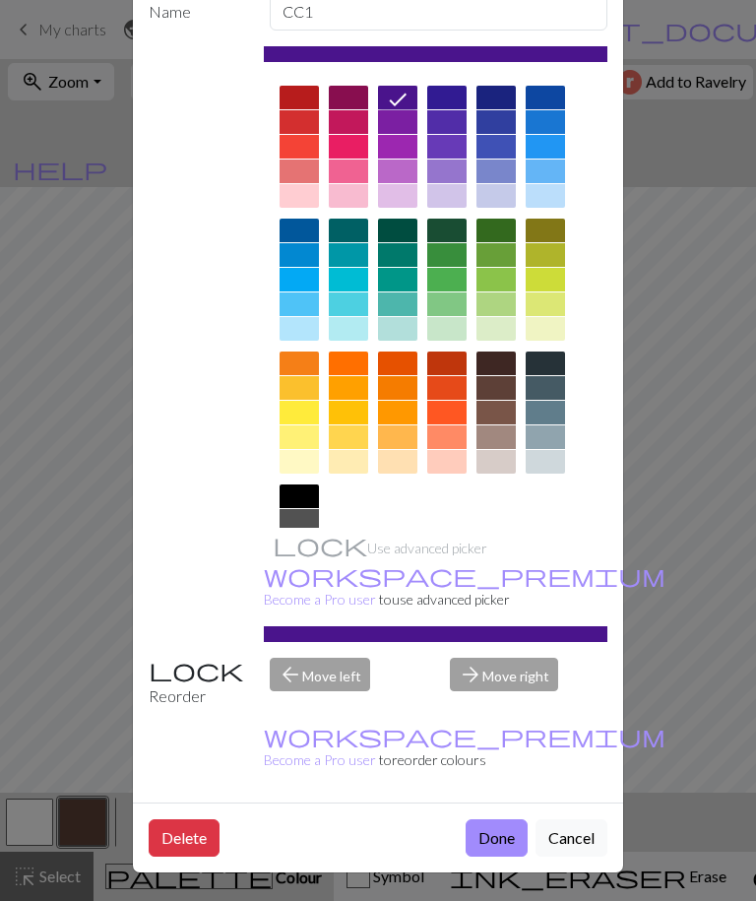
scroll to position [114, 0]
click at [498, 841] on button "Done" at bounding box center [497, 837] width 62 height 37
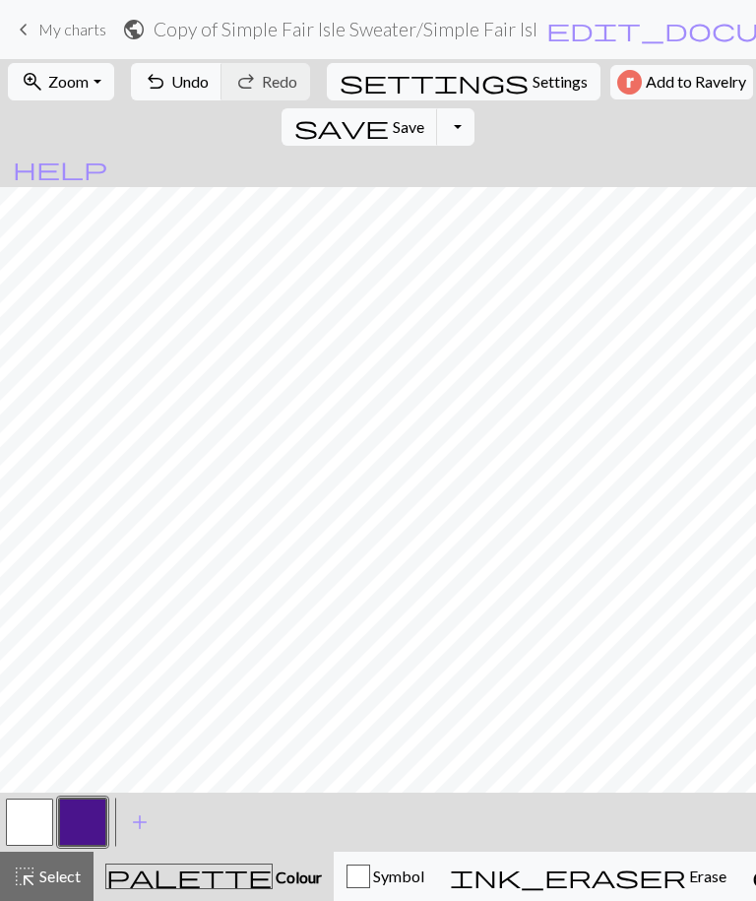
click at [28, 813] on button "button" at bounding box center [29, 821] width 47 height 47
click at [78, 818] on button "button" at bounding box center [82, 821] width 47 height 47
click at [35, 813] on button "button" at bounding box center [29, 821] width 47 height 47
click at [34, 812] on button "button" at bounding box center [29, 821] width 47 height 47
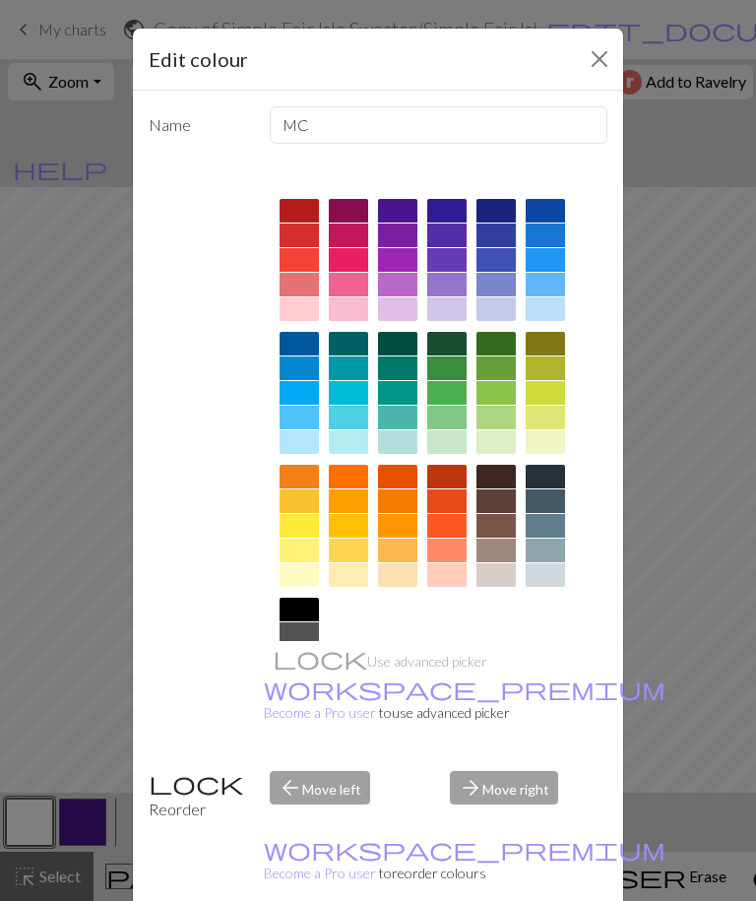
click at [302, 291] on div at bounding box center [299, 285] width 39 height 24
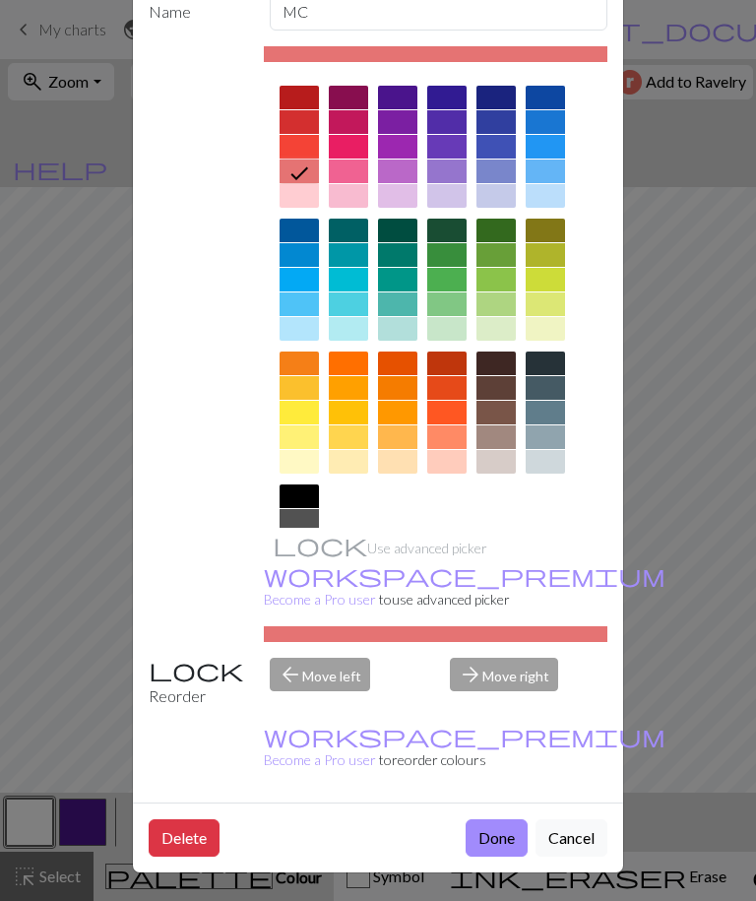
click at [499, 845] on button "Done" at bounding box center [497, 837] width 62 height 37
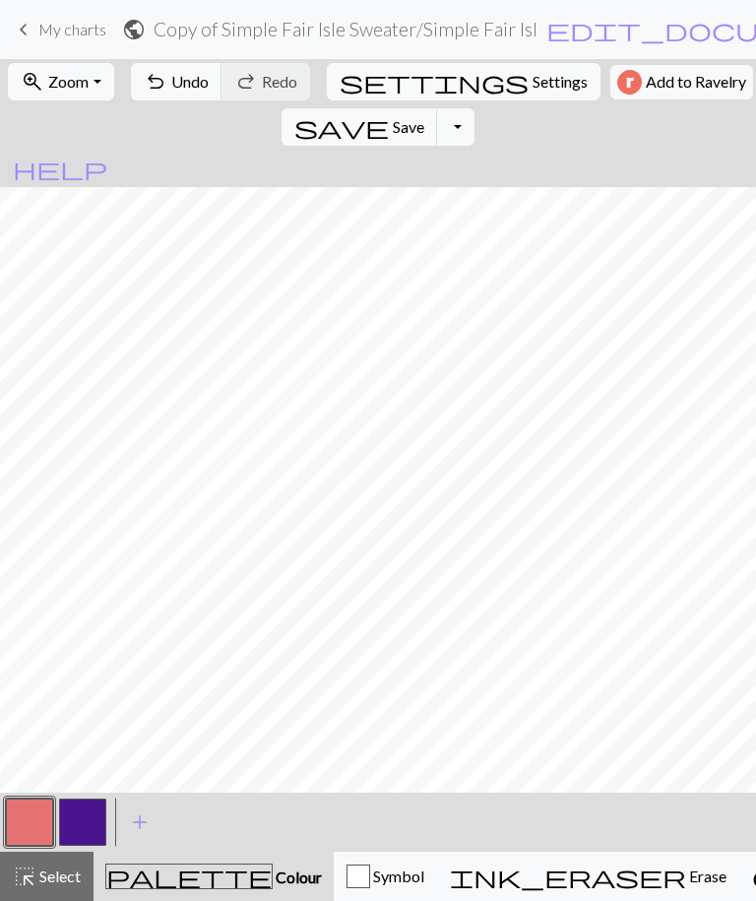
click at [142, 827] on span "add" at bounding box center [140, 822] width 24 height 28
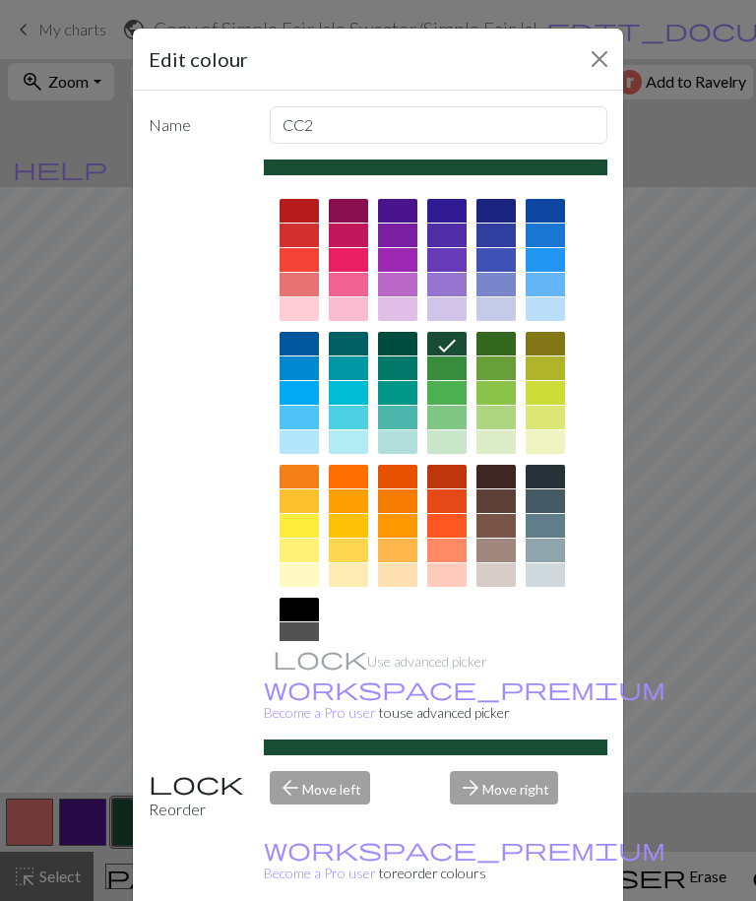
click at [354, 309] on div at bounding box center [348, 309] width 39 height 24
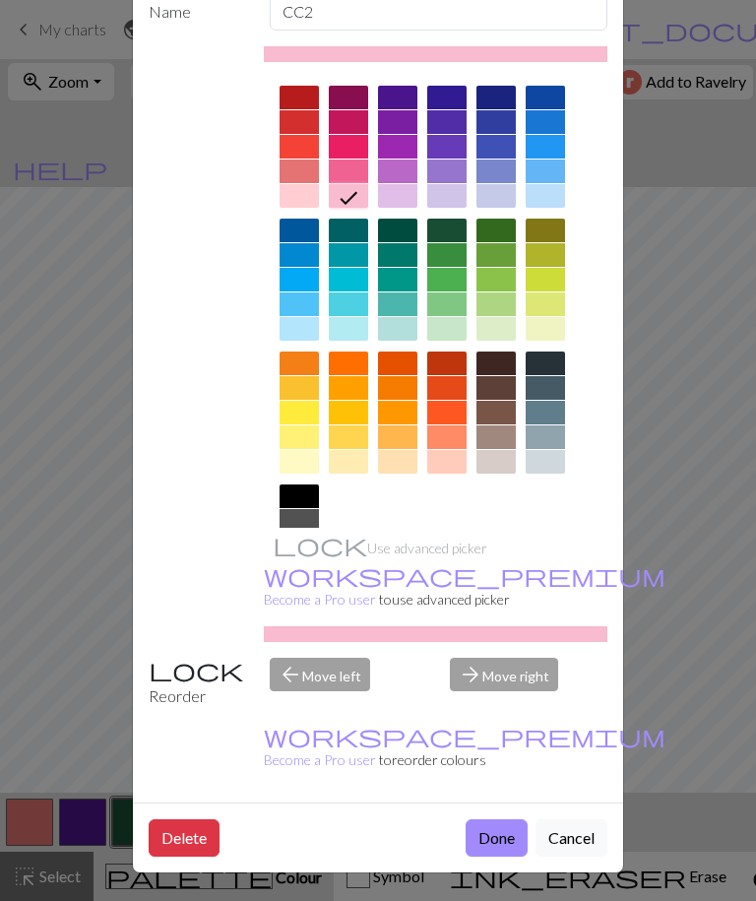
click at [407, 202] on div at bounding box center [397, 196] width 39 height 24
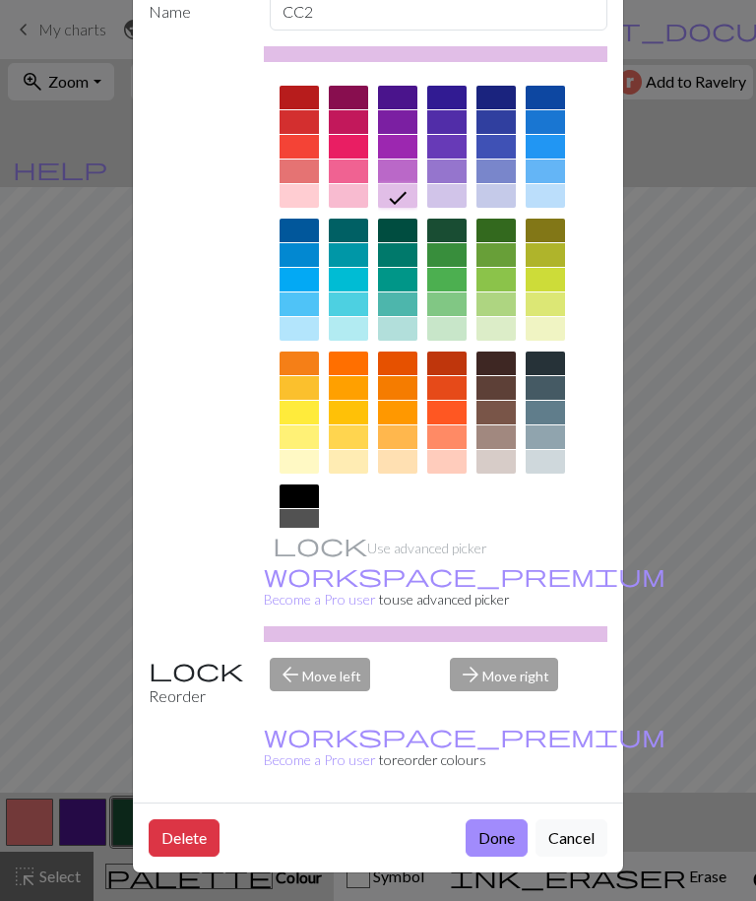
click at [490, 830] on button "Done" at bounding box center [497, 837] width 62 height 37
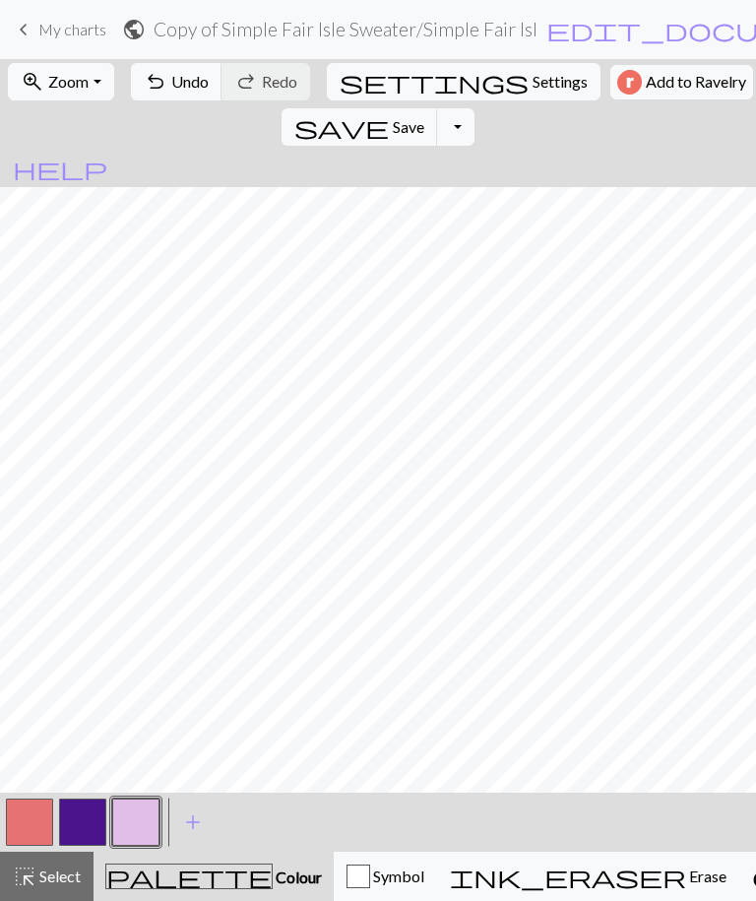
click at [48, 806] on button "button" at bounding box center [29, 821] width 47 height 47
click at [130, 827] on button "button" at bounding box center [135, 821] width 47 height 47
click at [83, 821] on button "button" at bounding box center [82, 821] width 47 height 47
click at [35, 816] on button "button" at bounding box center [29, 821] width 47 height 47
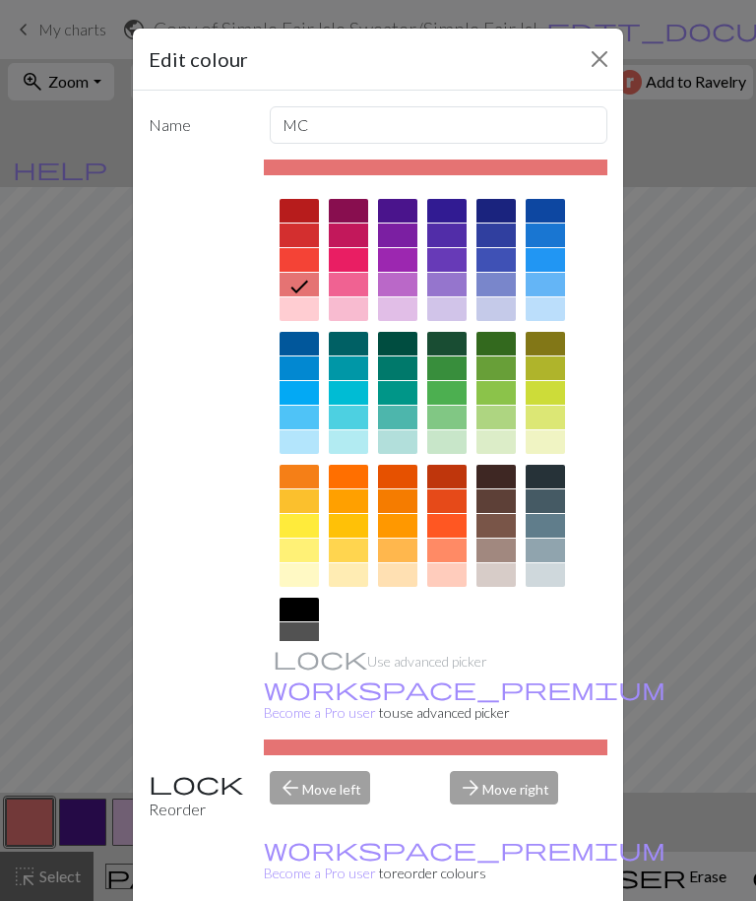
click at [504, 551] on div at bounding box center [496, 551] width 39 height 24
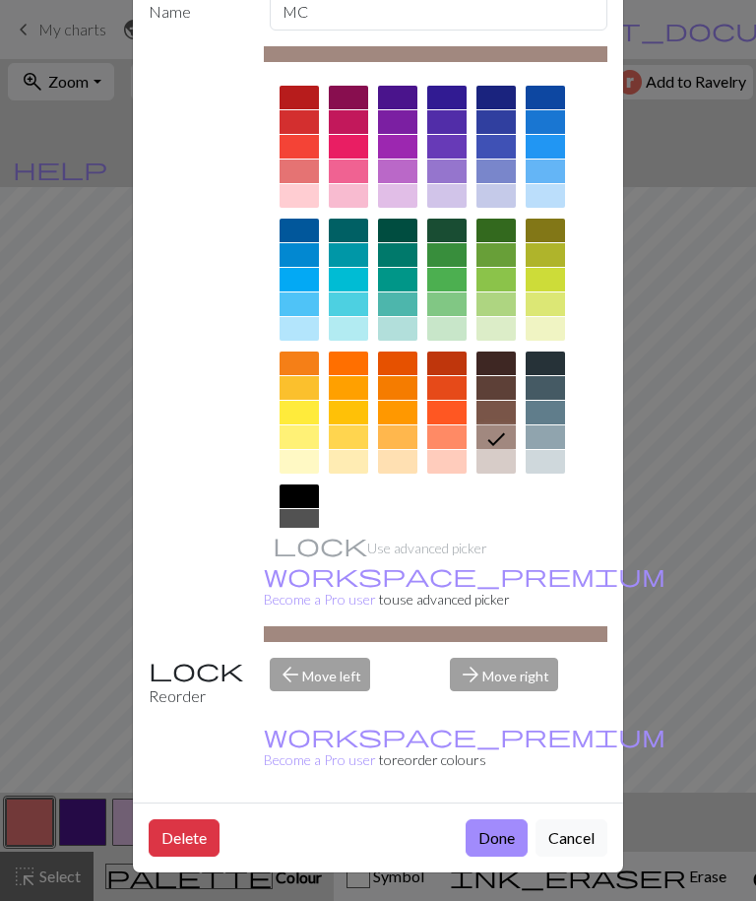
click at [492, 841] on button "Done" at bounding box center [497, 837] width 62 height 37
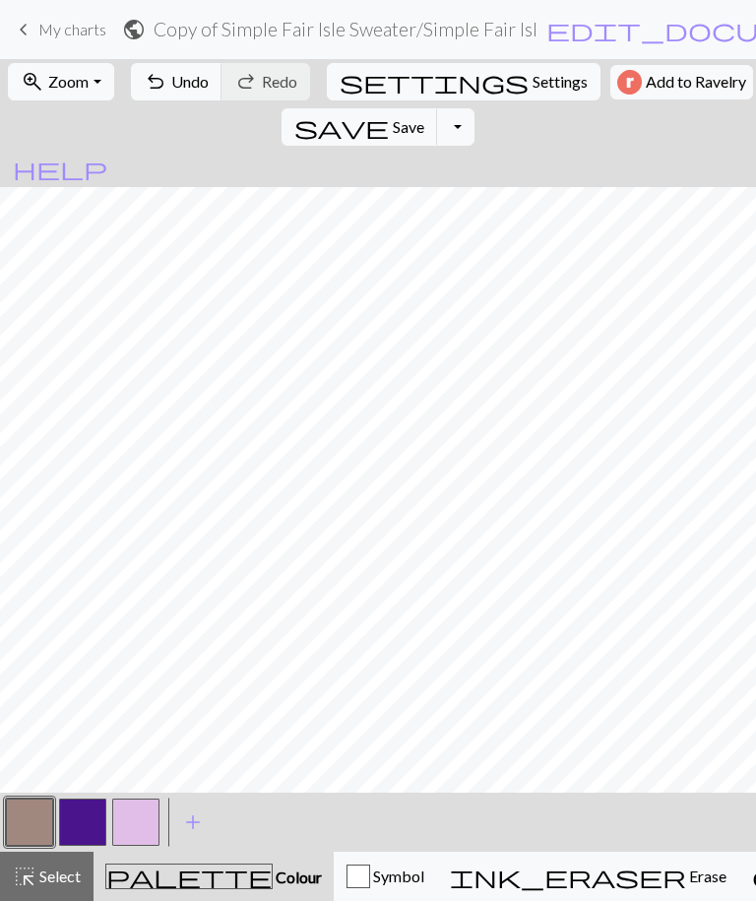
click at [28, 813] on button "button" at bounding box center [29, 821] width 47 height 47
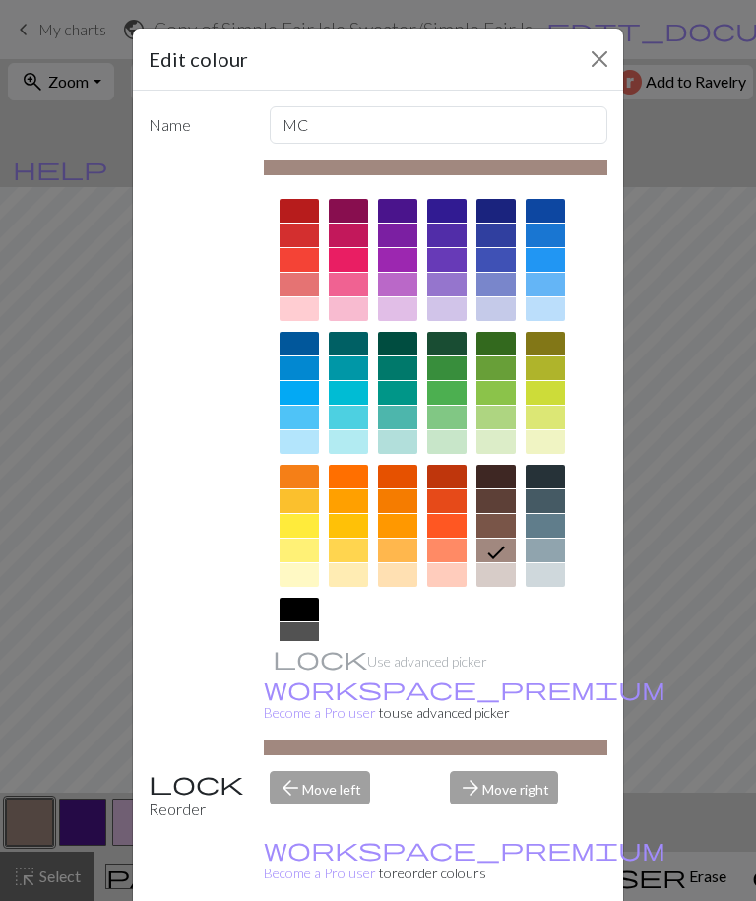
click at [456, 571] on div at bounding box center [446, 575] width 39 height 24
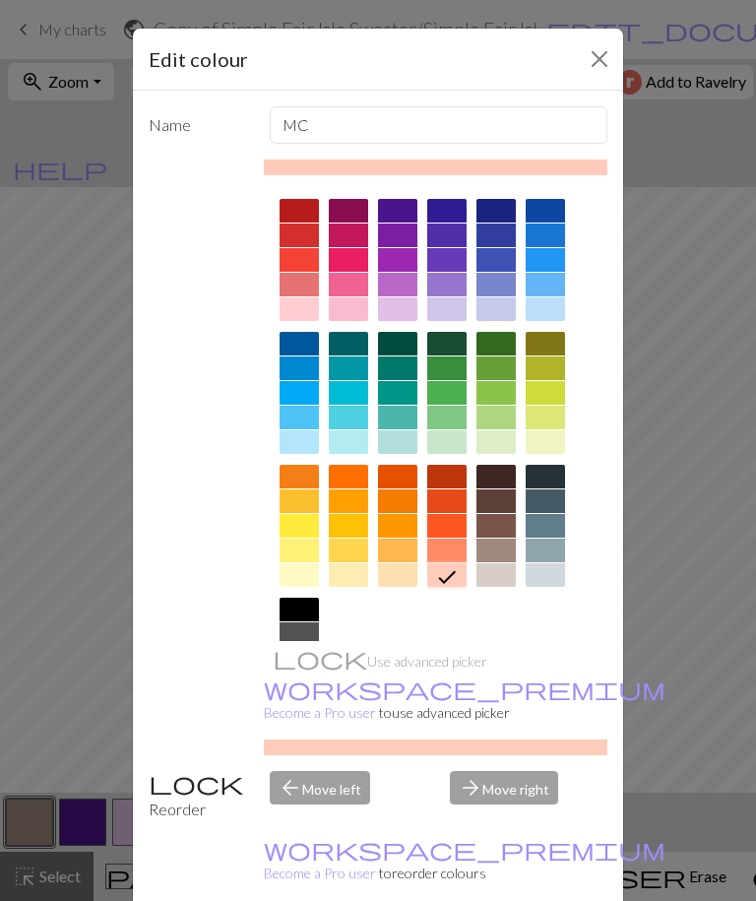
click at [290, 287] on div at bounding box center [299, 285] width 39 height 24
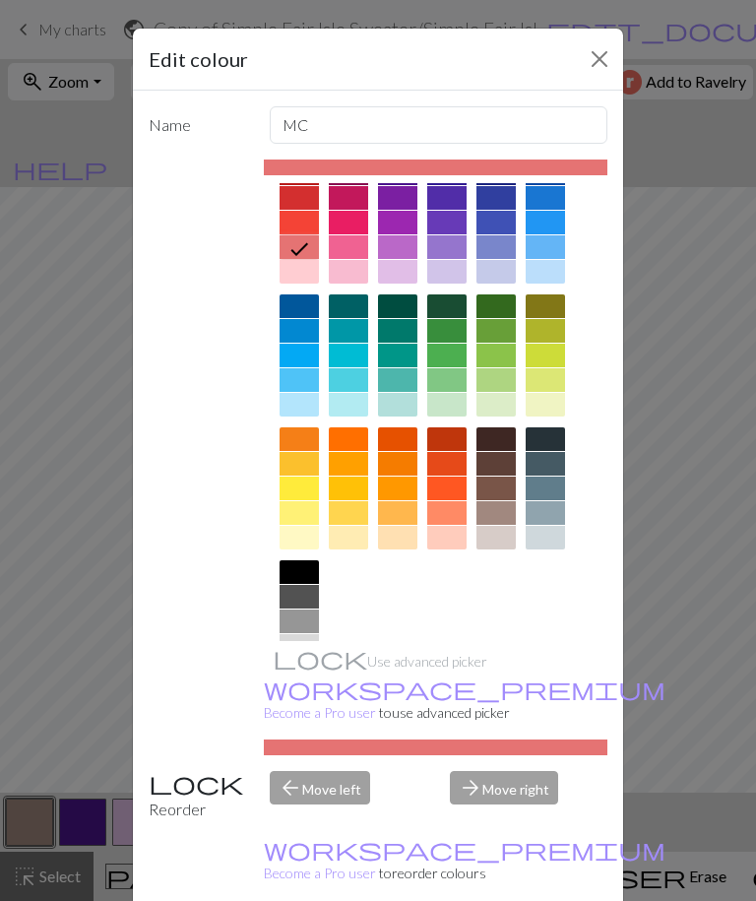
scroll to position [36, 0]
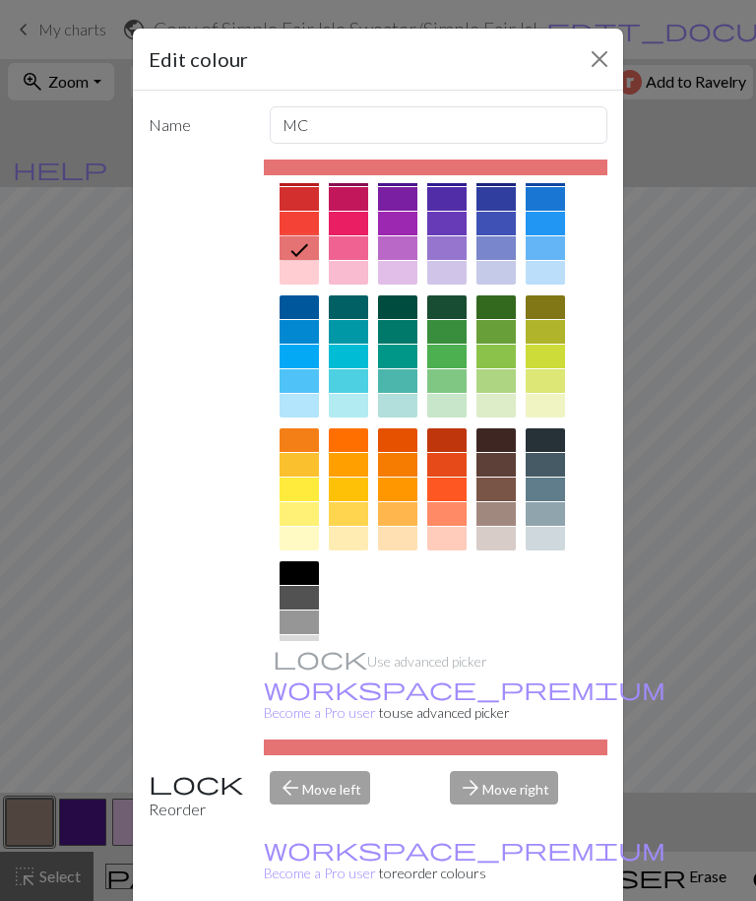
click at [303, 274] on div at bounding box center [299, 273] width 39 height 24
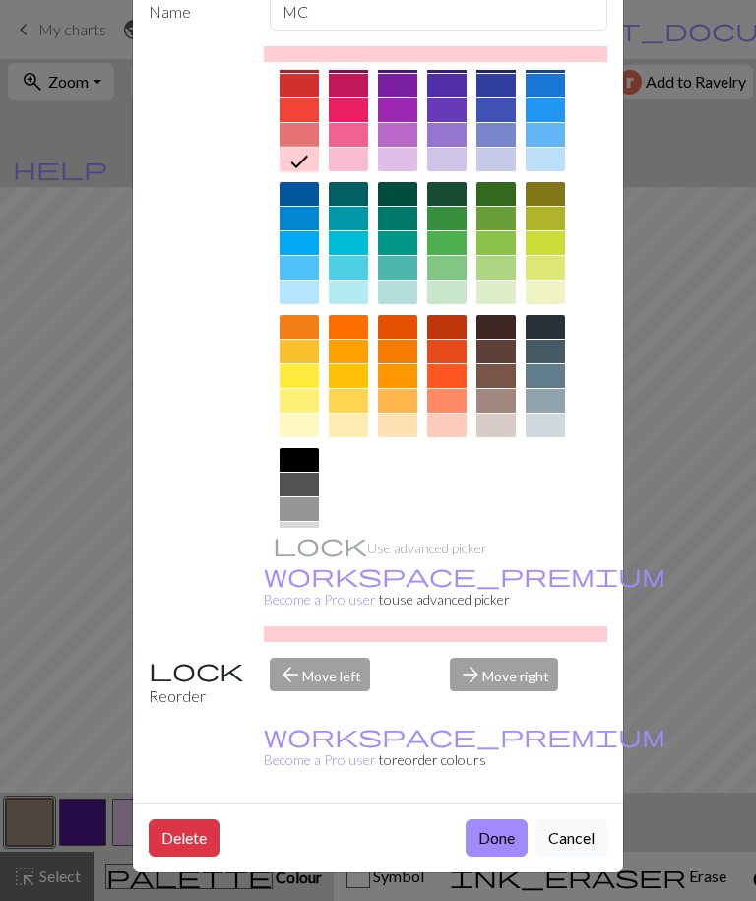
scroll to position [114, 0]
click at [491, 839] on button "Done" at bounding box center [497, 837] width 62 height 37
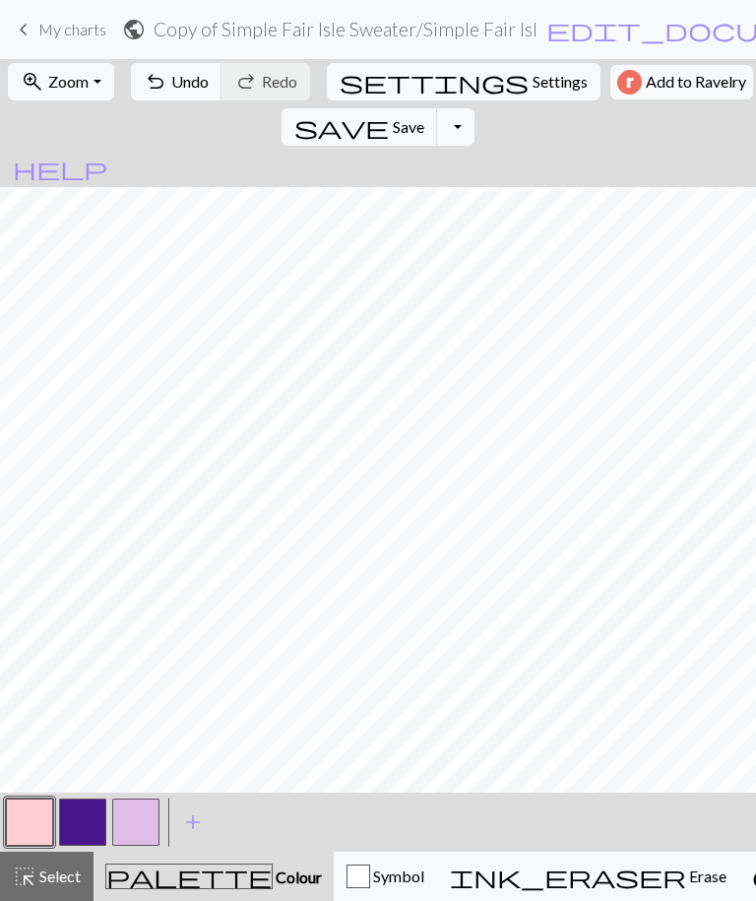
click at [29, 819] on button "button" at bounding box center [29, 821] width 47 height 47
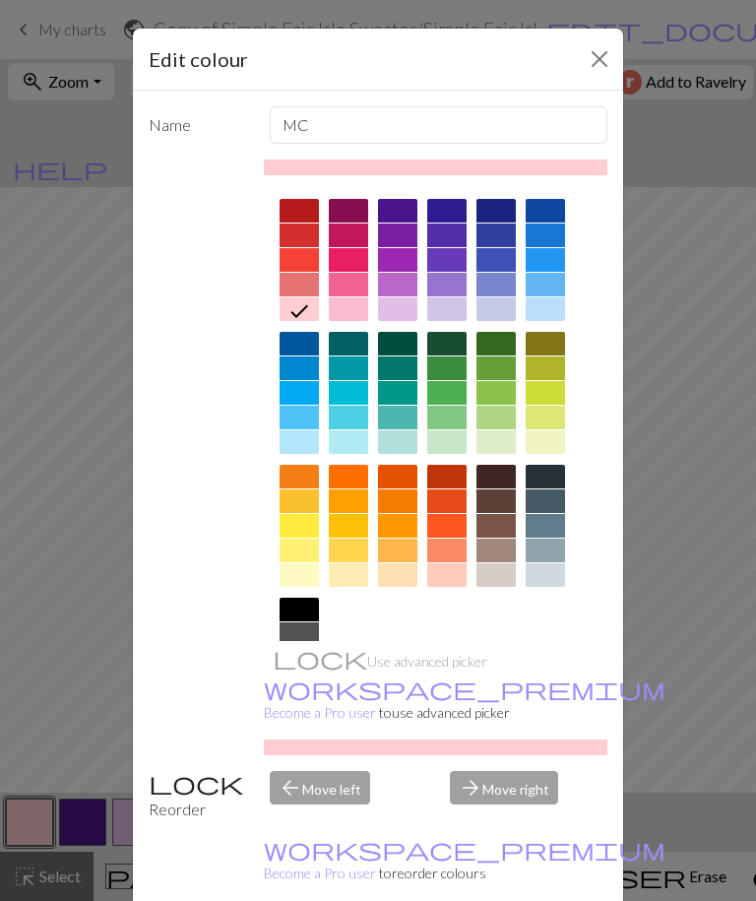
click at [308, 288] on div at bounding box center [299, 285] width 39 height 24
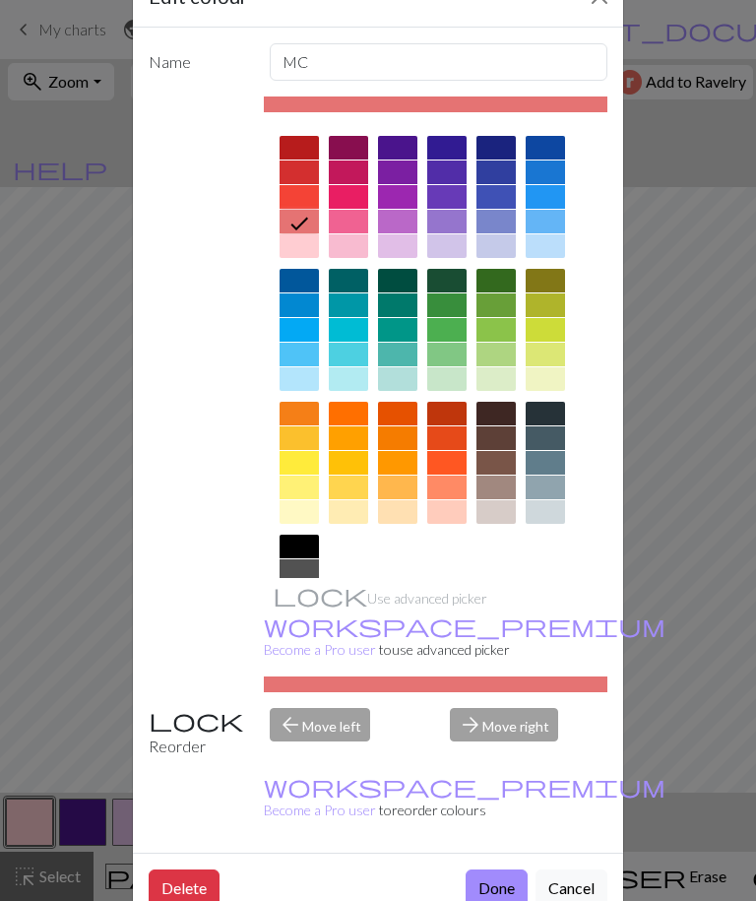
scroll to position [65, 0]
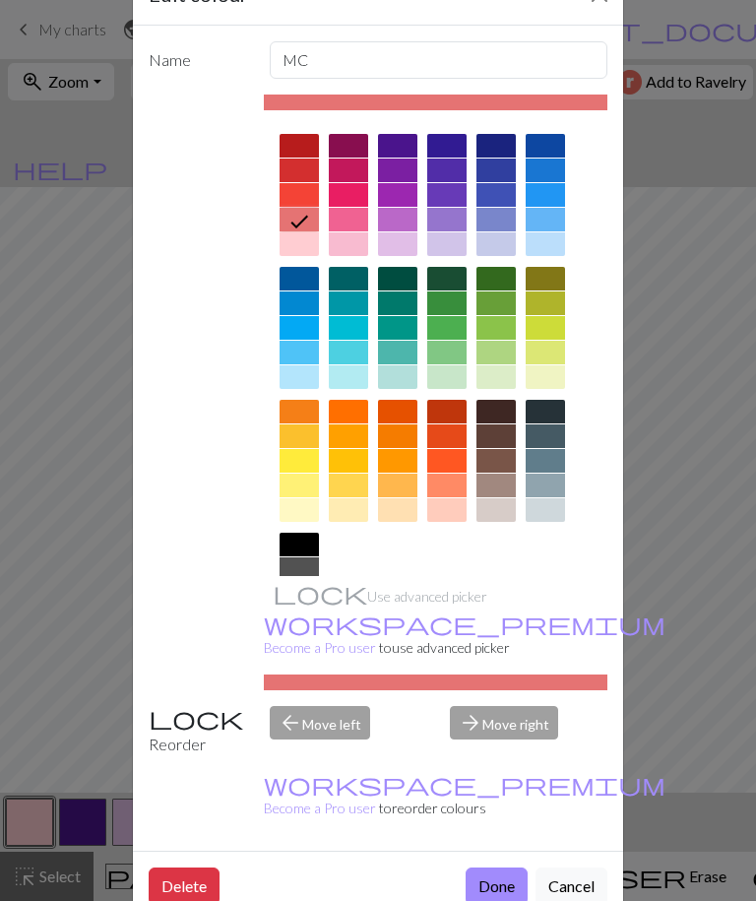
click at [502, 884] on button "Done" at bounding box center [497, 885] width 62 height 37
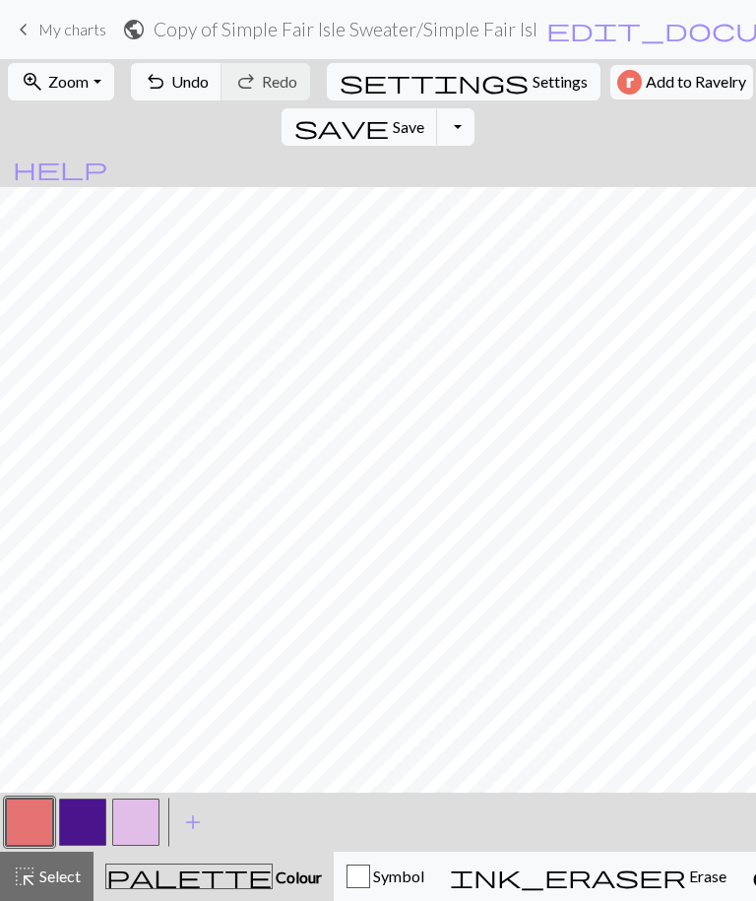
click at [143, 824] on button "button" at bounding box center [135, 821] width 47 height 47
click at [144, 830] on button "button" at bounding box center [135, 821] width 47 height 47
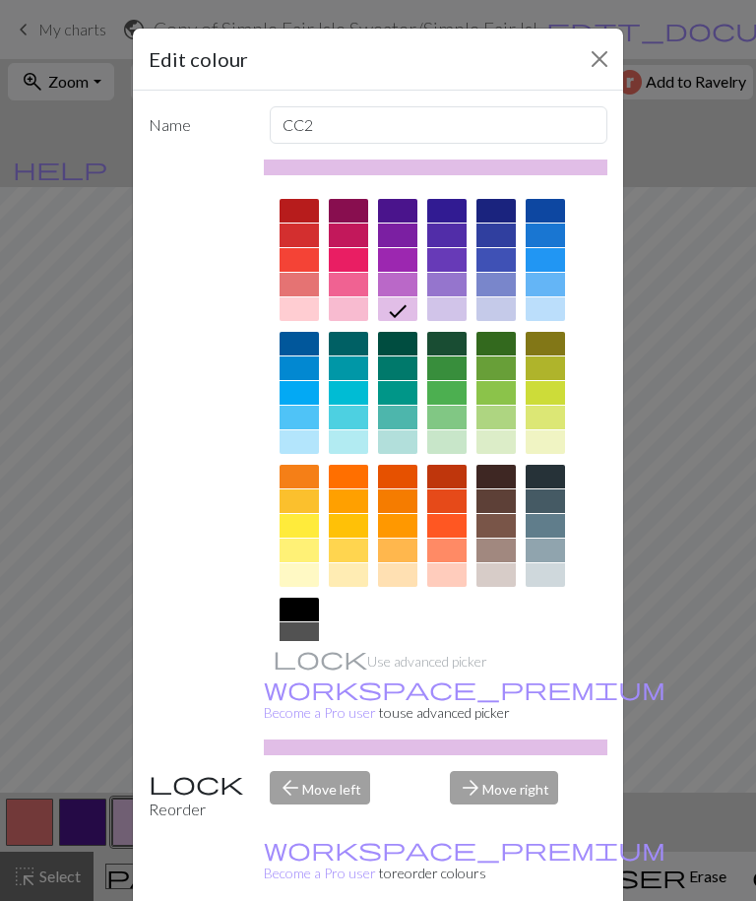
click at [348, 283] on div at bounding box center [348, 285] width 39 height 24
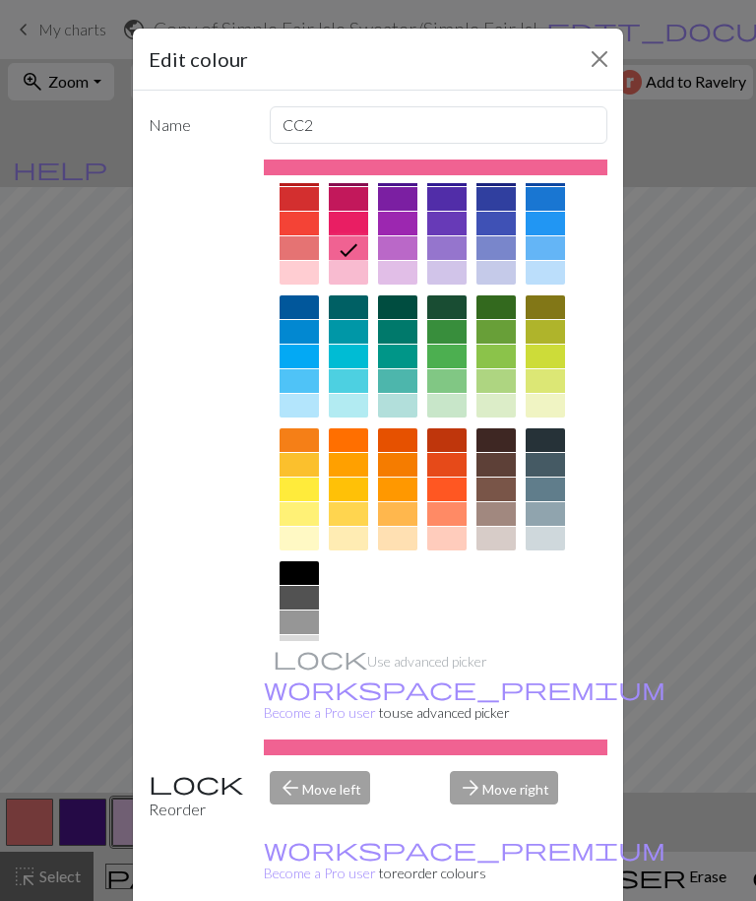
scroll to position [30, 0]
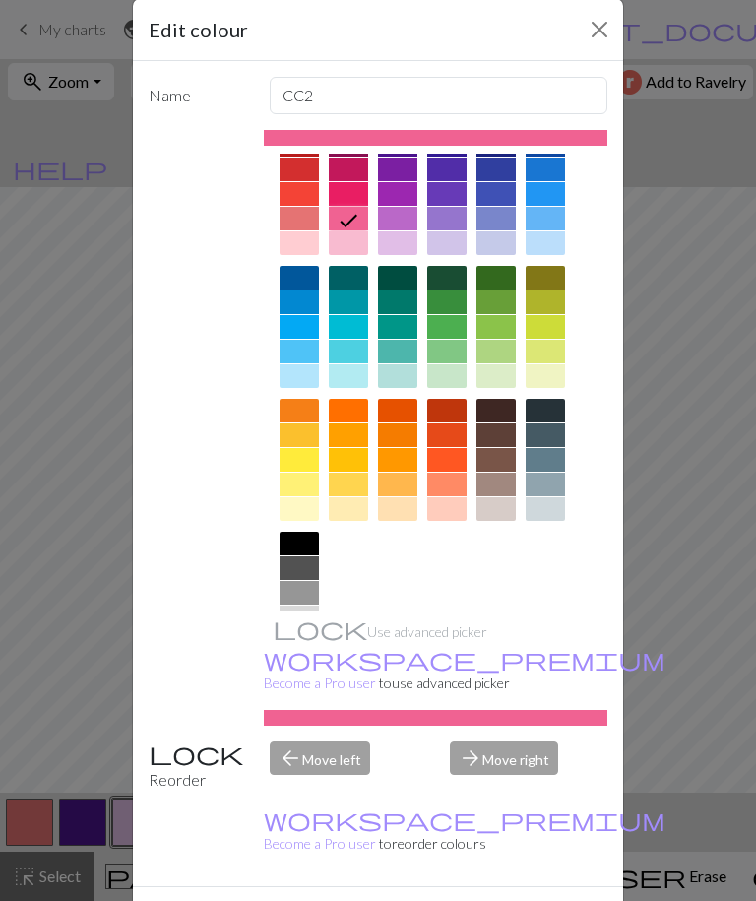
click at [350, 244] on div at bounding box center [348, 243] width 39 height 24
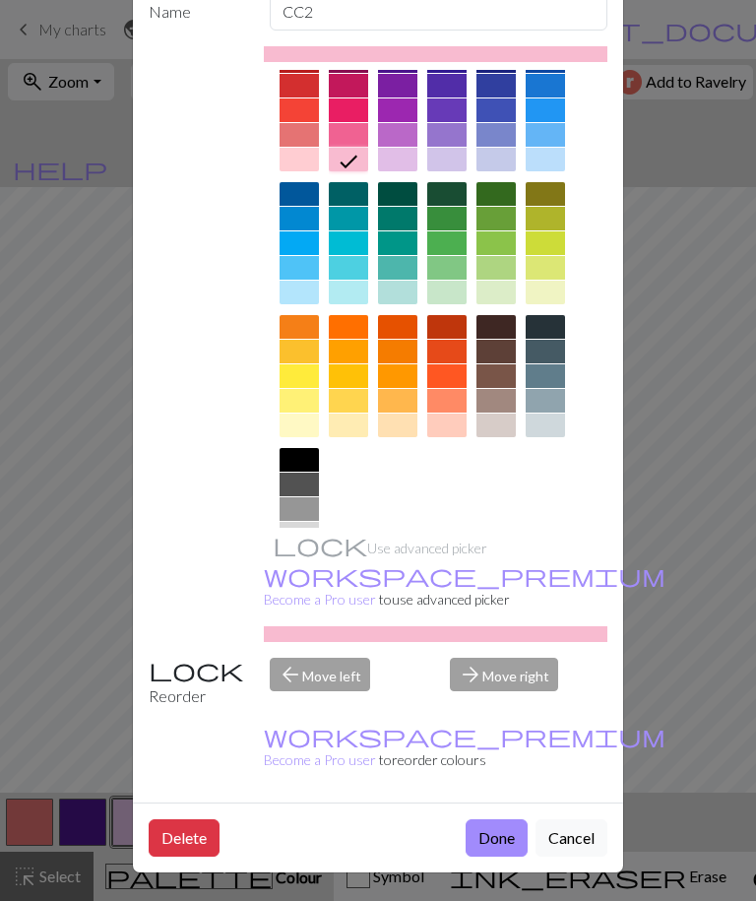
scroll to position [114, 0]
click at [445, 139] on div at bounding box center [446, 135] width 39 height 24
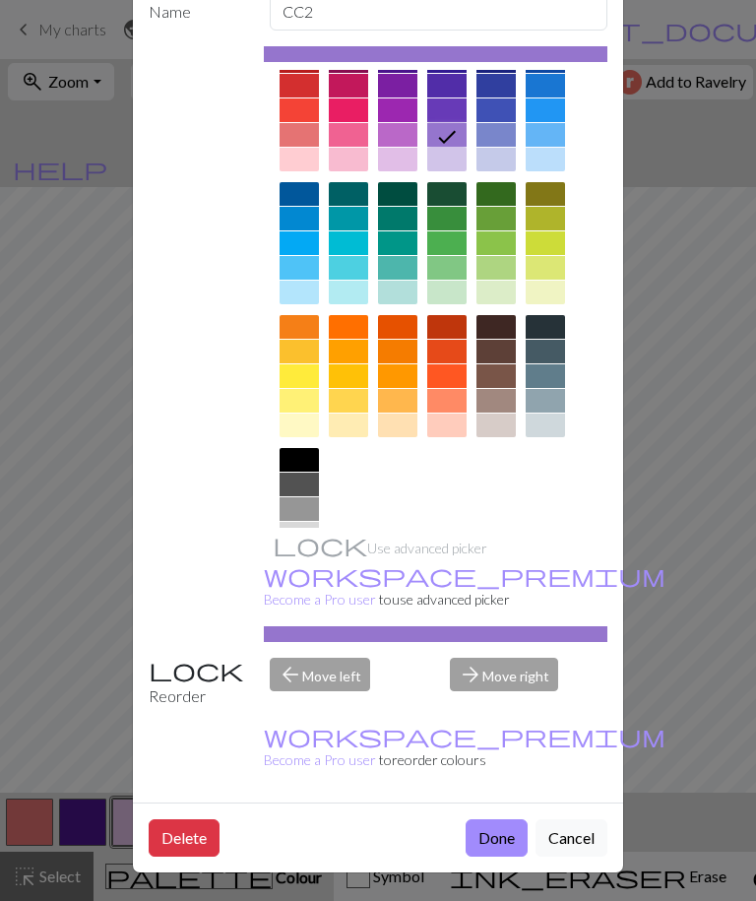
click at [493, 831] on button "Done" at bounding box center [497, 837] width 62 height 37
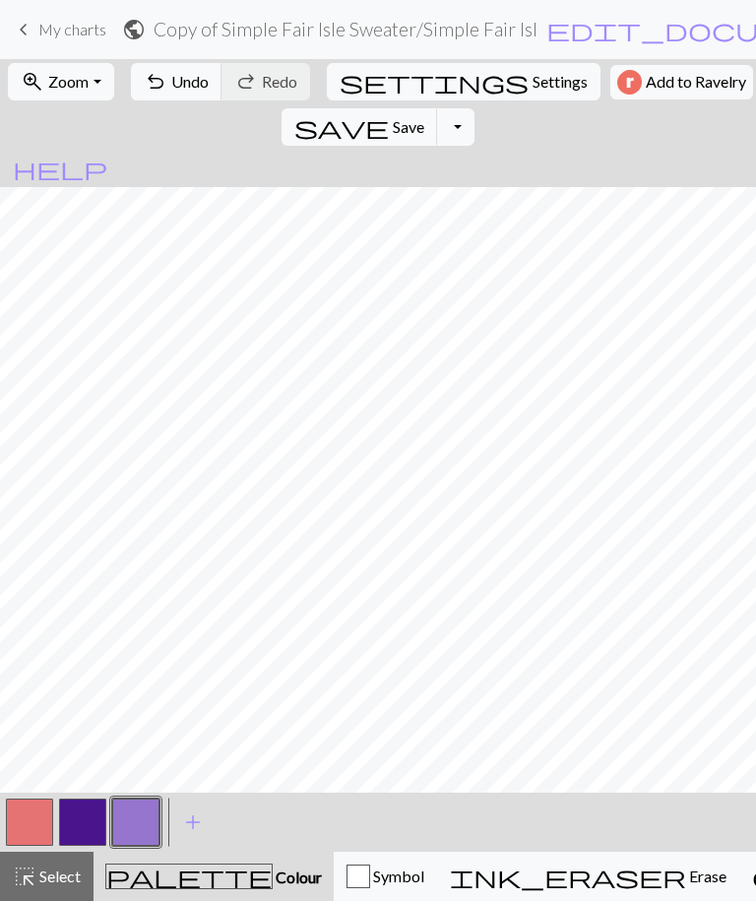
click at [131, 824] on button "button" at bounding box center [135, 821] width 47 height 47
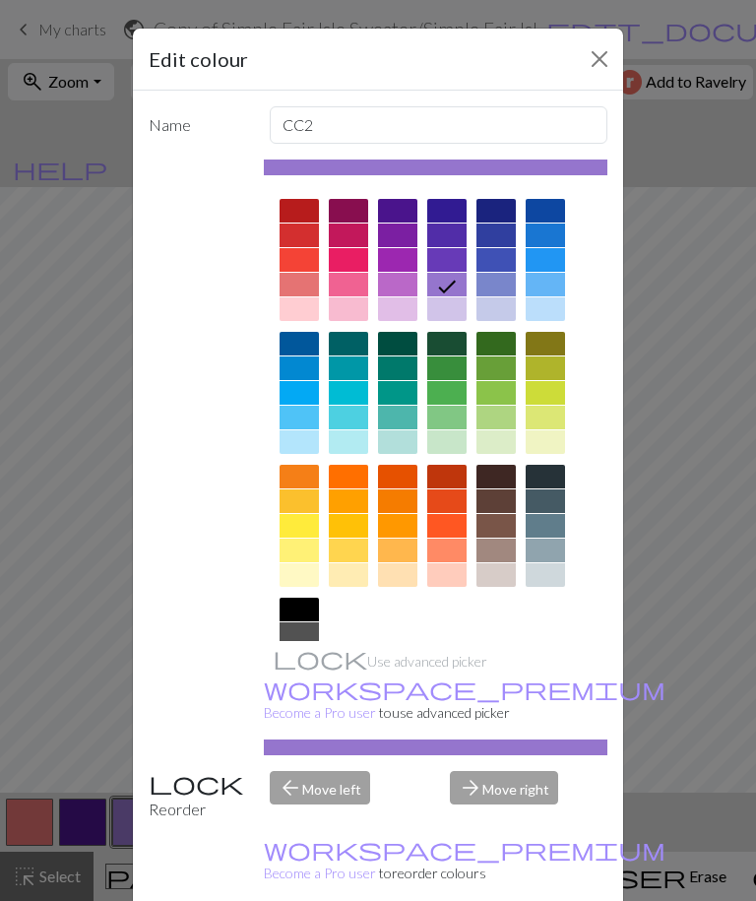
click at [411, 288] on div at bounding box center [397, 285] width 39 height 24
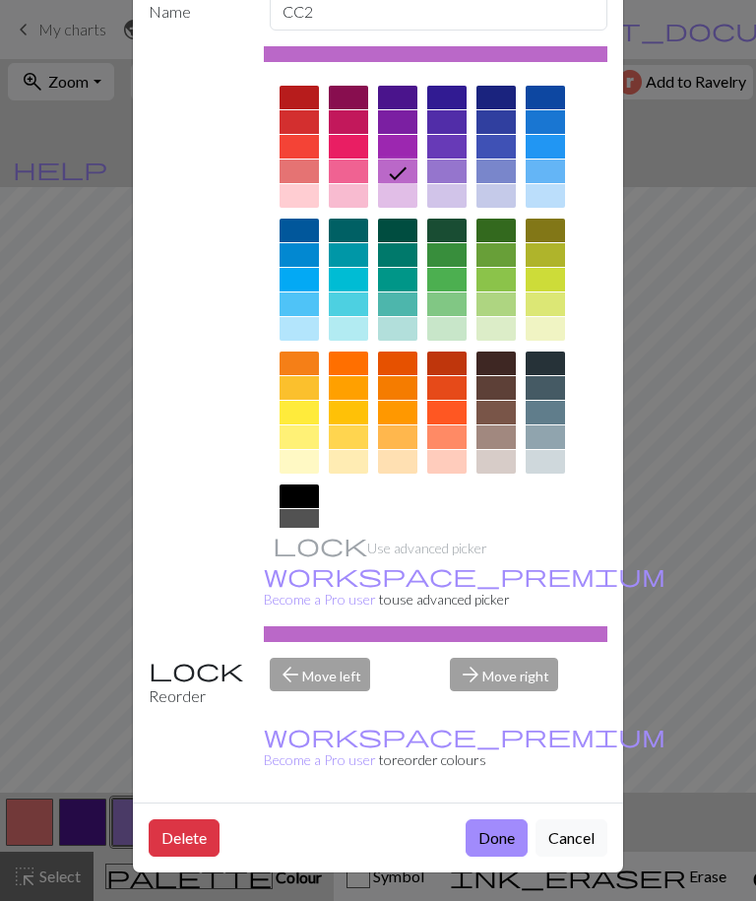
click at [494, 830] on button "Done" at bounding box center [497, 837] width 62 height 37
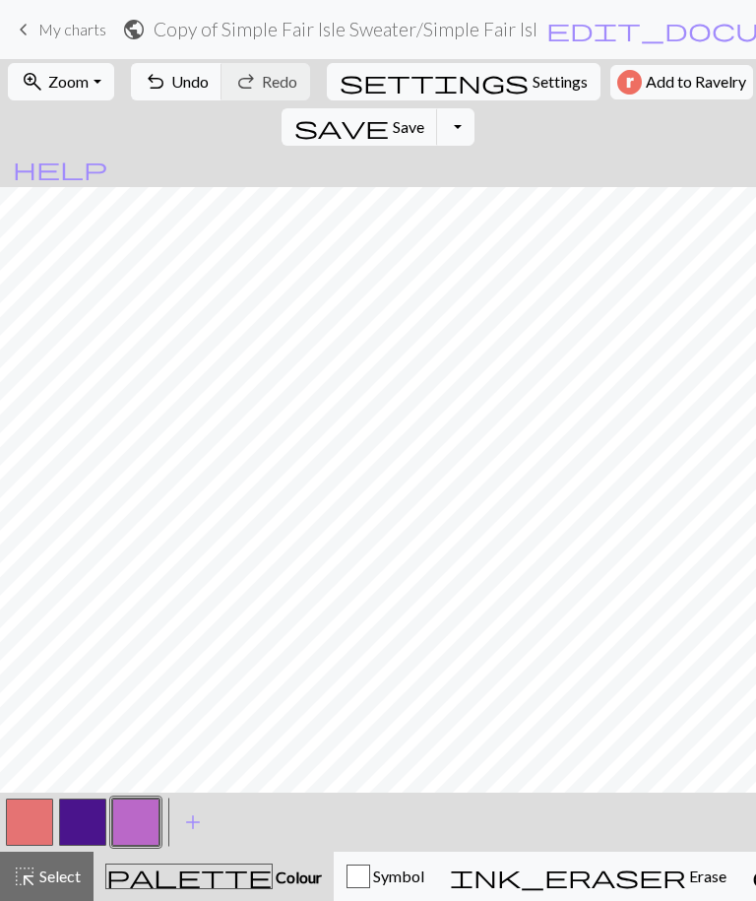
click at [144, 824] on button "button" at bounding box center [135, 821] width 47 height 47
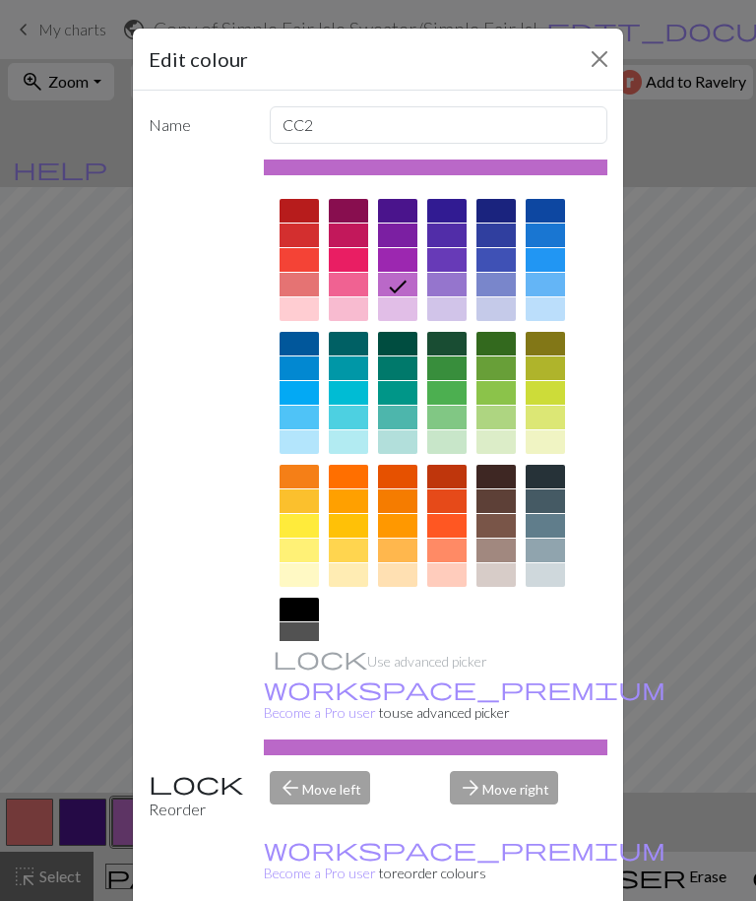
click at [413, 306] on div at bounding box center [397, 309] width 39 height 24
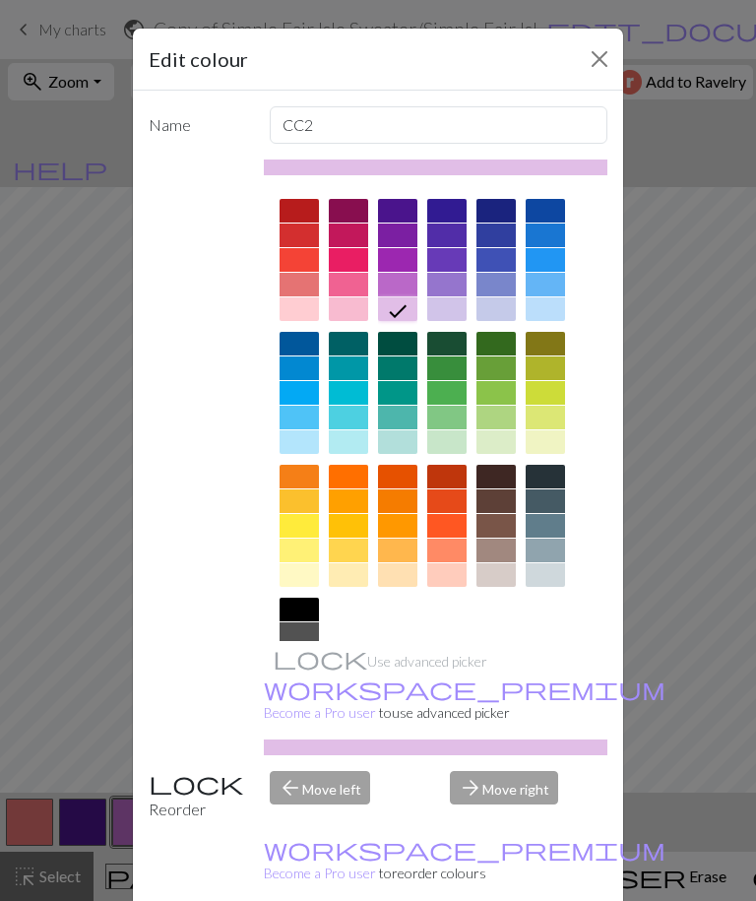
scroll to position [104, 0]
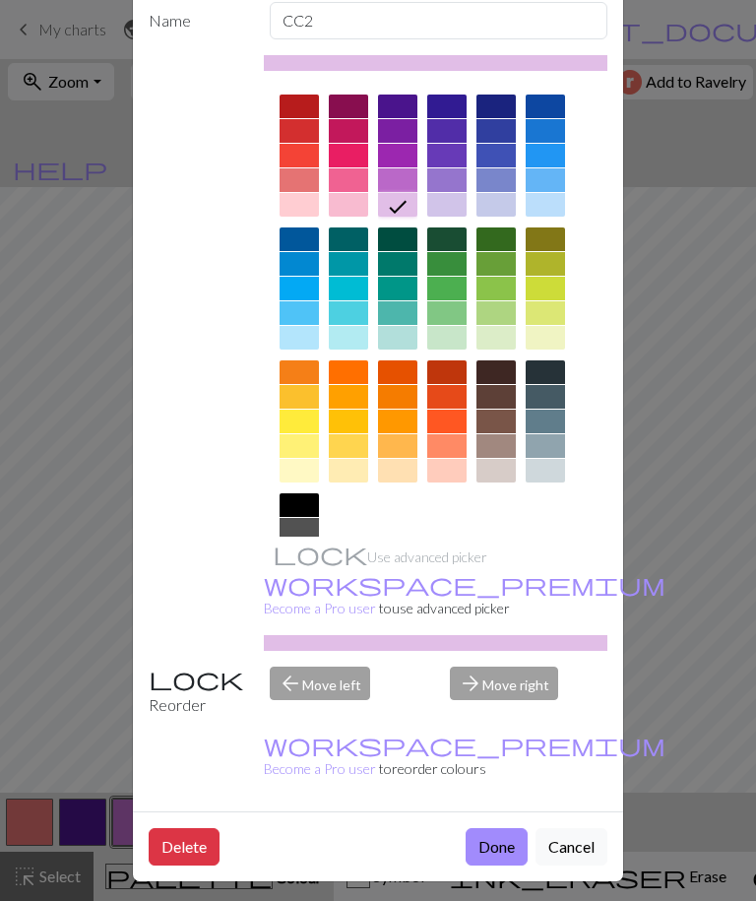
click at [491, 843] on button "Done" at bounding box center [497, 846] width 62 height 37
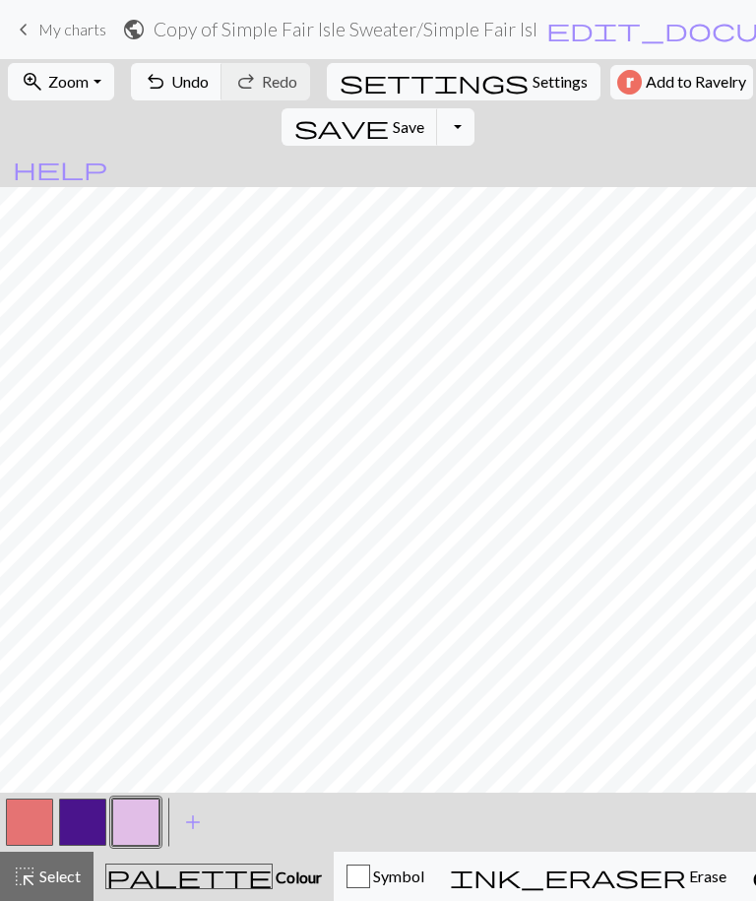
click at [438, 108] on button "save Save Save" at bounding box center [360, 126] width 157 height 37
click at [617, 31] on span "edit_document" at bounding box center [699, 30] width 307 height 28
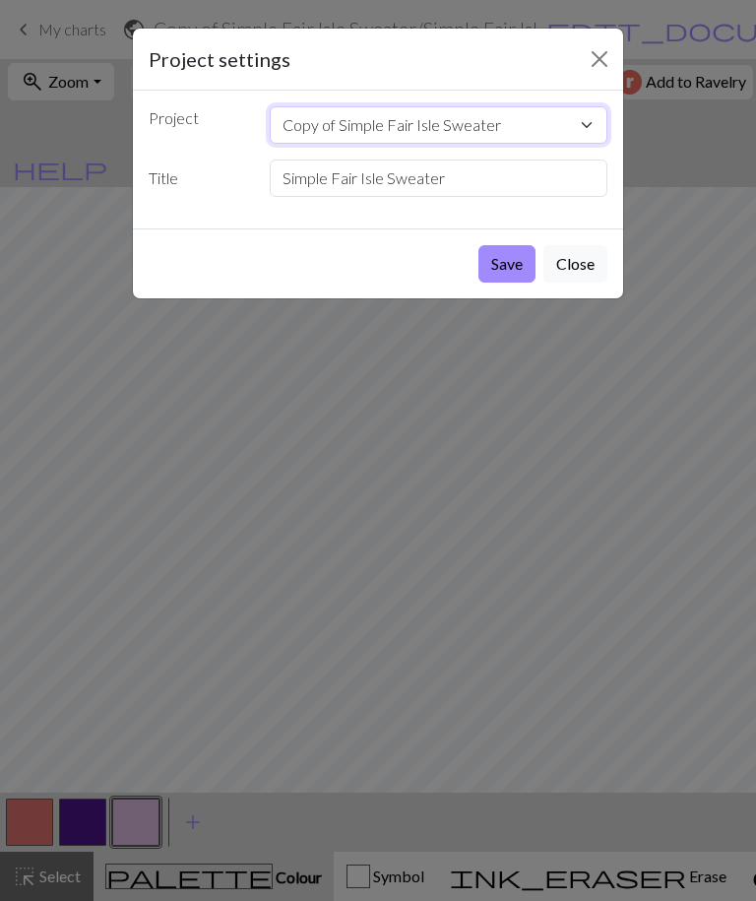
click at [599, 125] on select "Copy of Simple Fair Isle Sweater Copy of Copy of Copy of Simple pattern Copy of…" at bounding box center [439, 124] width 339 height 37
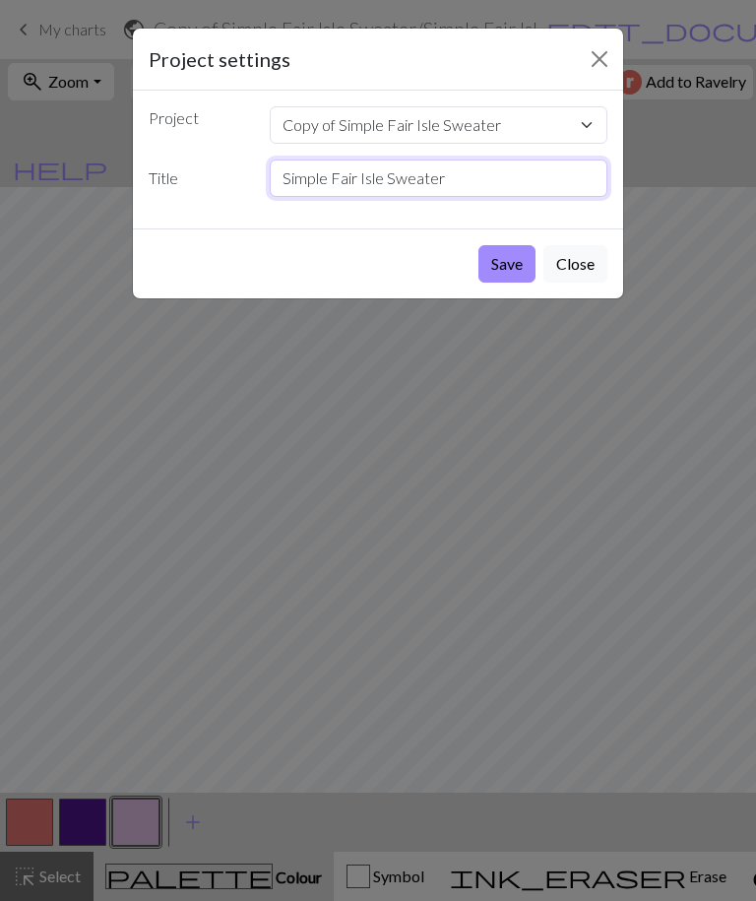
click at [542, 187] on input "Simple Fair Isle Sweater" at bounding box center [439, 177] width 339 height 37
type input "Sim"
type input "Simple repeat"
click at [516, 261] on button "Save" at bounding box center [506, 263] width 57 height 37
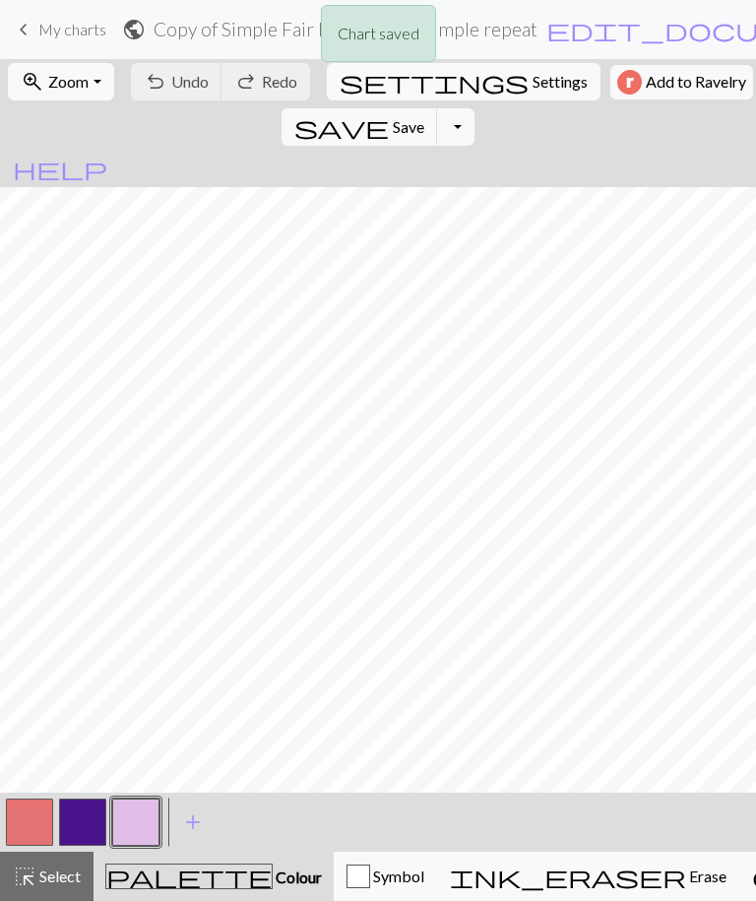
click at [370, 884] on span "Symbol" at bounding box center [397, 875] width 54 height 19
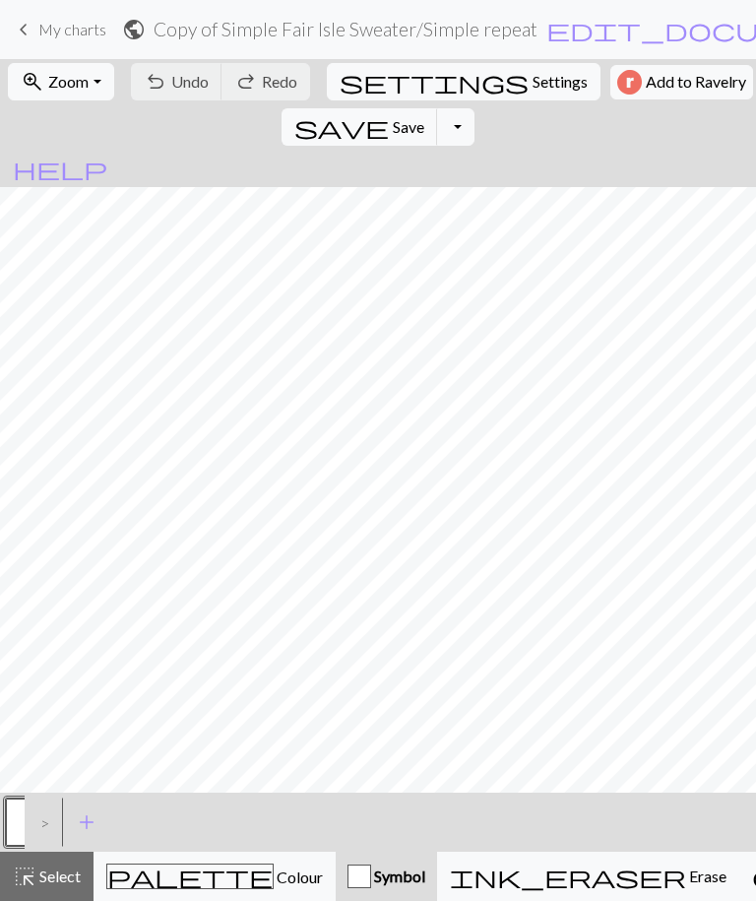
click at [89, 829] on span "add" at bounding box center [87, 822] width 24 height 28
click at [31, 830] on button "button" at bounding box center [29, 821] width 47 height 47
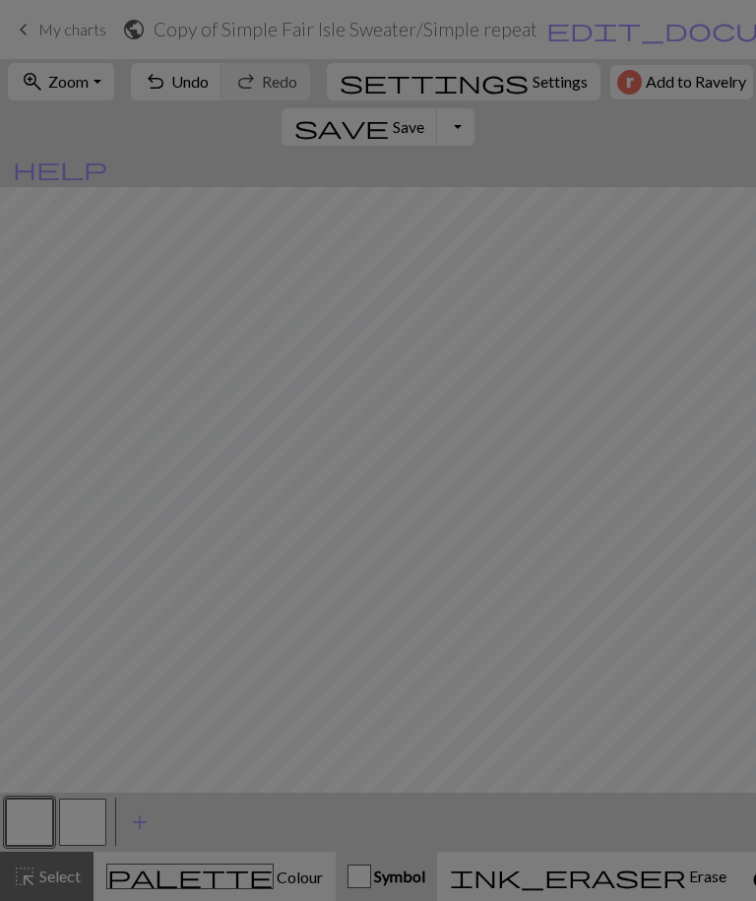
click at [30, 829] on div "Edit symbol Name Knit d f g h j k p s t F H J O P T / | 0 1 2 3 4 5 6 7 8 9 e m…" at bounding box center [378, 450] width 756 height 901
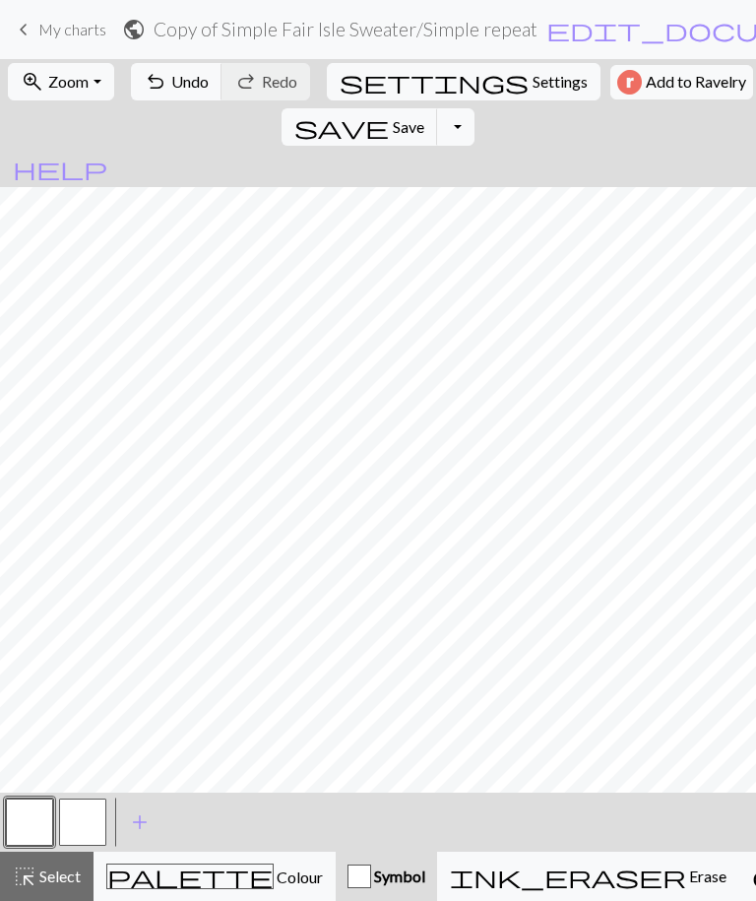
click at [40, 830] on button "button" at bounding box center [29, 821] width 47 height 47
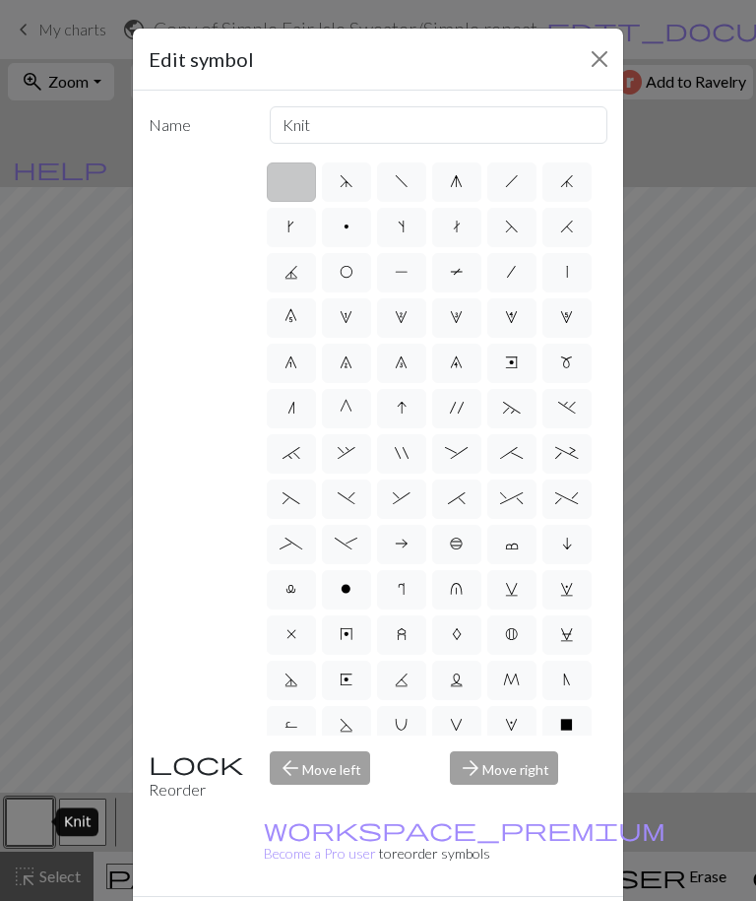
click at [350, 238] on label "p" at bounding box center [346, 227] width 49 height 39
click at [350, 227] on input "p" at bounding box center [350, 221] width 13 height 13
radio input "true"
type input "purl"
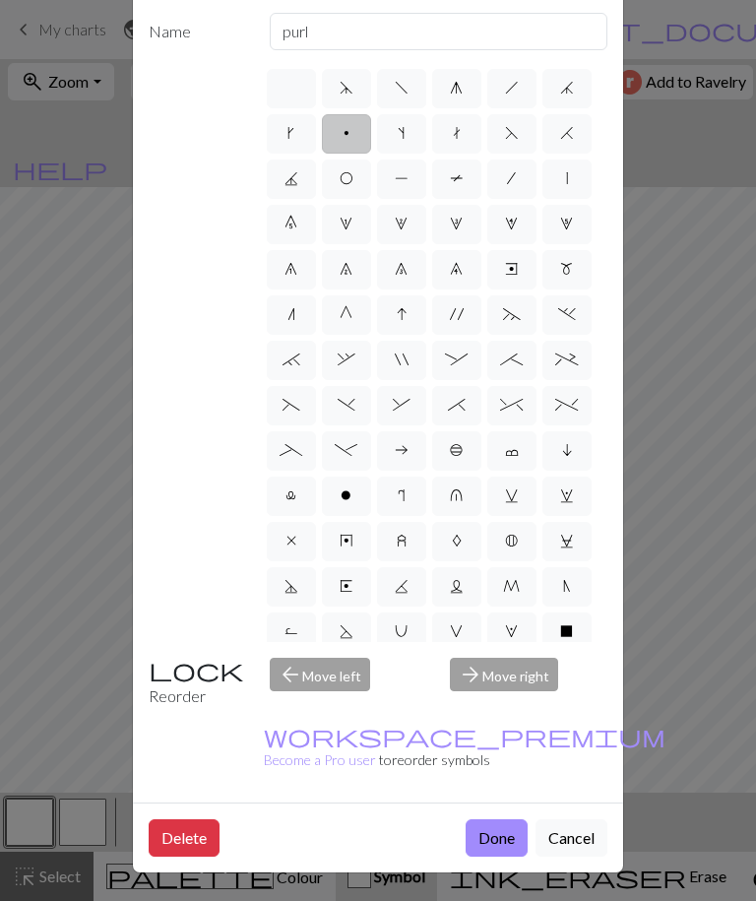
scroll to position [111, 0]
click at [346, 487] on span "o" at bounding box center [346, 495] width 11 height 16
click at [346, 483] on input "o" at bounding box center [347, 489] width 13 height 13
radio input "true"
click at [496, 831] on button "Done" at bounding box center [497, 837] width 62 height 37
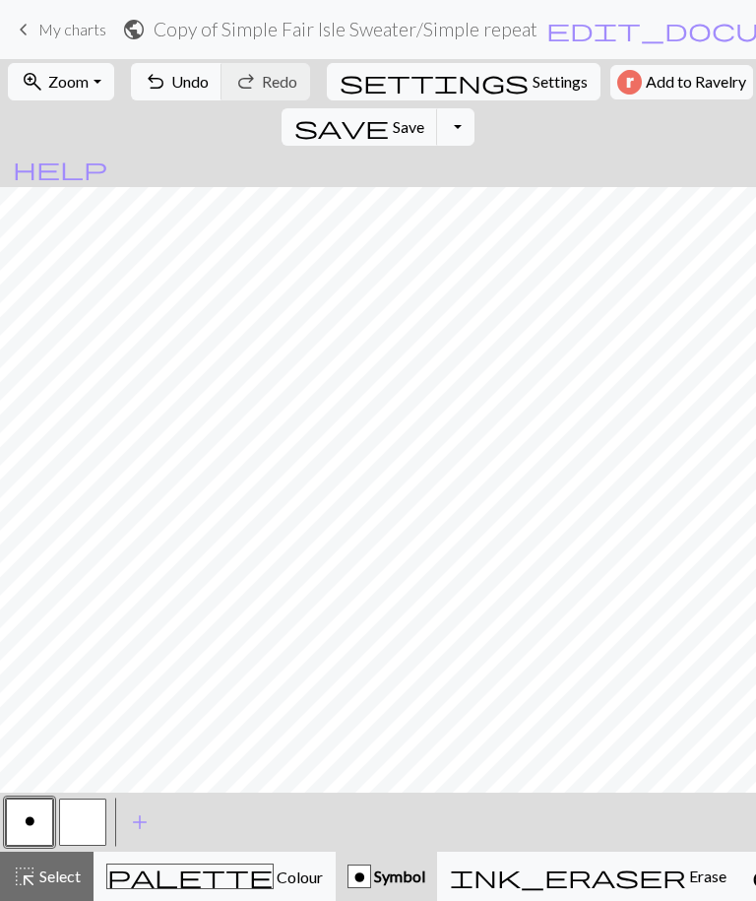
click at [95, 813] on button "button" at bounding box center [82, 821] width 47 height 47
click at [73, 863] on button "highlight_alt Select Select" at bounding box center [47, 876] width 94 height 49
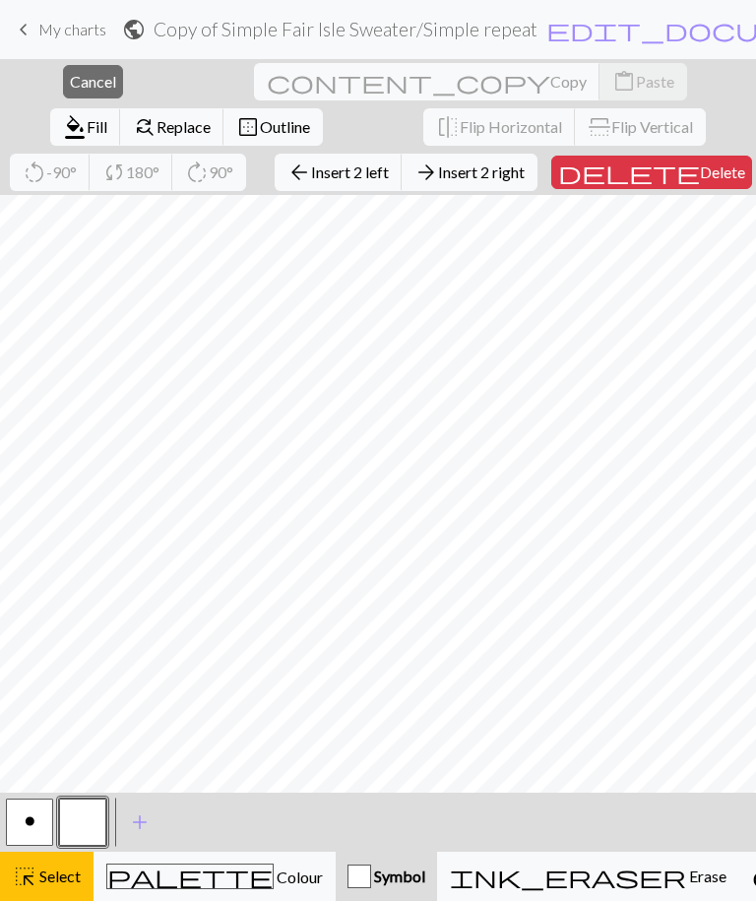
click at [35, 818] on button "o" at bounding box center [29, 821] width 47 height 47
click at [85, 813] on button "button" at bounding box center [82, 821] width 47 height 47
click at [88, 821] on button "button" at bounding box center [82, 821] width 47 height 47
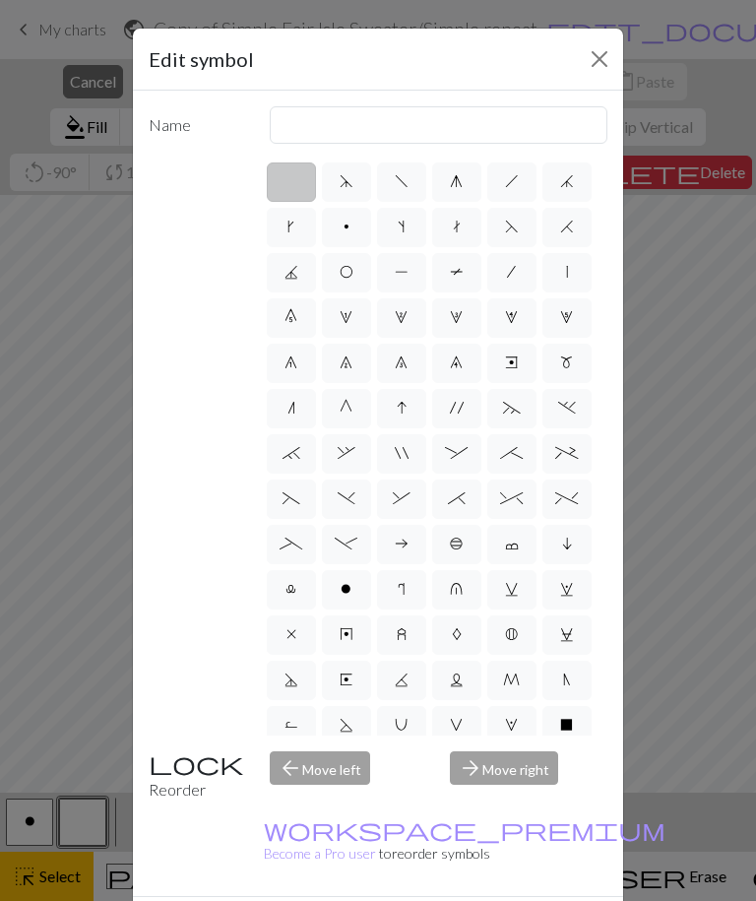
click at [643, 697] on div "Edit symbol Name d f g h j k p s t F H J O P T / | 0 1 2 3 4 5 6 7 8 9 e m n G …" at bounding box center [378, 450] width 756 height 901
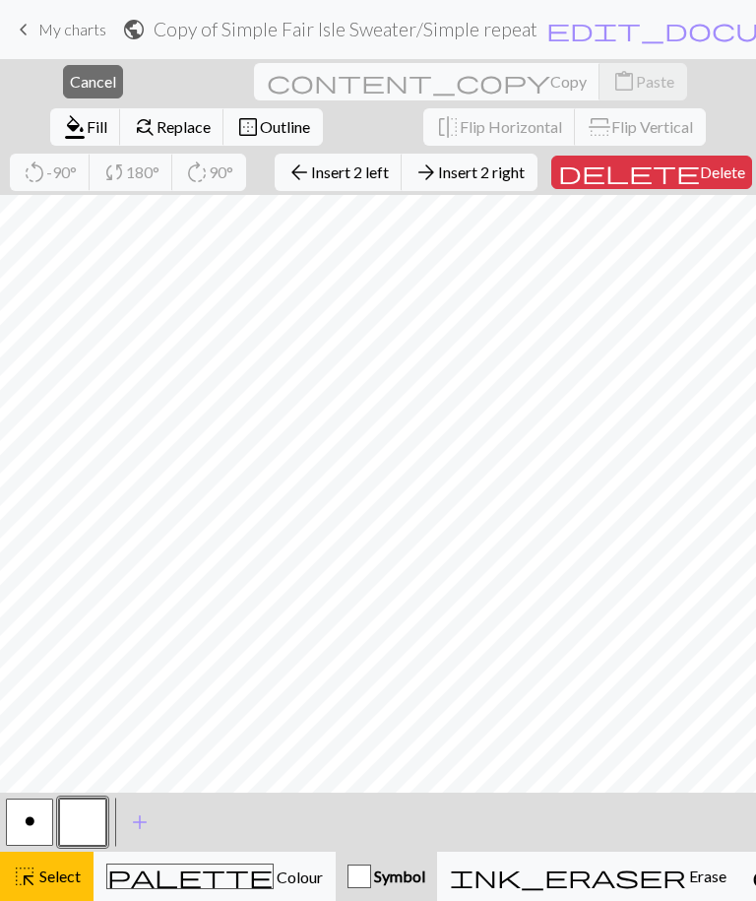
click at [107, 117] on span "Fill" at bounding box center [97, 126] width 21 height 19
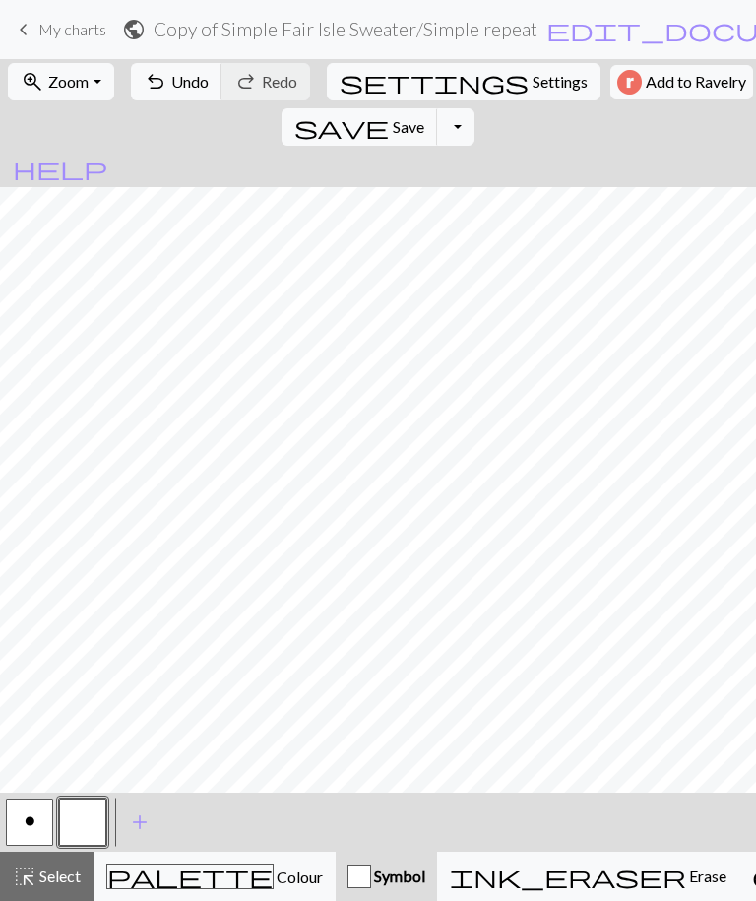
click at [64, 862] on button "highlight_alt Select Select" at bounding box center [47, 876] width 94 height 49
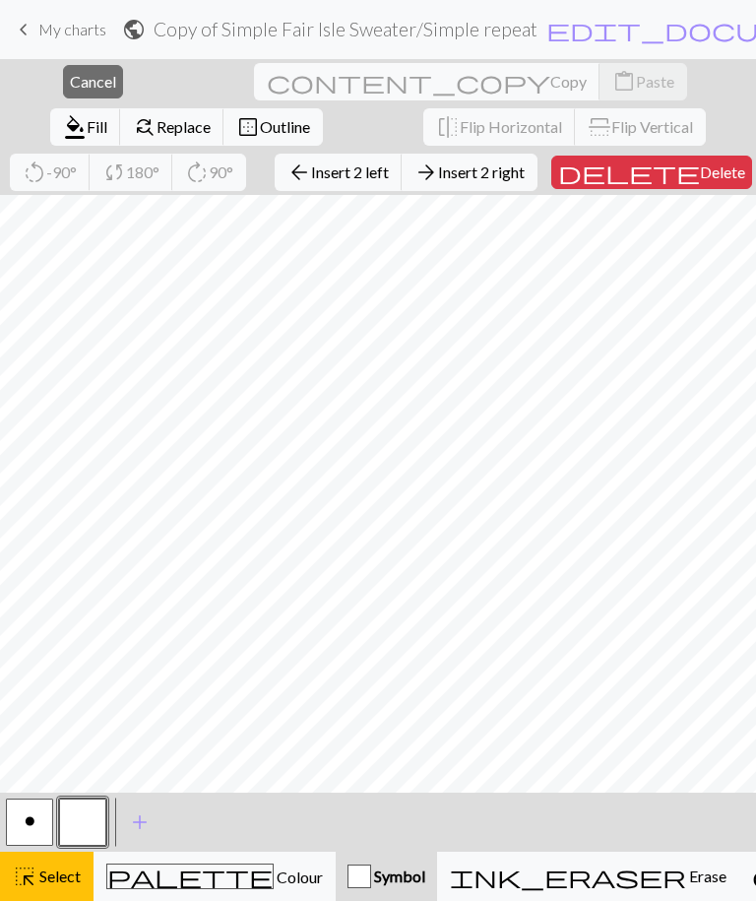
click at [107, 117] on span "Fill" at bounding box center [97, 126] width 21 height 19
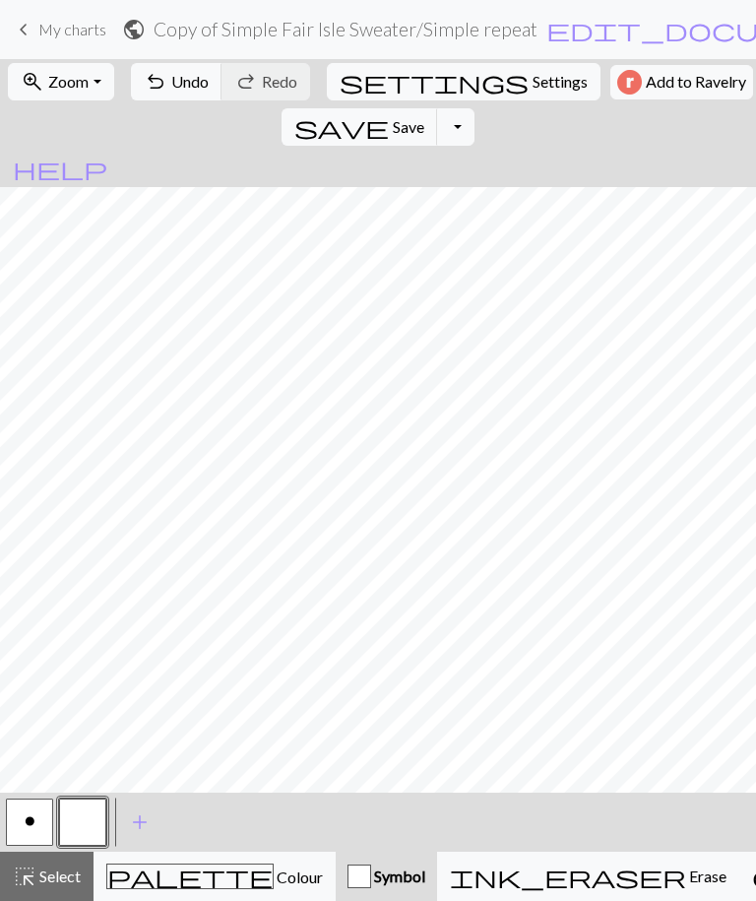
click at [424, 117] on span "Save" at bounding box center [409, 126] width 32 height 19
click at [438, 108] on button "save Save Save" at bounding box center [360, 126] width 157 height 37
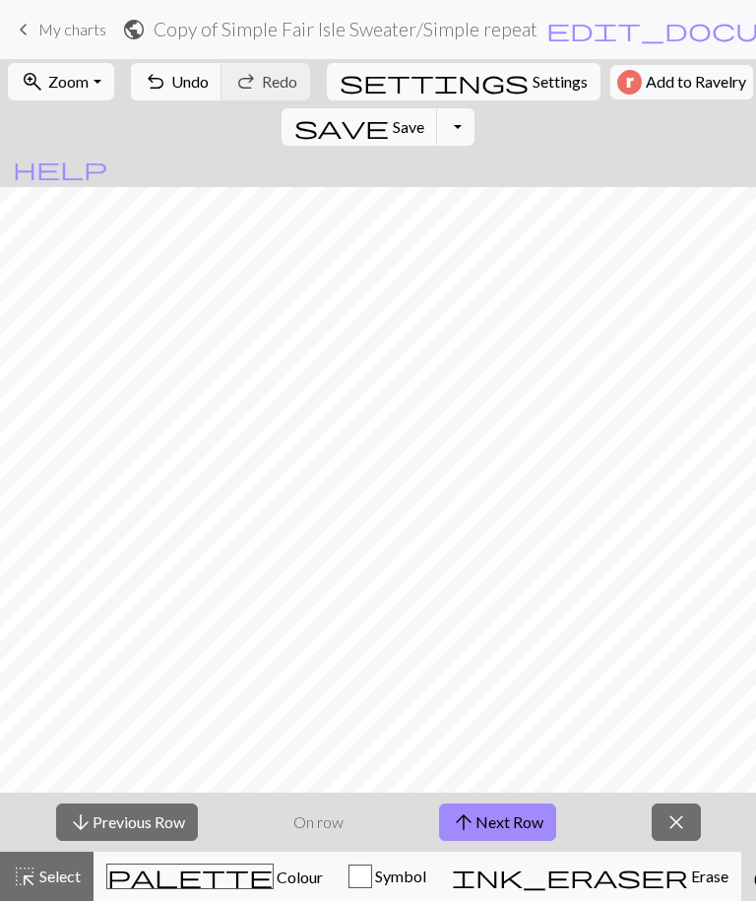
click at [521, 813] on button "arrow_upward Next Row" at bounding box center [497, 821] width 117 height 37
click at [518, 812] on button "arrow_upward Next Row" at bounding box center [497, 821] width 117 height 37
click at [517, 811] on button "arrow_upward Next Row" at bounding box center [497, 821] width 117 height 37
click at [514, 811] on button "arrow_upward Next Row" at bounding box center [497, 821] width 117 height 37
click at [514, 810] on button "arrow_upward Next Row" at bounding box center [497, 821] width 117 height 37
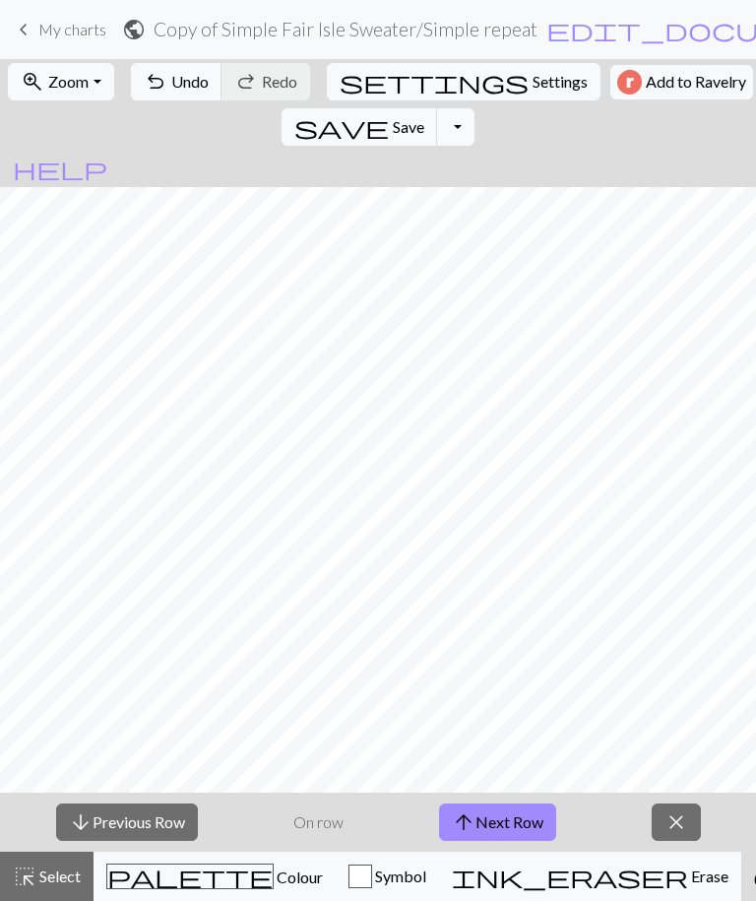
click at [508, 815] on button "arrow_upward Next Row" at bounding box center [497, 821] width 117 height 37
click at [508, 814] on button "arrow_upward Next Row" at bounding box center [497, 821] width 117 height 37
click at [503, 817] on button "arrow_upward Next Row" at bounding box center [497, 821] width 117 height 37
click at [335, 820] on p "On row" at bounding box center [318, 822] width 50 height 24
click at [501, 822] on button "arrow_upward Next Row" at bounding box center [497, 821] width 117 height 37
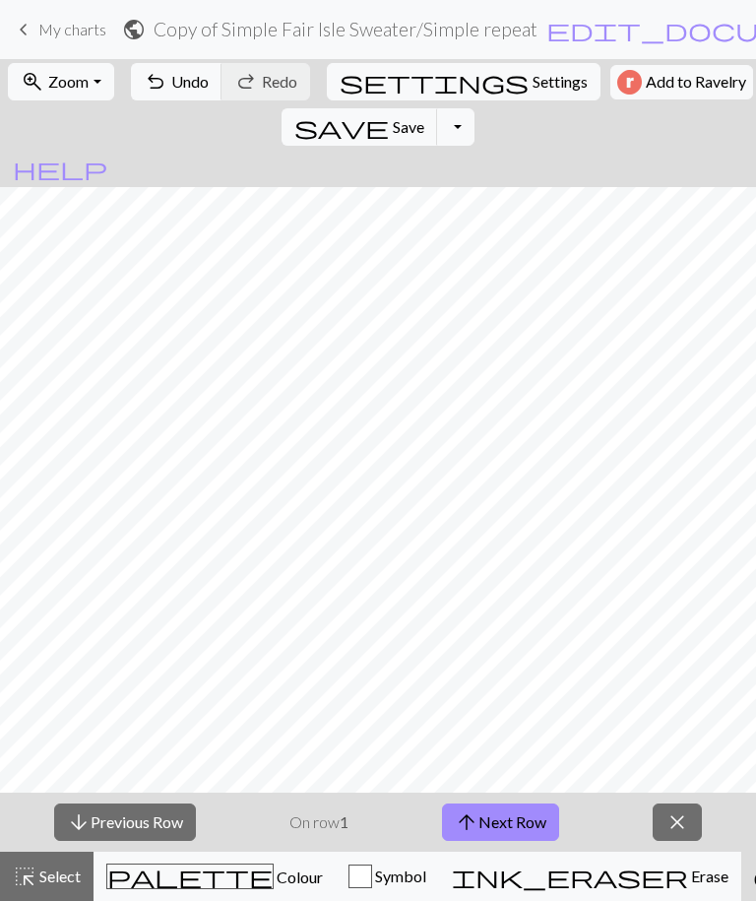
click at [501, 822] on button "arrow_upward Next Row" at bounding box center [500, 821] width 117 height 37
click at [507, 825] on button "arrow_upward Next Row" at bounding box center [500, 821] width 117 height 37
click at [507, 824] on button "arrow_upward Next Row" at bounding box center [500, 821] width 117 height 37
click at [508, 822] on button "arrow_upward Next Row" at bounding box center [500, 821] width 117 height 37
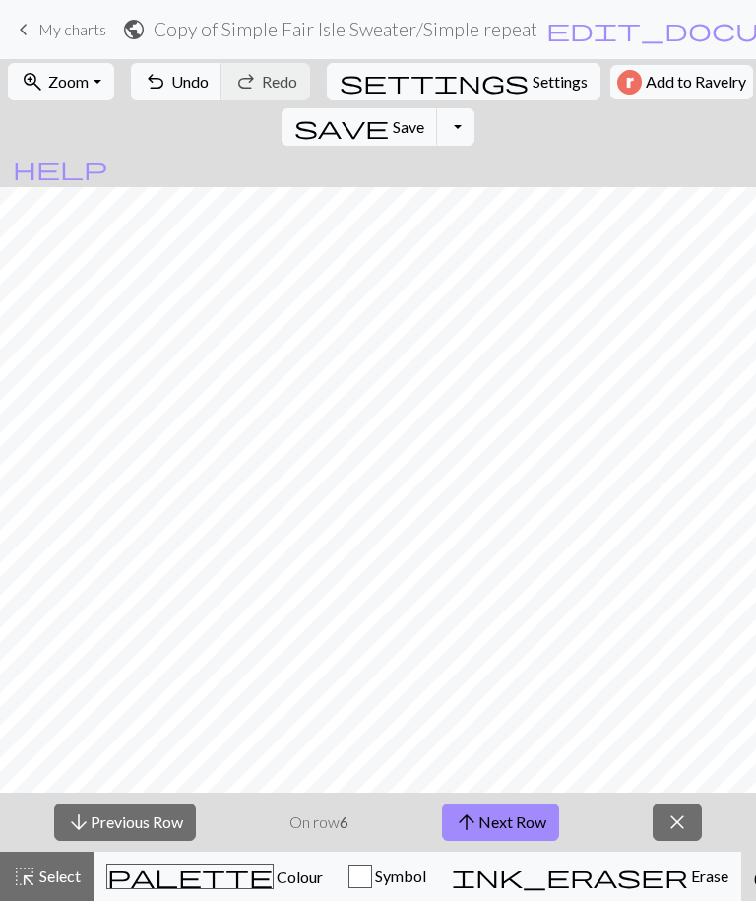
click at [508, 821] on button "arrow_upward Next Row" at bounding box center [500, 821] width 117 height 37
click at [508, 822] on button "arrow_upward Next Row" at bounding box center [500, 821] width 117 height 37
click at [508, 821] on button "arrow_upward Next Row" at bounding box center [500, 821] width 117 height 37
click at [506, 822] on button "arrow_upward Next Row" at bounding box center [503, 821] width 117 height 37
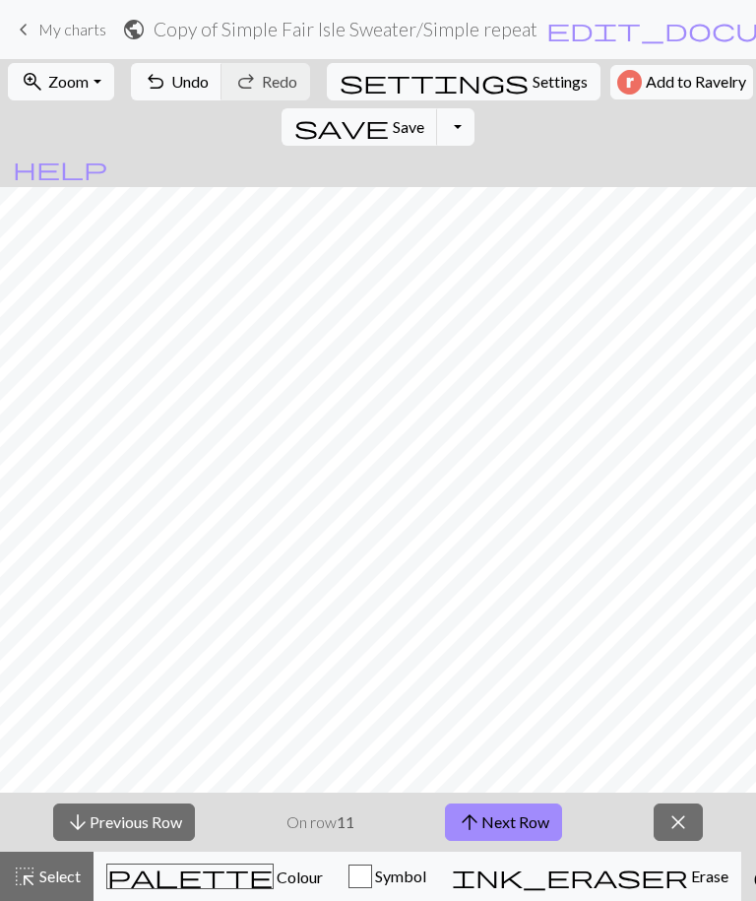
click at [168, 823] on button "arrow_downward Previous Row" at bounding box center [124, 821] width 142 height 37
click at [167, 823] on button "arrow_downward Previous Row" at bounding box center [124, 821] width 142 height 37
click at [171, 822] on button "arrow_downward Previous Row" at bounding box center [124, 821] width 142 height 37
click at [170, 822] on button "arrow_downward Previous Row" at bounding box center [125, 821] width 142 height 37
click at [161, 834] on button "arrow_downward Previous Row" at bounding box center [125, 821] width 142 height 37
